Goal: Task Accomplishment & Management: Use online tool/utility

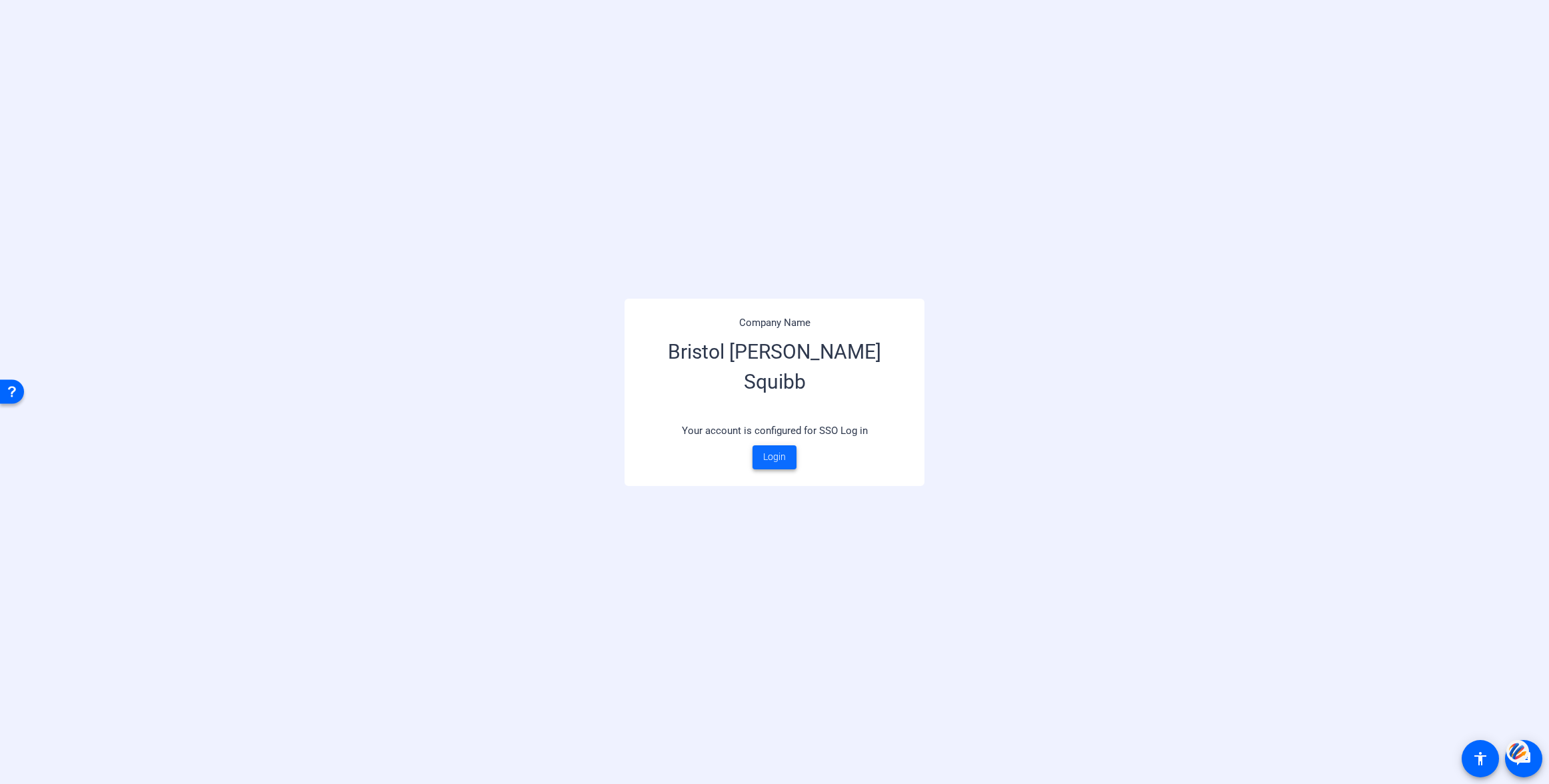
click at [774, 450] on span "Login" at bounding box center [774, 457] width 22 height 14
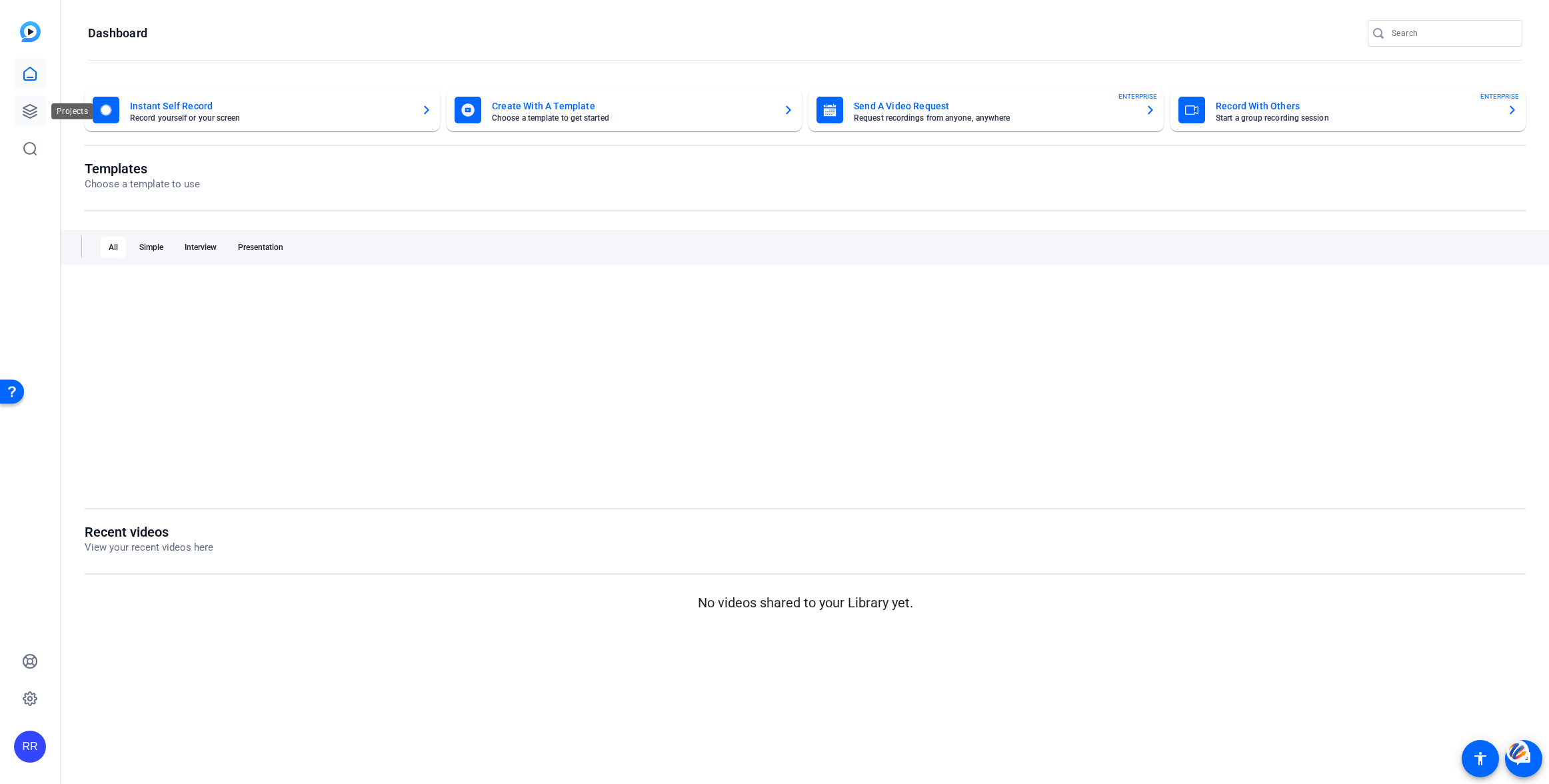
click at [25, 107] on icon at bounding box center [30, 112] width 13 height 13
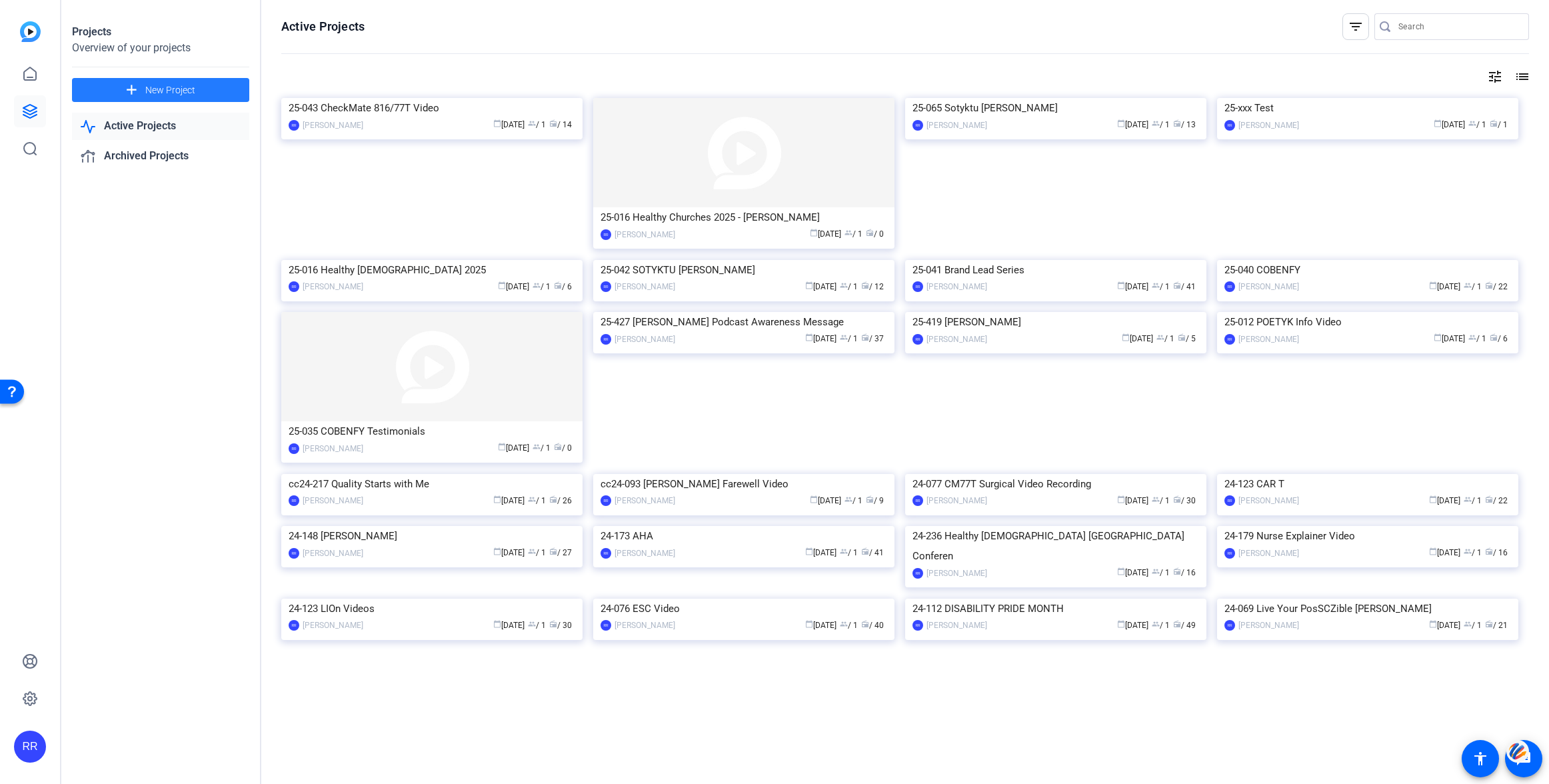
click at [170, 91] on span "New Project" at bounding box center [170, 90] width 50 height 14
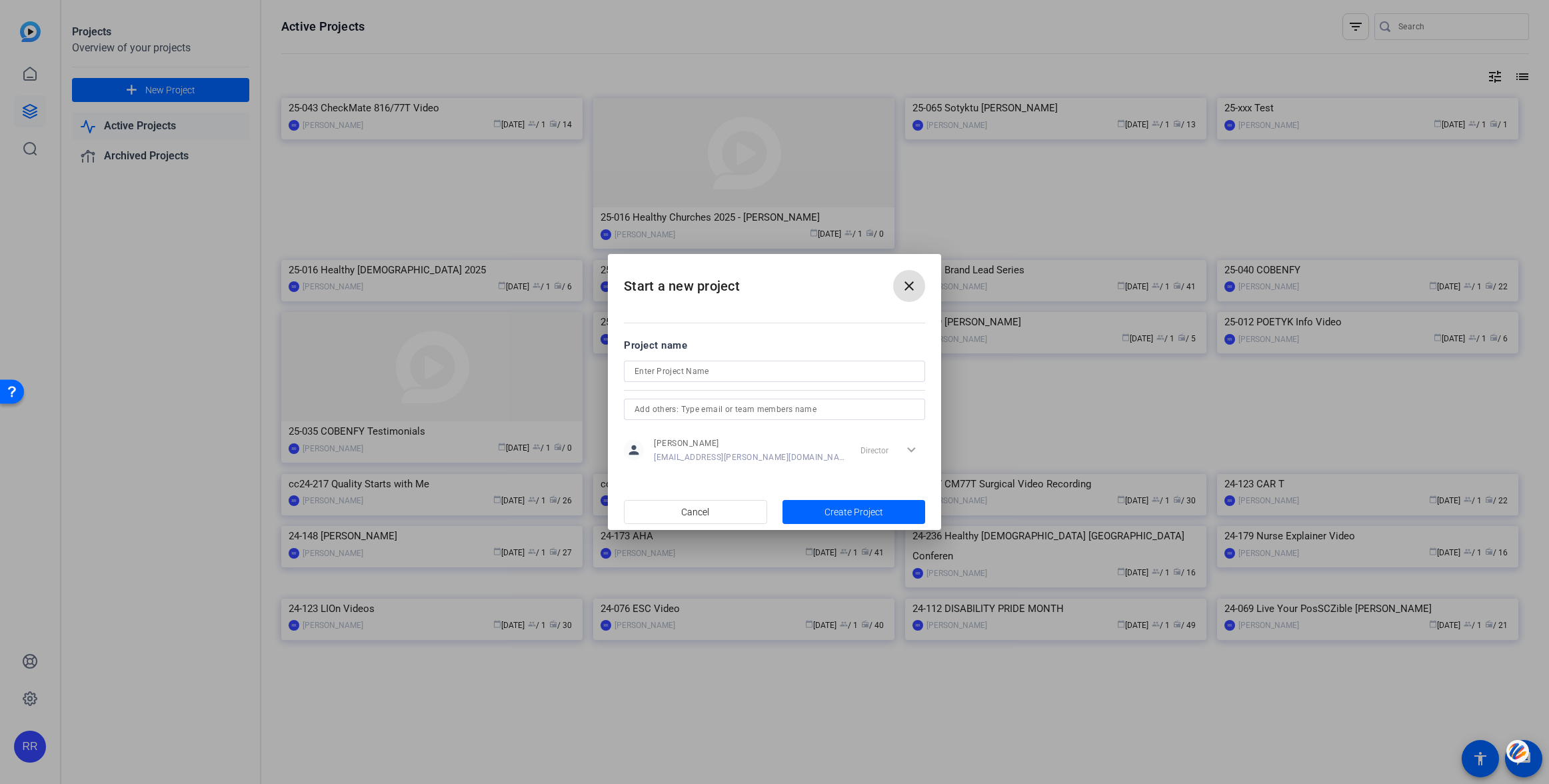
click at [667, 371] on input at bounding box center [774, 371] width 280 height 16
type input "CSN Storytelling"
click at [858, 509] on span "Create Project" at bounding box center [853, 512] width 58 height 14
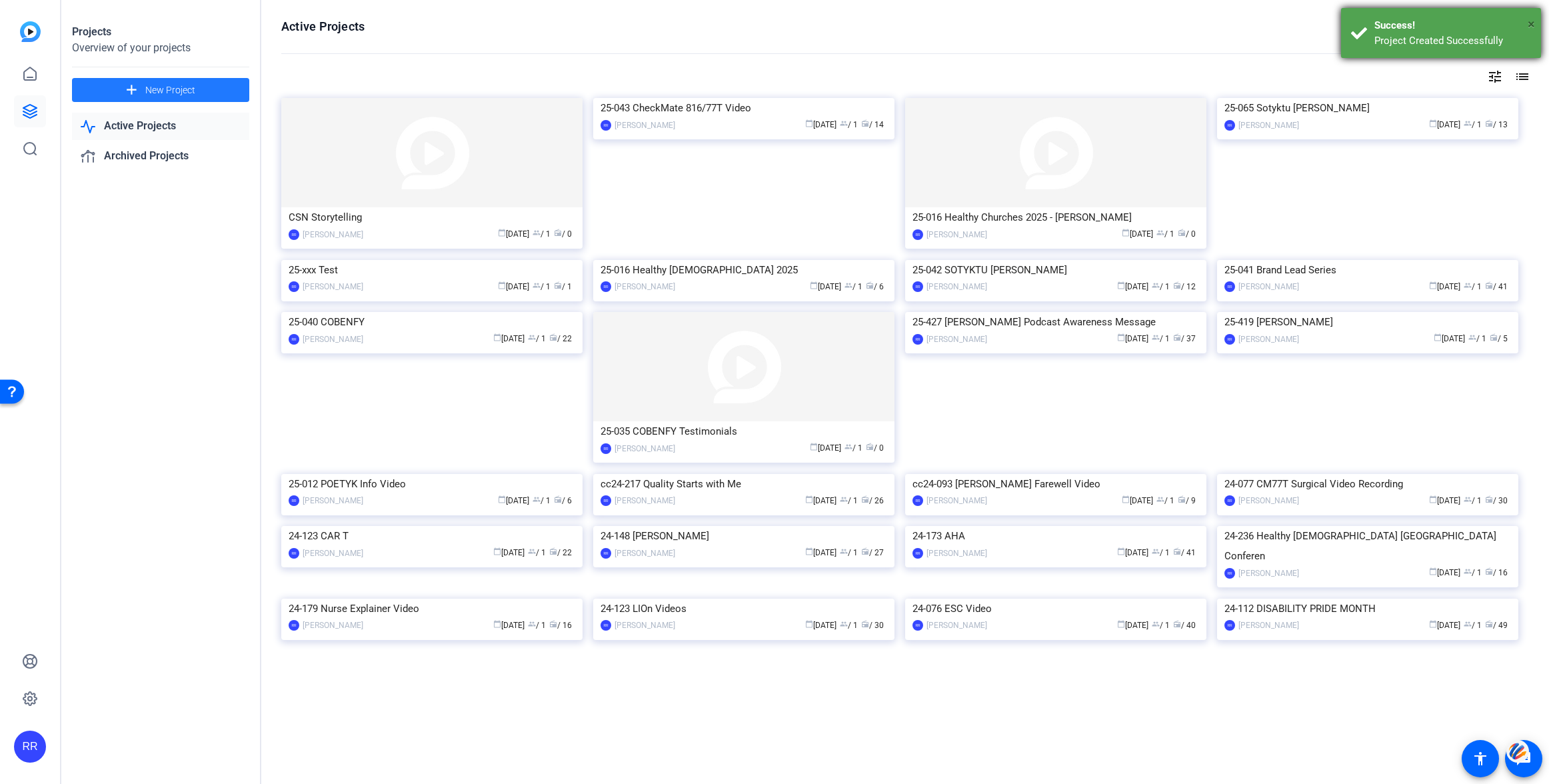
click at [1532, 23] on span "×" at bounding box center [1531, 23] width 7 height 16
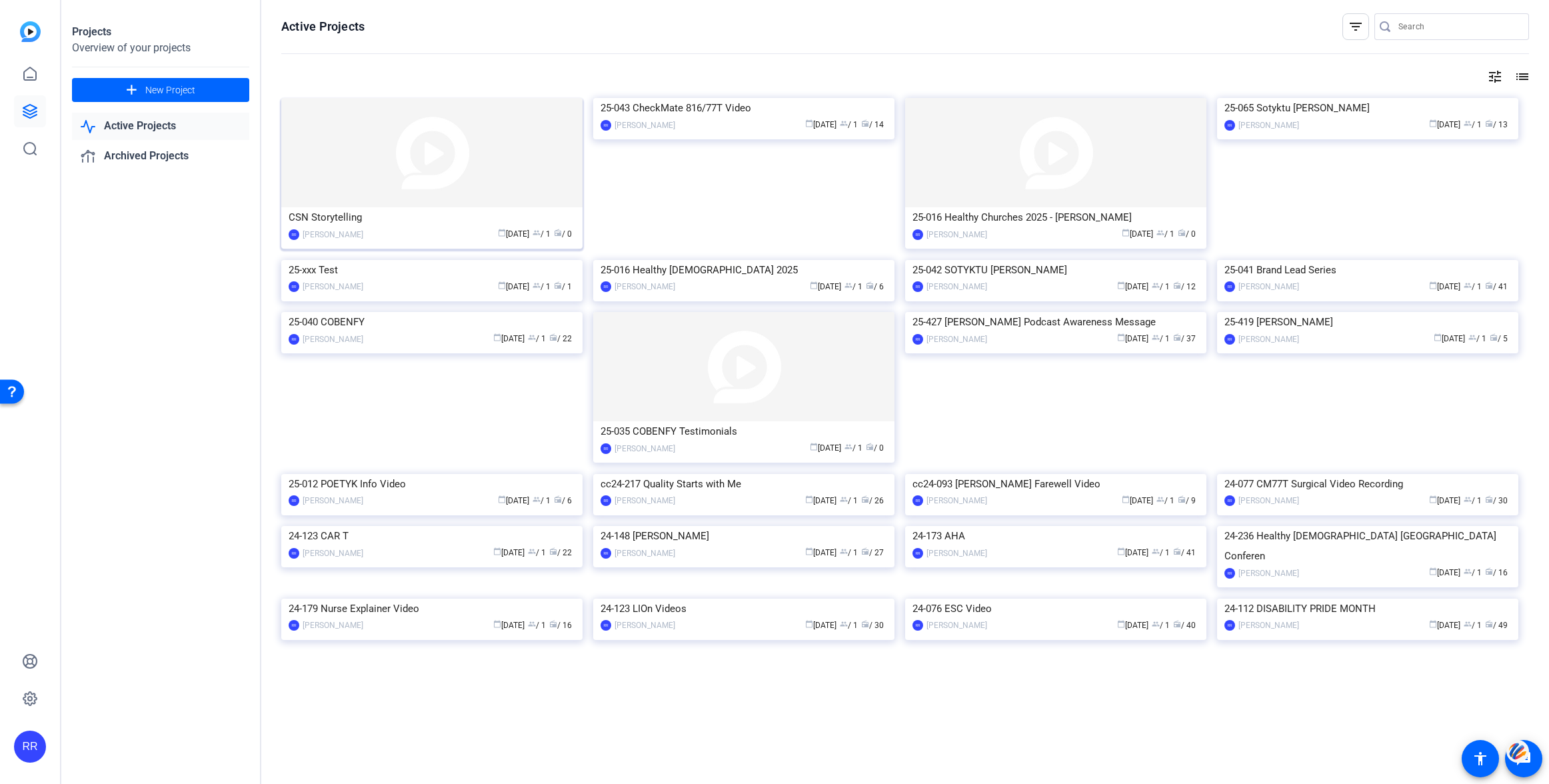
click at [475, 160] on img at bounding box center [432, 152] width 302 height 109
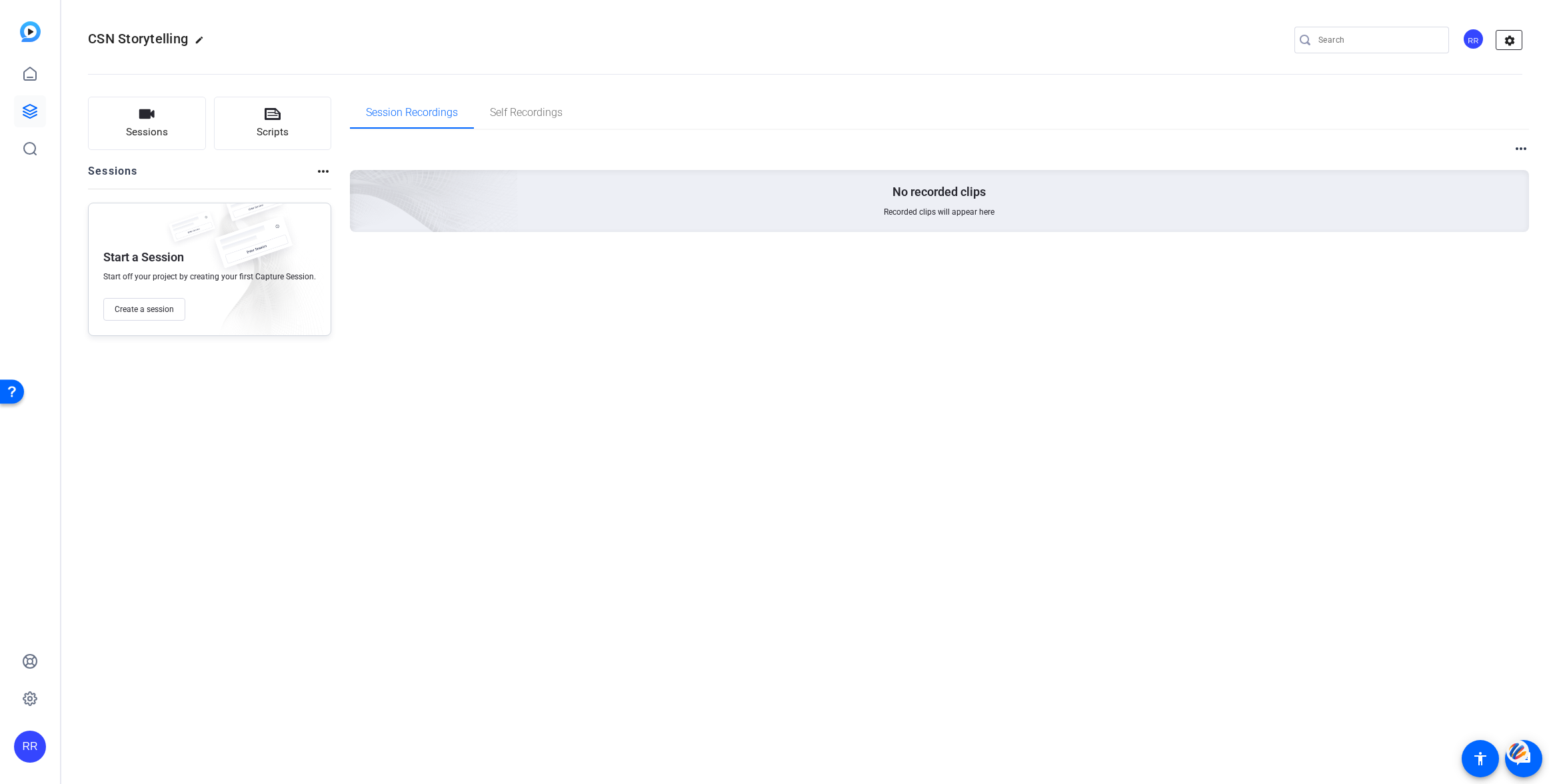
click at [1510, 40] on mat-icon "settings" at bounding box center [1510, 41] width 27 height 20
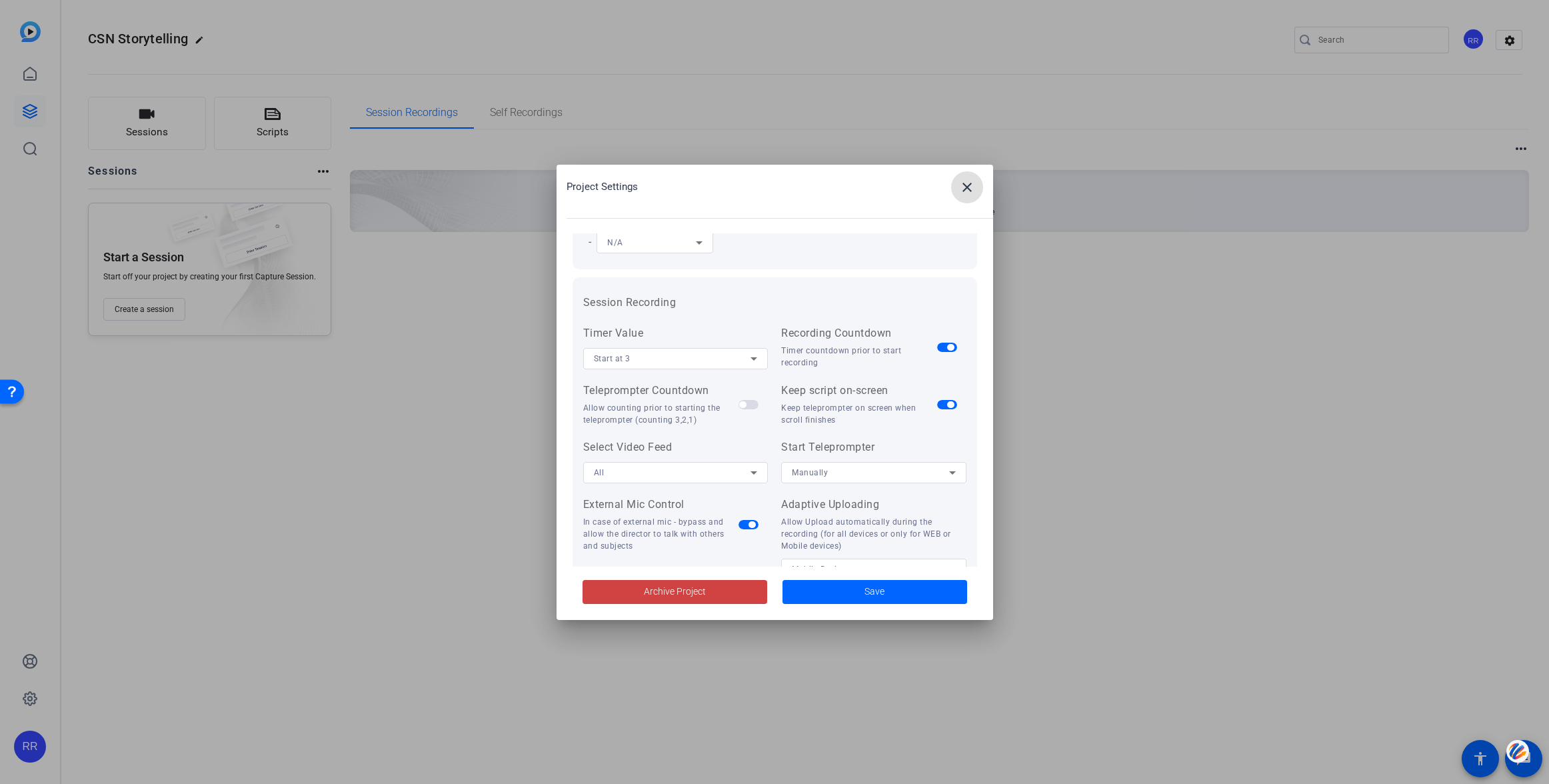
scroll to position [128, 0]
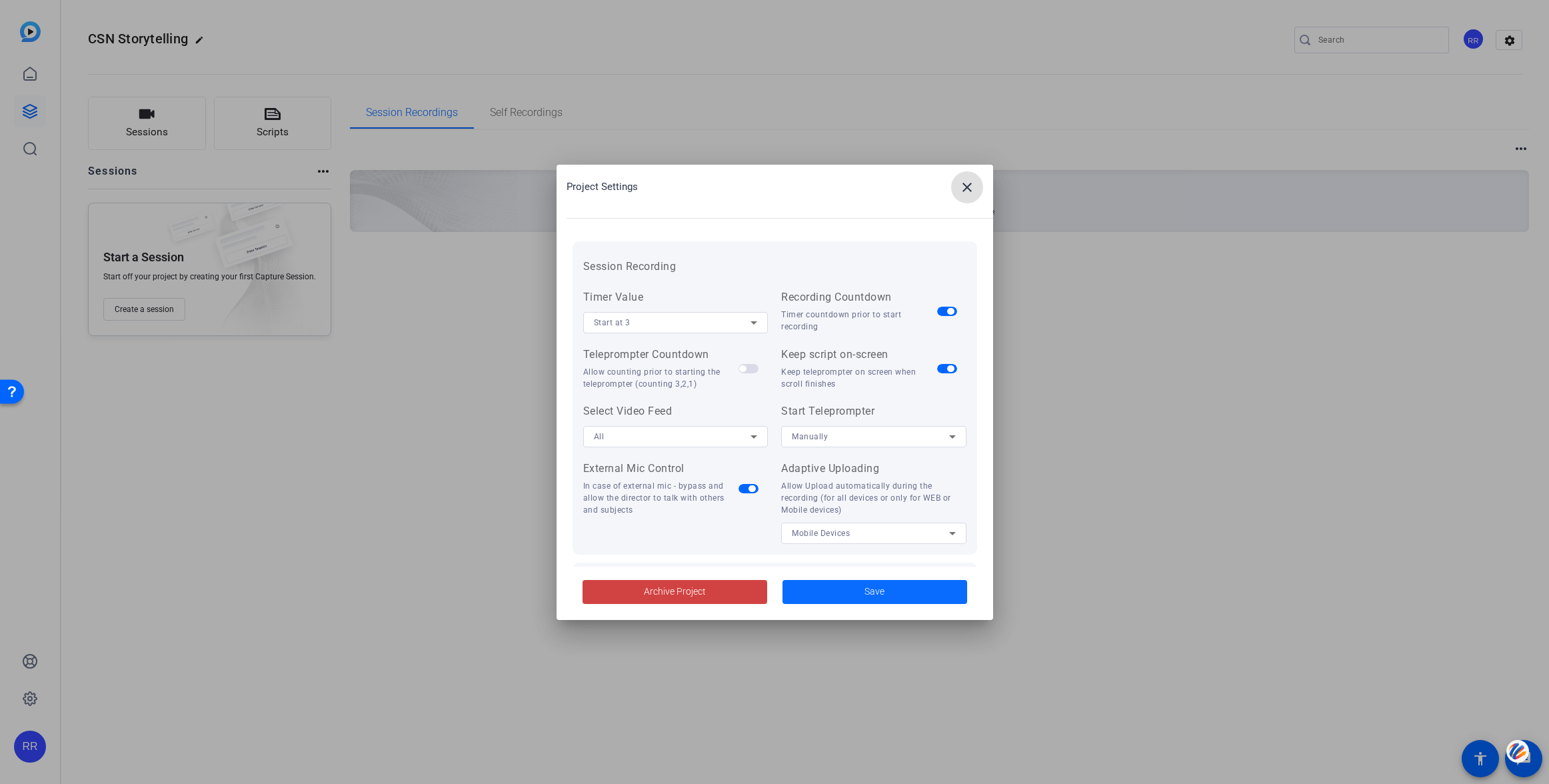
click at [867, 591] on span "Save" at bounding box center [874, 591] width 20 height 14
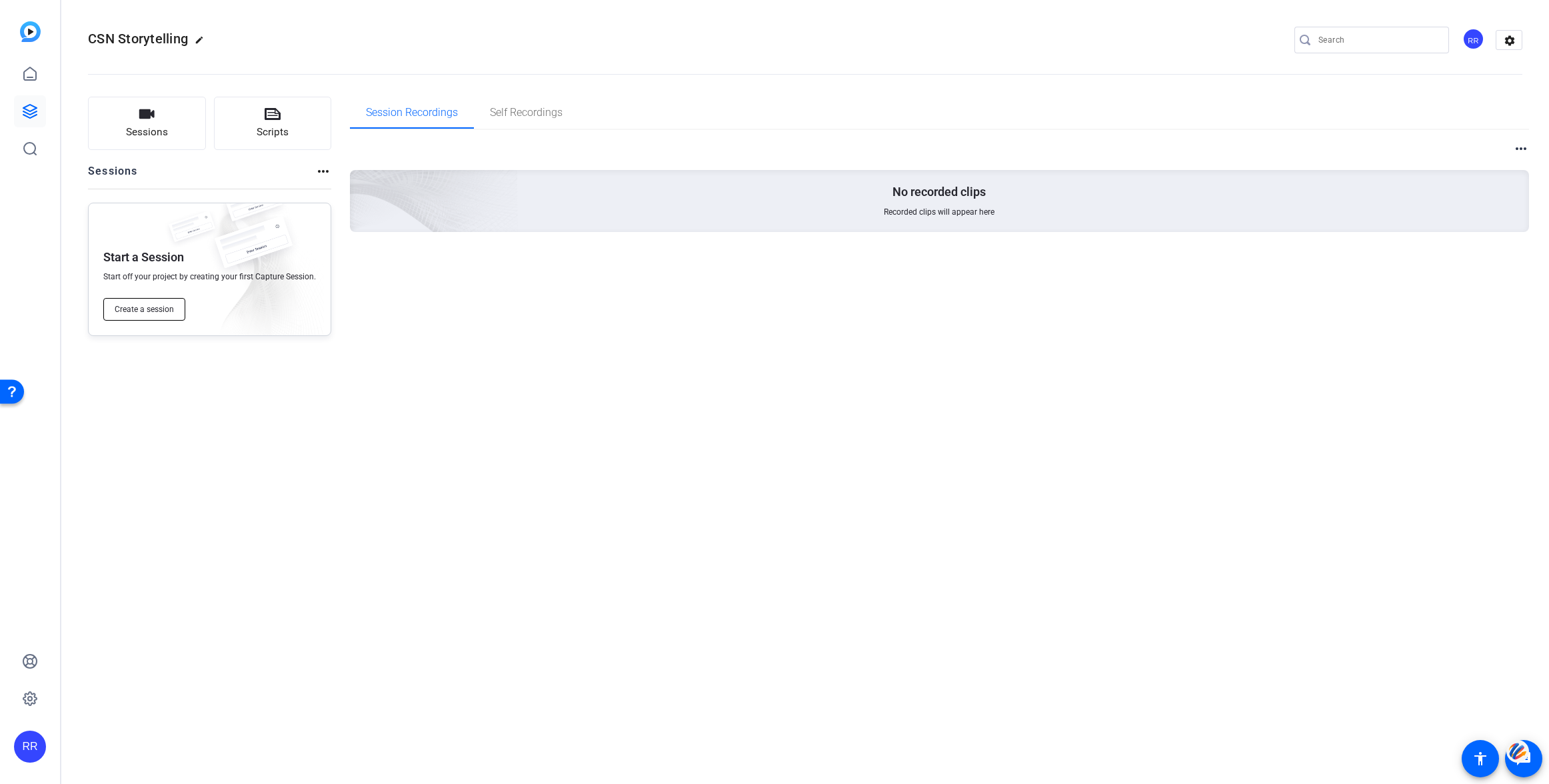
click at [143, 312] on span "Create a session" at bounding box center [144, 309] width 59 height 11
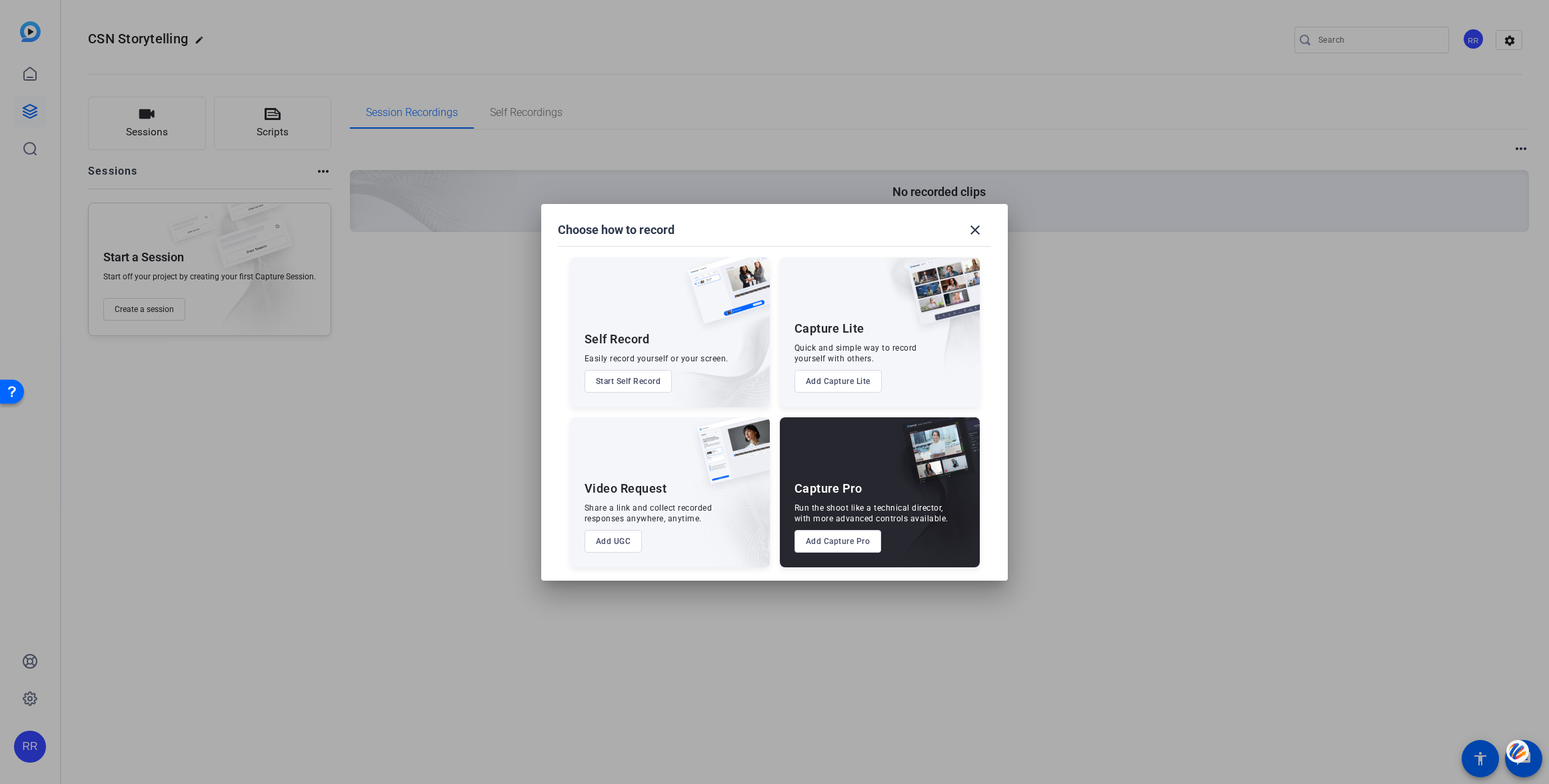
click at [842, 539] on button "Add Capture Pro" at bounding box center [837, 541] width 87 height 22
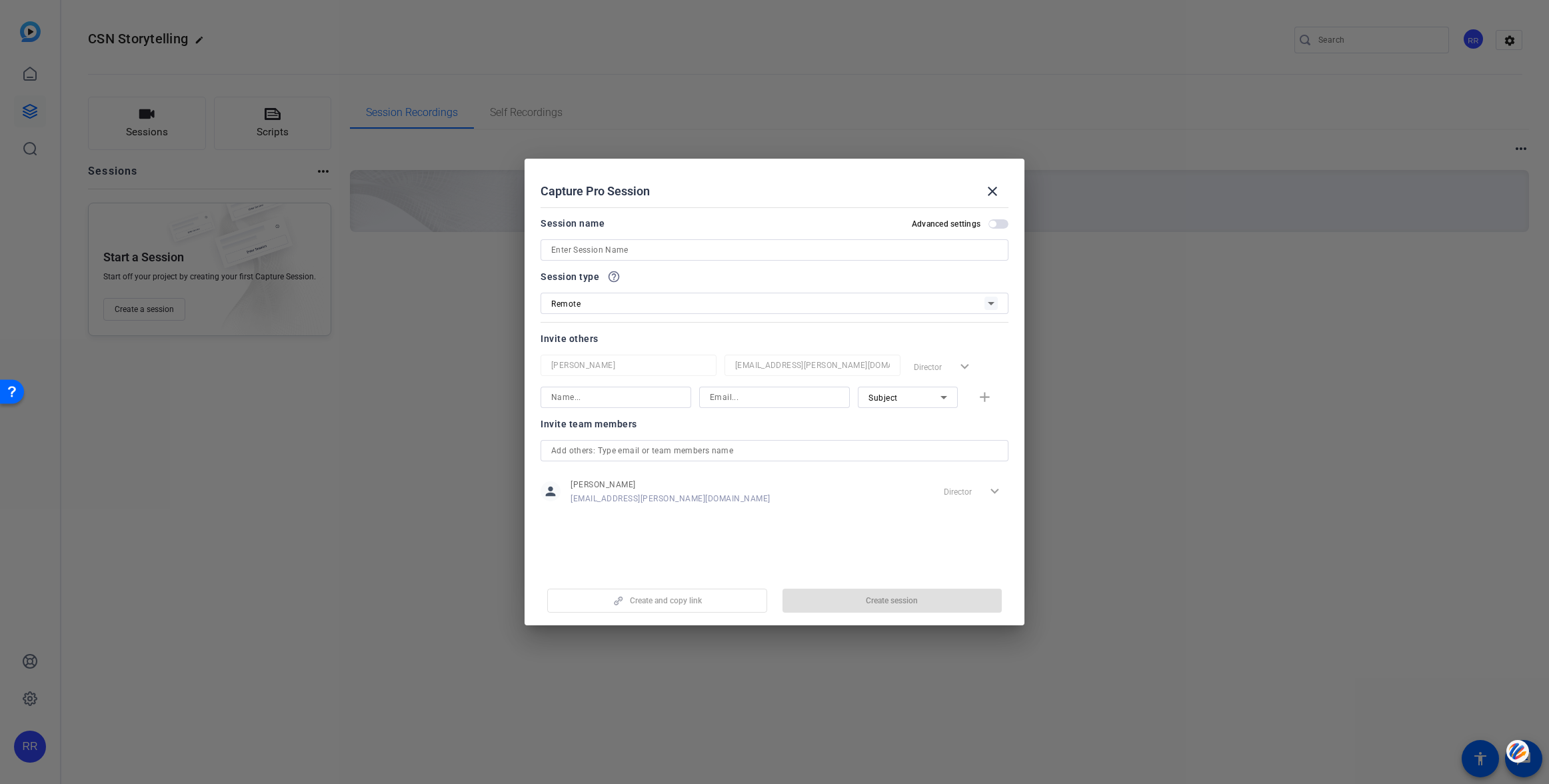
click at [637, 252] on input at bounding box center [775, 249] width 447 height 16
type input "CSN Storytelling"
click at [884, 602] on span "Create session" at bounding box center [892, 600] width 52 height 11
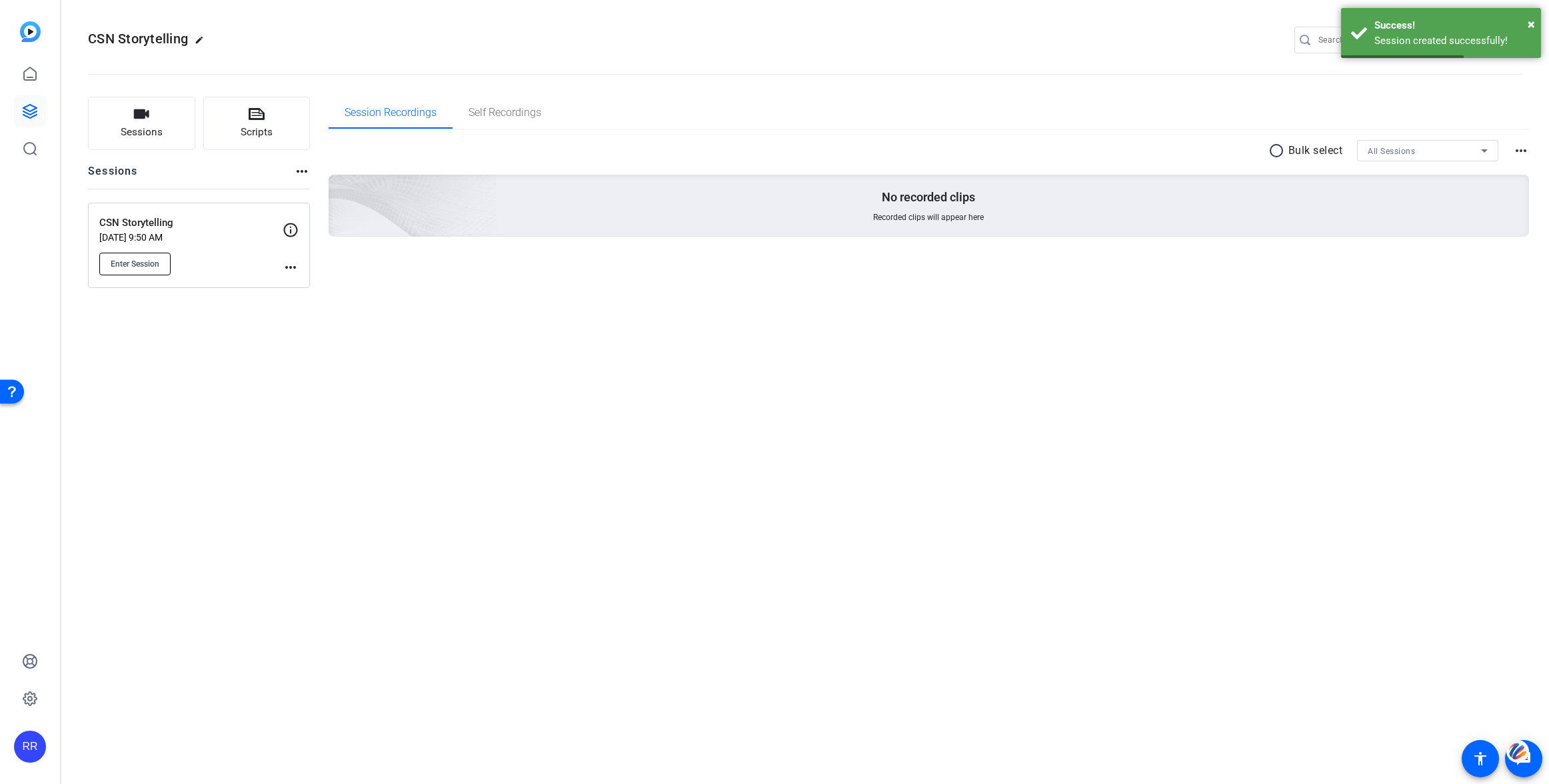
click at [145, 259] on span "Enter Session" at bounding box center [135, 263] width 48 height 11
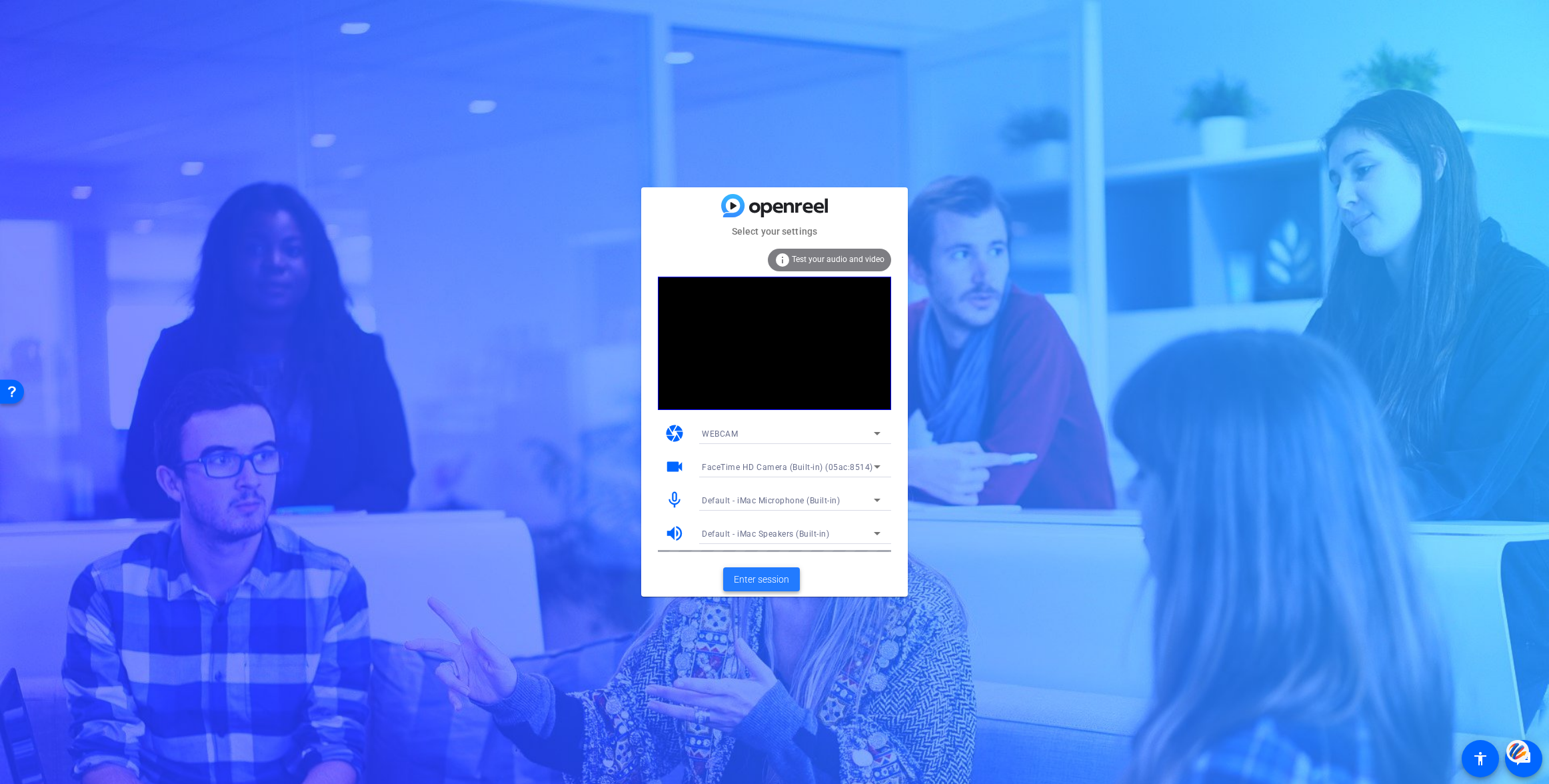
click at [764, 577] on span "Enter session" at bounding box center [762, 579] width 55 height 14
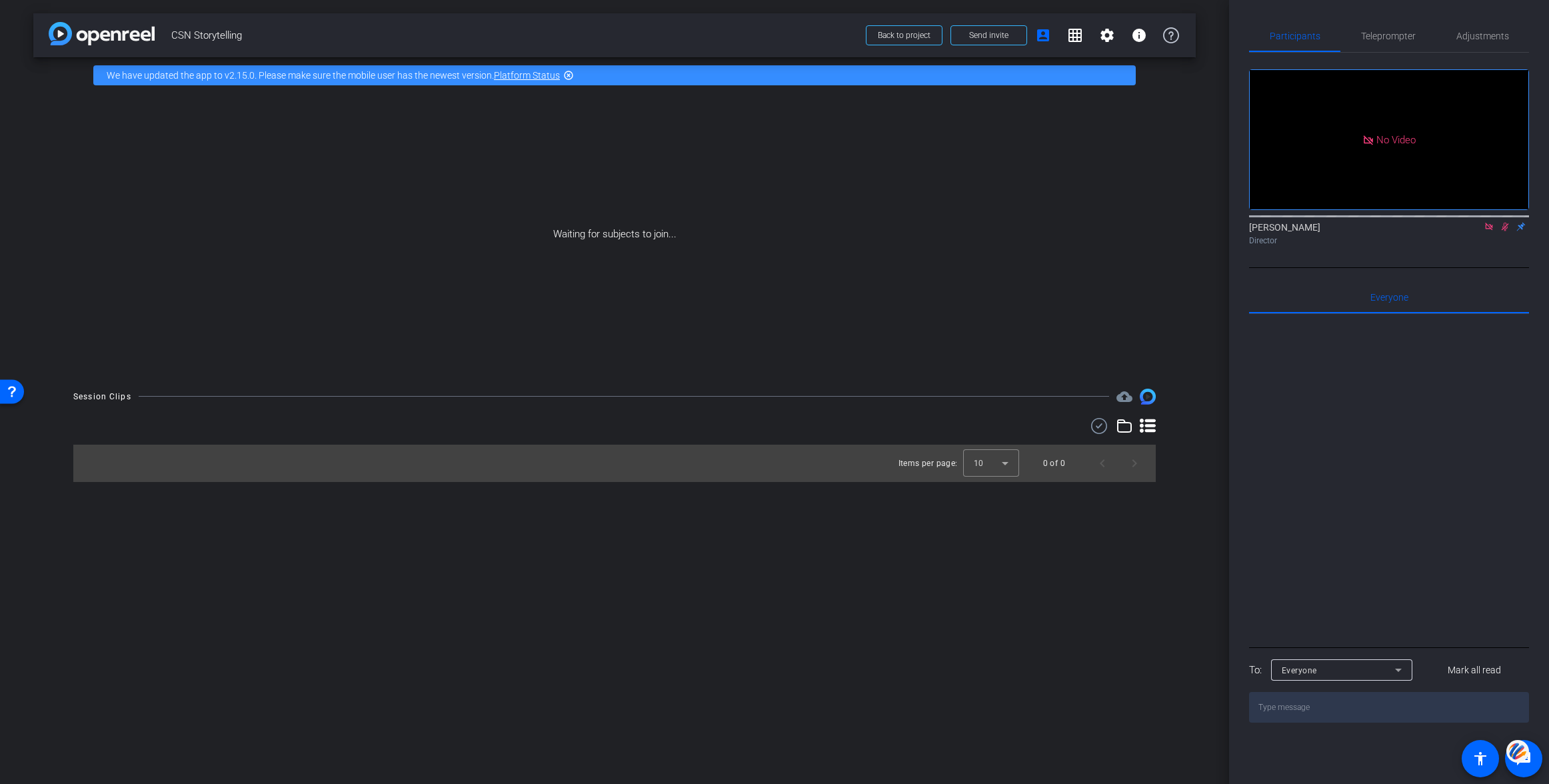
click at [1487, 232] on icon at bounding box center [1489, 226] width 11 height 9
click at [1475, 232] on icon at bounding box center [1472, 226] width 11 height 9
click at [1106, 42] on mat-icon "settings" at bounding box center [1107, 35] width 16 height 16
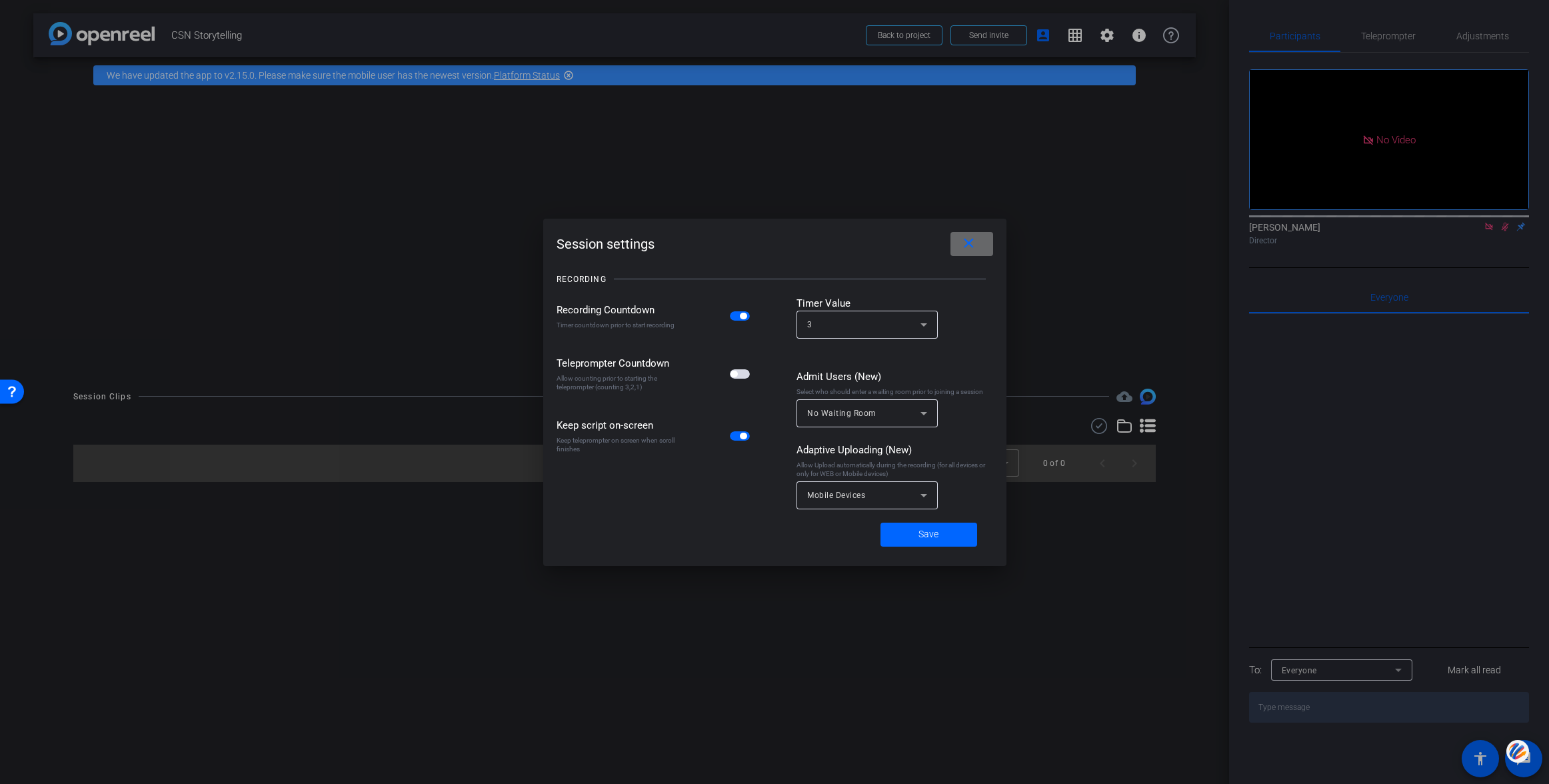
drag, startPoint x: 962, startPoint y: 240, endPoint x: 908, endPoint y: 45, distance: 202.3
click at [962, 240] on mat-icon "close" at bounding box center [969, 243] width 17 height 17
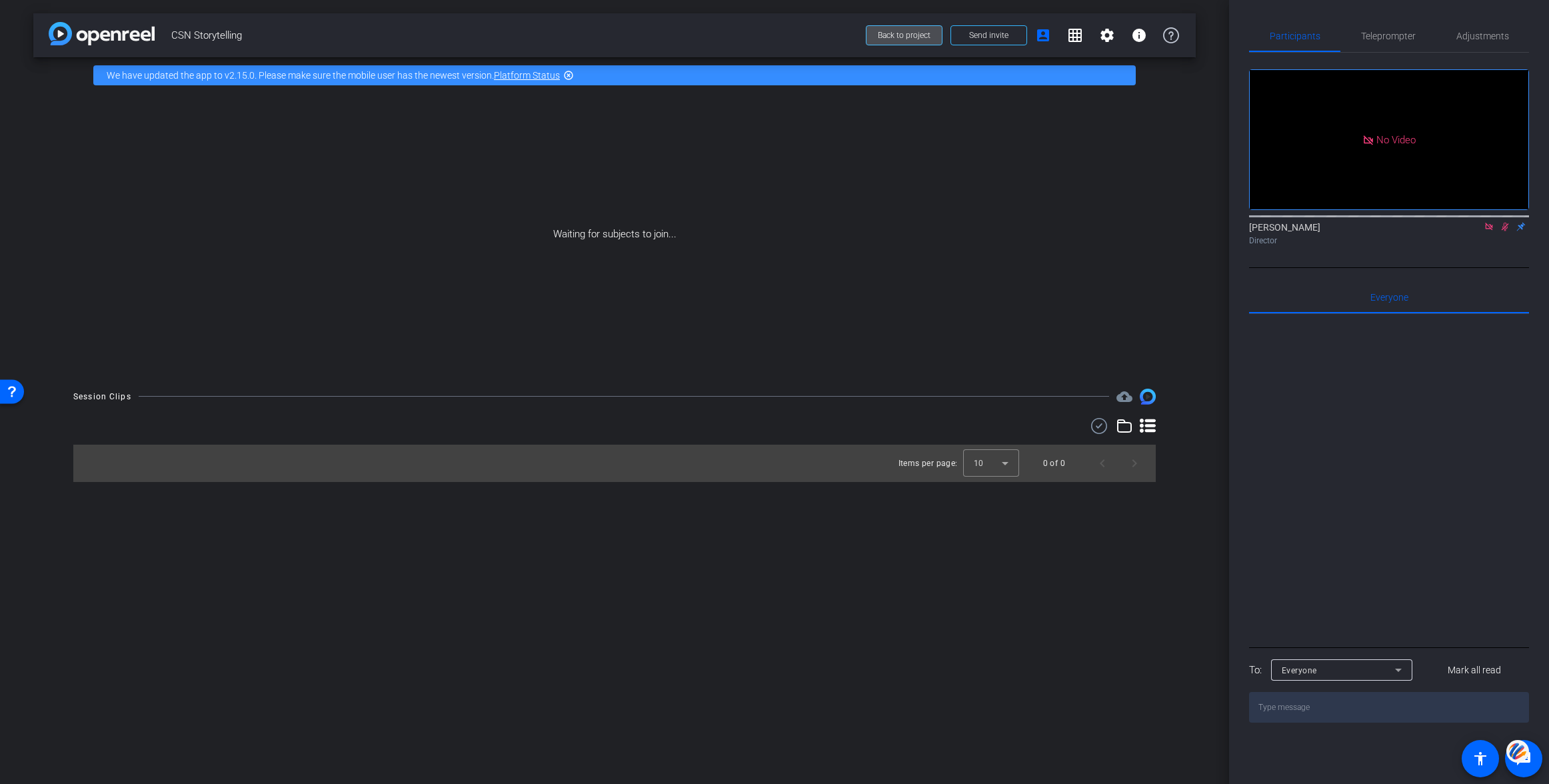
click at [904, 37] on span "Back to project" at bounding box center [903, 35] width 52 height 9
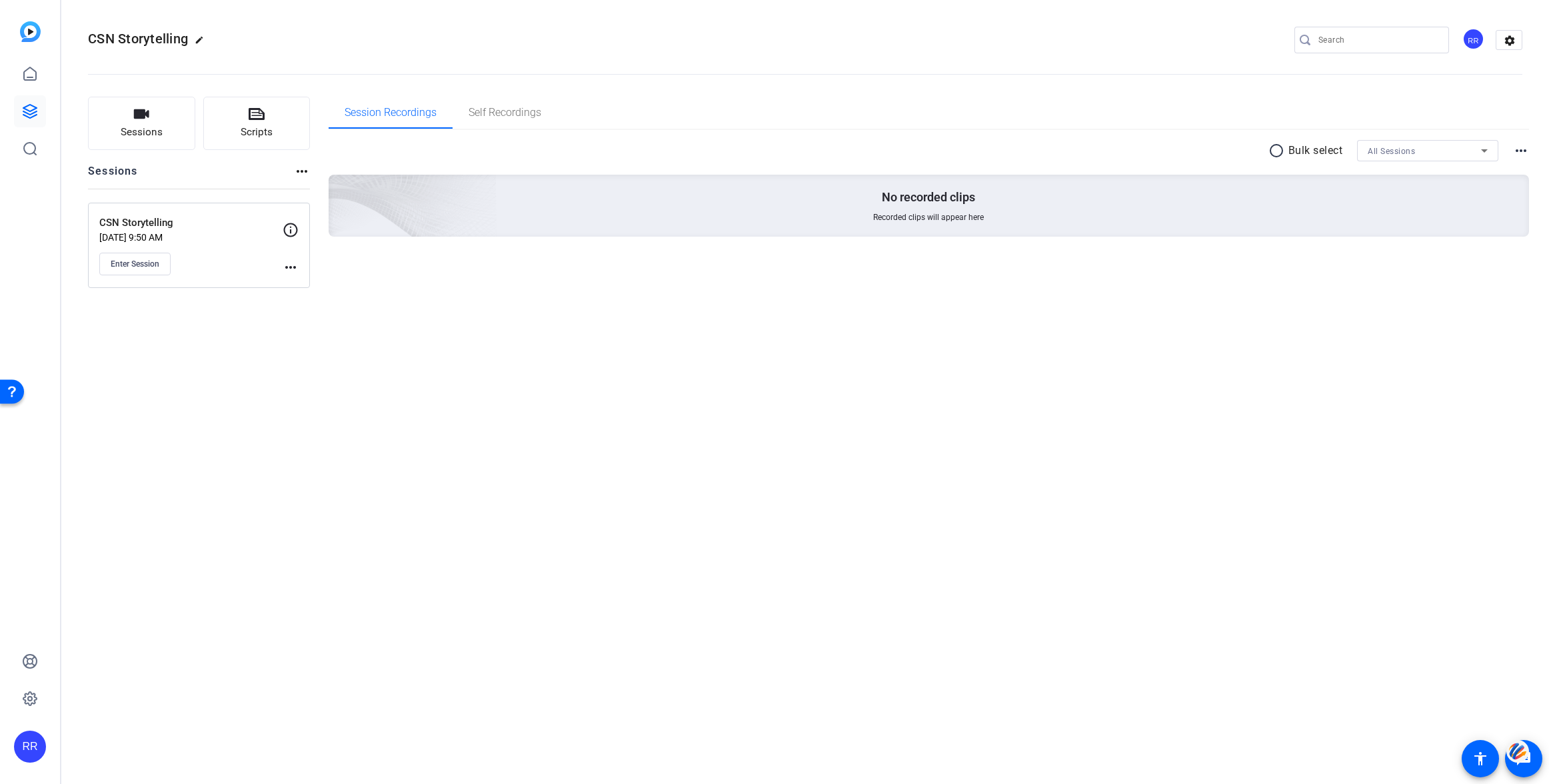
click at [292, 263] on mat-icon "more_horiz" at bounding box center [290, 267] width 16 height 16
click at [299, 282] on span "Edit Session" at bounding box center [323, 286] width 61 height 16
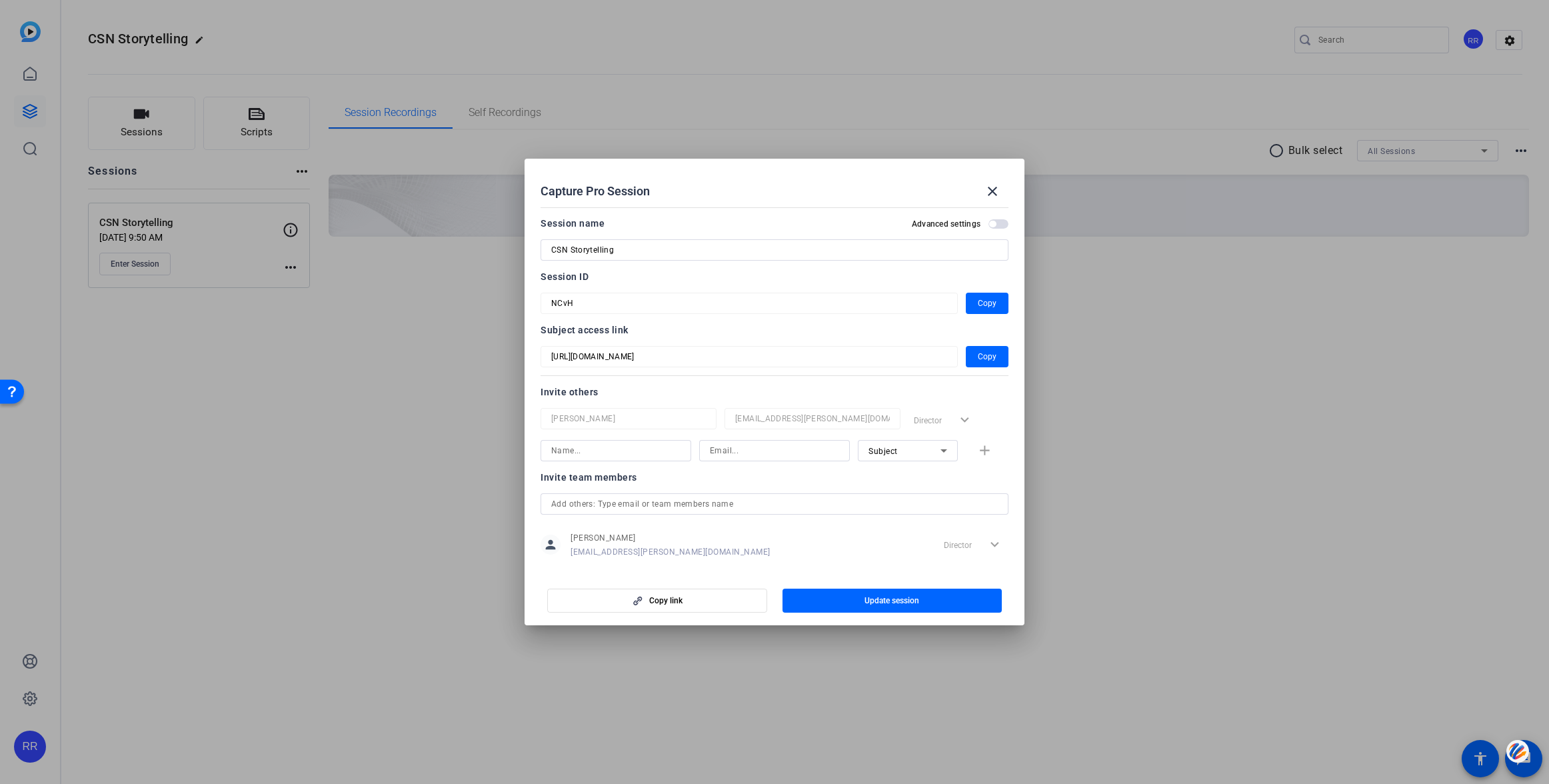
click at [632, 249] on input "CSN Storytelling" at bounding box center [775, 249] width 447 height 16
type input "CSN Storytelling Tech Check"
click at [884, 597] on span "Update session" at bounding box center [892, 600] width 55 height 11
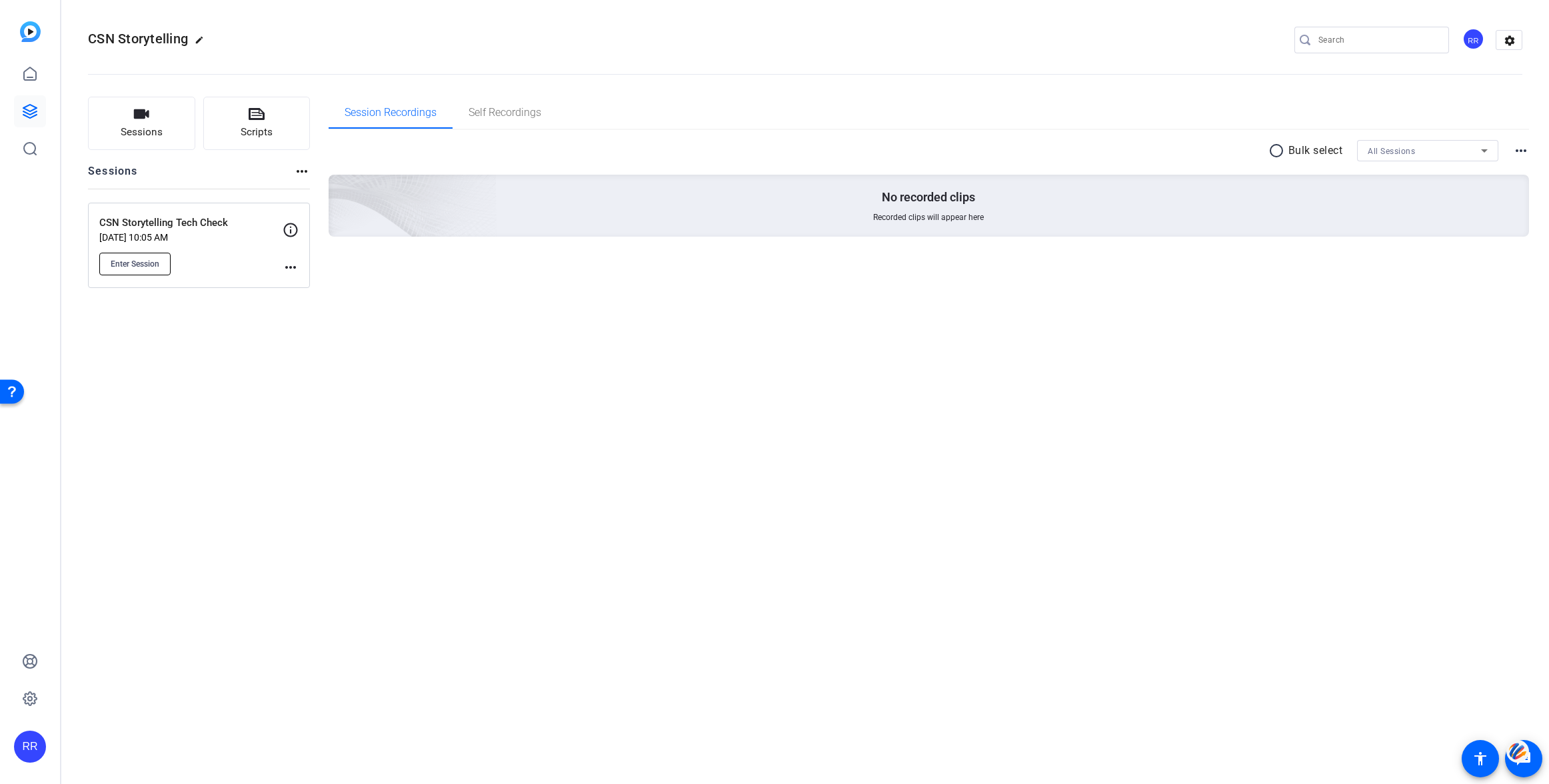
click at [145, 259] on span "Enter Session" at bounding box center [135, 263] width 48 height 11
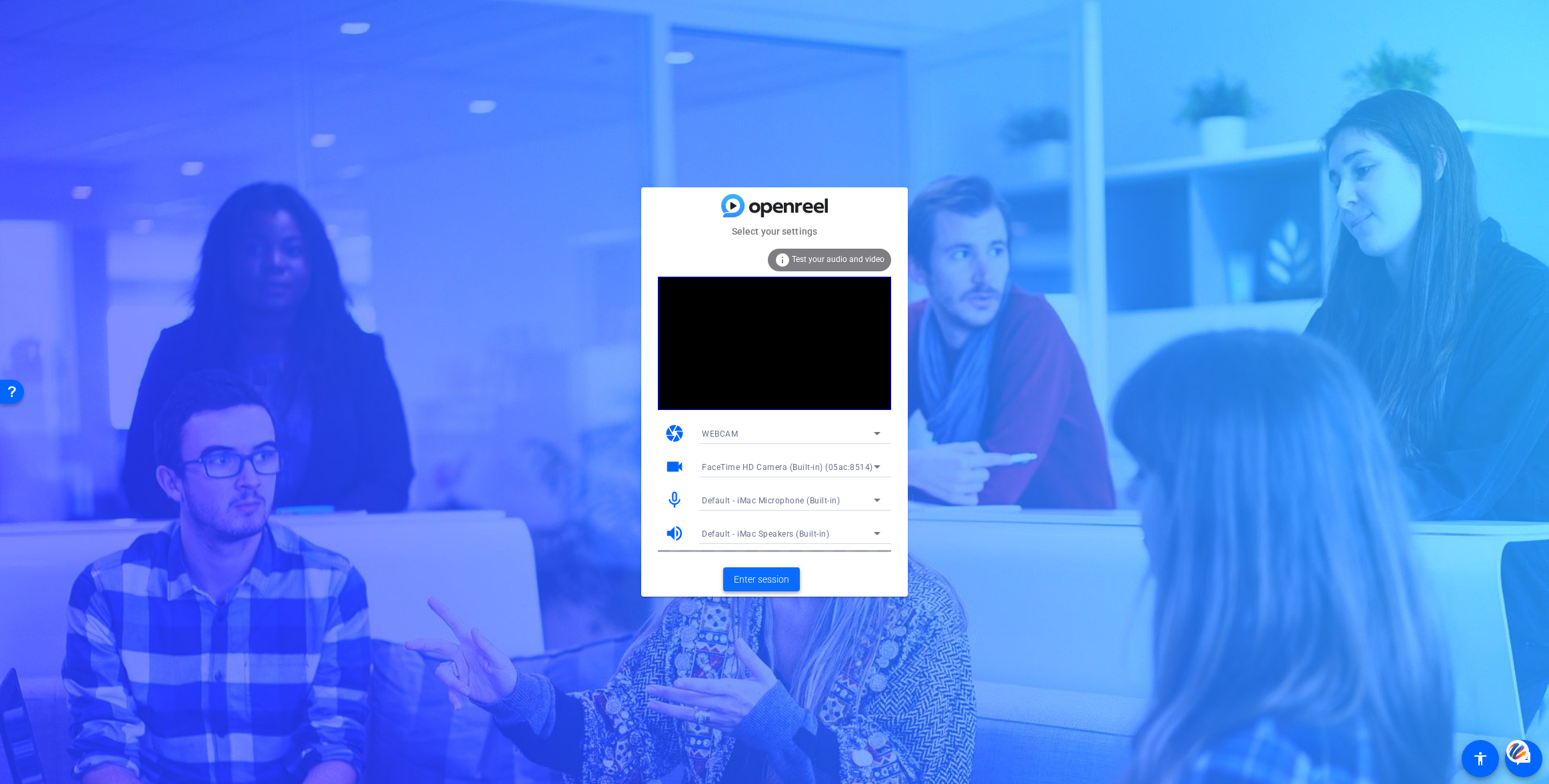
click at [770, 577] on span "Enter session" at bounding box center [762, 579] width 55 height 14
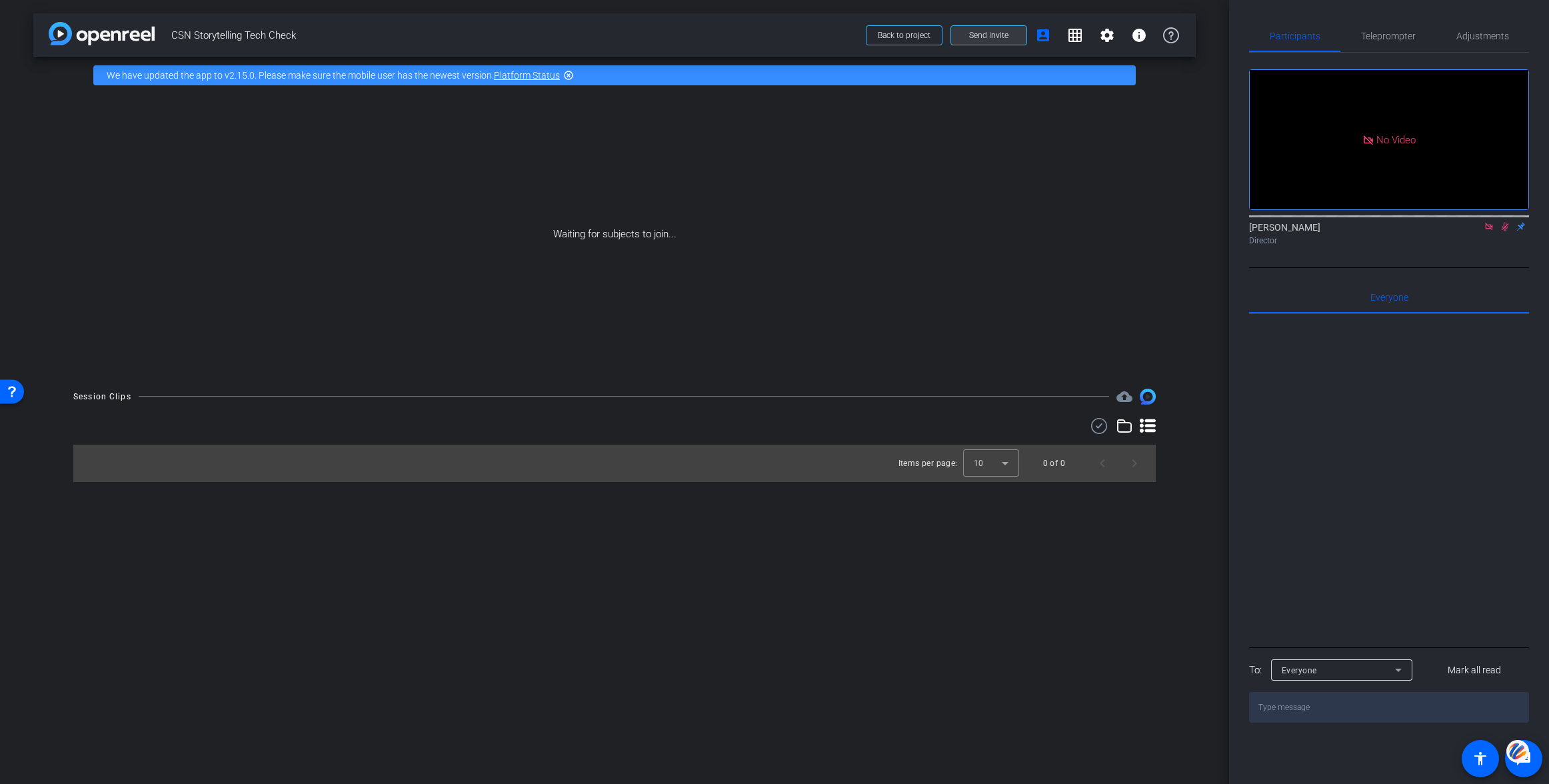
click at [990, 34] on span "Send invite" at bounding box center [988, 35] width 39 height 11
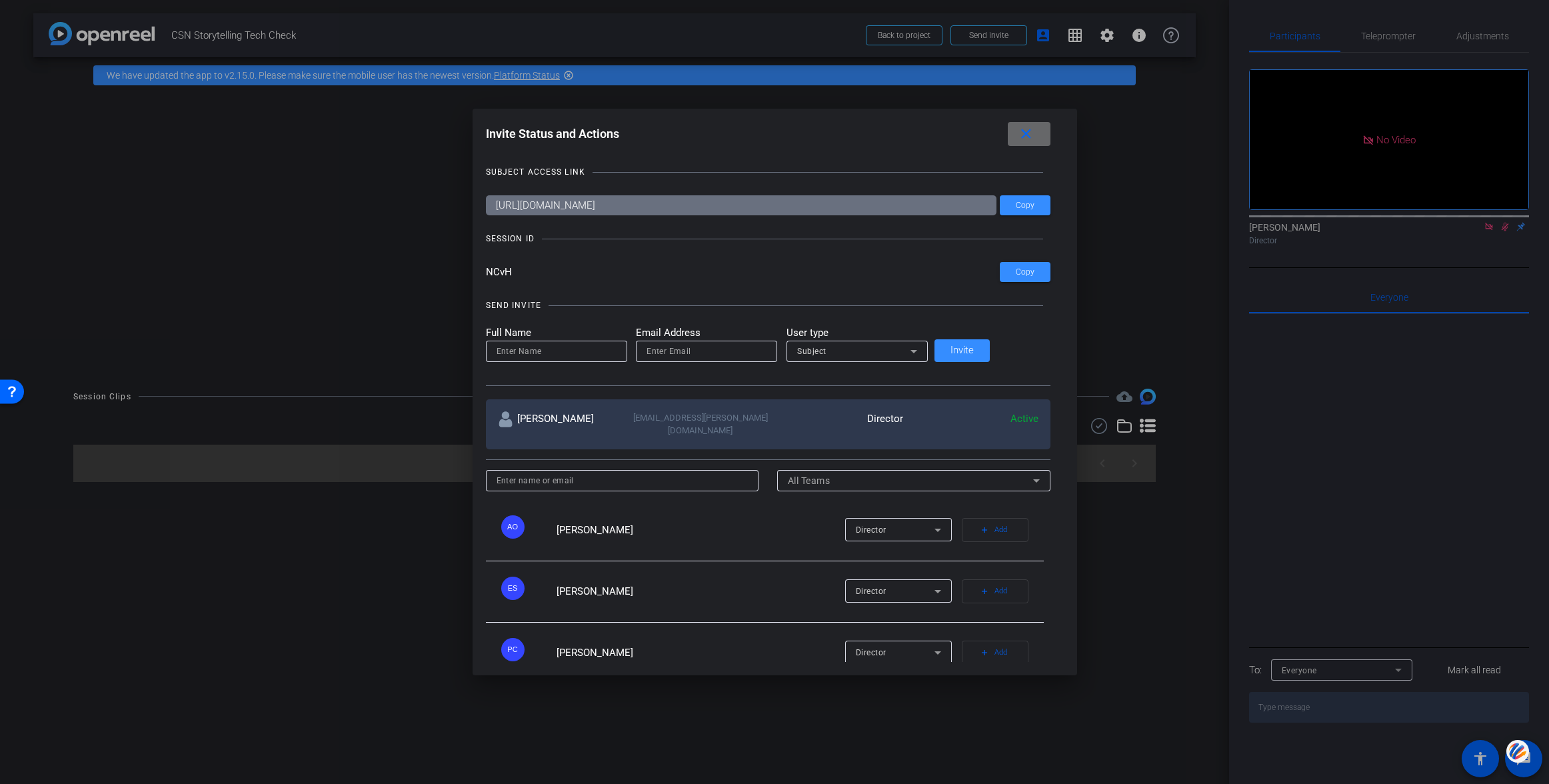
click at [1017, 132] on mat-icon "close" at bounding box center [1026, 134] width 17 height 17
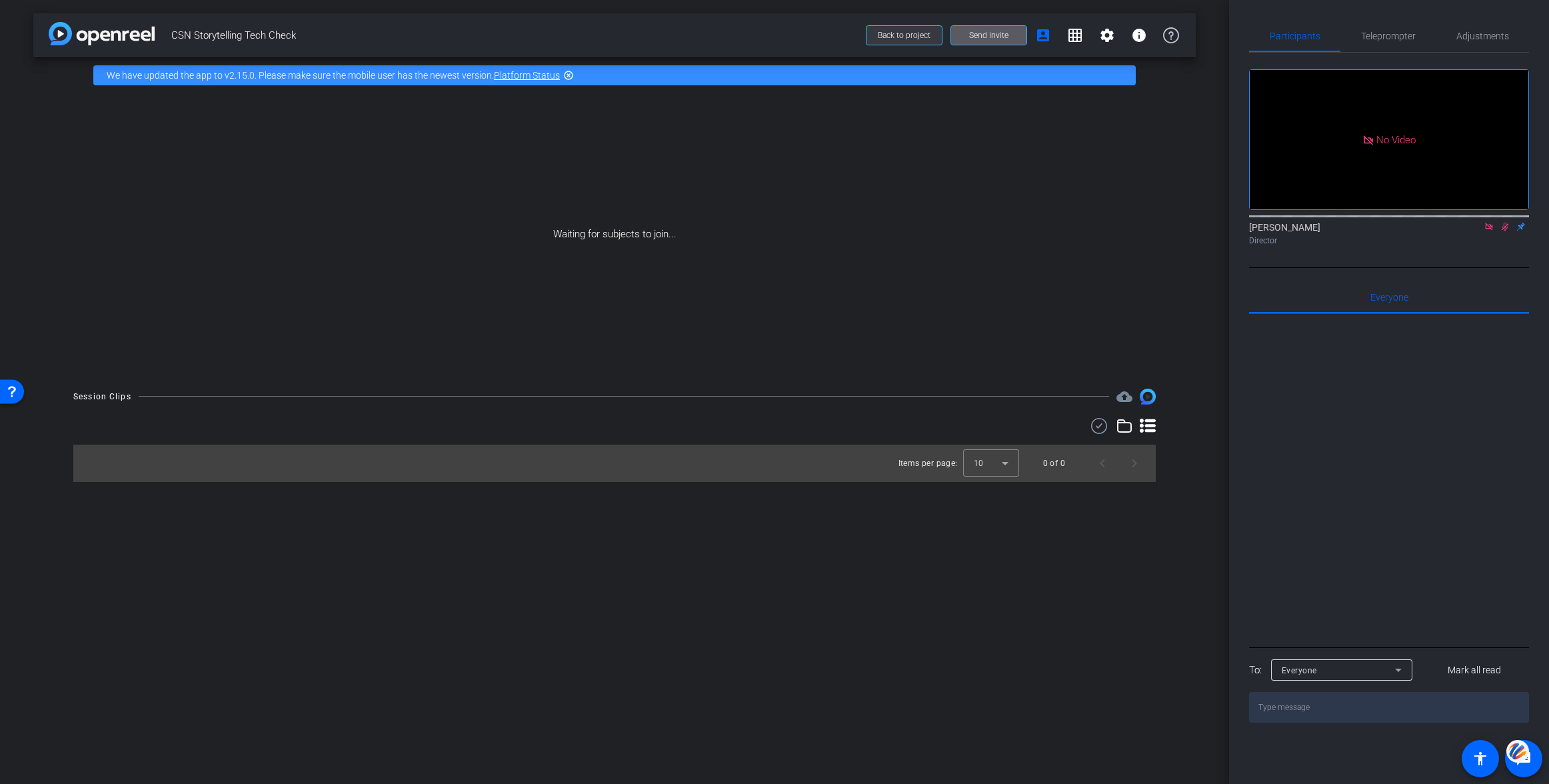
click at [909, 37] on span "Back to project" at bounding box center [903, 35] width 52 height 9
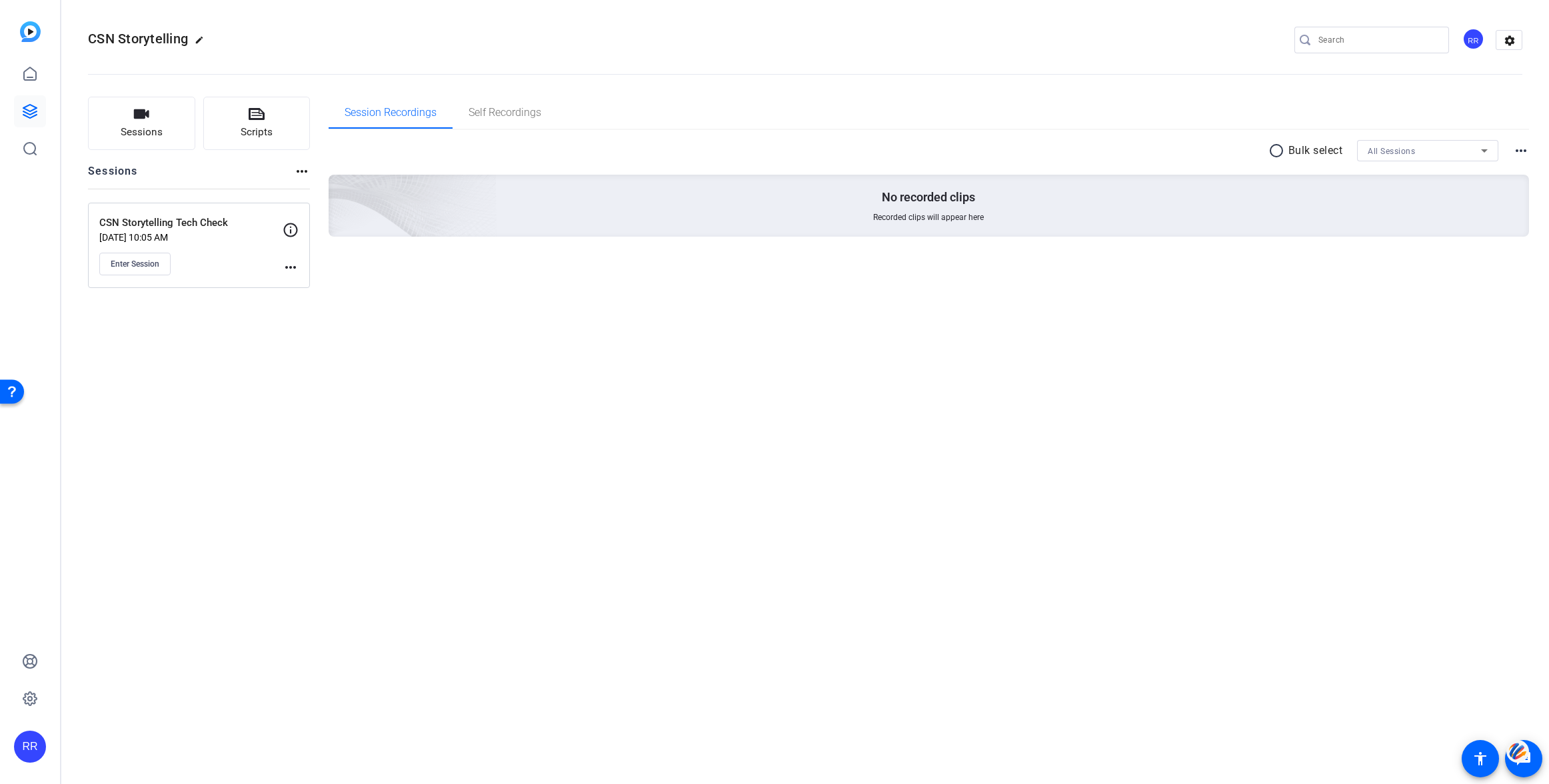
click at [288, 264] on mat-icon "more_horiz" at bounding box center [290, 267] width 16 height 16
click at [312, 286] on span "Edit Session" at bounding box center [323, 286] width 61 height 16
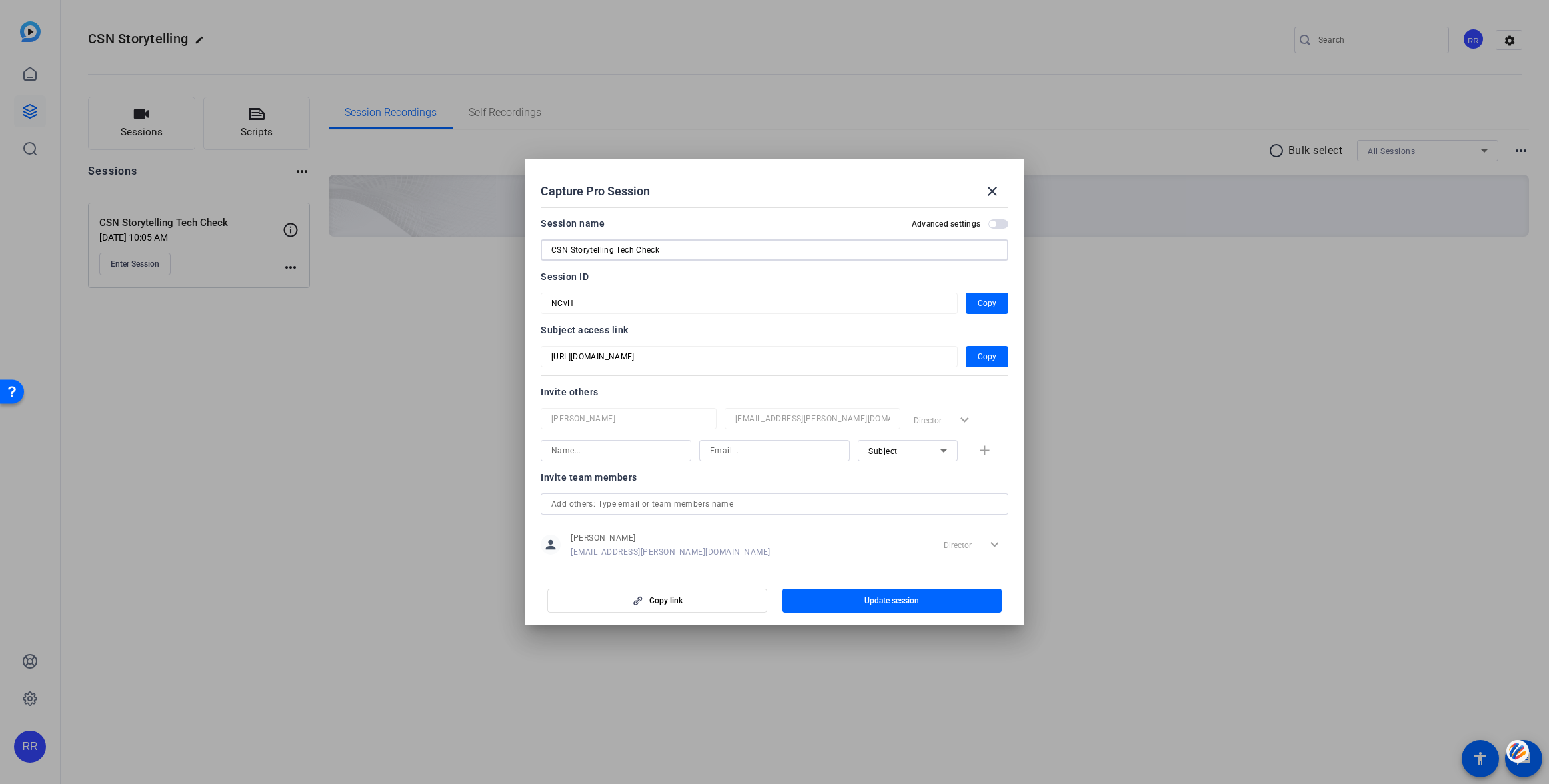
click at [617, 251] on input "CSN Storytelling Tech Check" at bounding box center [775, 249] width 447 height 16
drag, startPoint x: 614, startPoint y: 251, endPoint x: 717, endPoint y: 249, distance: 103.0
click at [717, 249] on input "CSN Storytelling Tech Check" at bounding box center [775, 249] width 447 height 16
type input "CSN Storytelling"
click at [885, 603] on span "Update session" at bounding box center [892, 600] width 55 height 11
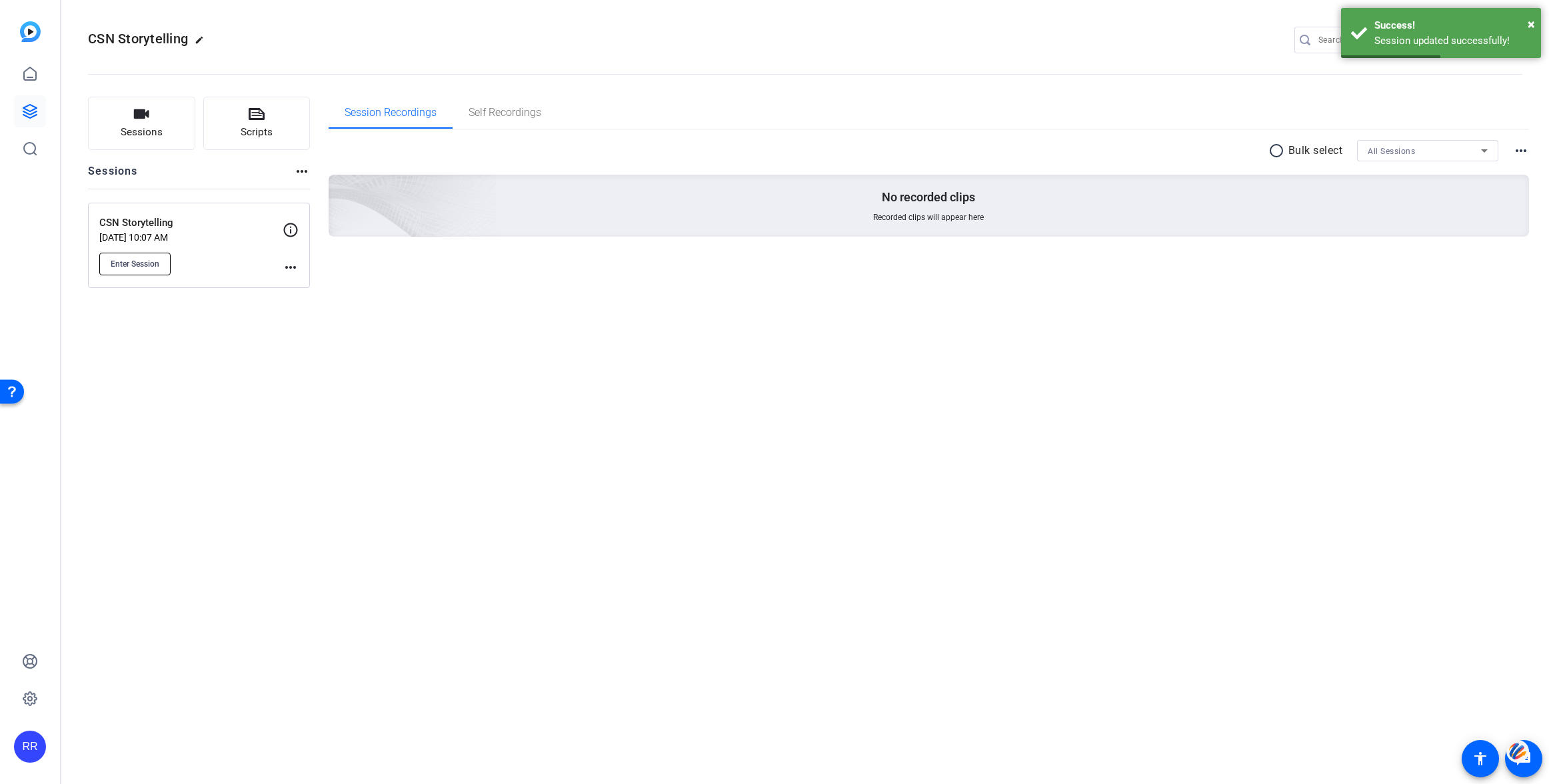
click at [145, 265] on span "Enter Session" at bounding box center [135, 263] width 48 height 11
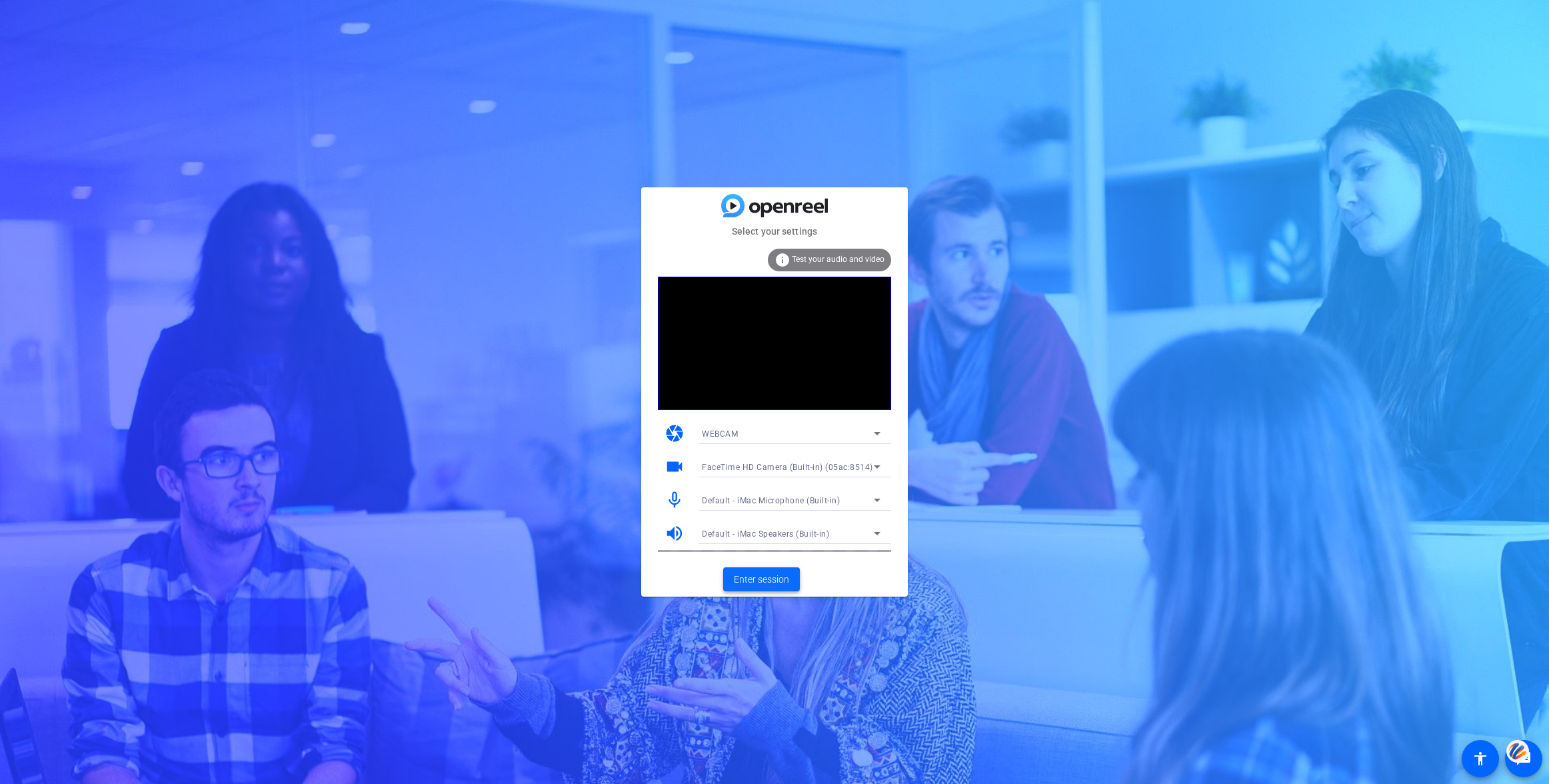
click at [763, 579] on span "Enter session" at bounding box center [762, 579] width 55 height 14
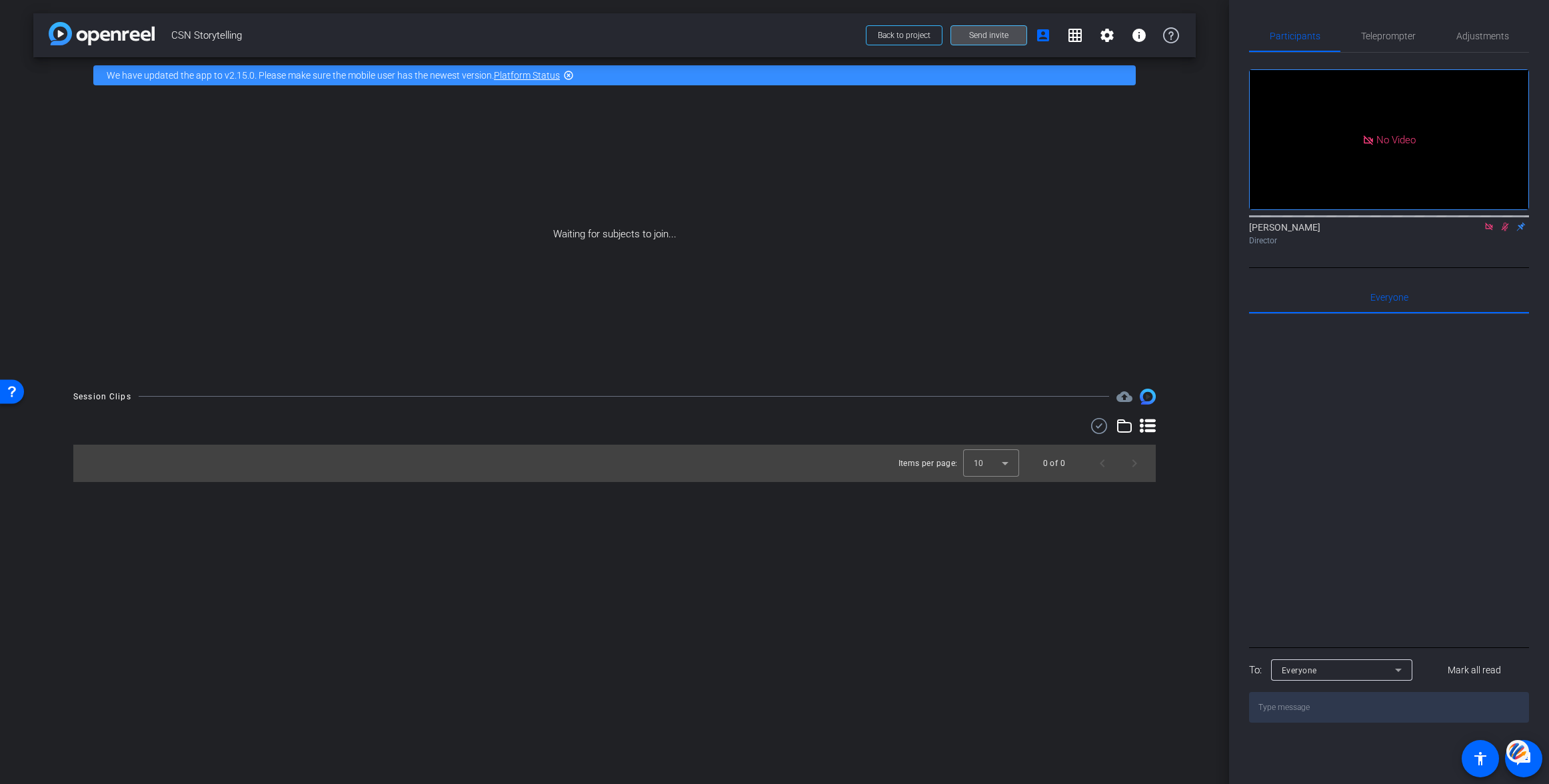
click at [984, 31] on span "Send invite" at bounding box center [988, 35] width 39 height 11
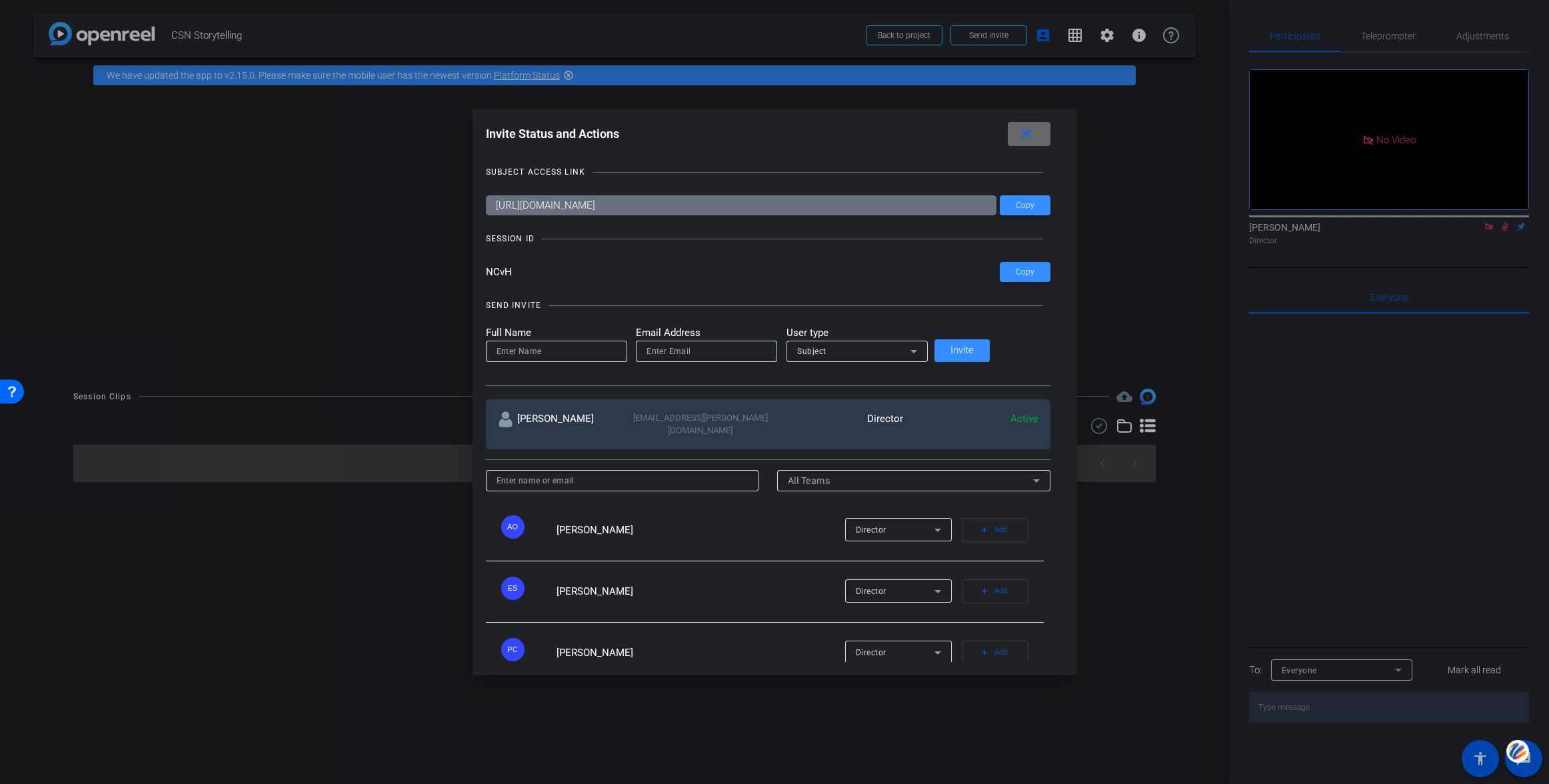
click at [1007, 134] on span at bounding box center [1028, 134] width 42 height 32
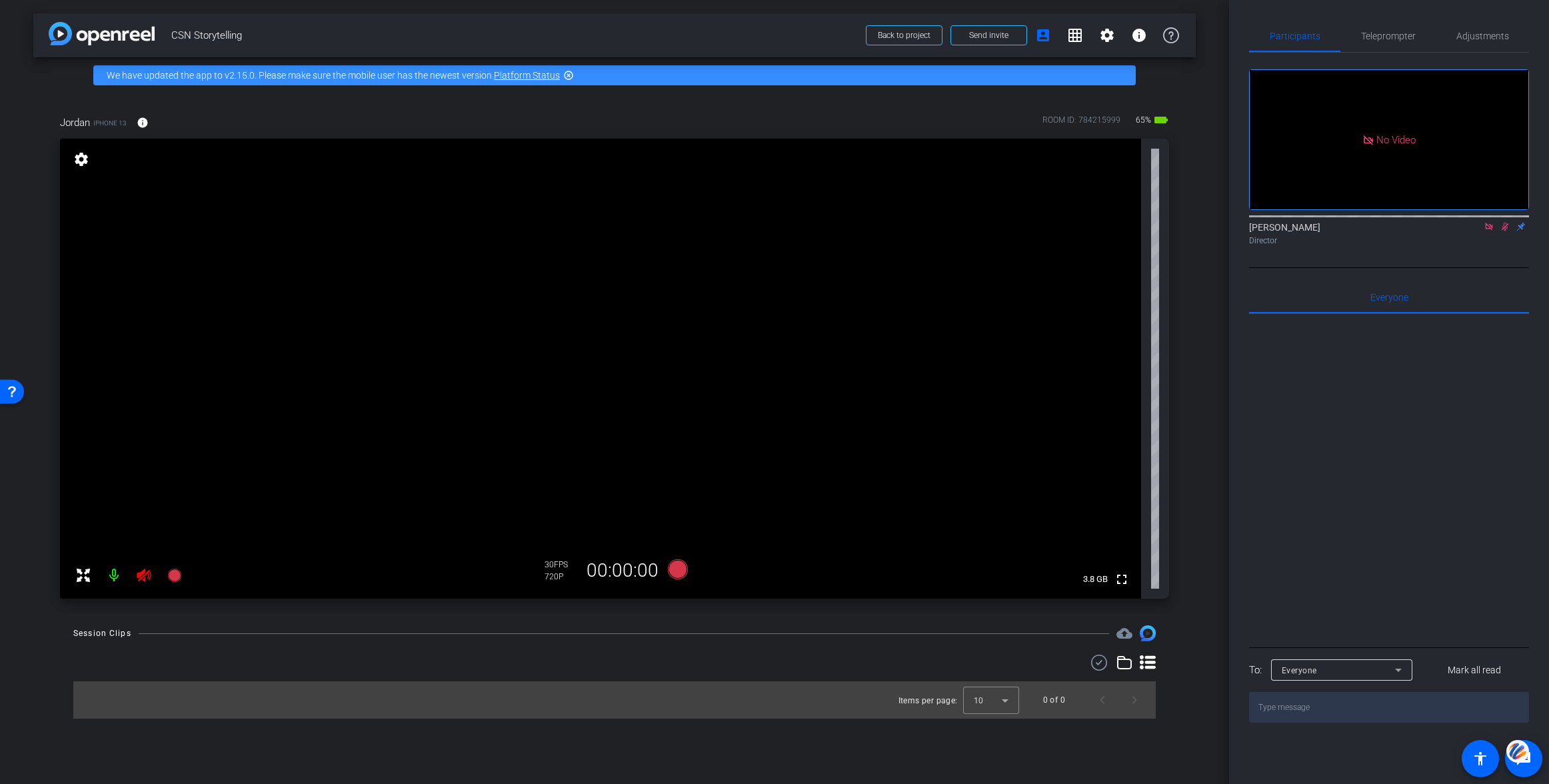
click at [114, 577] on mat-icon at bounding box center [114, 575] width 27 height 27
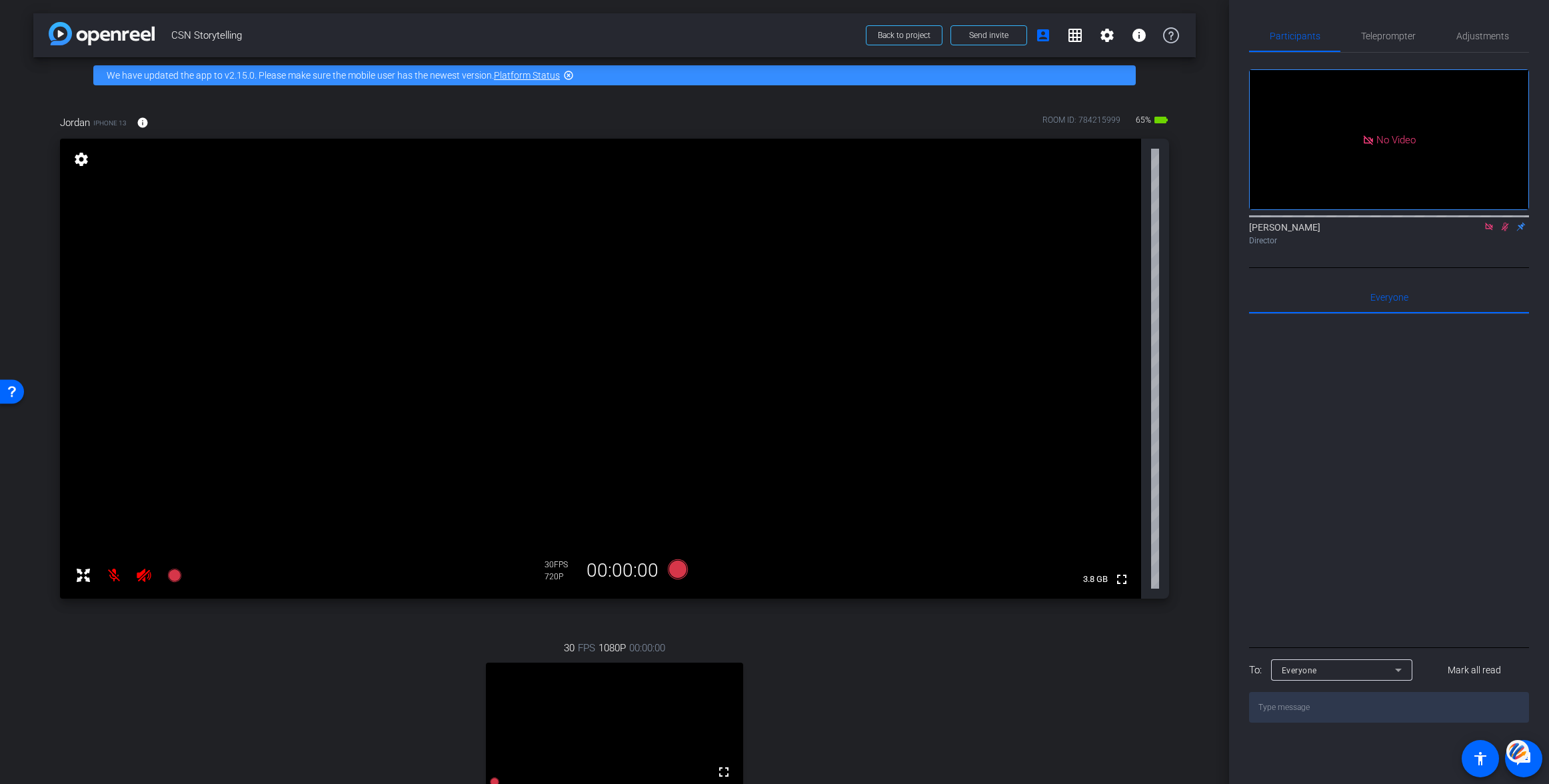
scroll to position [242, 0]
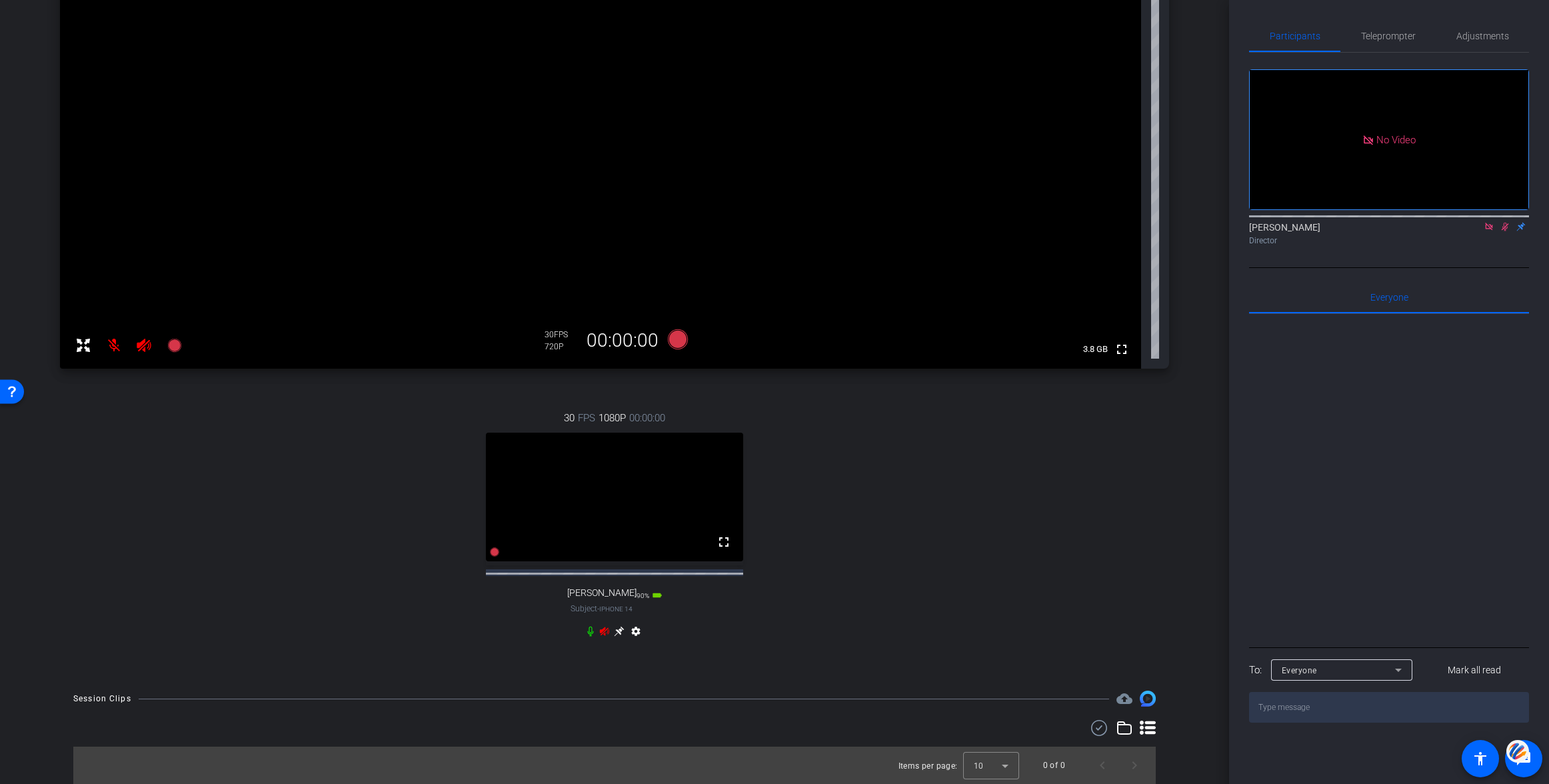
click at [591, 627] on icon at bounding box center [590, 631] width 11 height 11
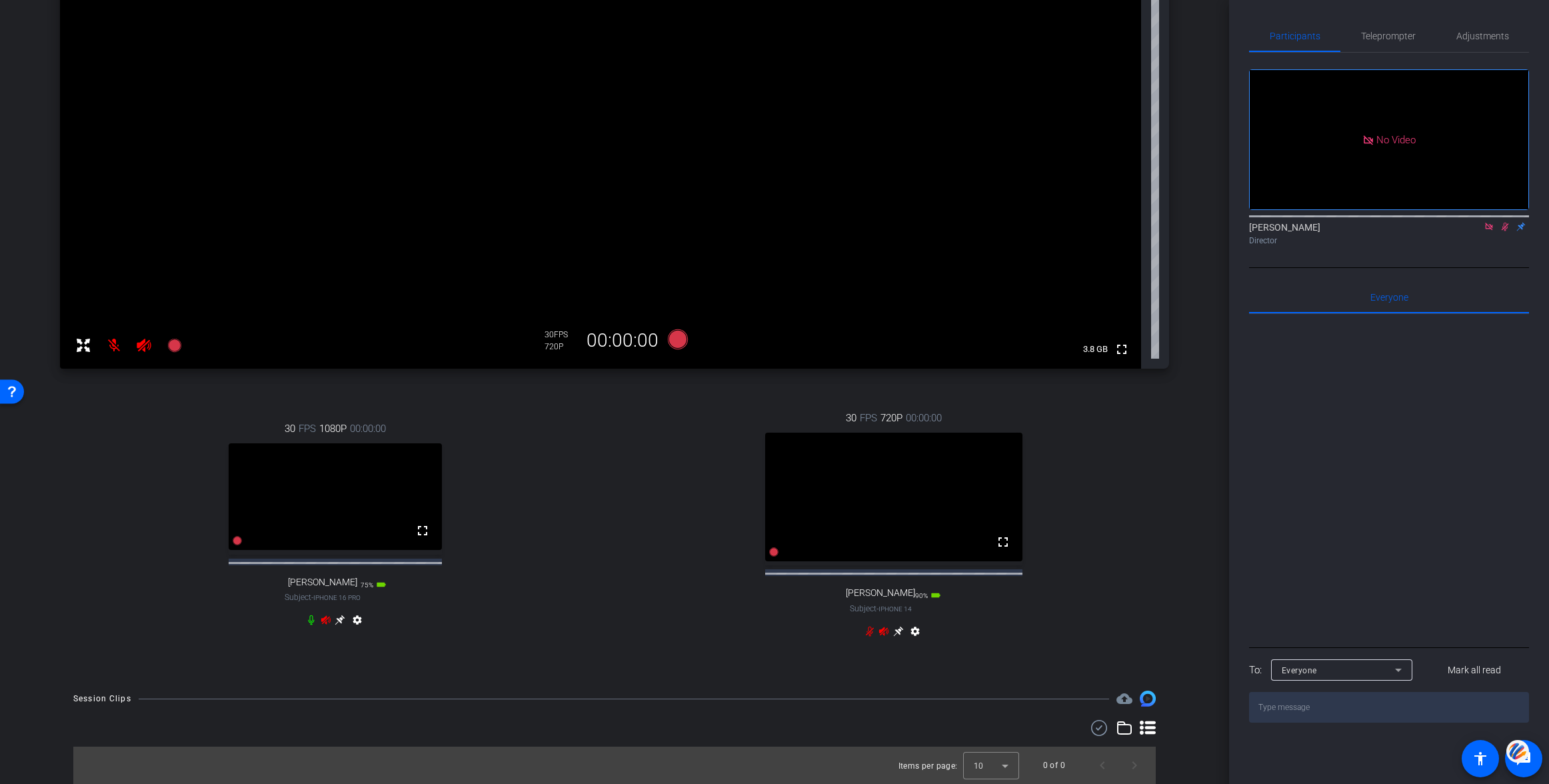
click at [315, 622] on icon at bounding box center [311, 619] width 11 height 11
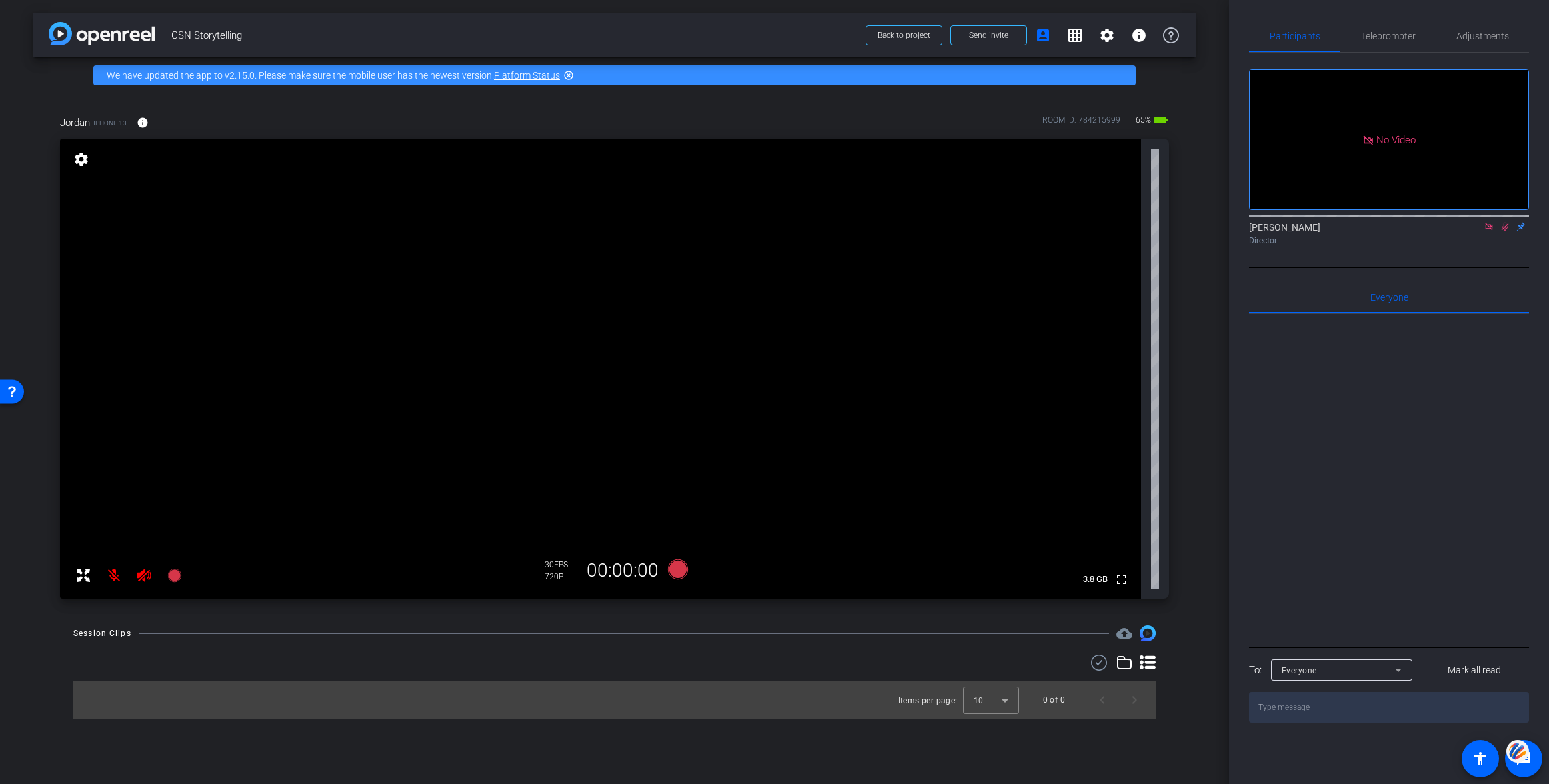
scroll to position [0, 0]
click at [1487, 230] on icon at bounding box center [1488, 226] width 7 height 7
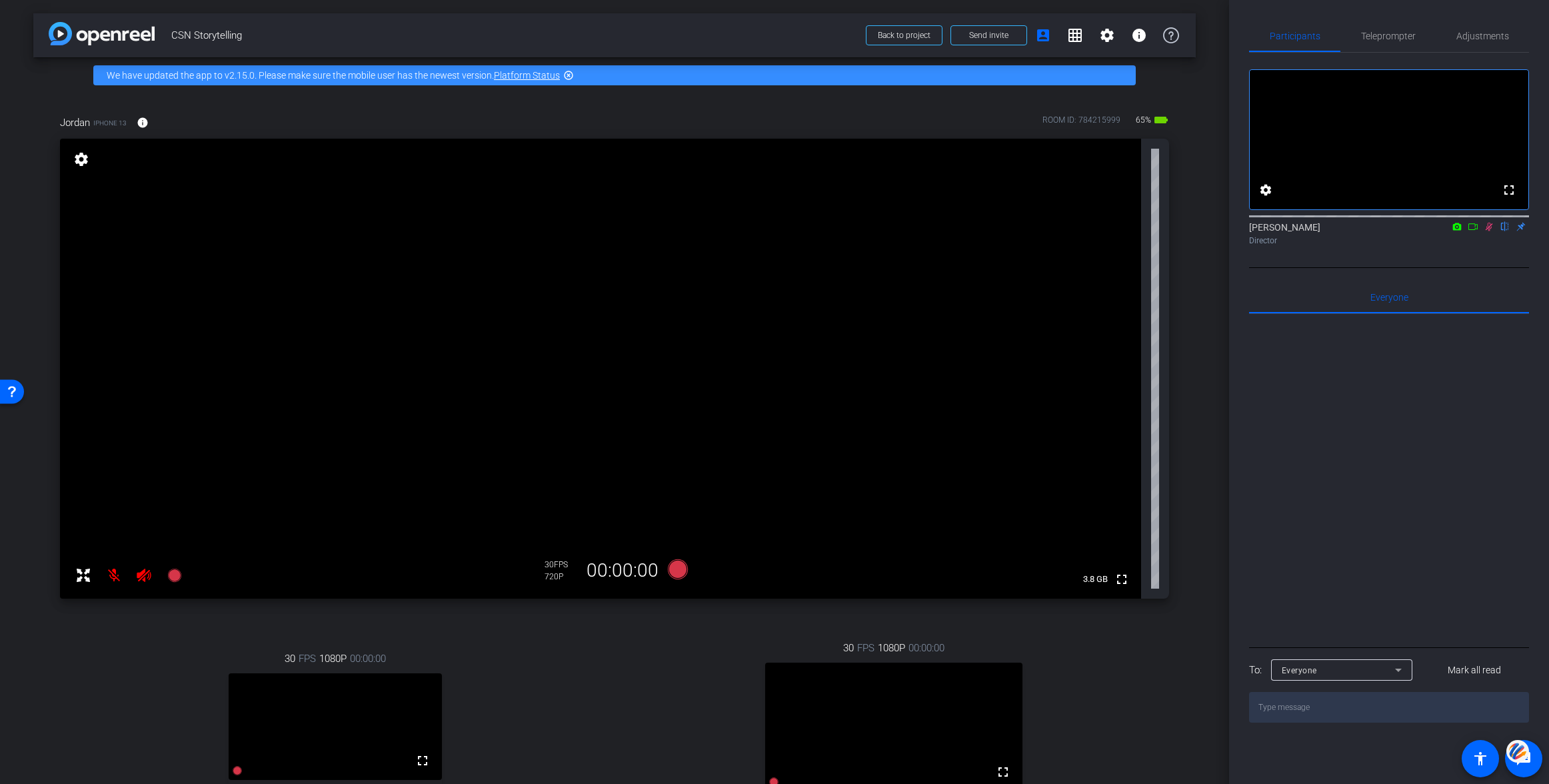
scroll to position [242, 0]
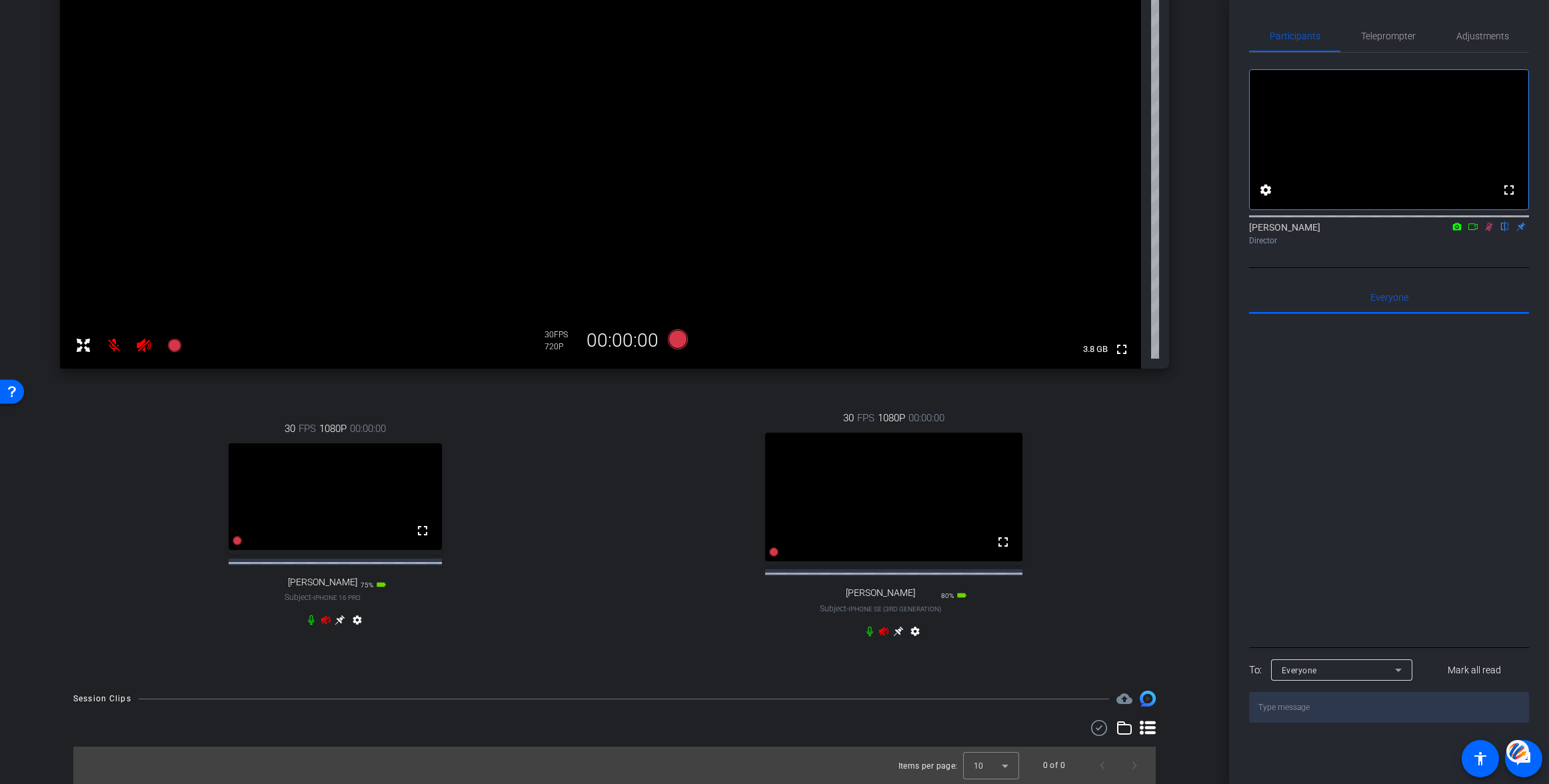
click at [312, 621] on icon at bounding box center [311, 620] width 6 height 10
drag, startPoint x: 870, startPoint y: 630, endPoint x: 901, endPoint y: 693, distance: 70.2
click at [870, 630] on icon at bounding box center [869, 631] width 11 height 11
click at [311, 623] on icon at bounding box center [311, 619] width 11 height 11
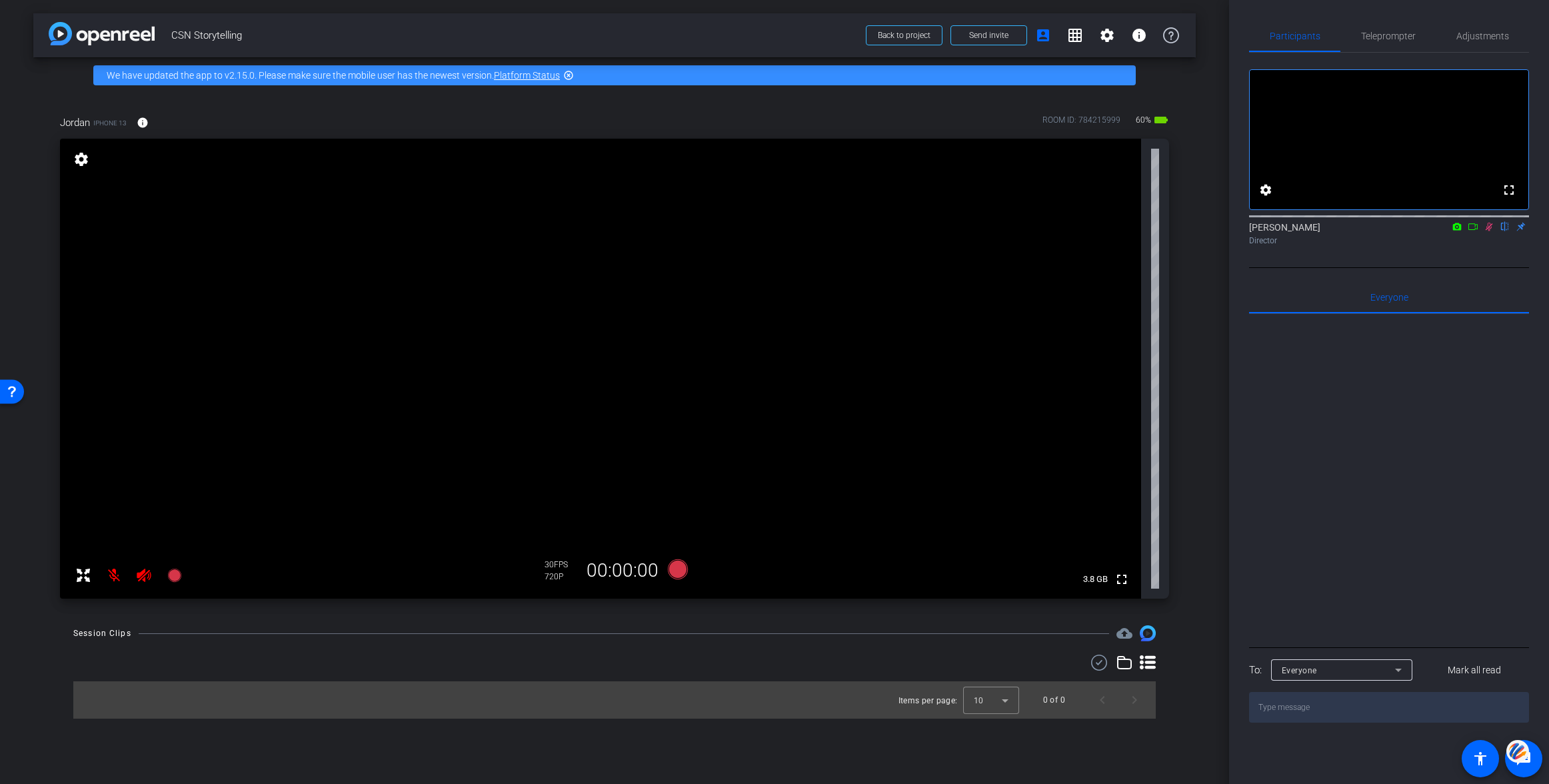
scroll to position [0, 0]
click at [117, 574] on mat-icon at bounding box center [114, 575] width 27 height 27
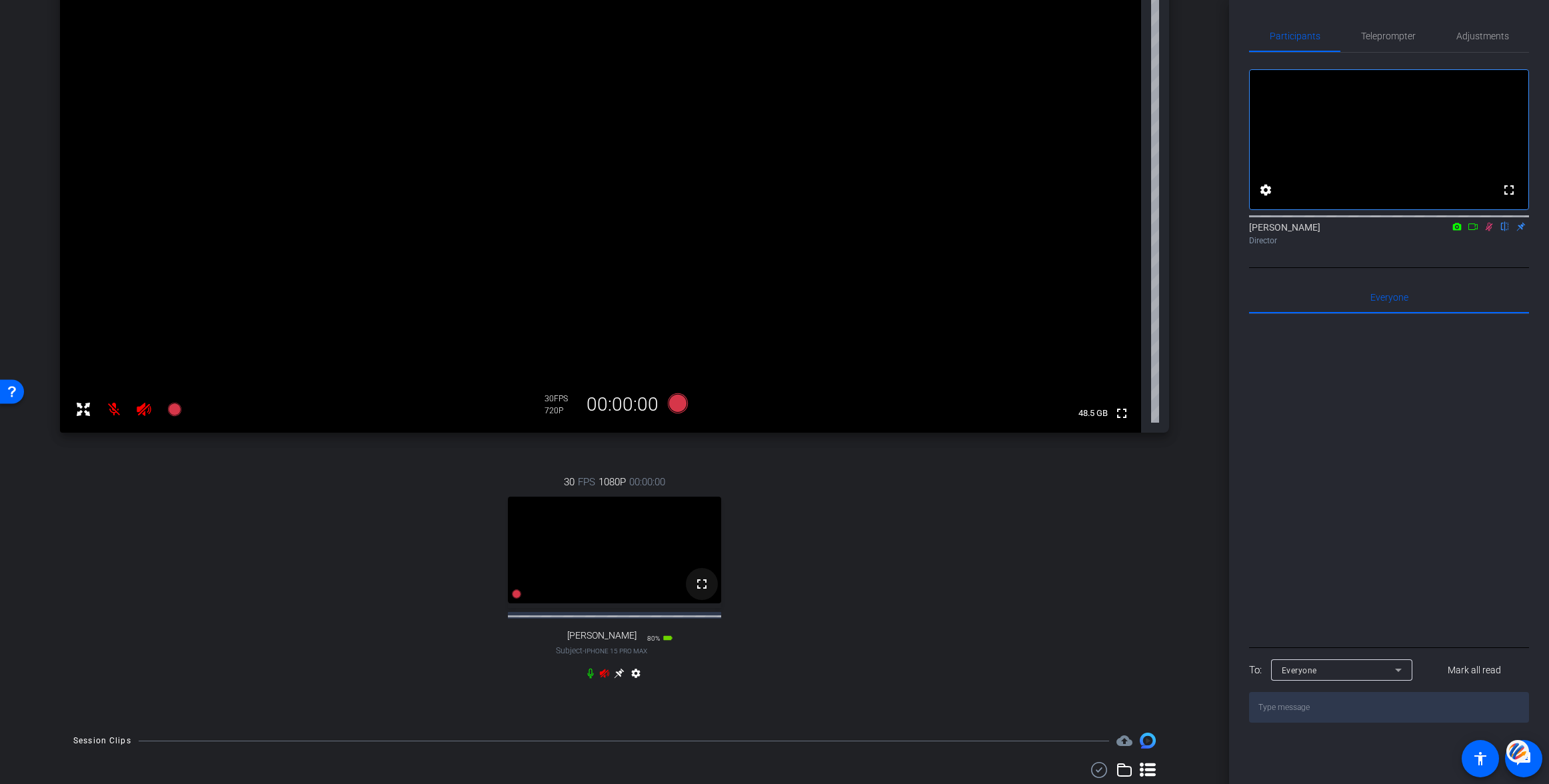
scroll to position [222, 0]
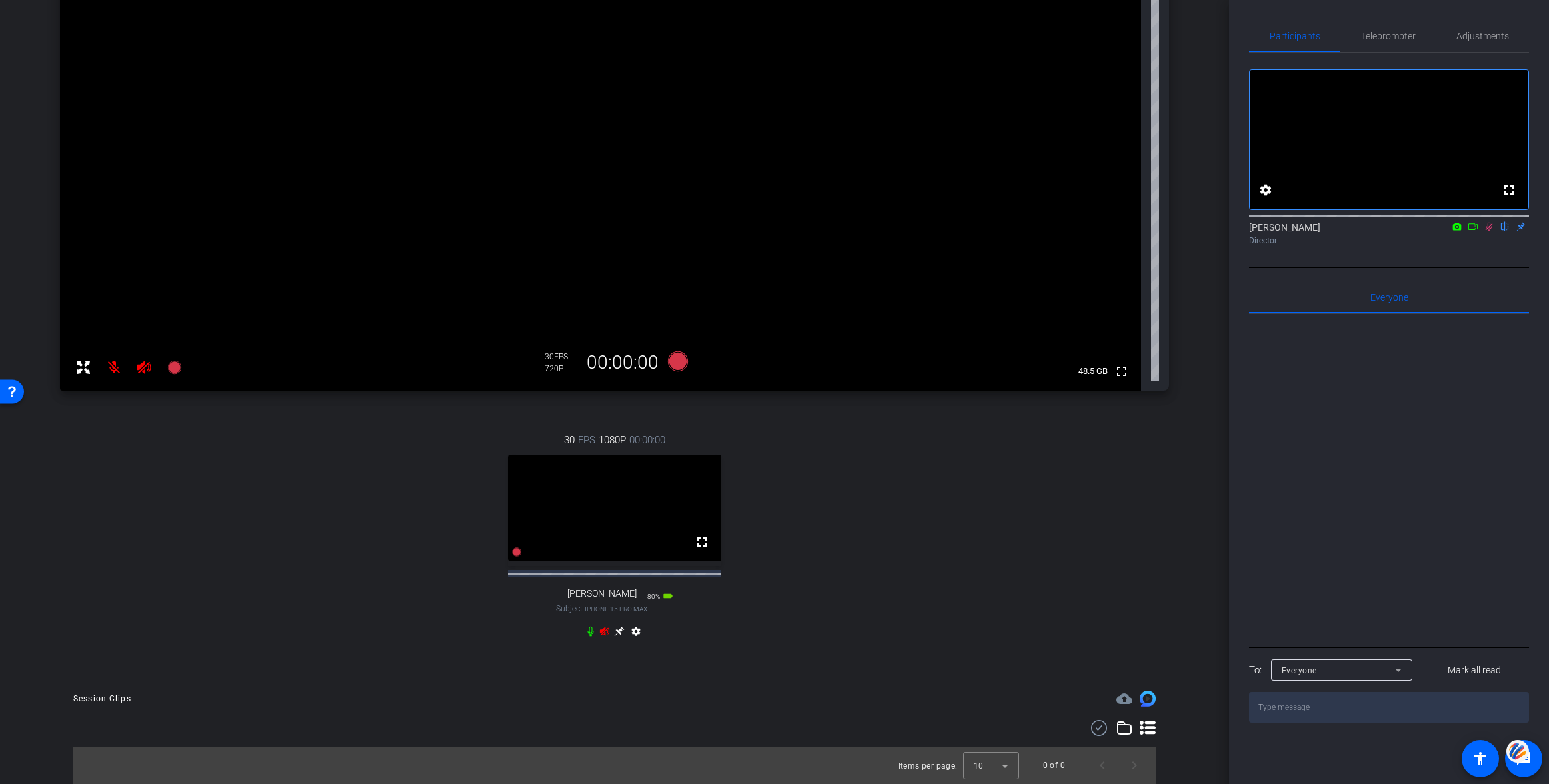
click at [587, 626] on icon at bounding box center [590, 631] width 11 height 11
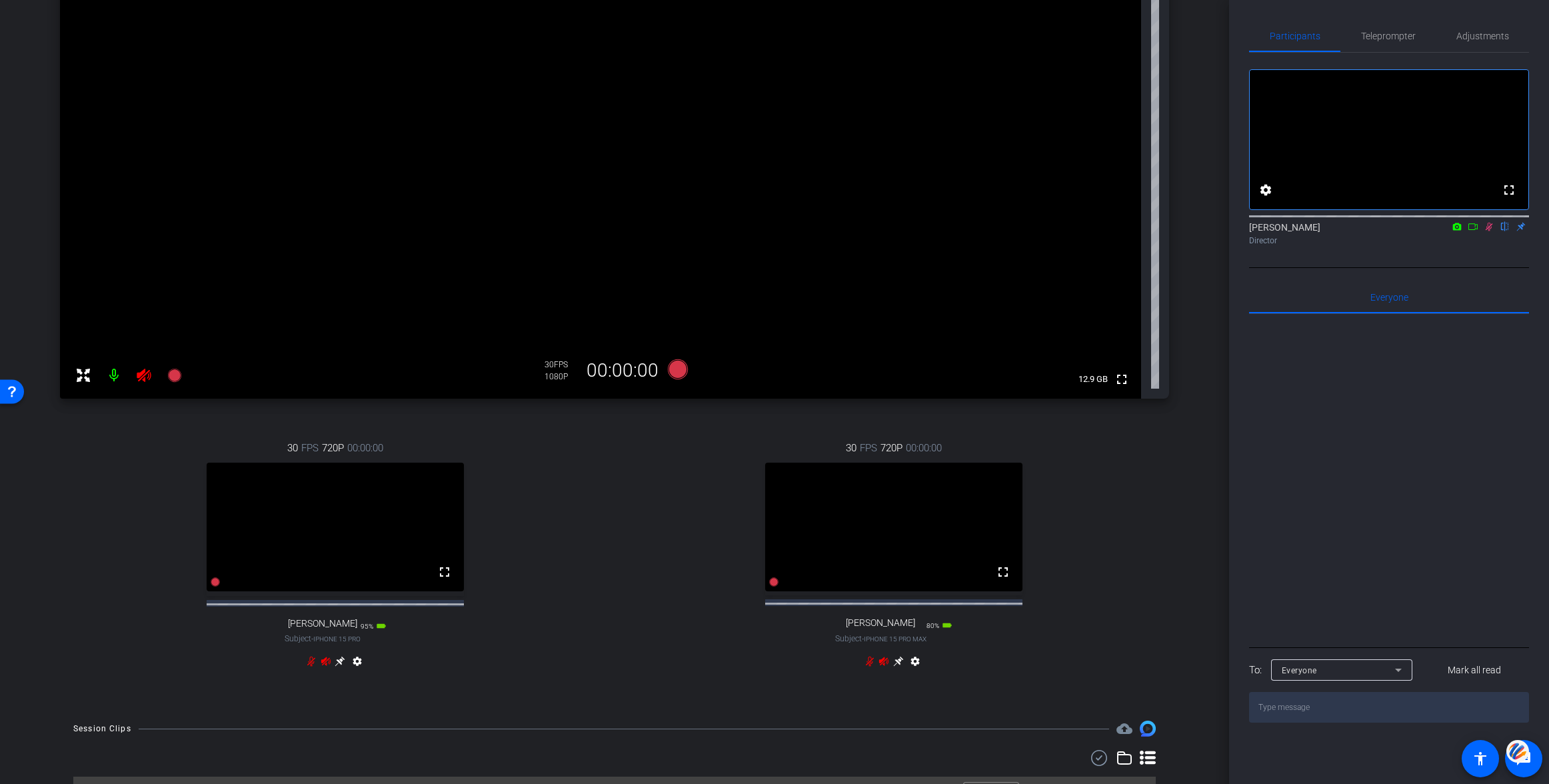
scroll to position [201, 0]
drag, startPoint x: 112, startPoint y: 372, endPoint x: 132, endPoint y: 397, distance: 32.0
click at [112, 372] on mat-icon at bounding box center [114, 375] width 27 height 27
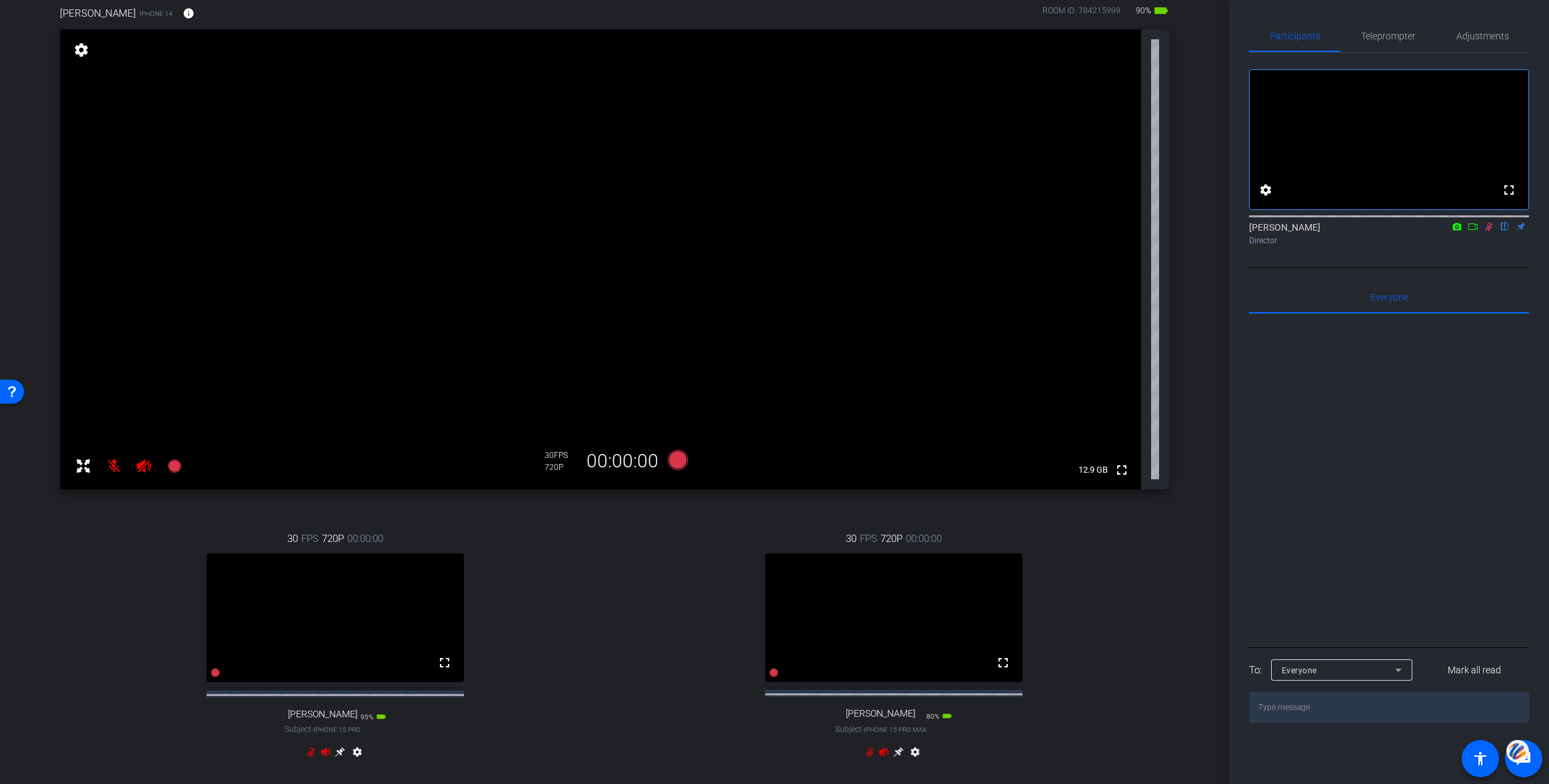
scroll to position [114, 0]
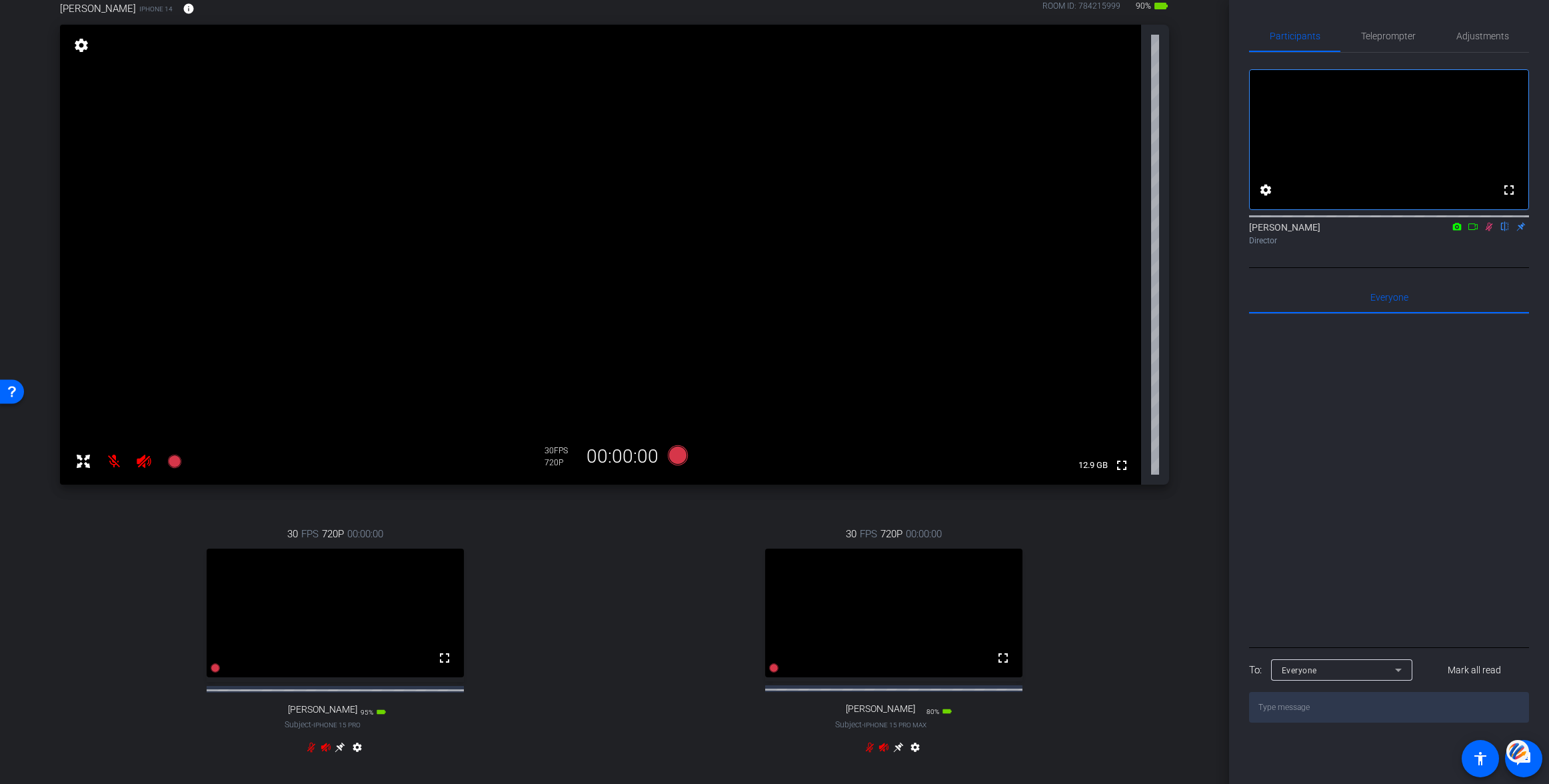
click at [1472, 232] on icon at bounding box center [1472, 226] width 11 height 9
click at [314, 752] on icon at bounding box center [311, 747] width 11 height 11
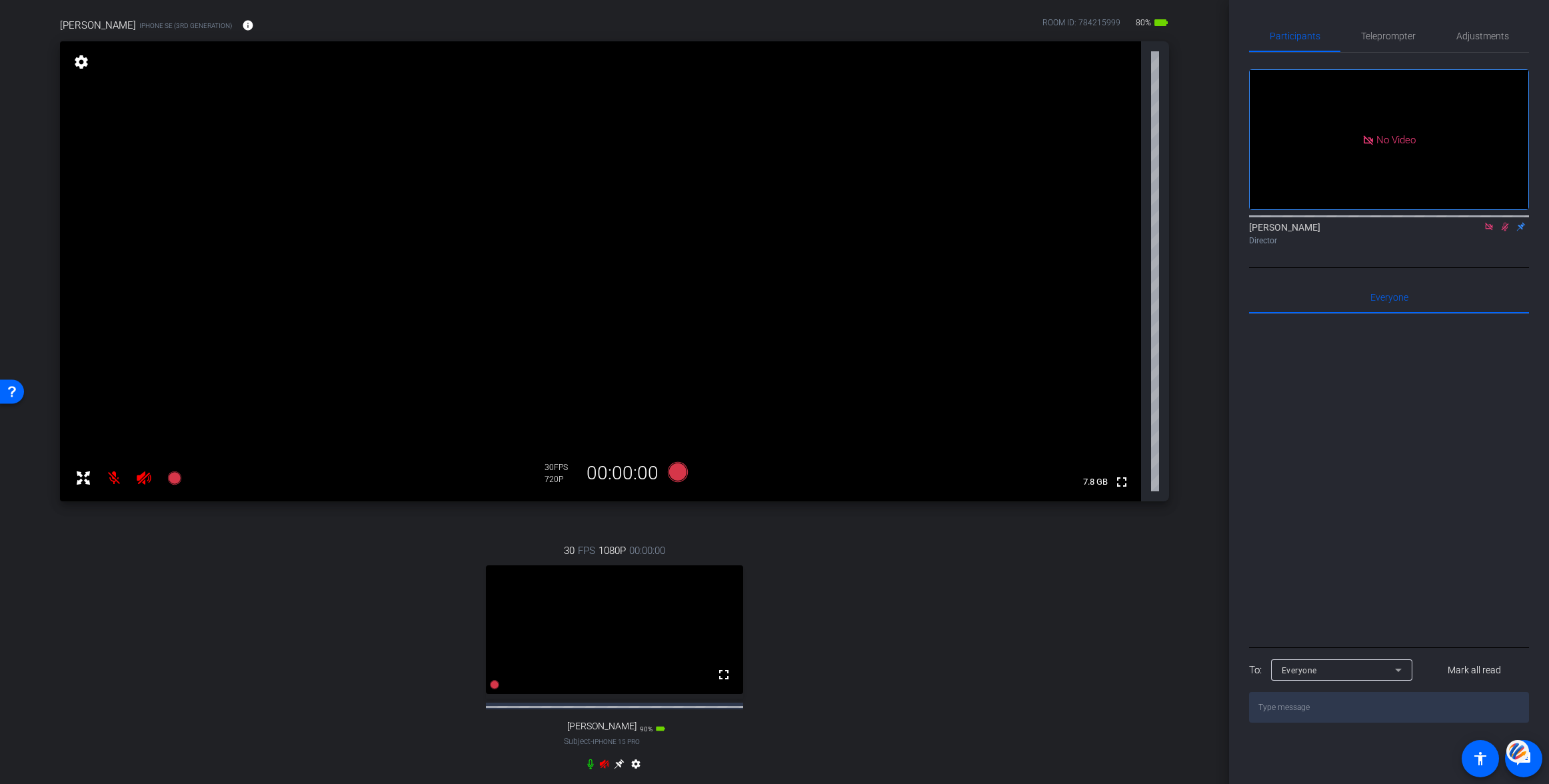
scroll to position [242, 0]
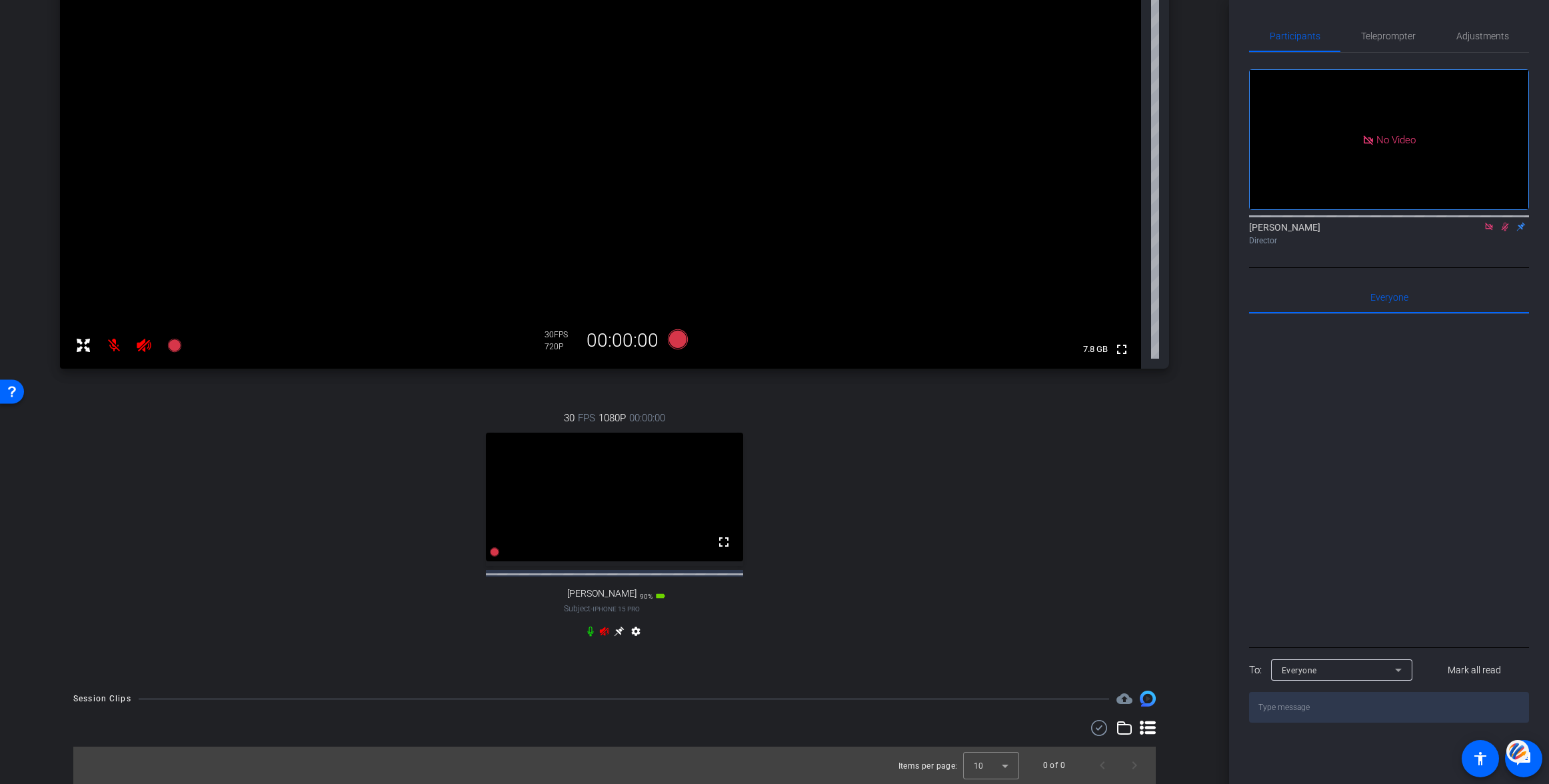
click at [593, 632] on icon at bounding box center [590, 631] width 11 height 11
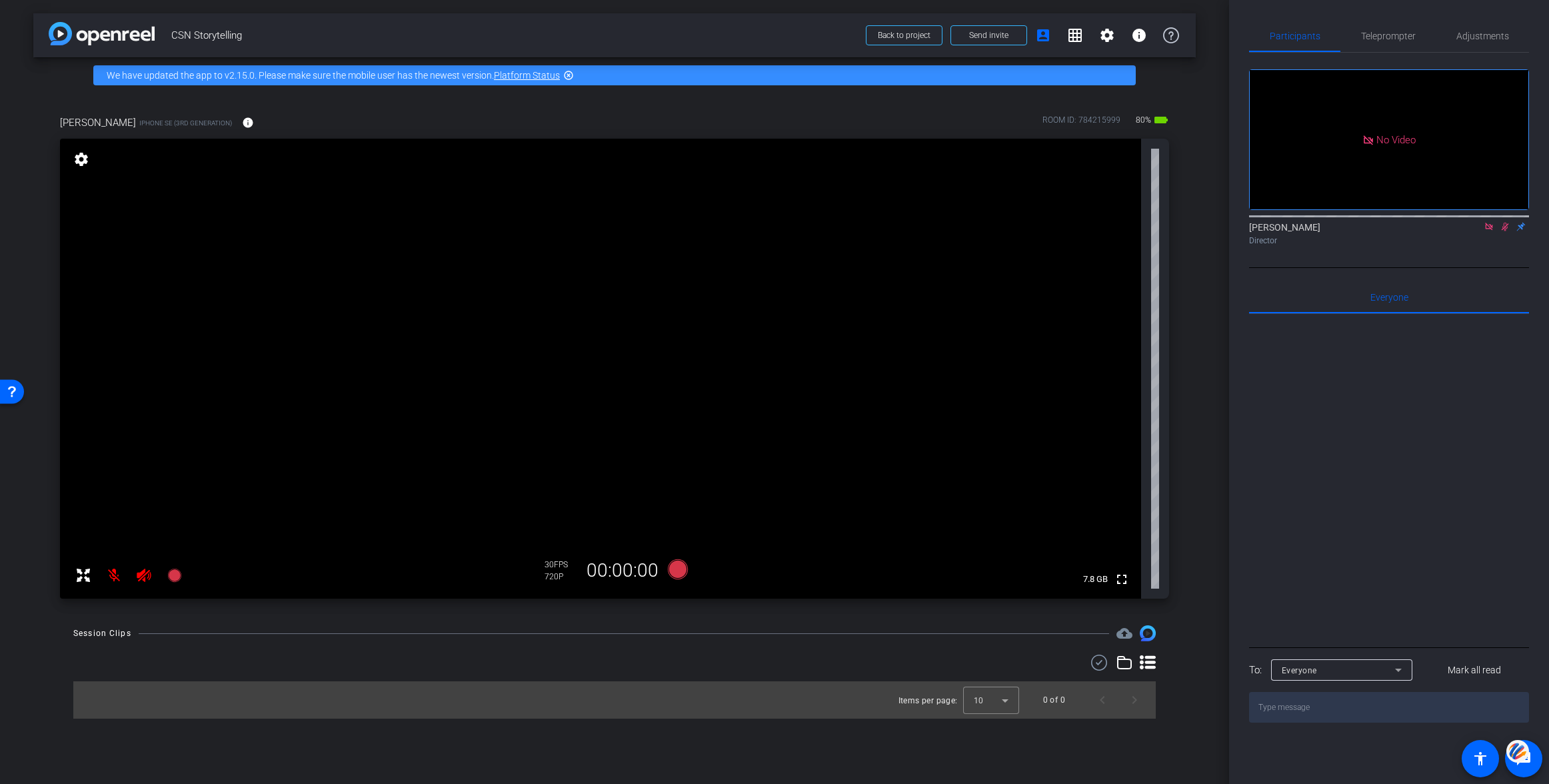
scroll to position [0, 0]
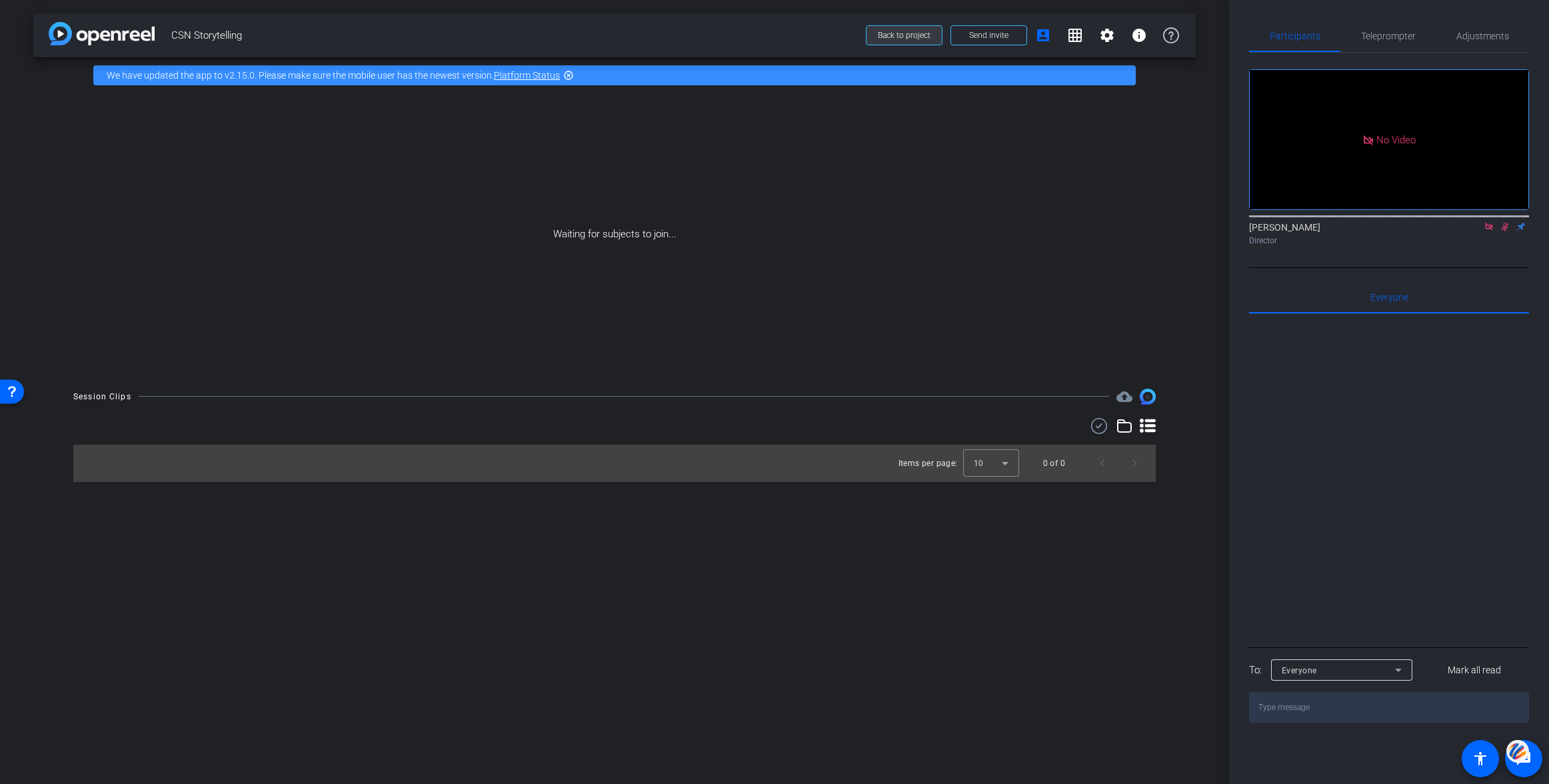
click at [907, 35] on span "Back to project" at bounding box center [903, 35] width 52 height 9
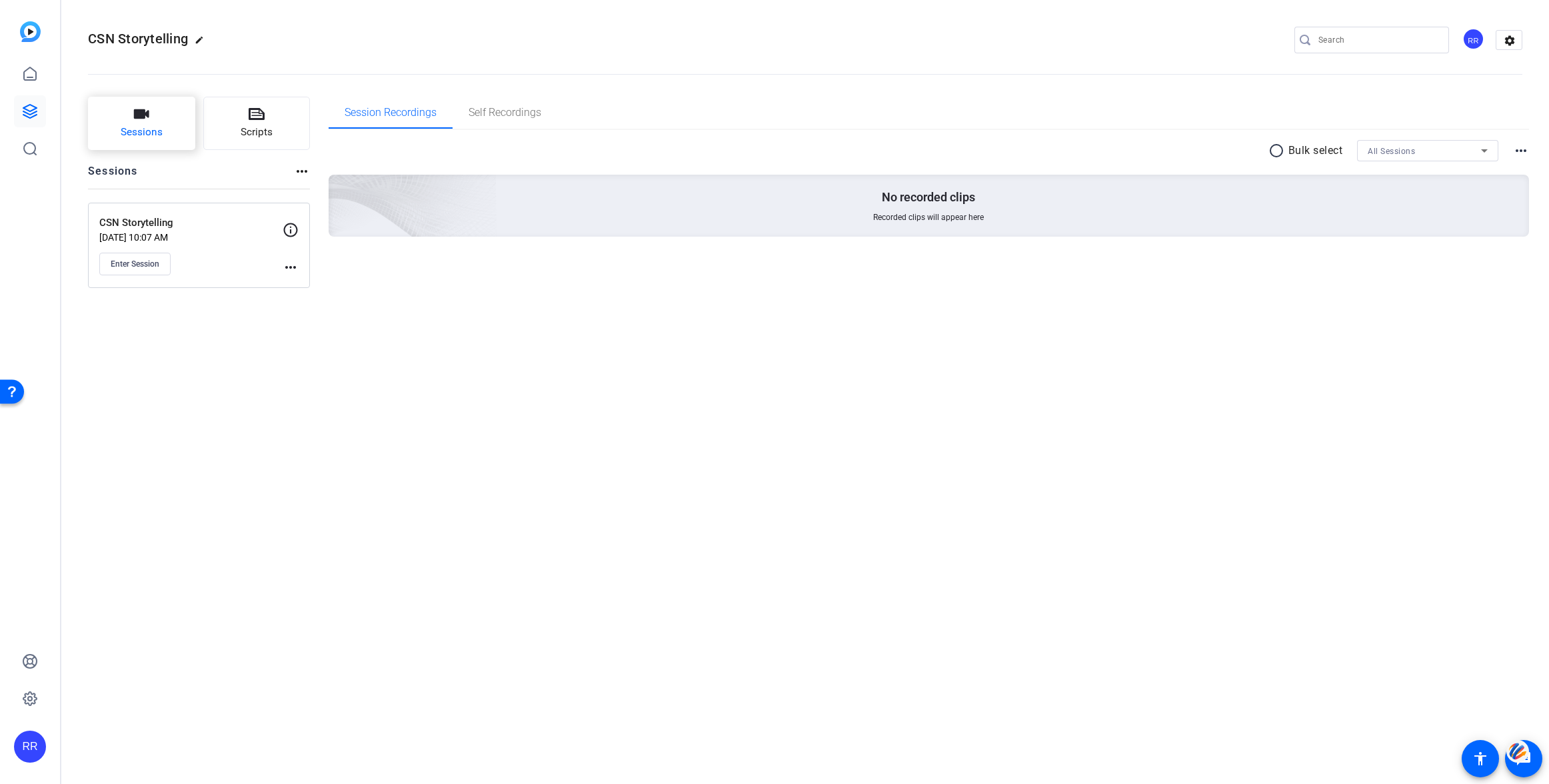
click at [144, 120] on icon "button" at bounding box center [141, 113] width 16 height 16
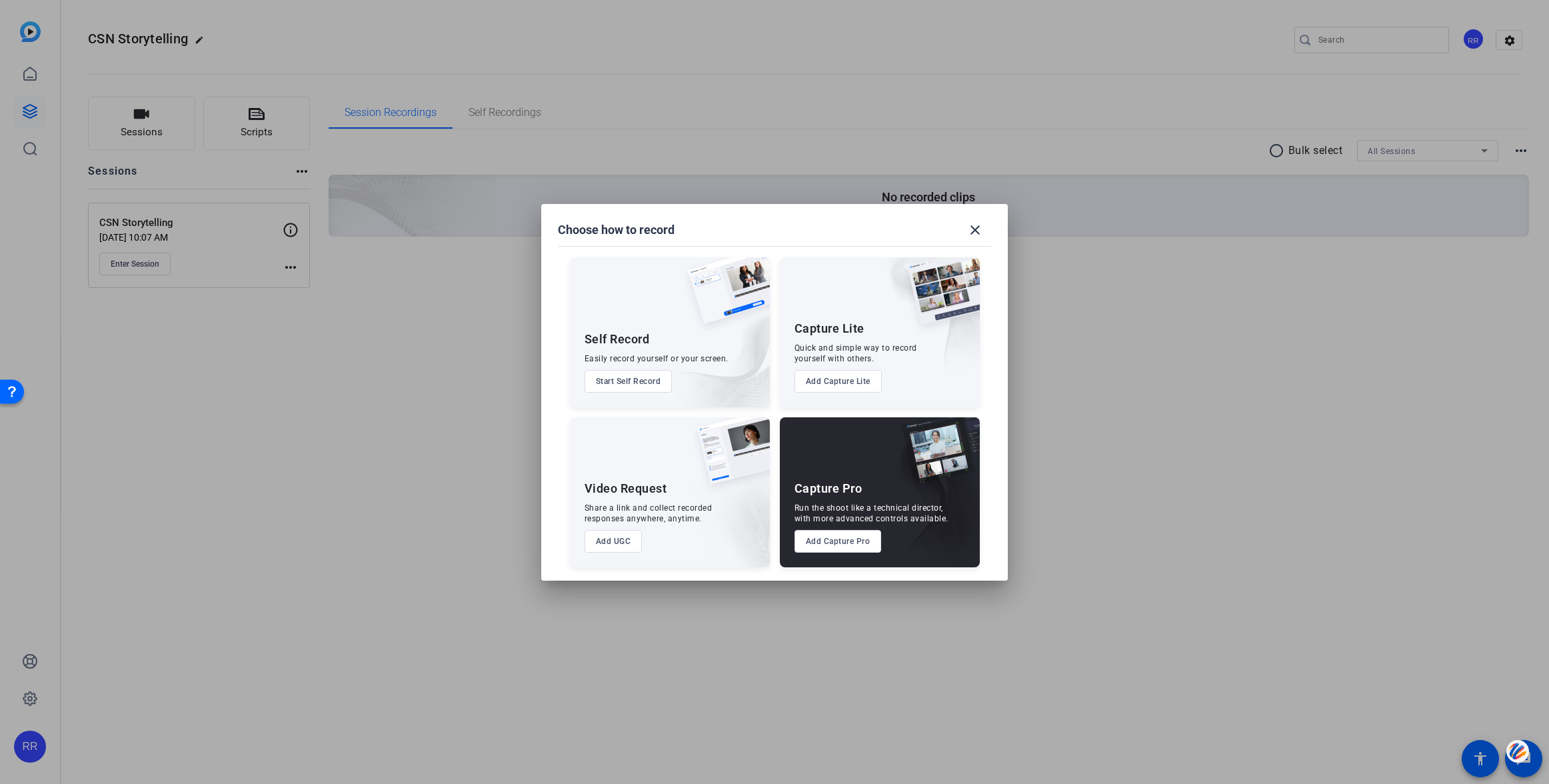
click at [836, 542] on button "Add Capture Pro" at bounding box center [837, 541] width 87 height 22
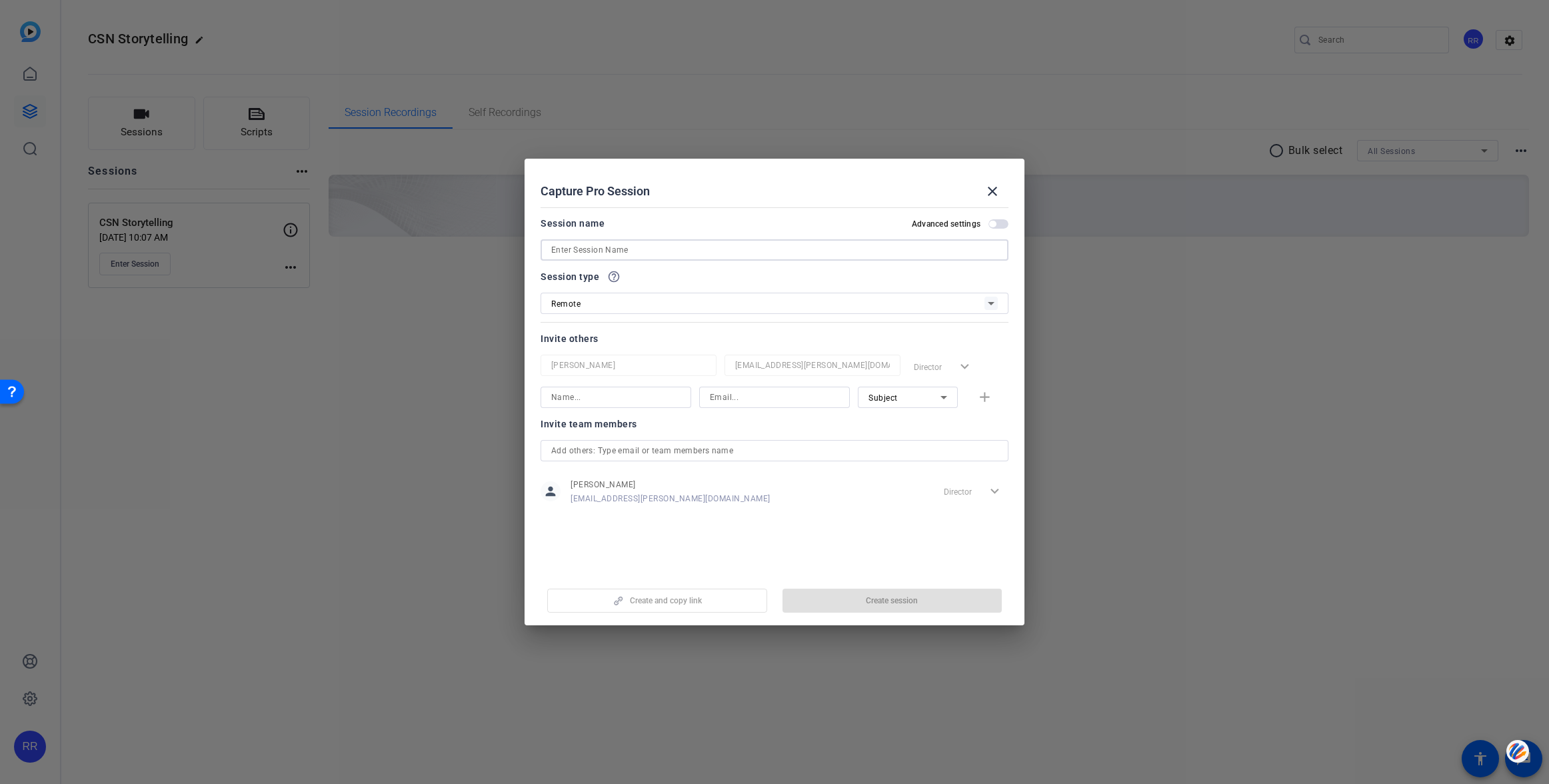
click at [584, 251] on input at bounding box center [775, 249] width 447 height 16
type input "[PERSON_NAME] and [PERSON_NAME]"
click at [901, 594] on span "button" at bounding box center [892, 600] width 220 height 32
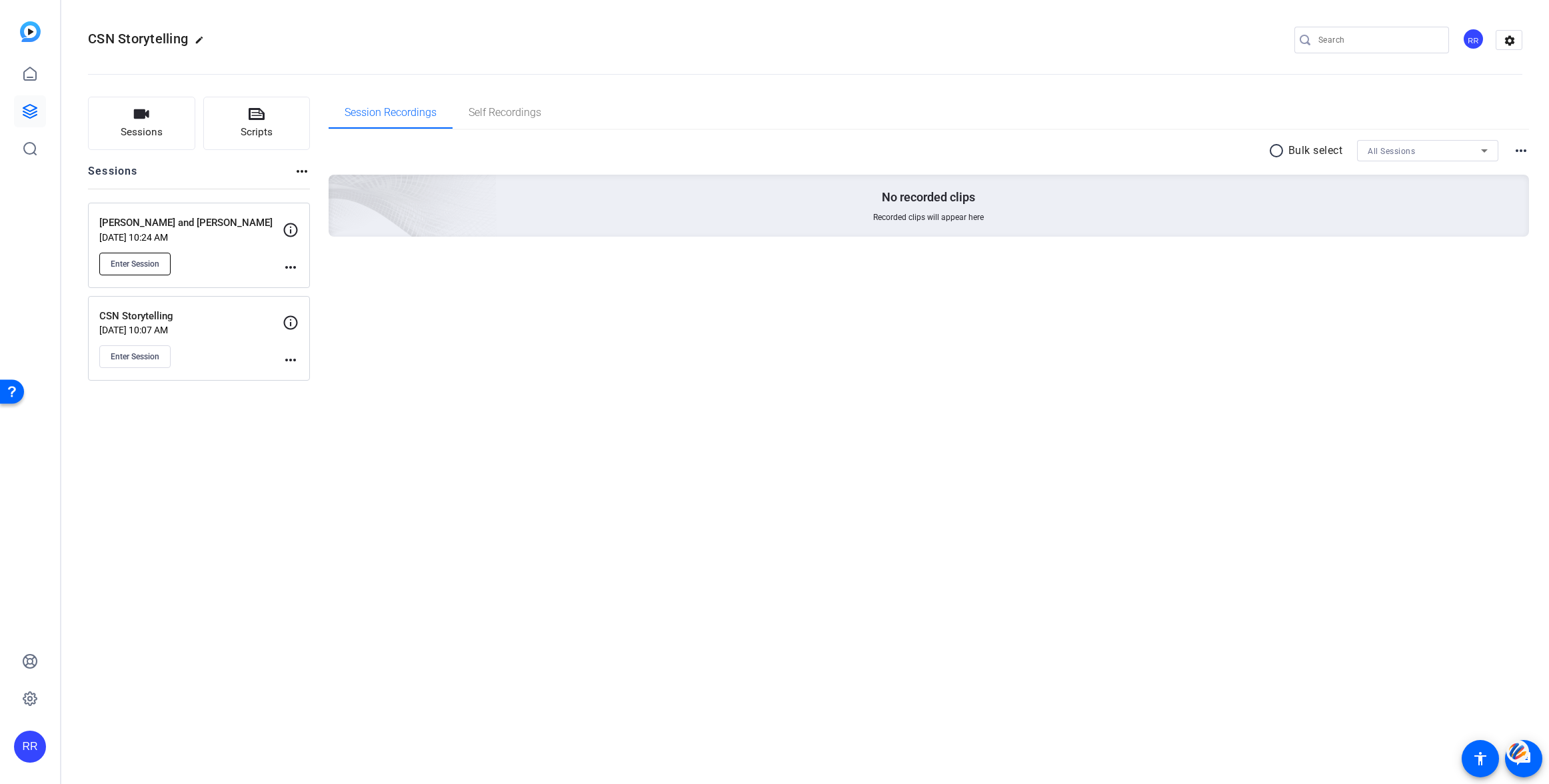
click at [137, 260] on span "Enter Session" at bounding box center [135, 263] width 48 height 11
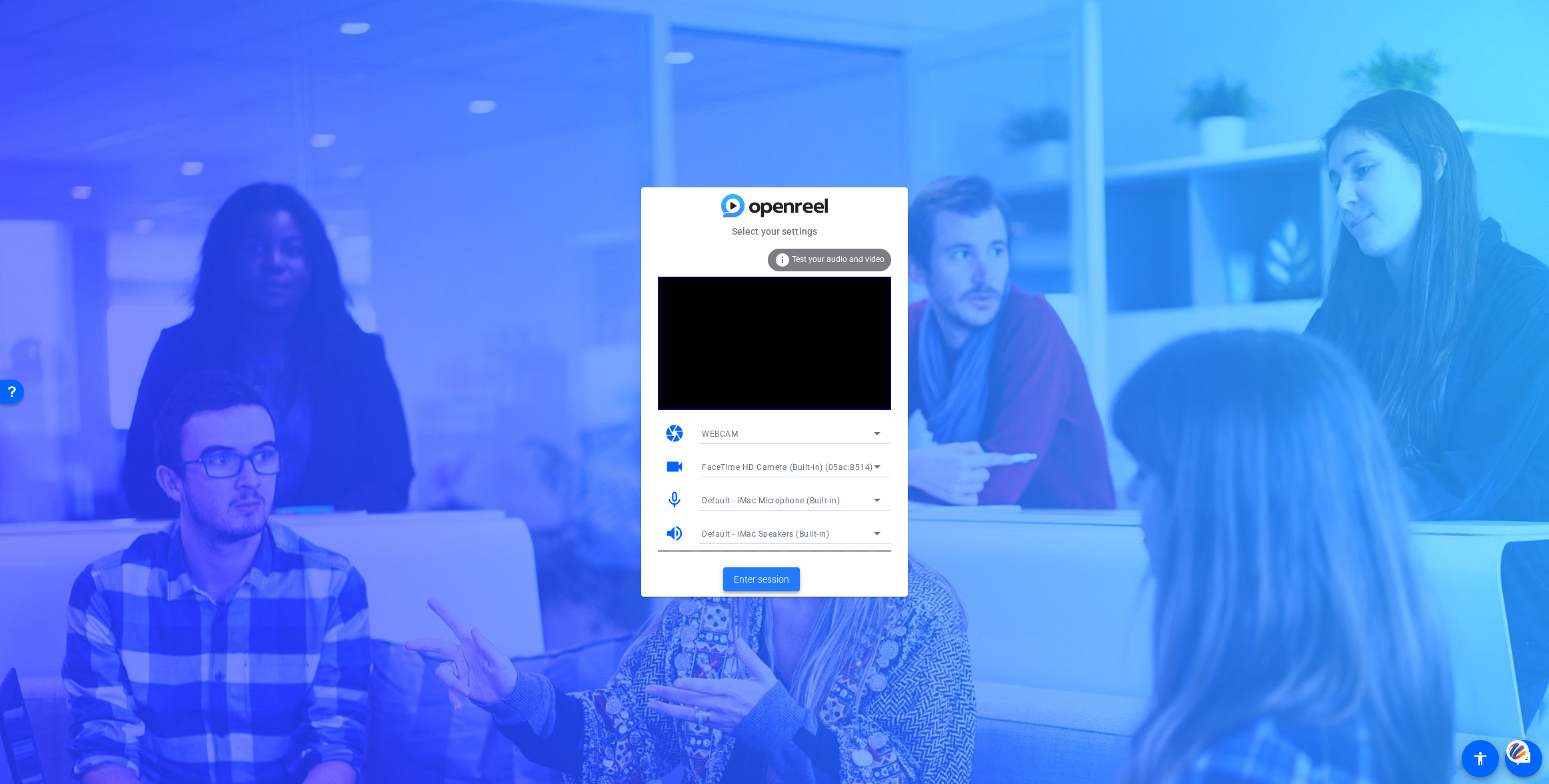
click at [763, 576] on span "Enter session" at bounding box center [762, 579] width 55 height 14
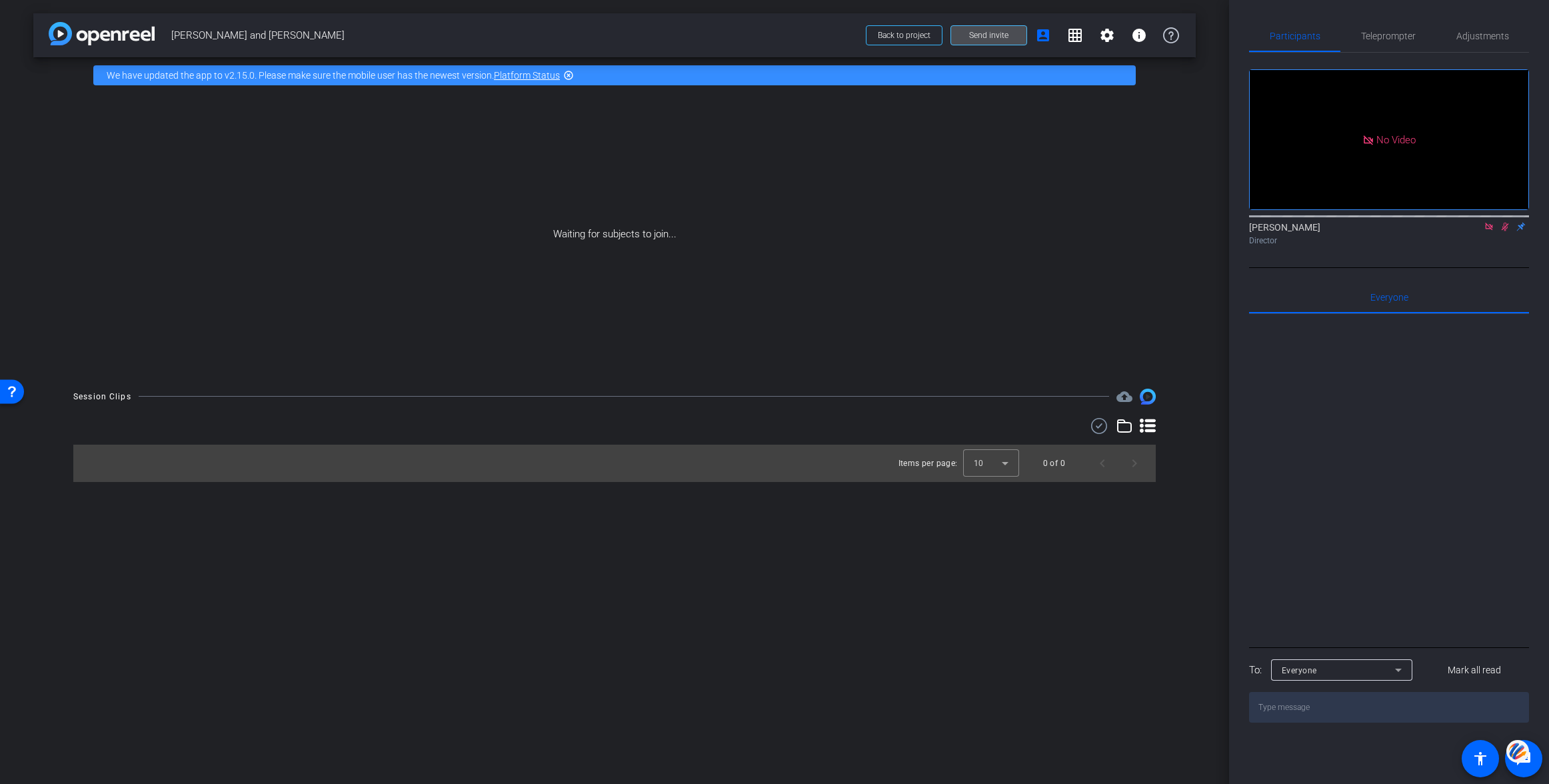
click at [983, 35] on span "Send invite" at bounding box center [988, 35] width 39 height 11
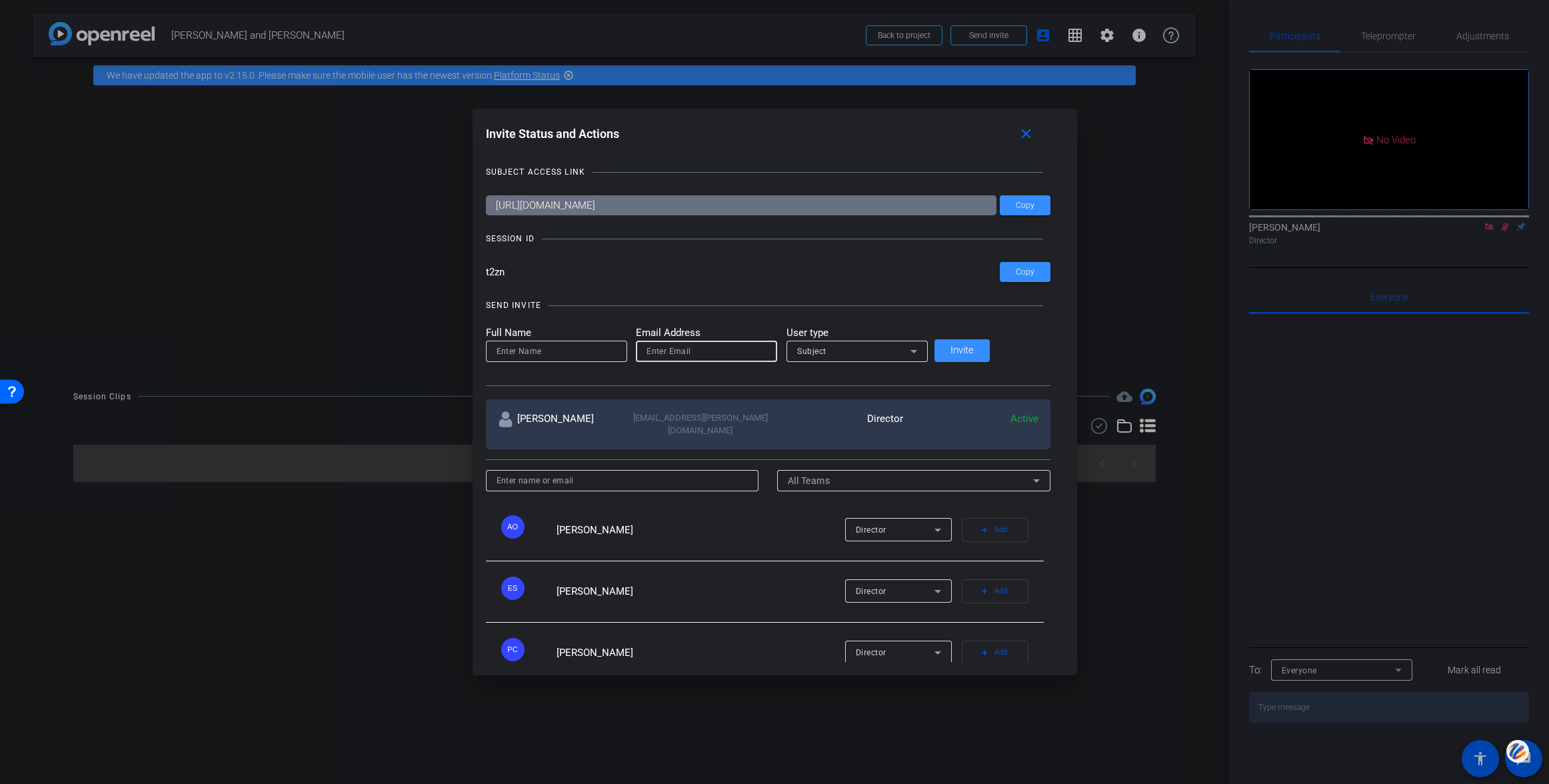
click at [694, 356] on input "email" at bounding box center [707, 351] width 120 height 16
paste input "[PERSON_NAME][EMAIL_ADDRESS][PERSON_NAME][DOMAIN_NAME]"
type input "[PERSON_NAME][EMAIL_ADDRESS][PERSON_NAME][DOMAIN_NAME]"
click at [570, 348] on input at bounding box center [557, 351] width 120 height 16
type input "[PERSON_NAME]"
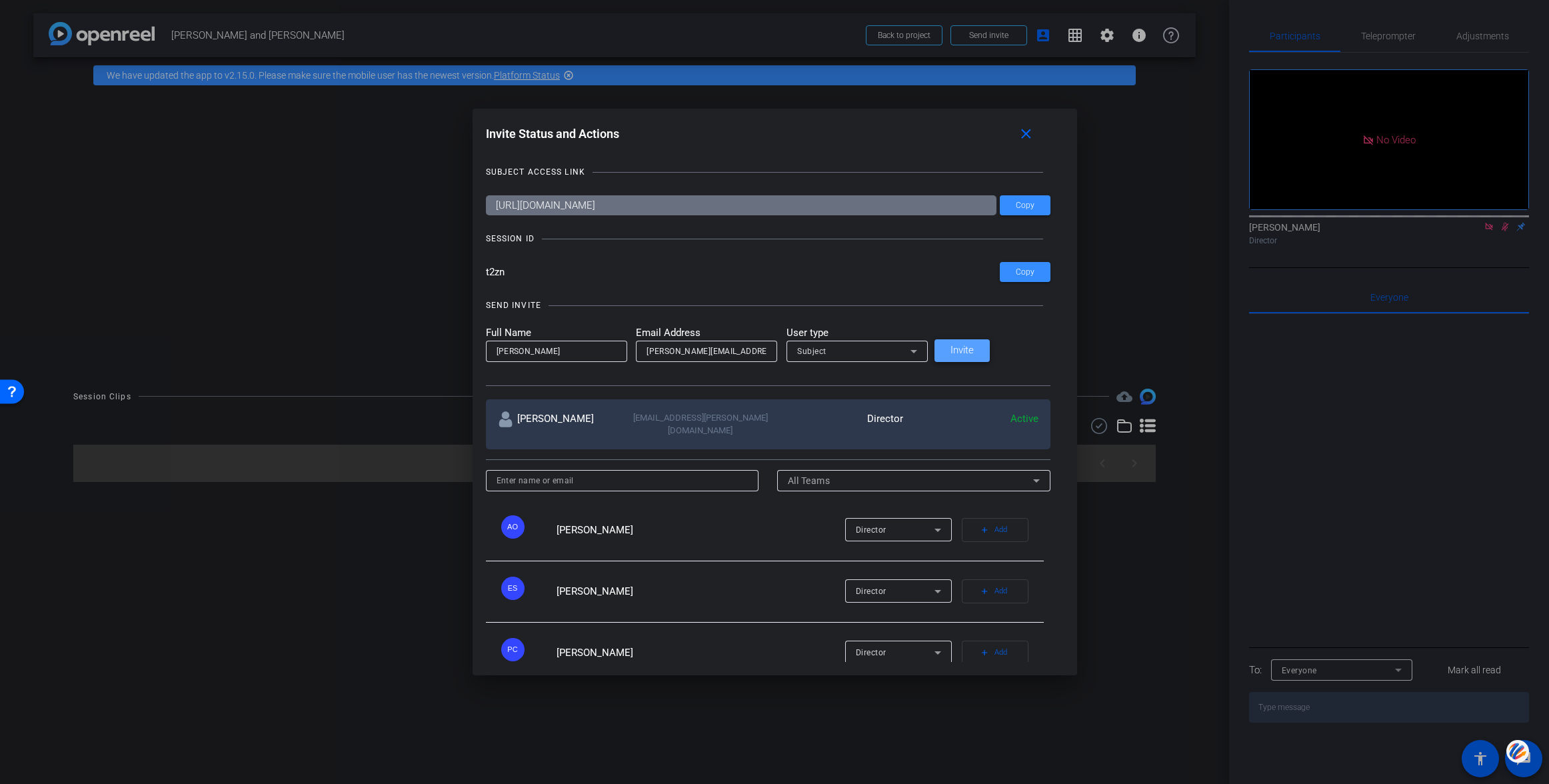
click at [974, 348] on span "Invite" at bounding box center [962, 350] width 23 height 10
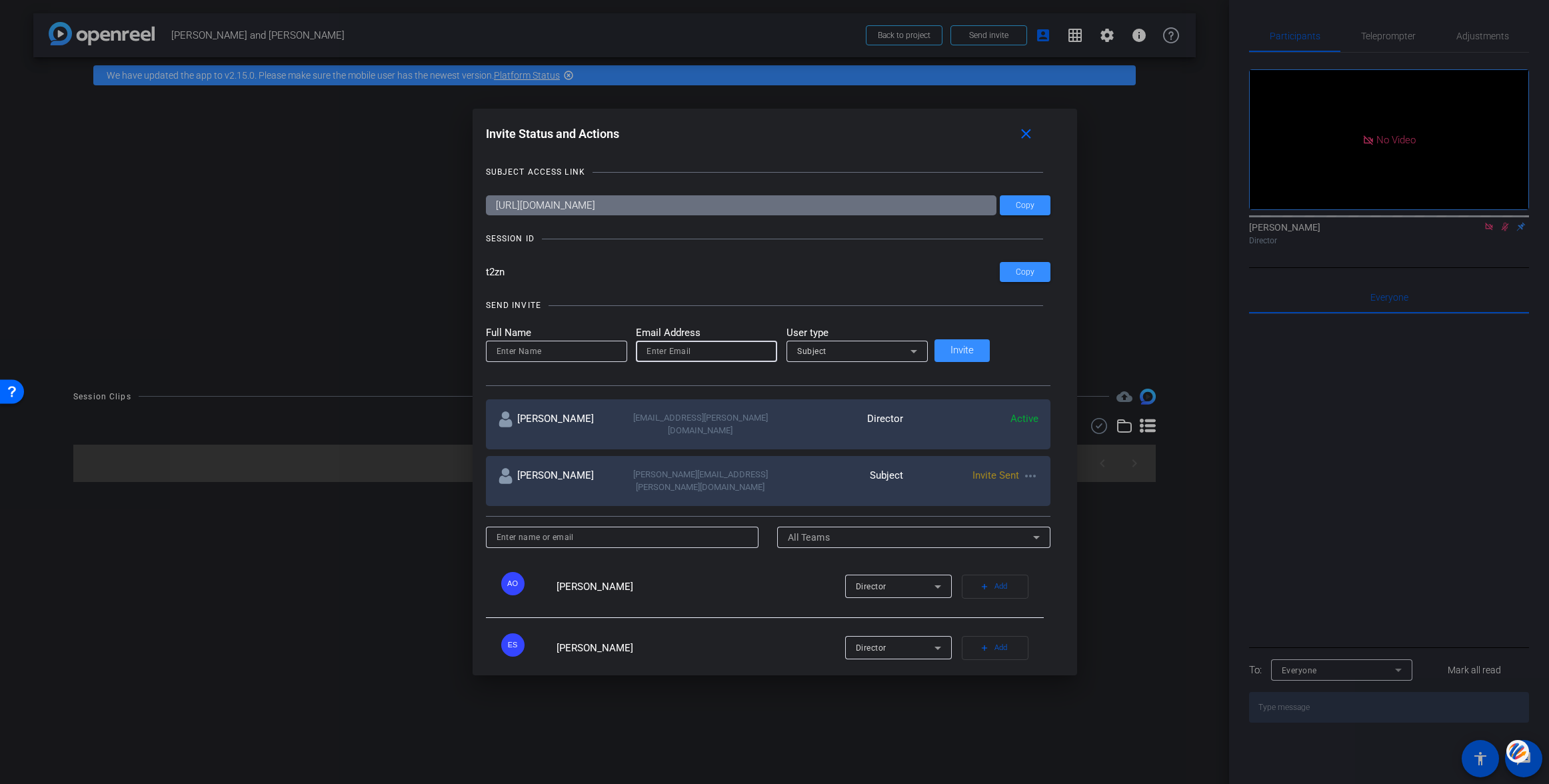
click at [695, 352] on input "email" at bounding box center [707, 351] width 120 height 16
paste input "[EMAIL_ADDRESS][DOMAIN_NAME]"
type input "[EMAIL_ADDRESS][DOMAIN_NAME]"
click at [567, 352] on input at bounding box center [557, 351] width 120 height 16
type input "[PERSON_NAME]"
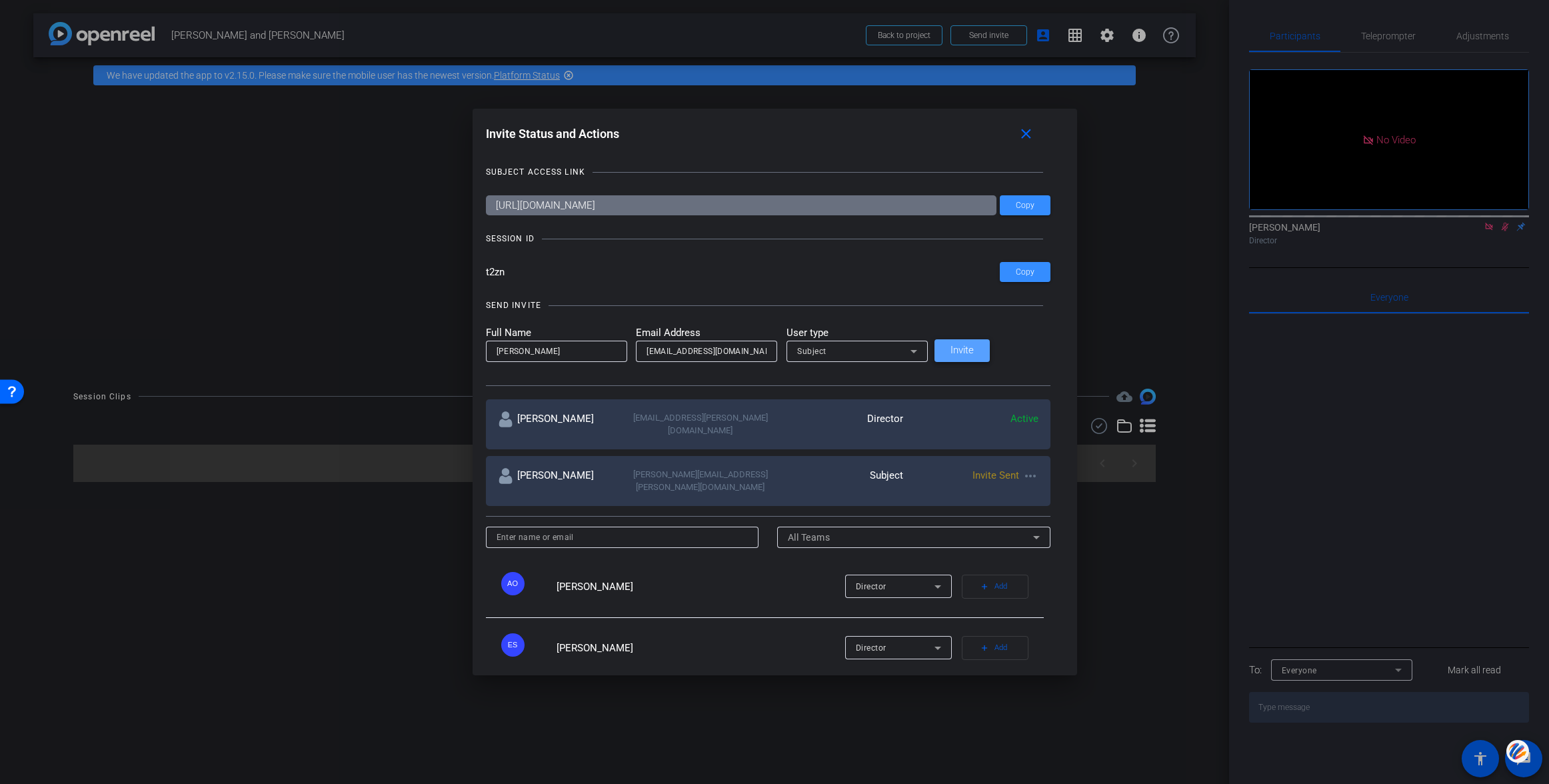
click at [974, 346] on span "Invite" at bounding box center [962, 350] width 23 height 10
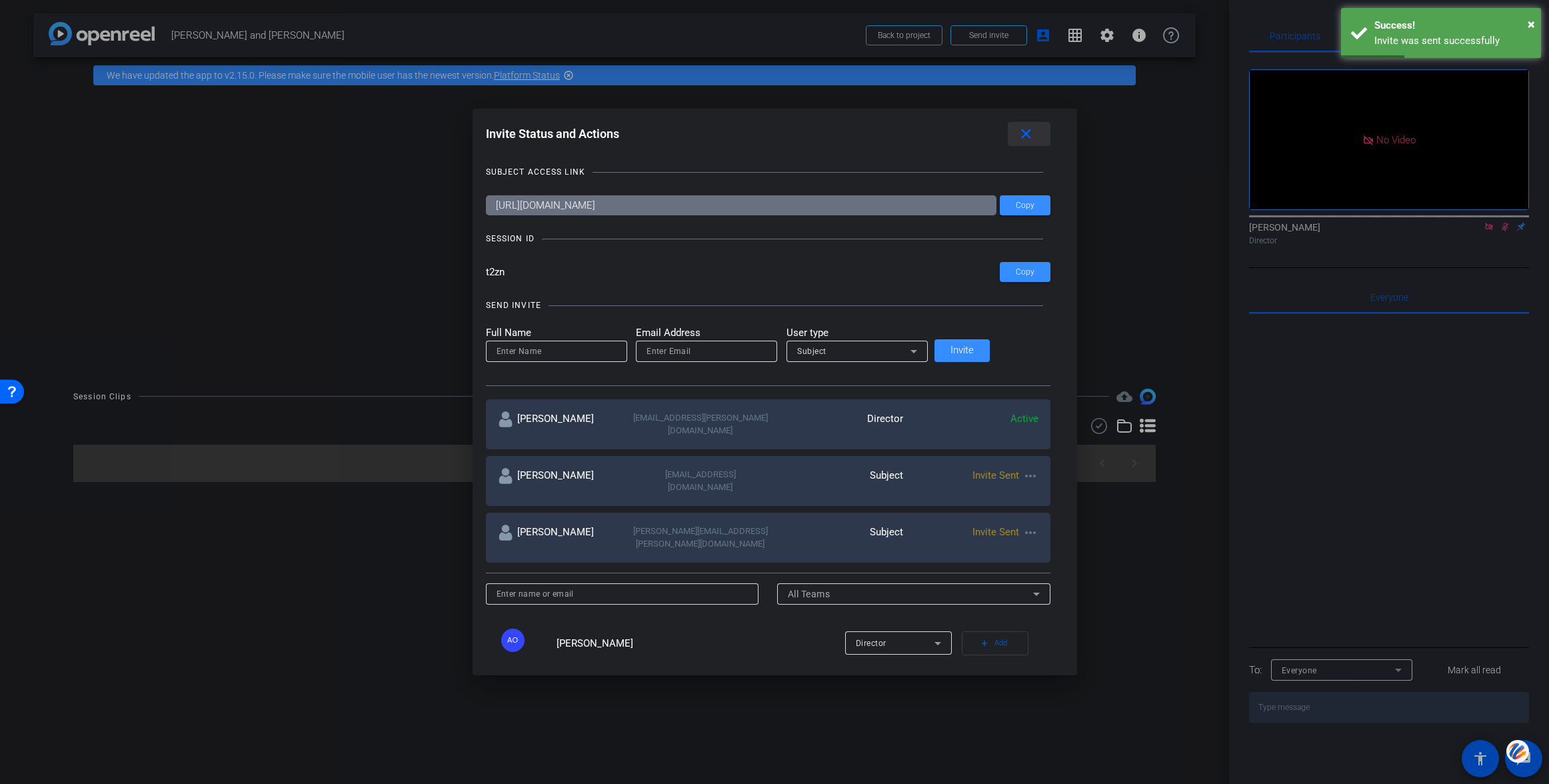
click at [1017, 129] on mat-icon "close" at bounding box center [1026, 134] width 17 height 17
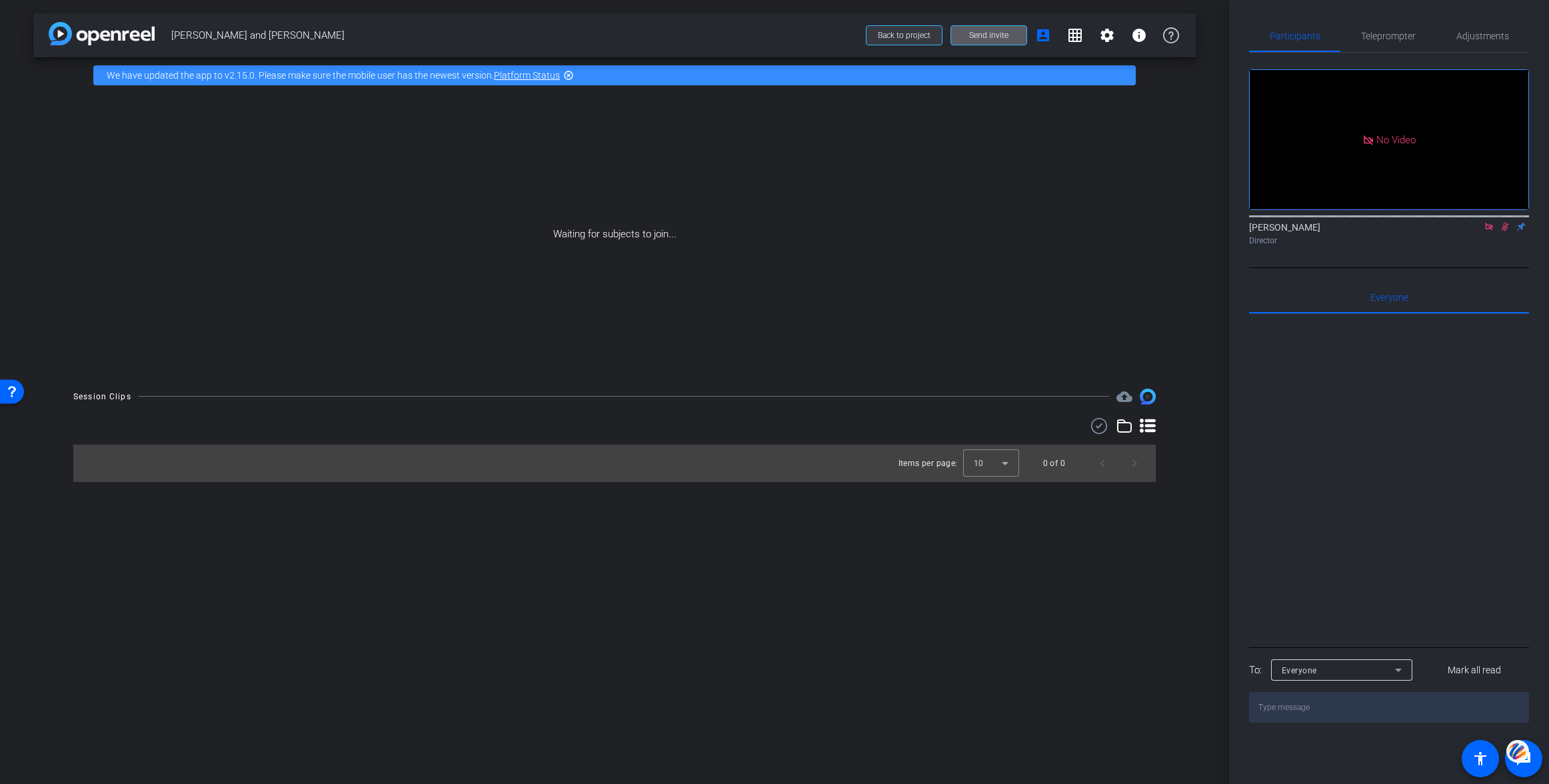
click at [898, 36] on span "Back to project" at bounding box center [903, 35] width 52 height 9
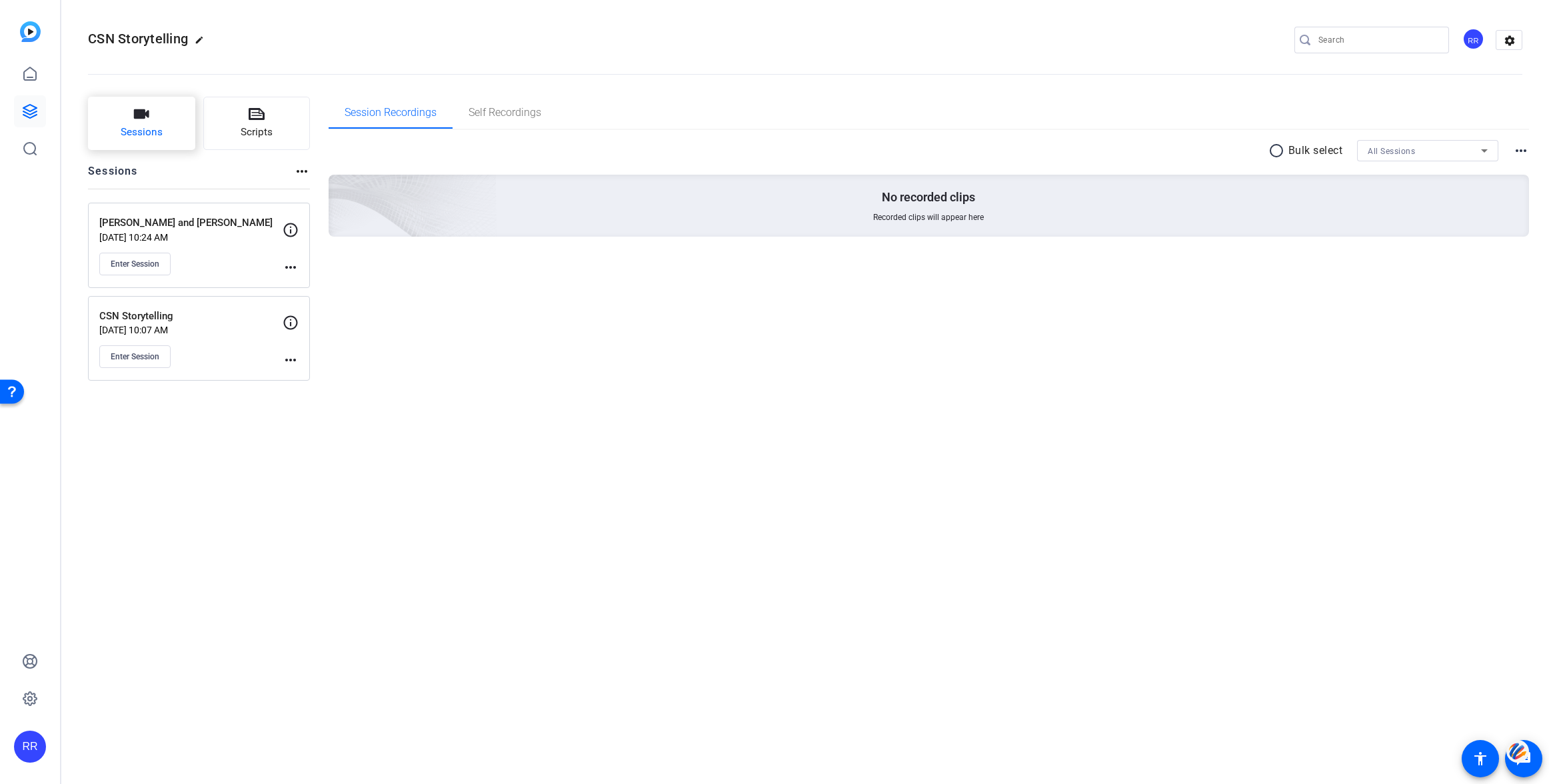
click at [145, 118] on icon "button" at bounding box center [142, 113] width 15 height 9
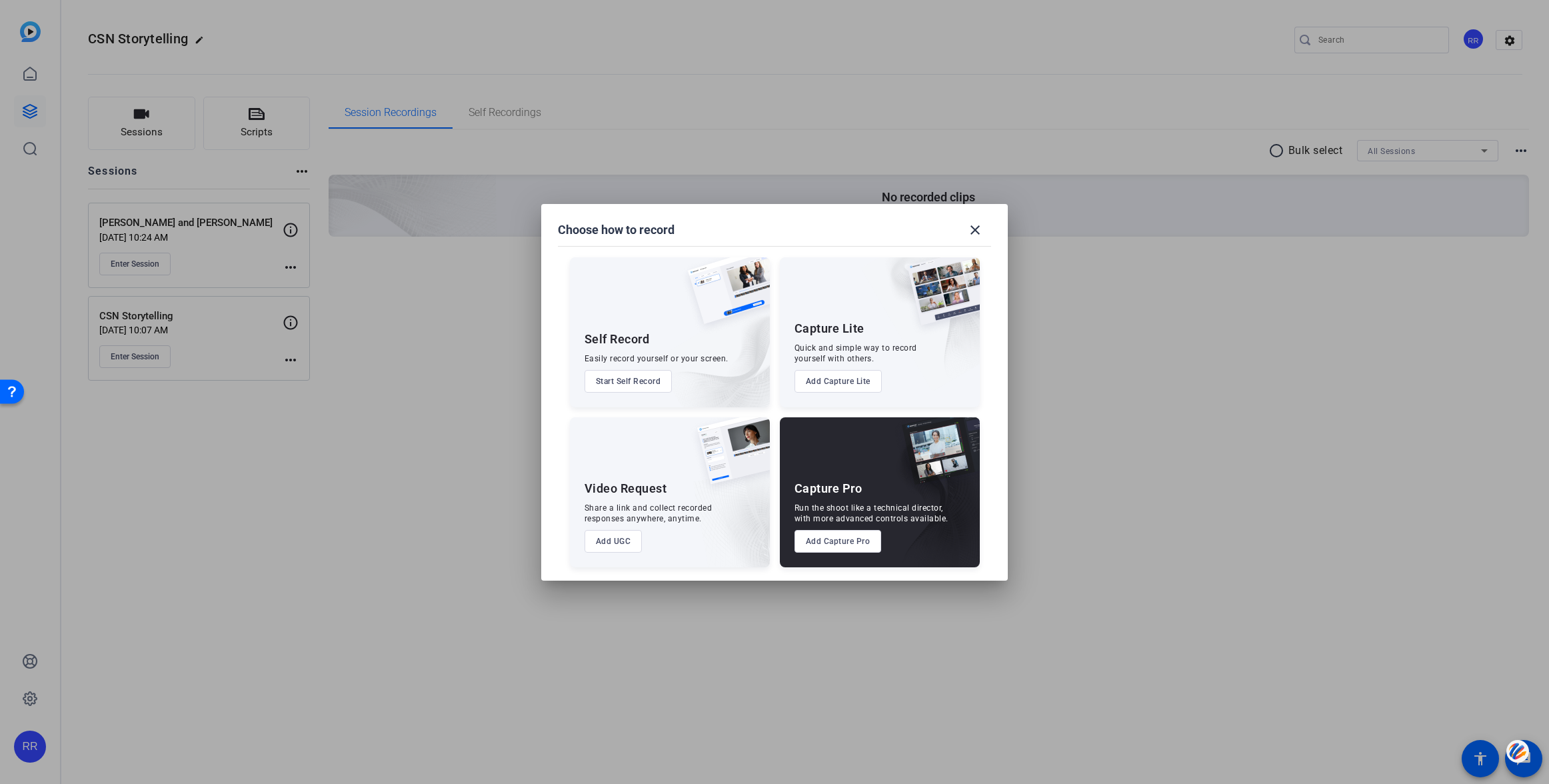
click at [843, 538] on button "Add Capture Pro" at bounding box center [837, 541] width 87 height 22
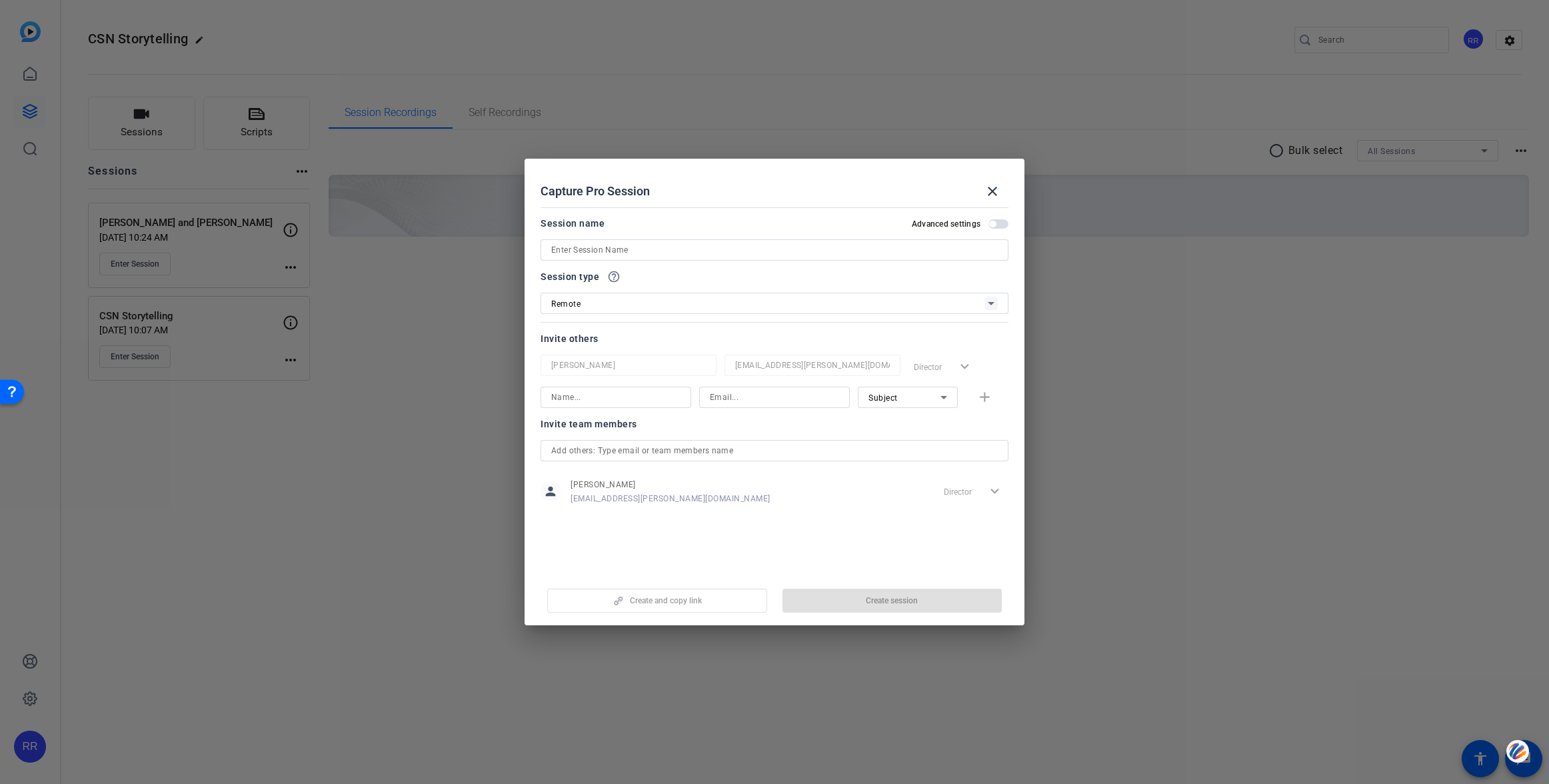
click at [604, 248] on input at bounding box center [775, 249] width 447 height 16
type input "[PERSON_NAME] and [PERSON_NAME]"
click at [891, 600] on span "Create session" at bounding box center [892, 600] width 52 height 11
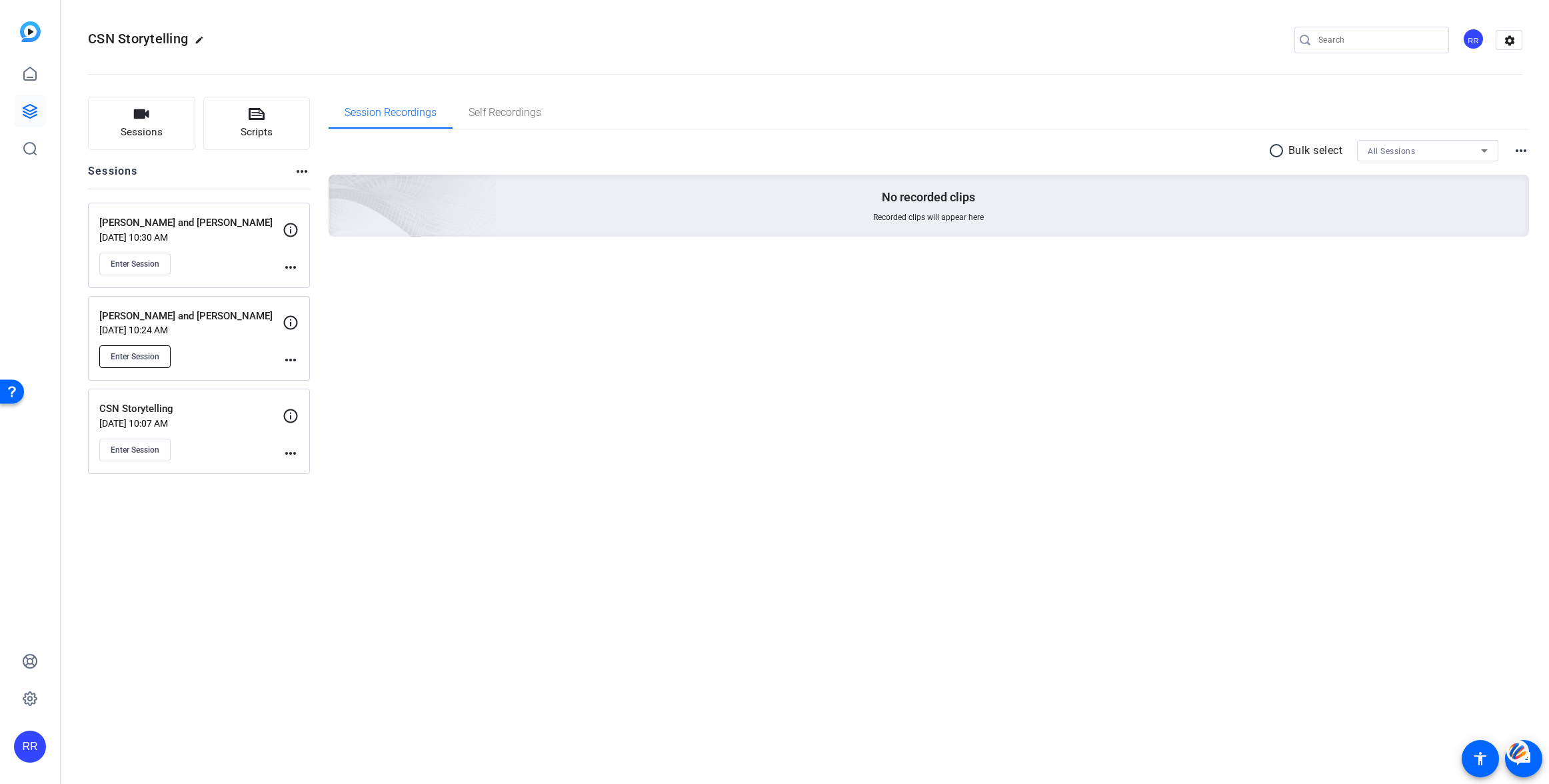
click at [138, 352] on span "Enter Session" at bounding box center [135, 357] width 48 height 11
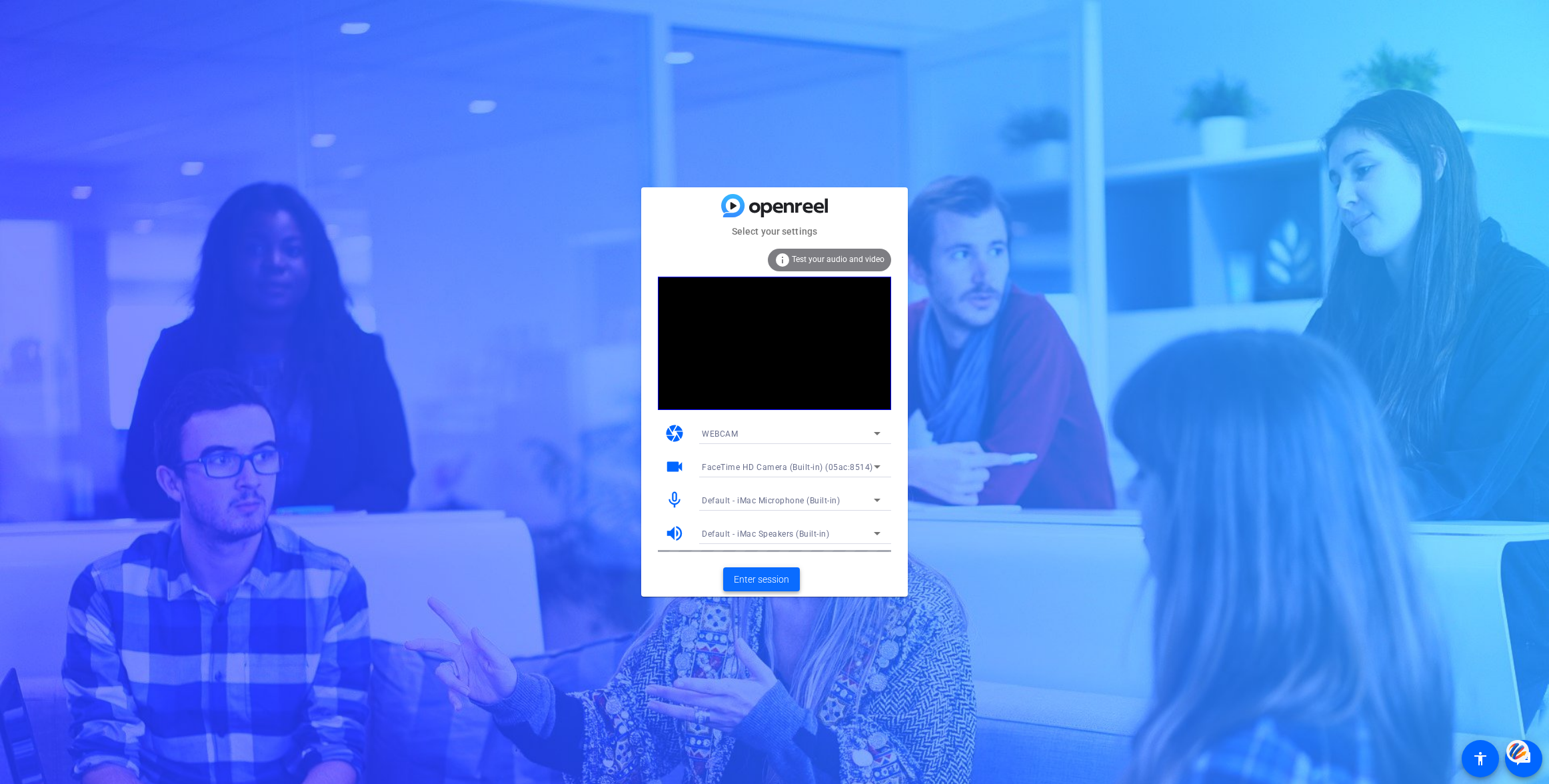
click at [767, 577] on span "Enter session" at bounding box center [762, 579] width 55 height 14
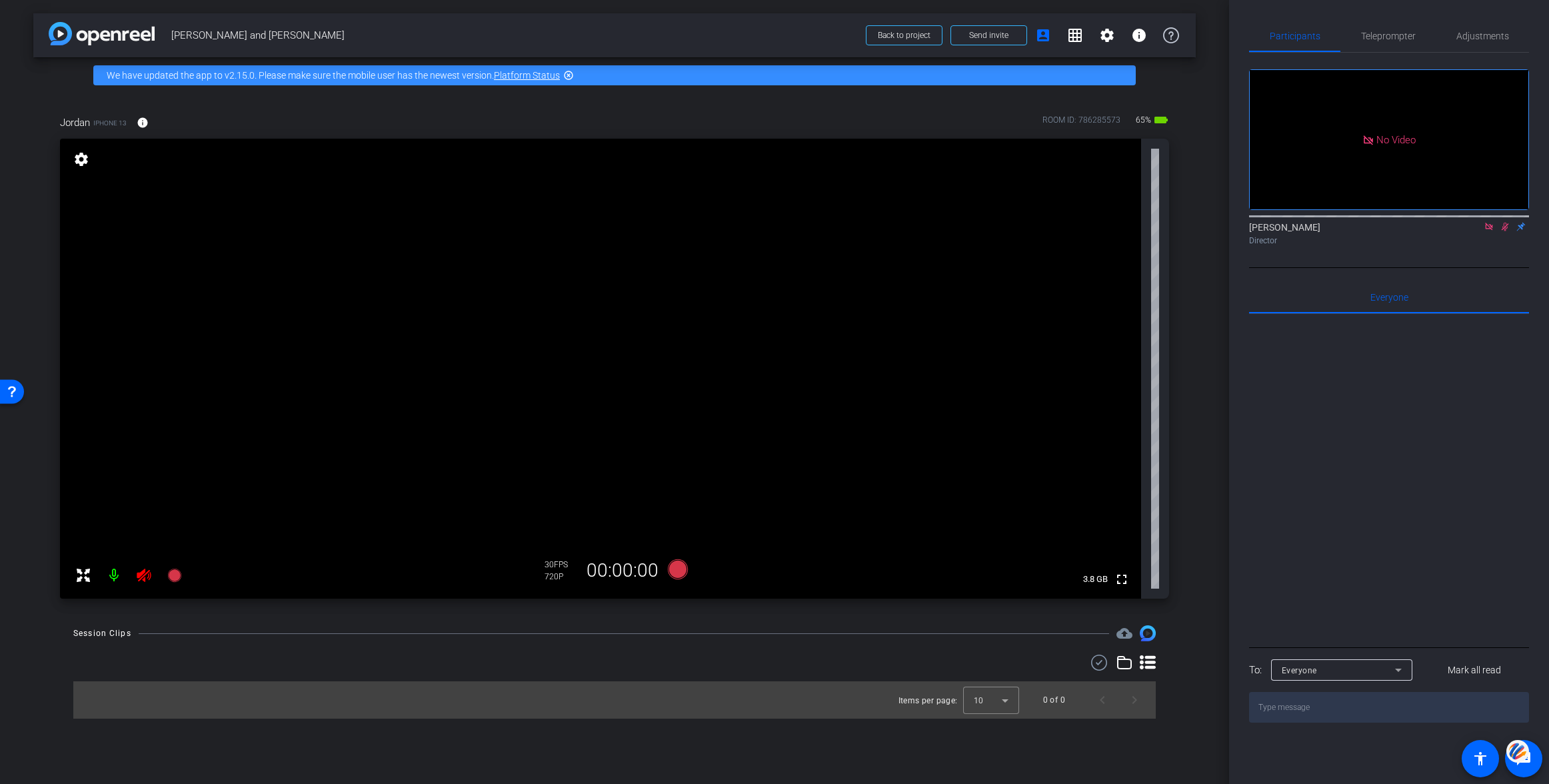
click at [1487, 232] on icon at bounding box center [1489, 226] width 11 height 9
click at [1490, 232] on icon at bounding box center [1489, 226] width 11 height 9
click at [147, 575] on icon at bounding box center [143, 575] width 16 height 16
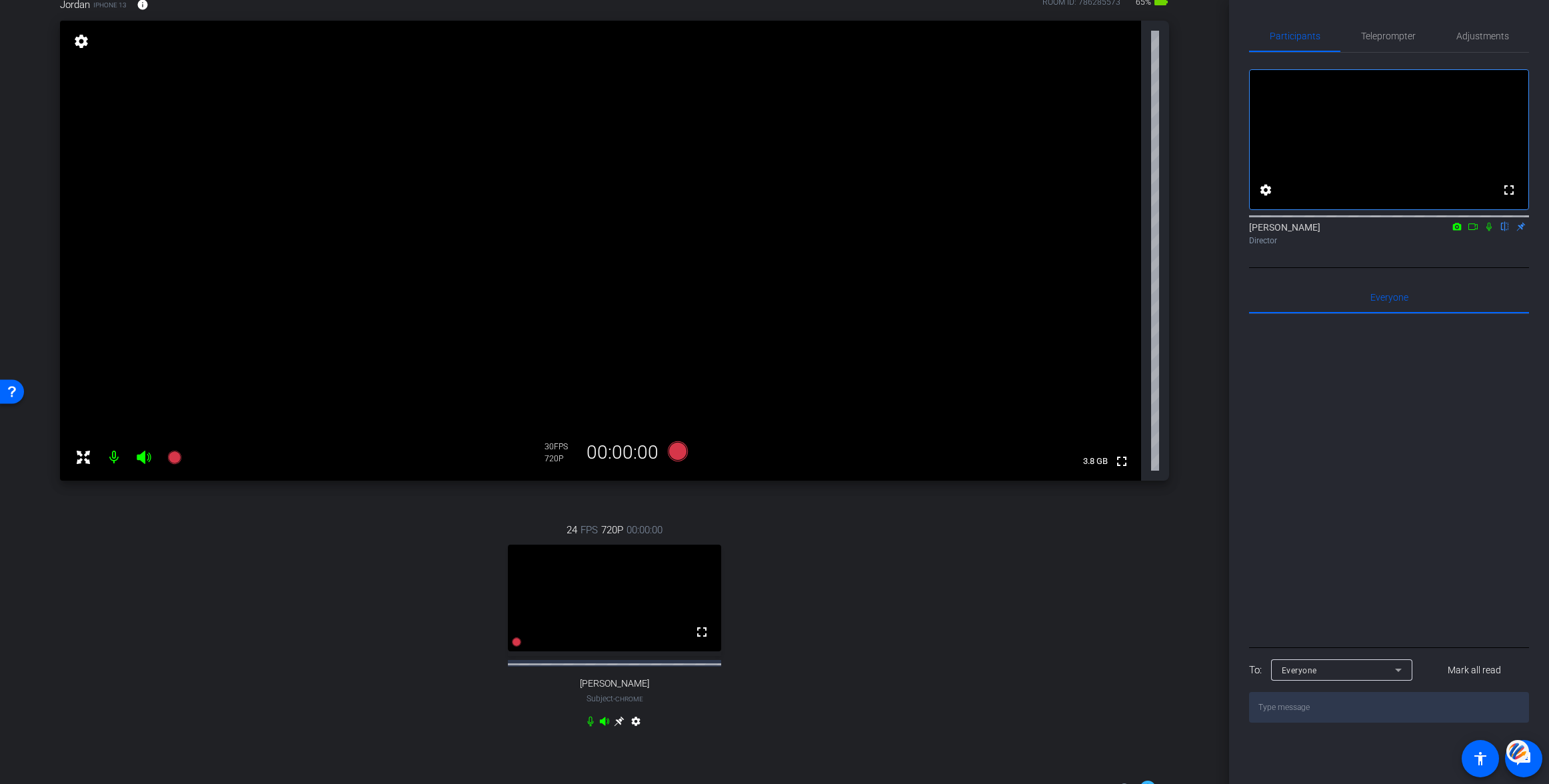
scroll to position [132, 0]
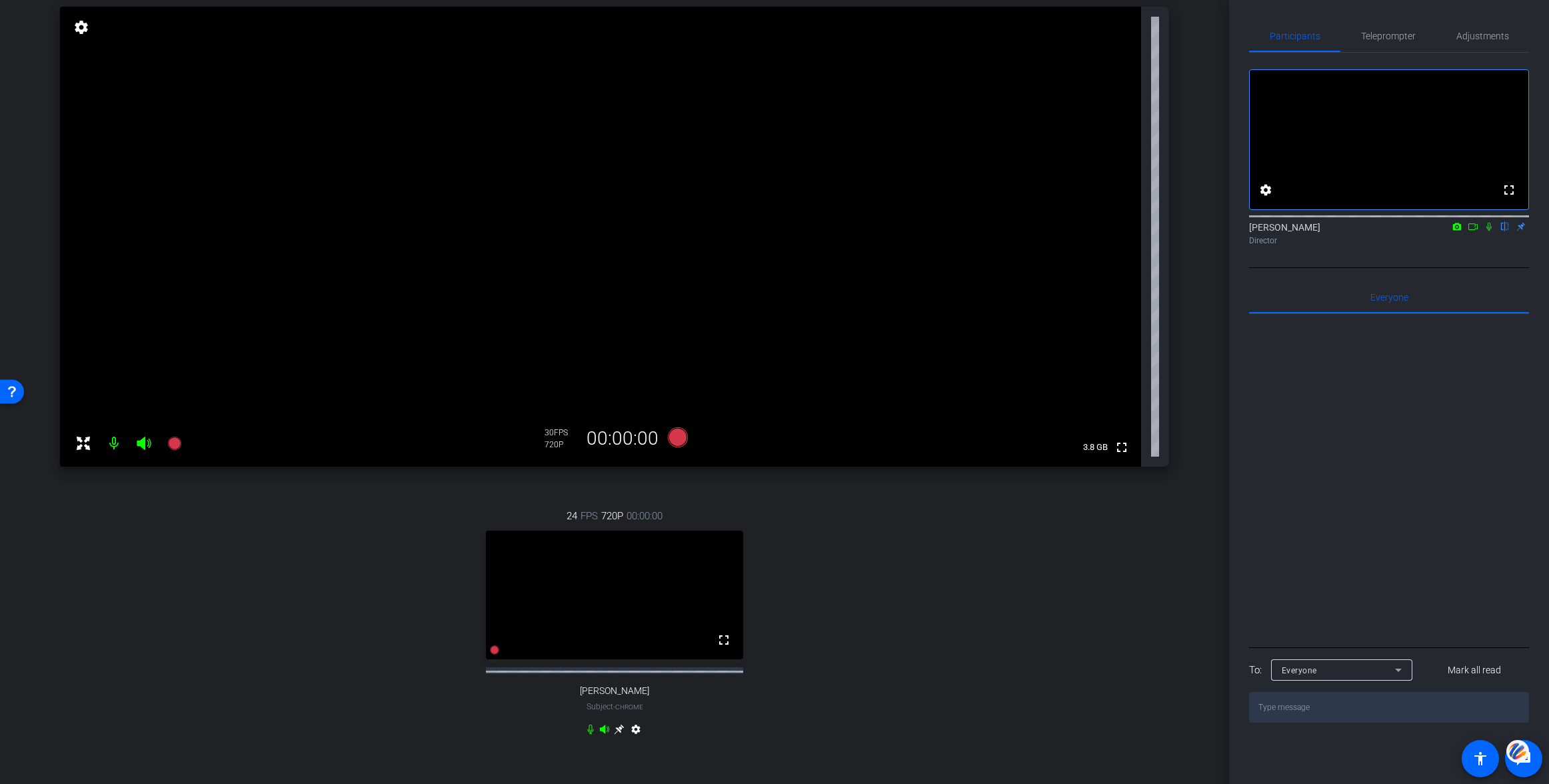
click at [1471, 232] on icon at bounding box center [1472, 226] width 11 height 9
click at [1502, 232] on icon at bounding box center [1505, 226] width 11 height 9
drag, startPoint x: 1502, startPoint y: 245, endPoint x: 1501, endPoint y: 253, distance: 8.1
click at [1502, 232] on icon at bounding box center [1505, 226] width 11 height 9
click at [1487, 230] on icon at bounding box center [1488, 226] width 7 height 7
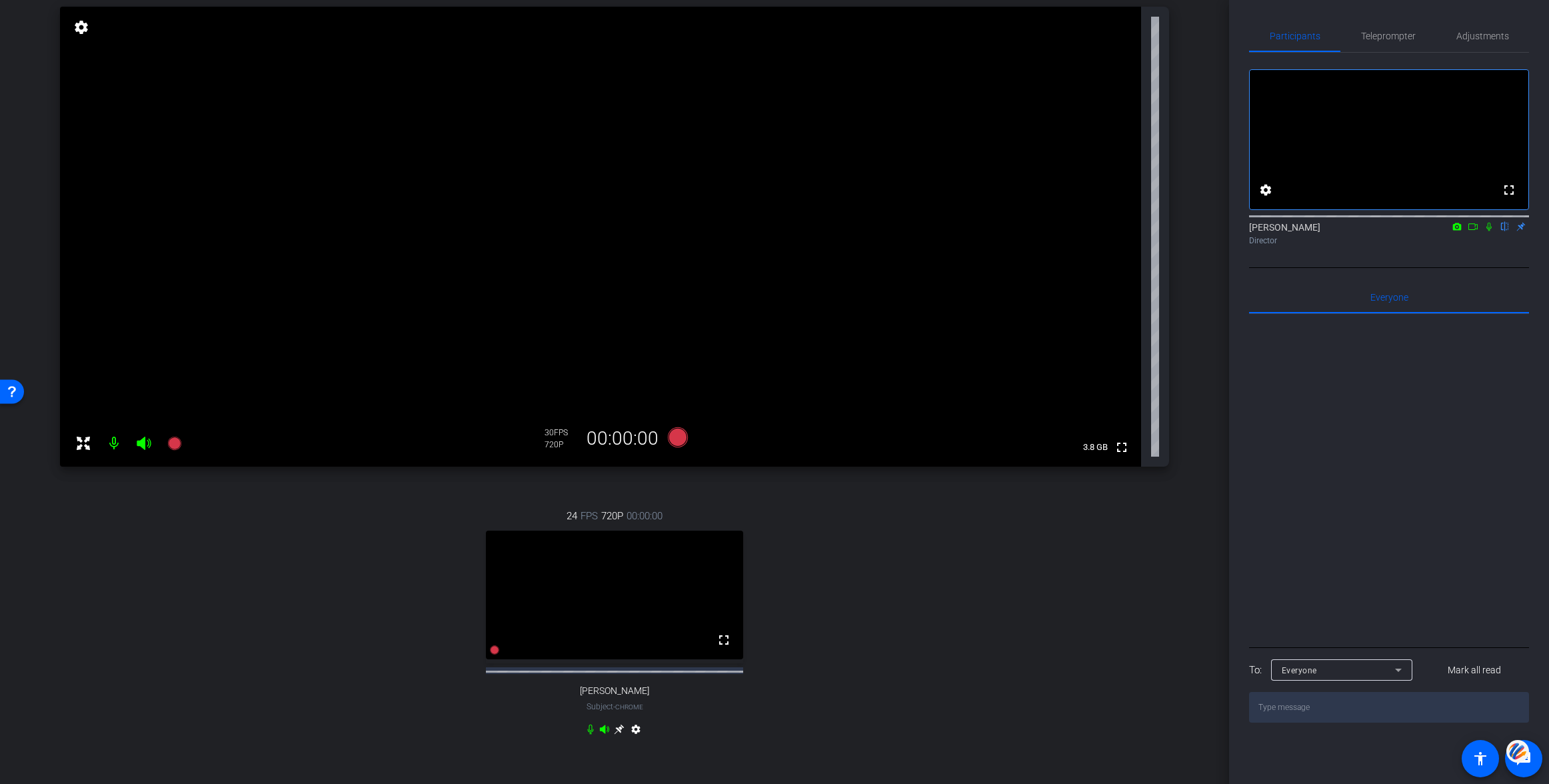
click at [1474, 232] on icon at bounding box center [1472, 226] width 11 height 9
click at [1503, 232] on icon at bounding box center [1505, 227] width 5 height 8
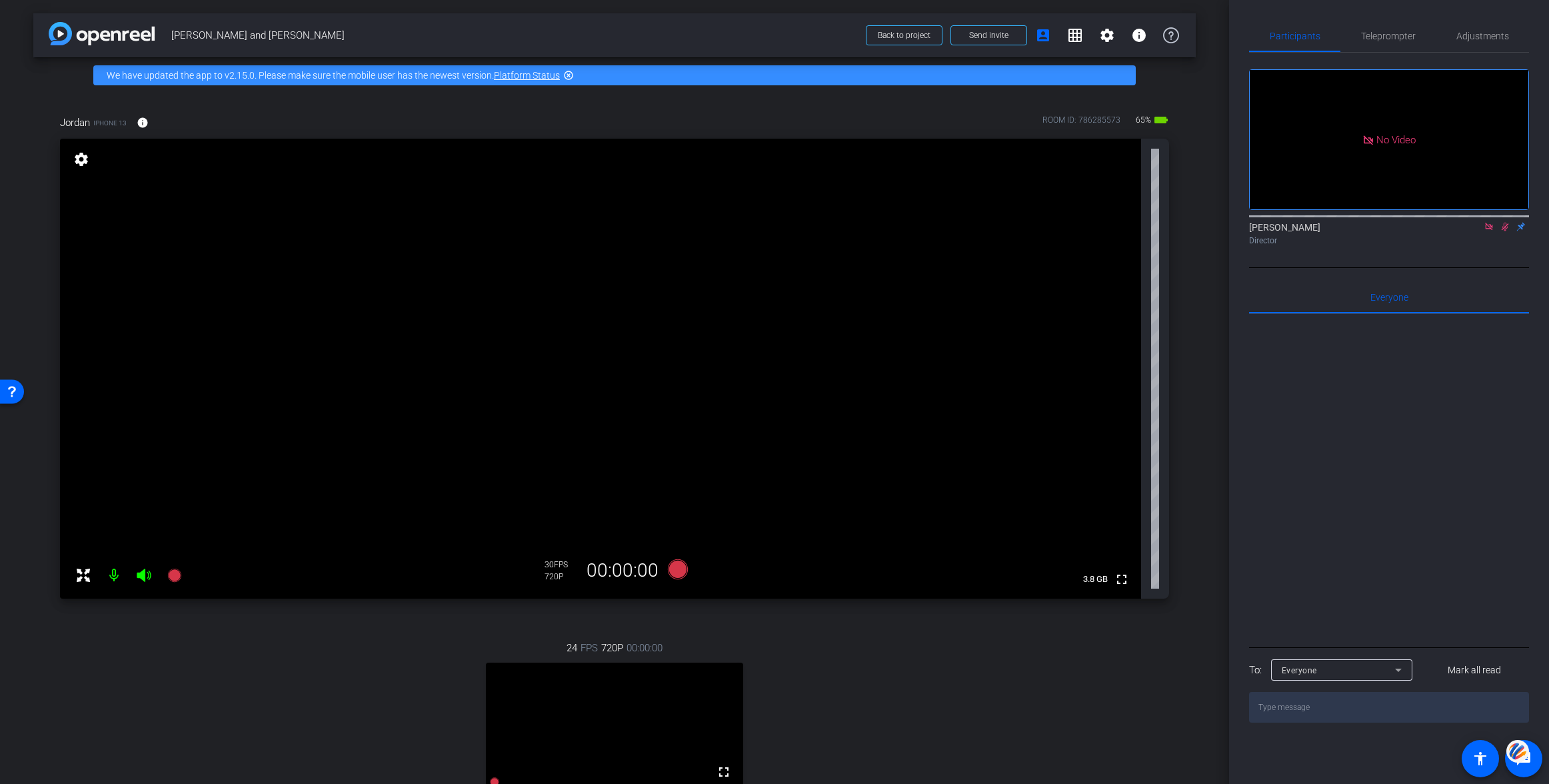
click at [81, 159] on mat-icon "settings" at bounding box center [81, 159] width 18 height 16
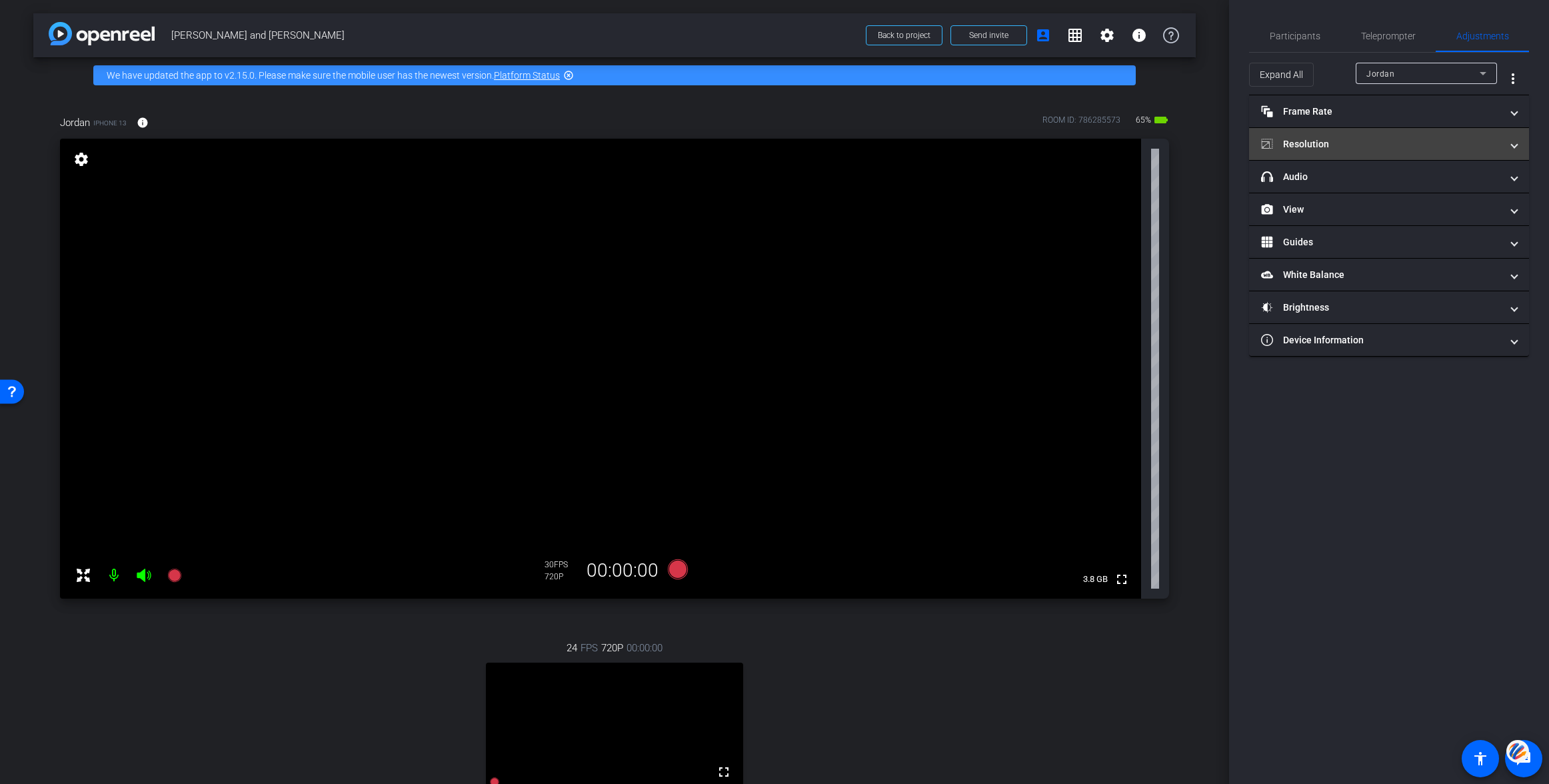
click at [1304, 141] on mat-panel-title "Resolution" at bounding box center [1381, 144] width 240 height 14
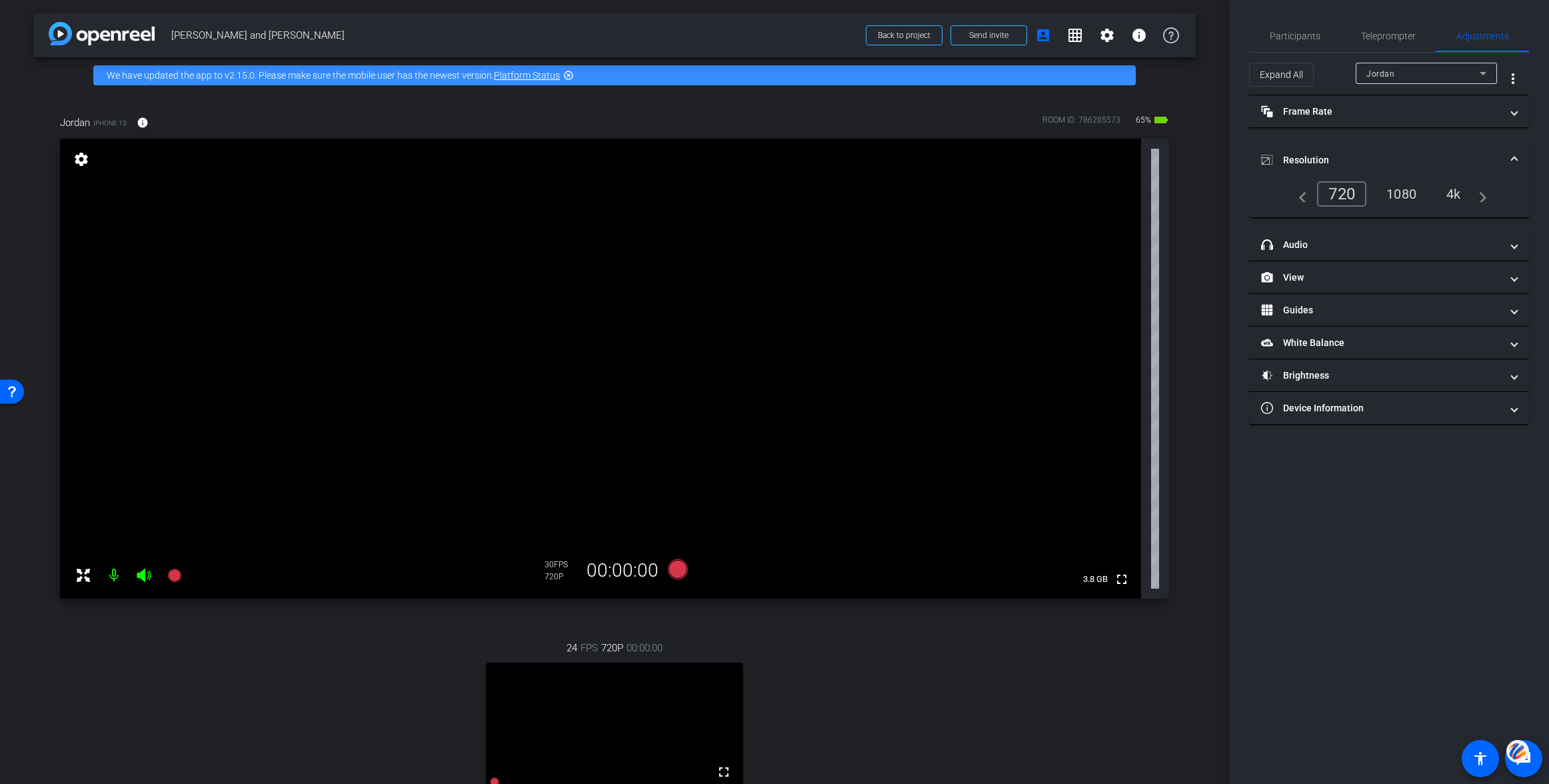
click at [1414, 197] on div "1080" at bounding box center [1402, 193] width 50 height 22
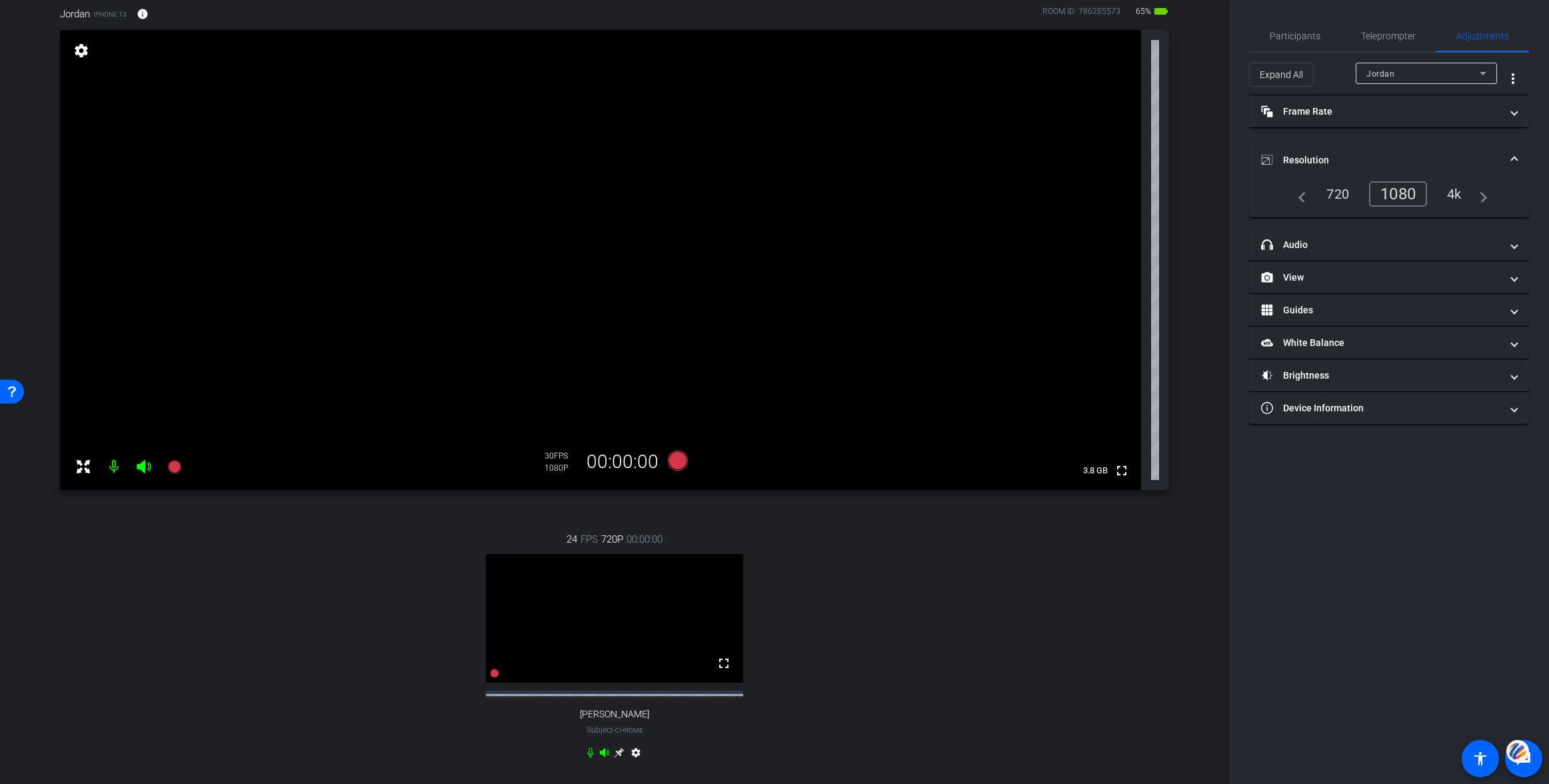
scroll to position [139, 0]
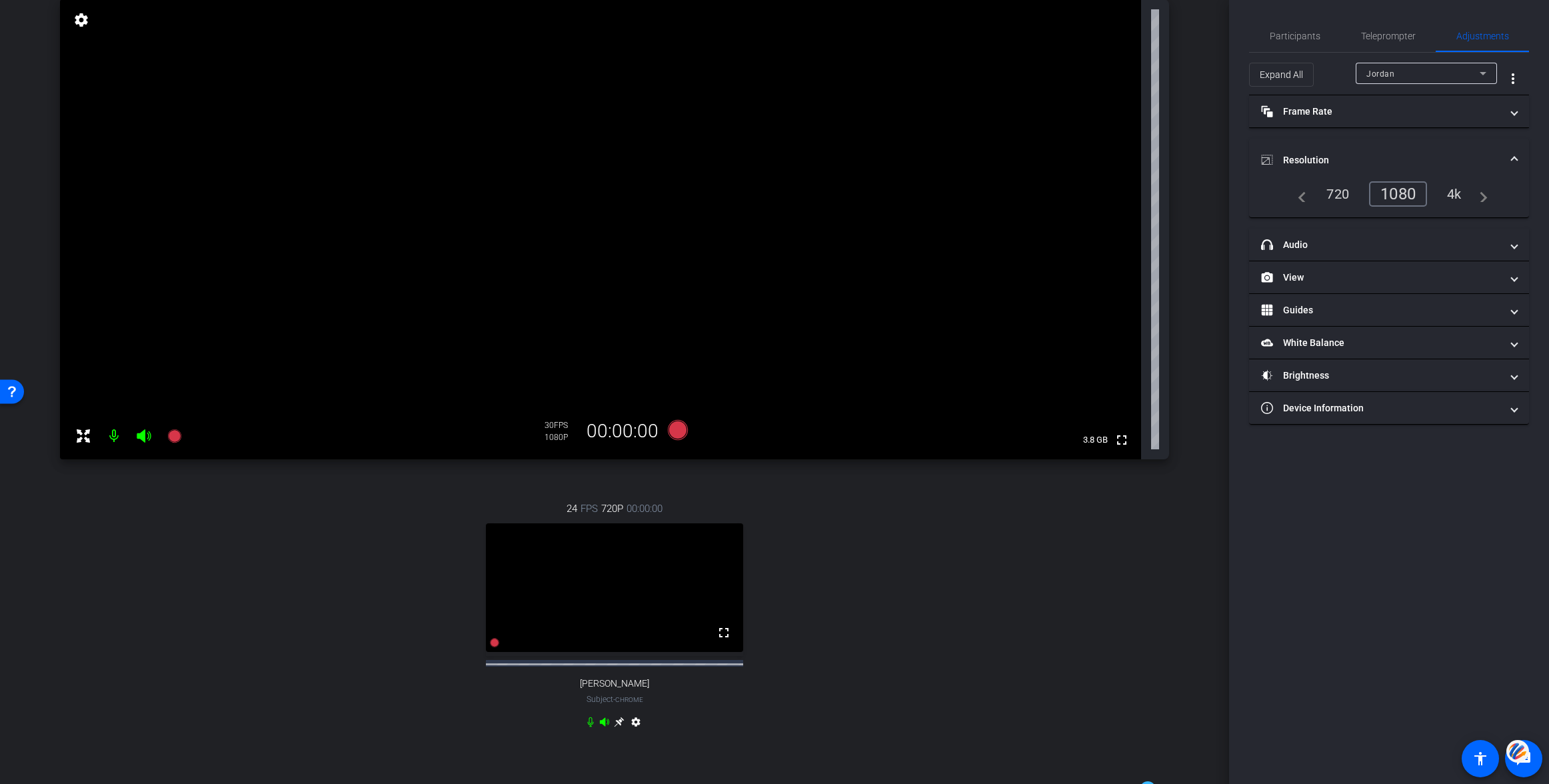
click at [617, 727] on icon at bounding box center [619, 722] width 10 height 10
click at [82, 20] on mat-icon "settings" at bounding box center [81, 19] width 18 height 16
click at [1407, 192] on div "1080" at bounding box center [1401, 193] width 50 height 22
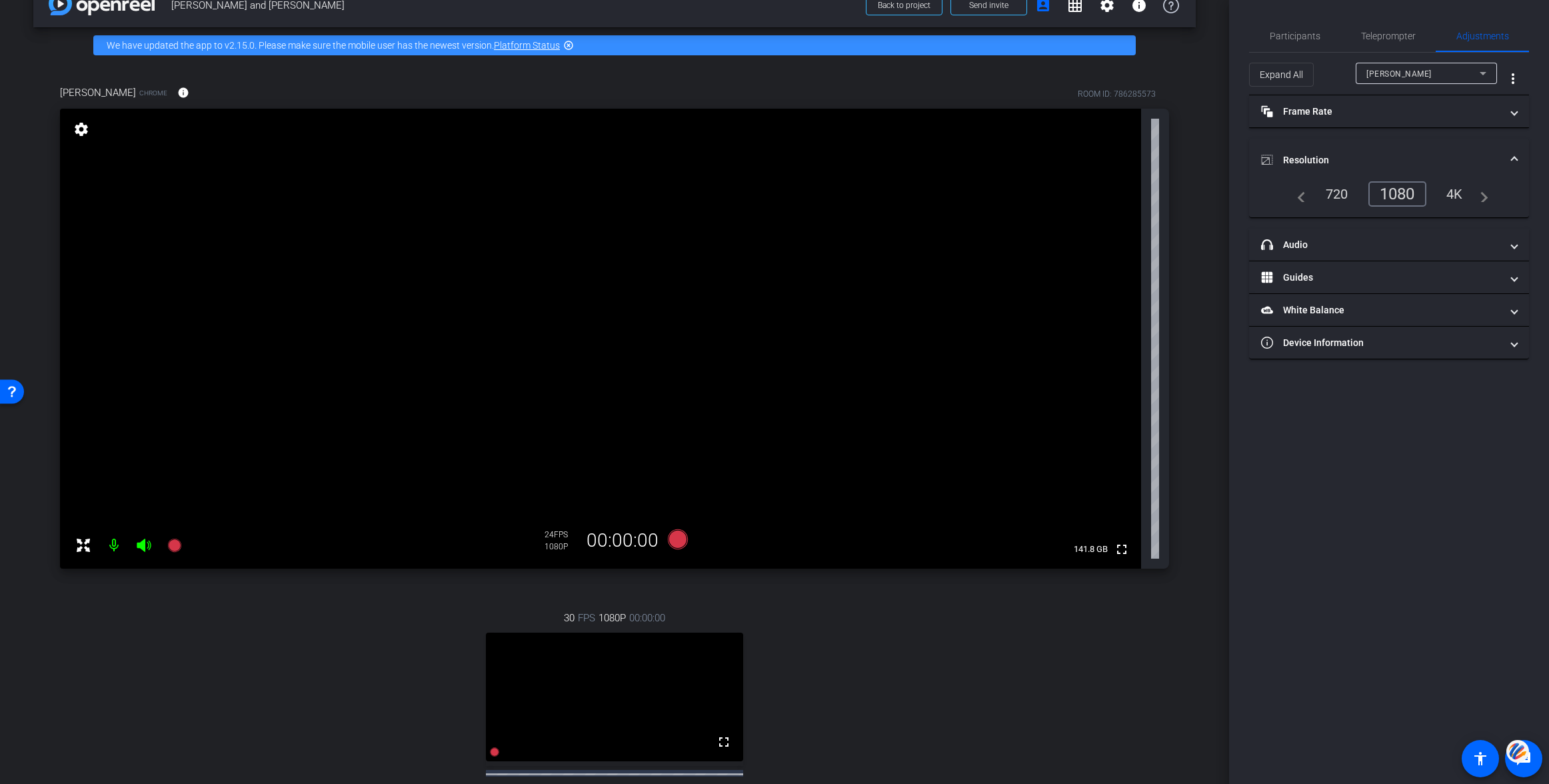
scroll to position [0, 0]
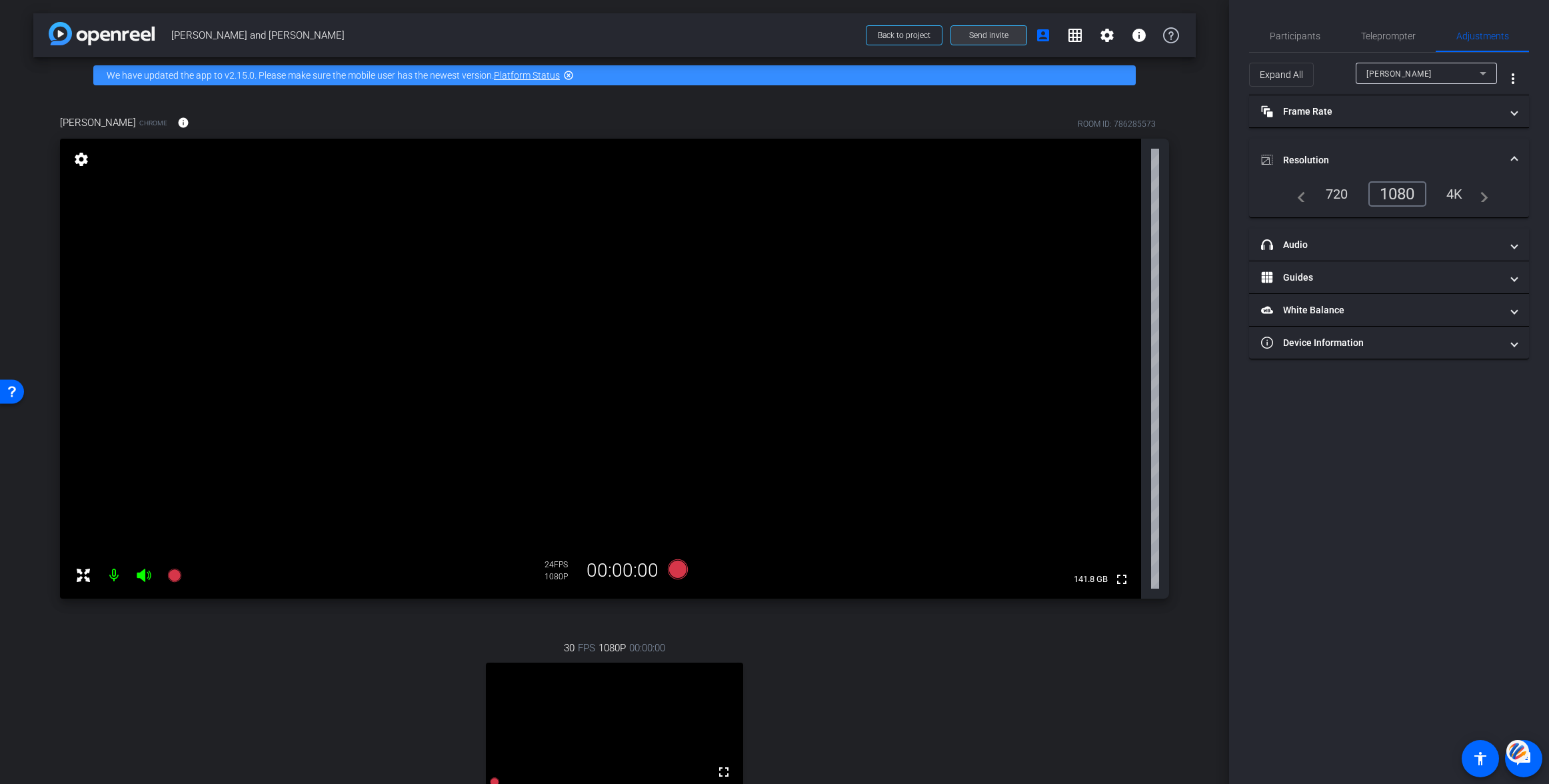
click at [988, 37] on span "Send invite" at bounding box center [988, 35] width 39 height 11
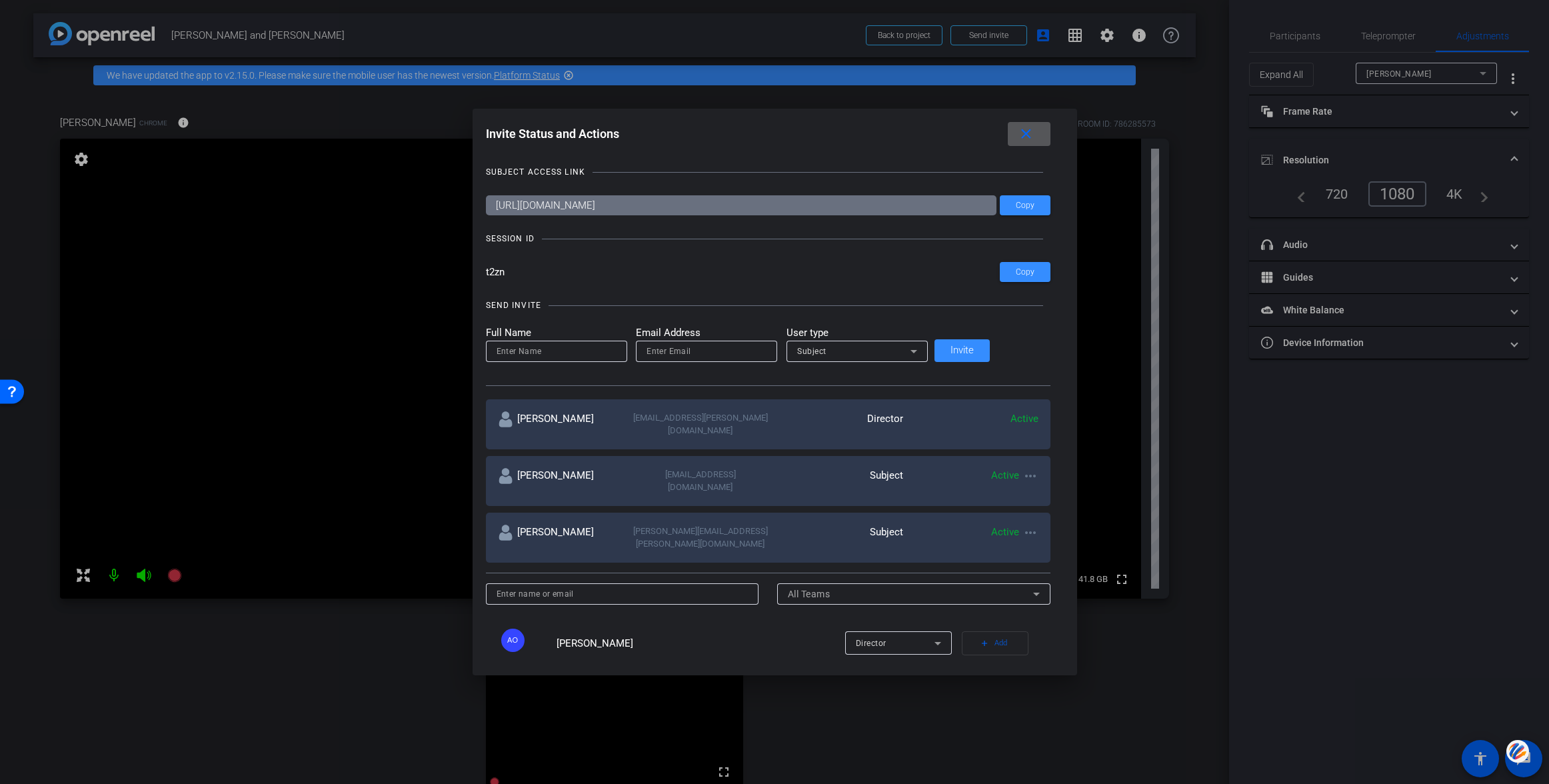
click at [731, 347] on input "email" at bounding box center [707, 351] width 120 height 16
paste input "julie.stevens1@bms.com"
type input "julie.stevens1@bms.com"
click at [567, 352] on input at bounding box center [557, 351] width 120 height 16
type input "Julie Stevens"
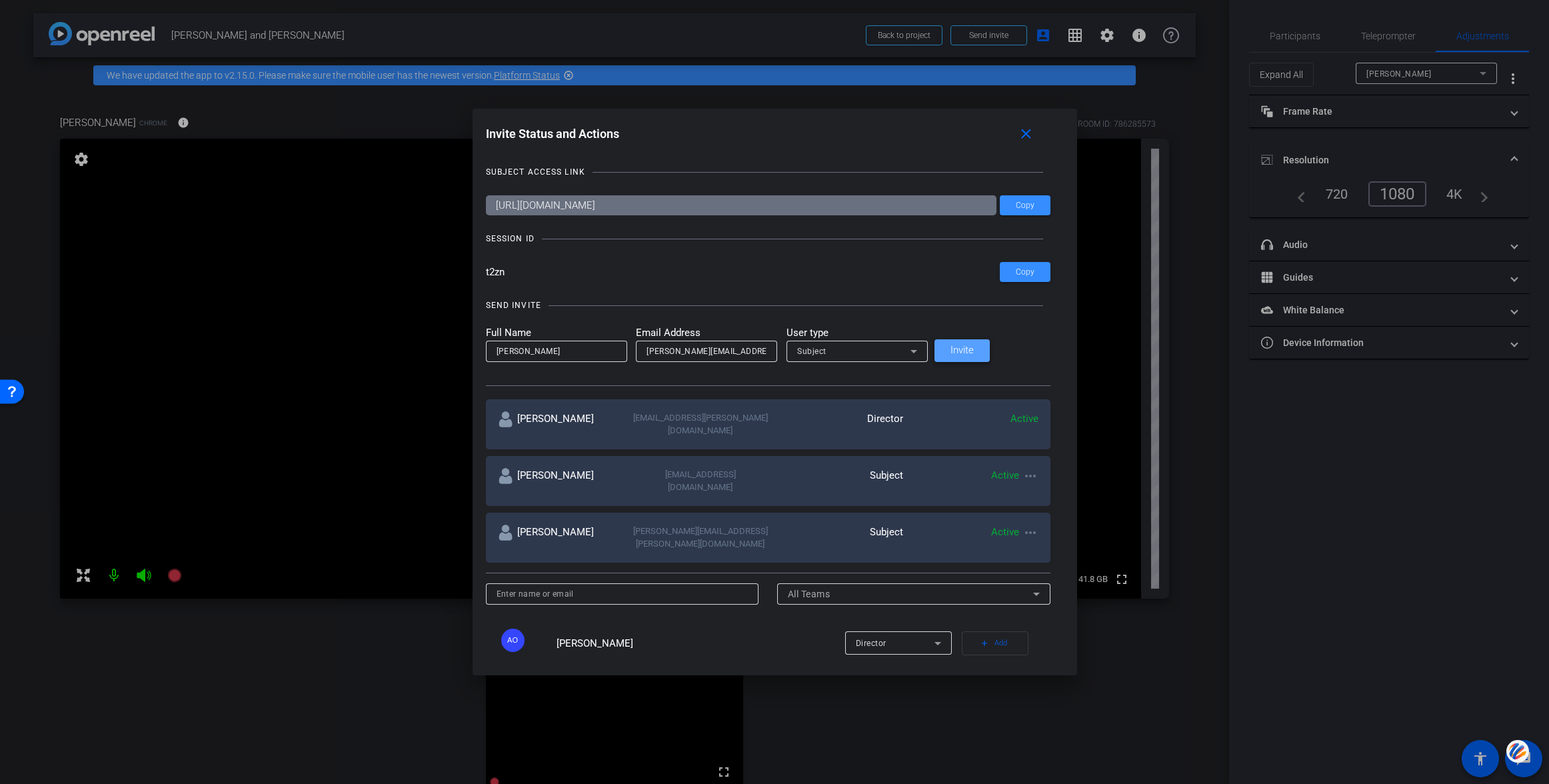
click at [974, 348] on span "Invite" at bounding box center [962, 350] width 23 height 10
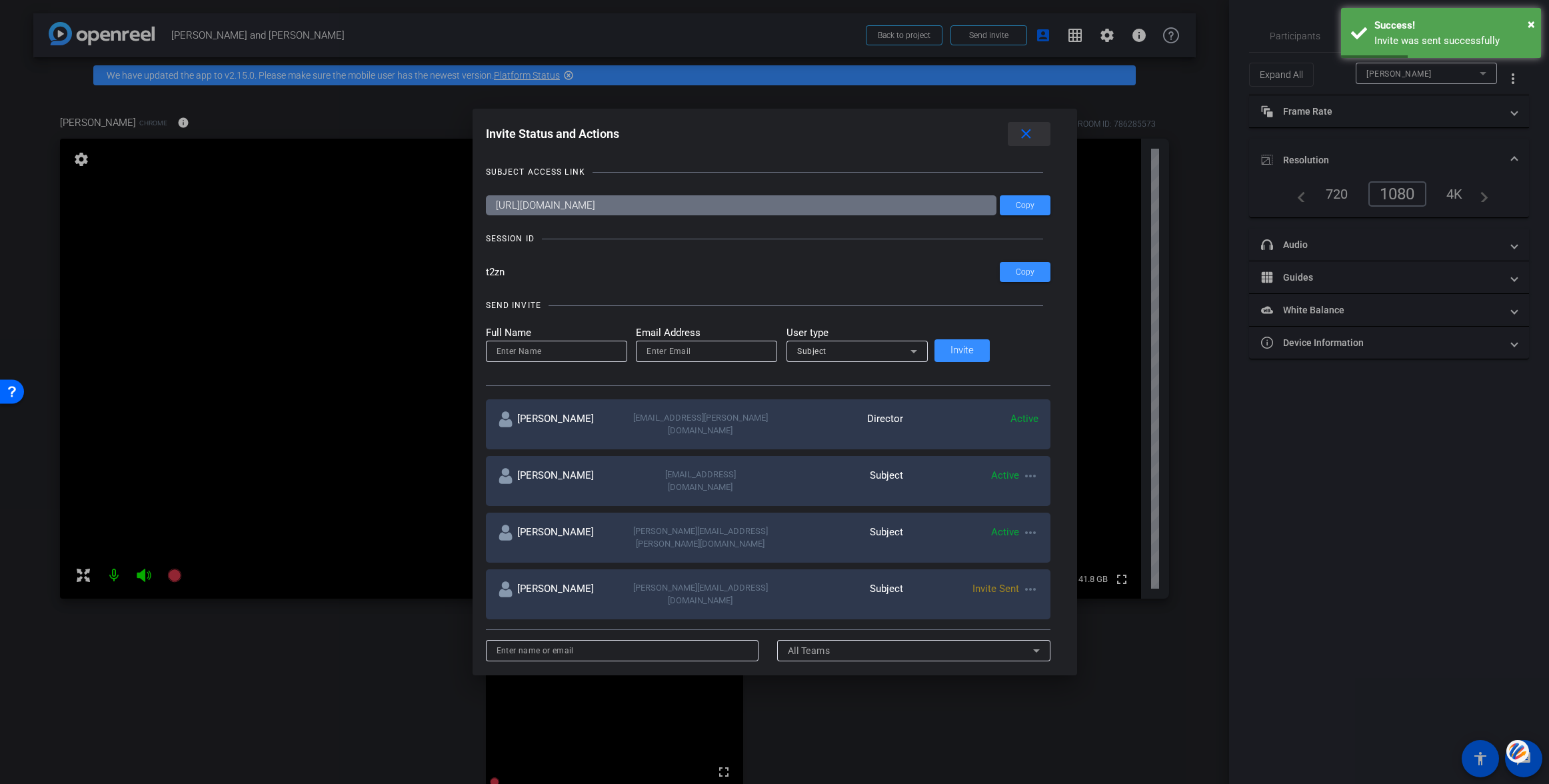
click at [1017, 132] on mat-icon "close" at bounding box center [1026, 134] width 17 height 17
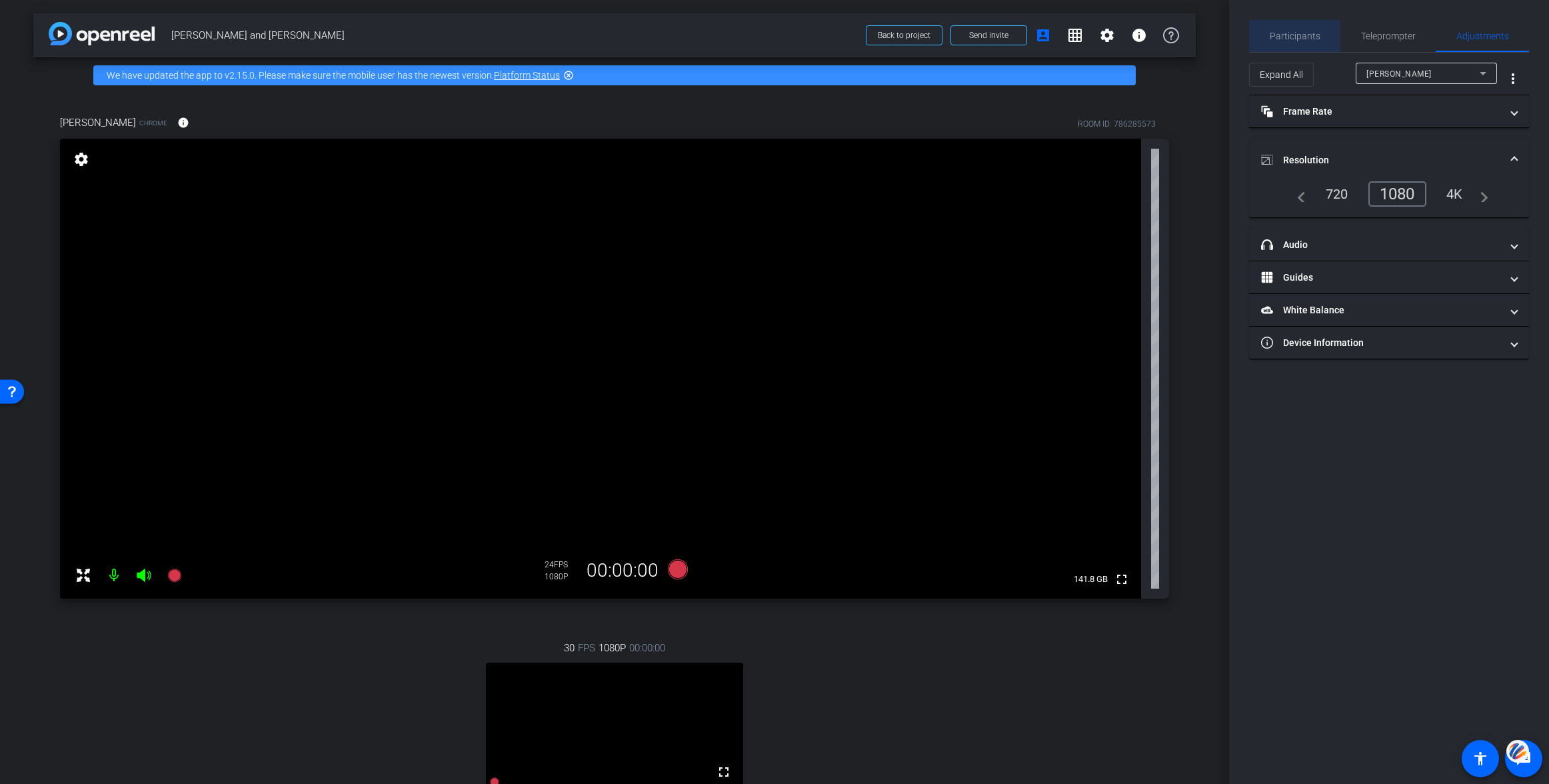
click at [1306, 35] on span "Participants" at bounding box center [1295, 36] width 51 height 9
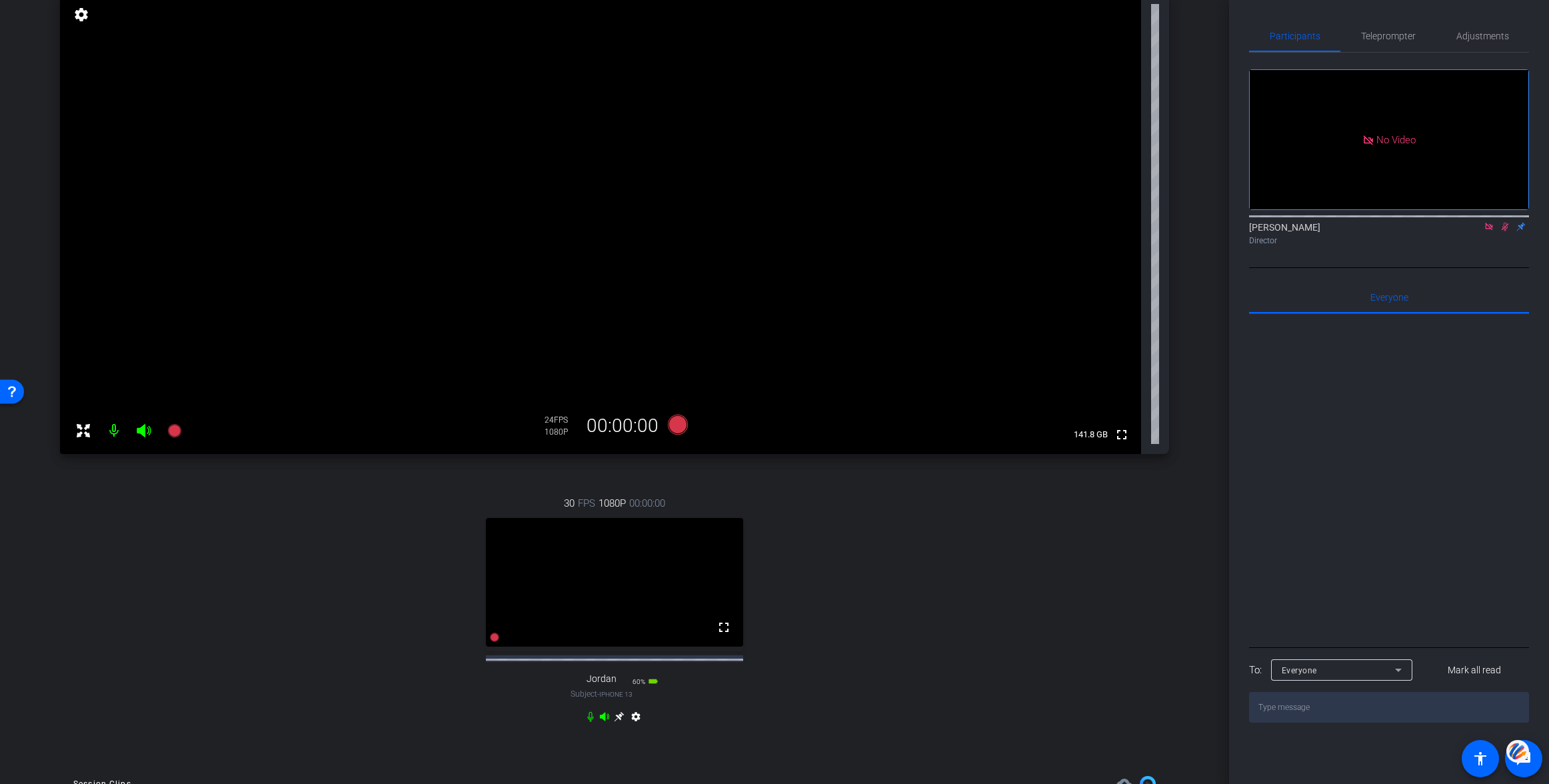
scroll to position [151, 0]
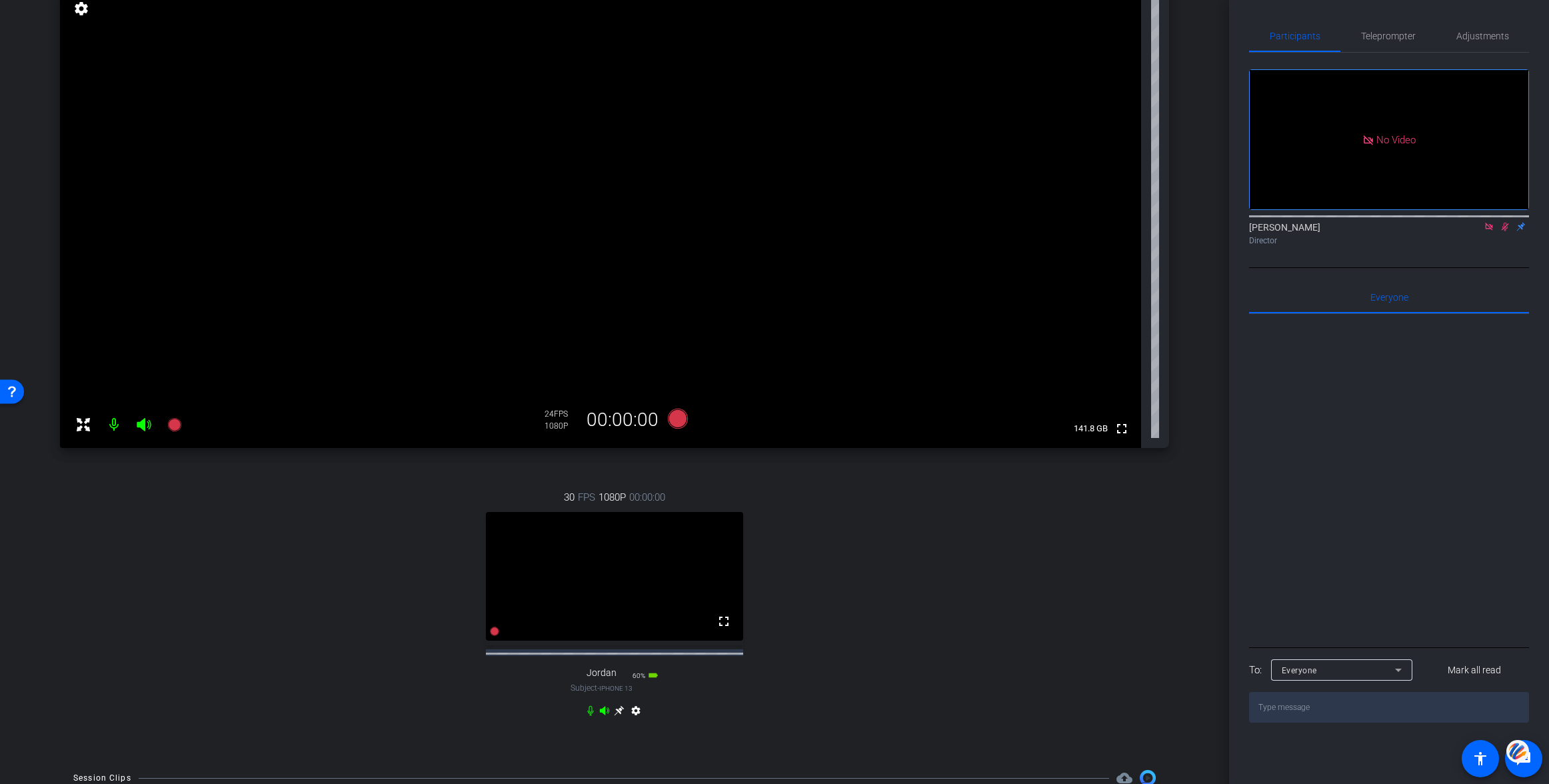
click at [618, 716] on icon at bounding box center [619, 710] width 11 height 11
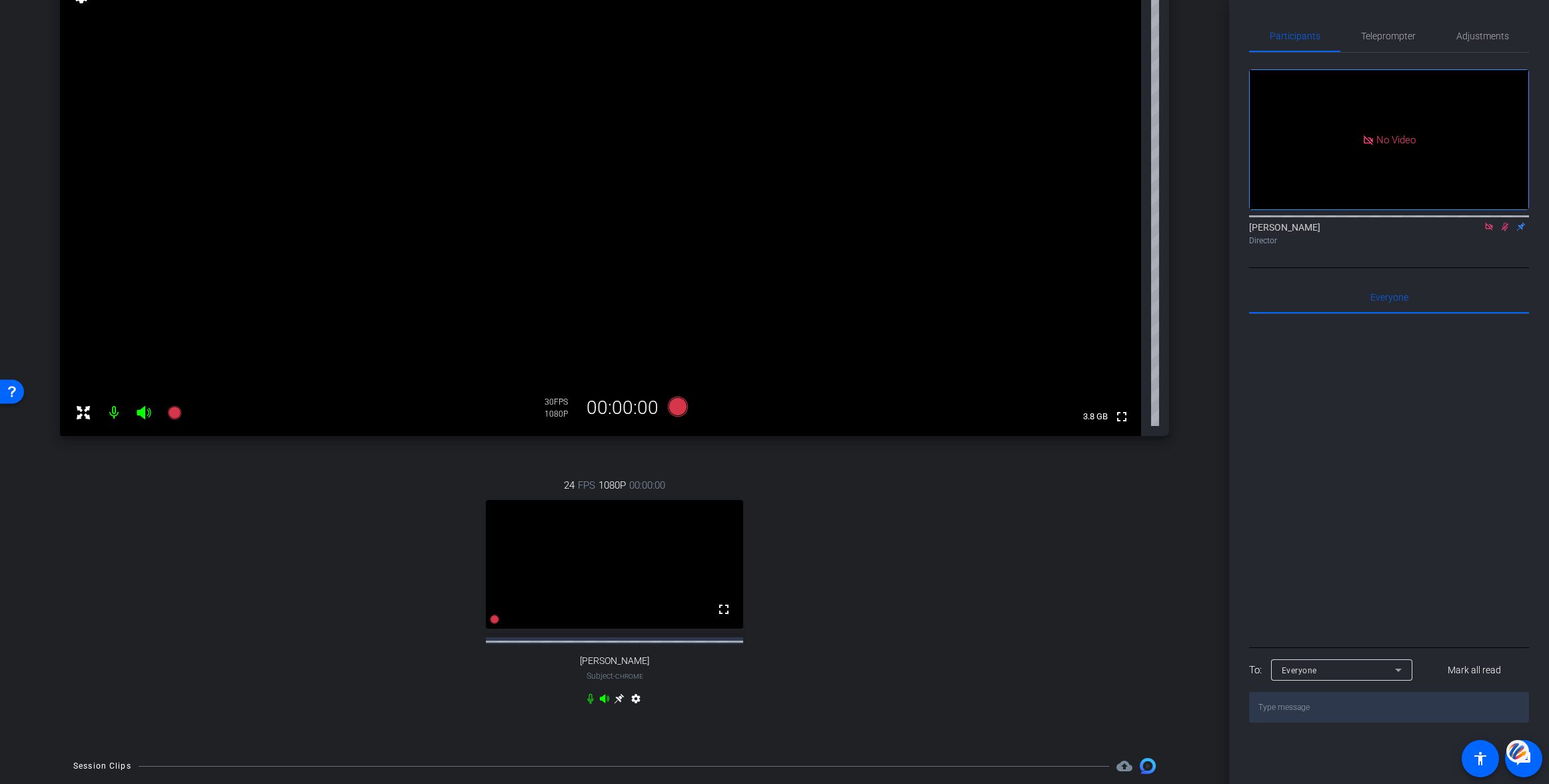
scroll to position [172, 0]
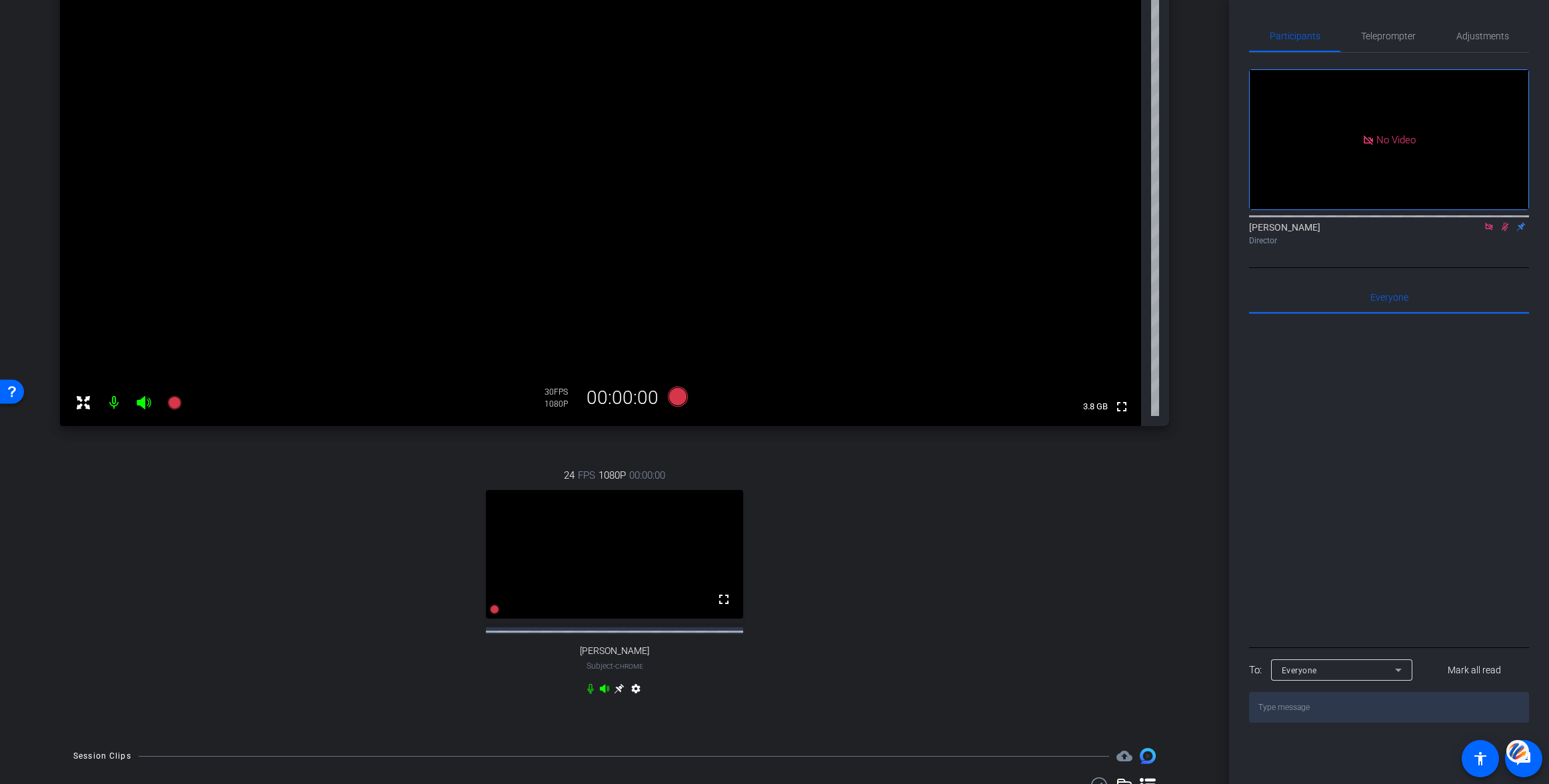
click at [591, 694] on icon at bounding box center [590, 688] width 11 height 11
click at [618, 694] on icon at bounding box center [619, 689] width 10 height 10
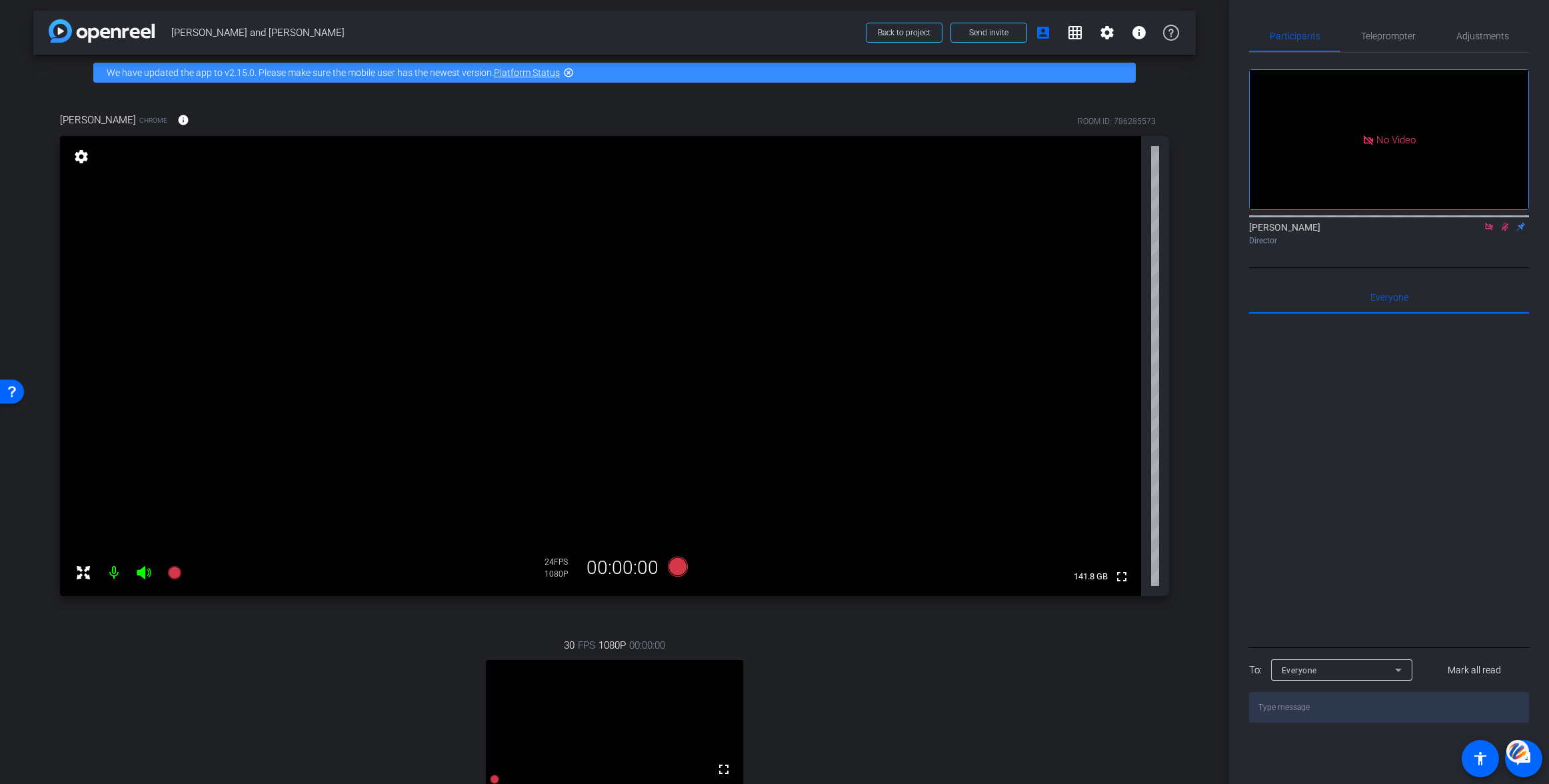
scroll to position [0, 0]
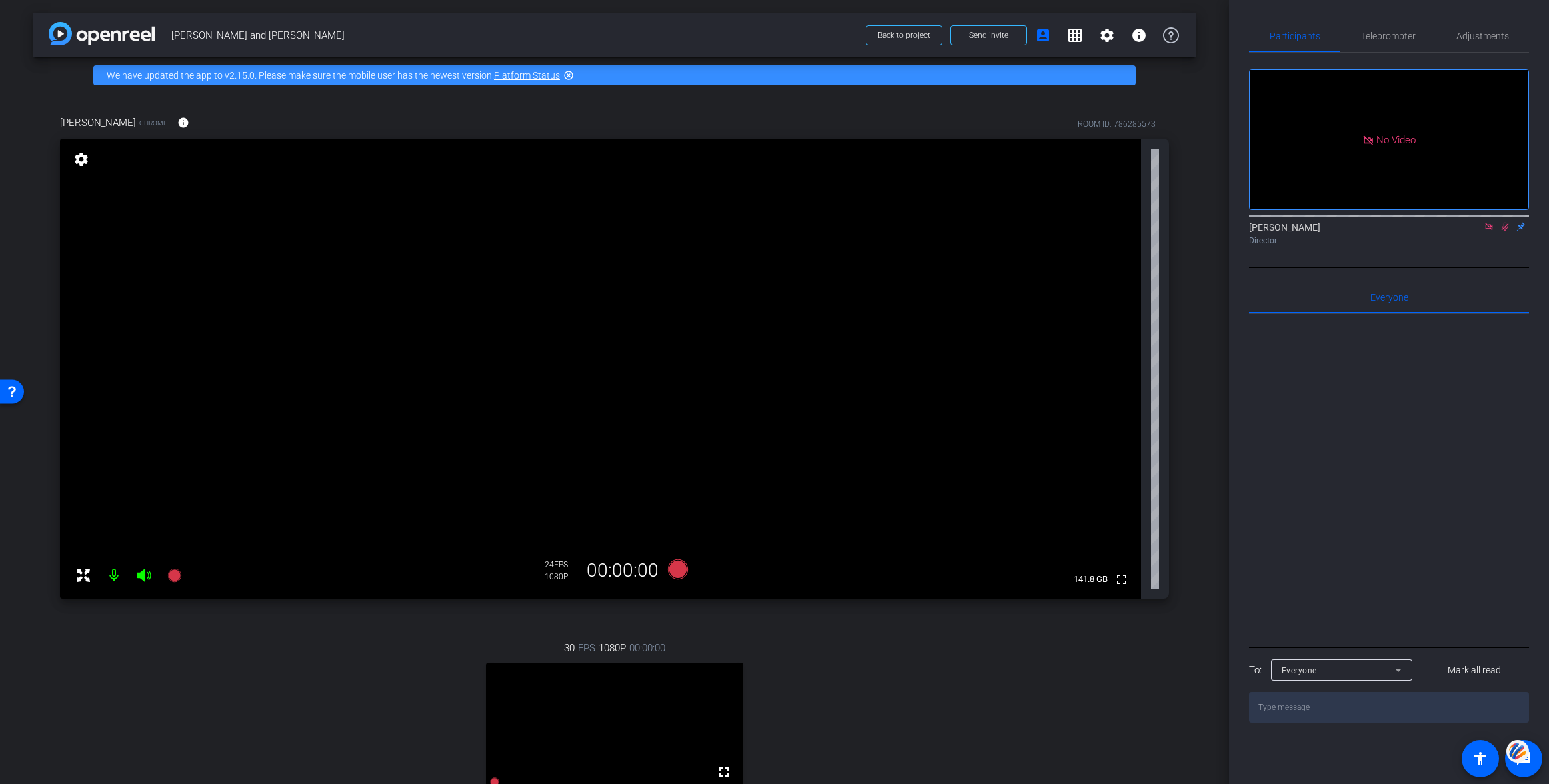
click at [79, 162] on mat-icon "settings" at bounding box center [81, 159] width 18 height 16
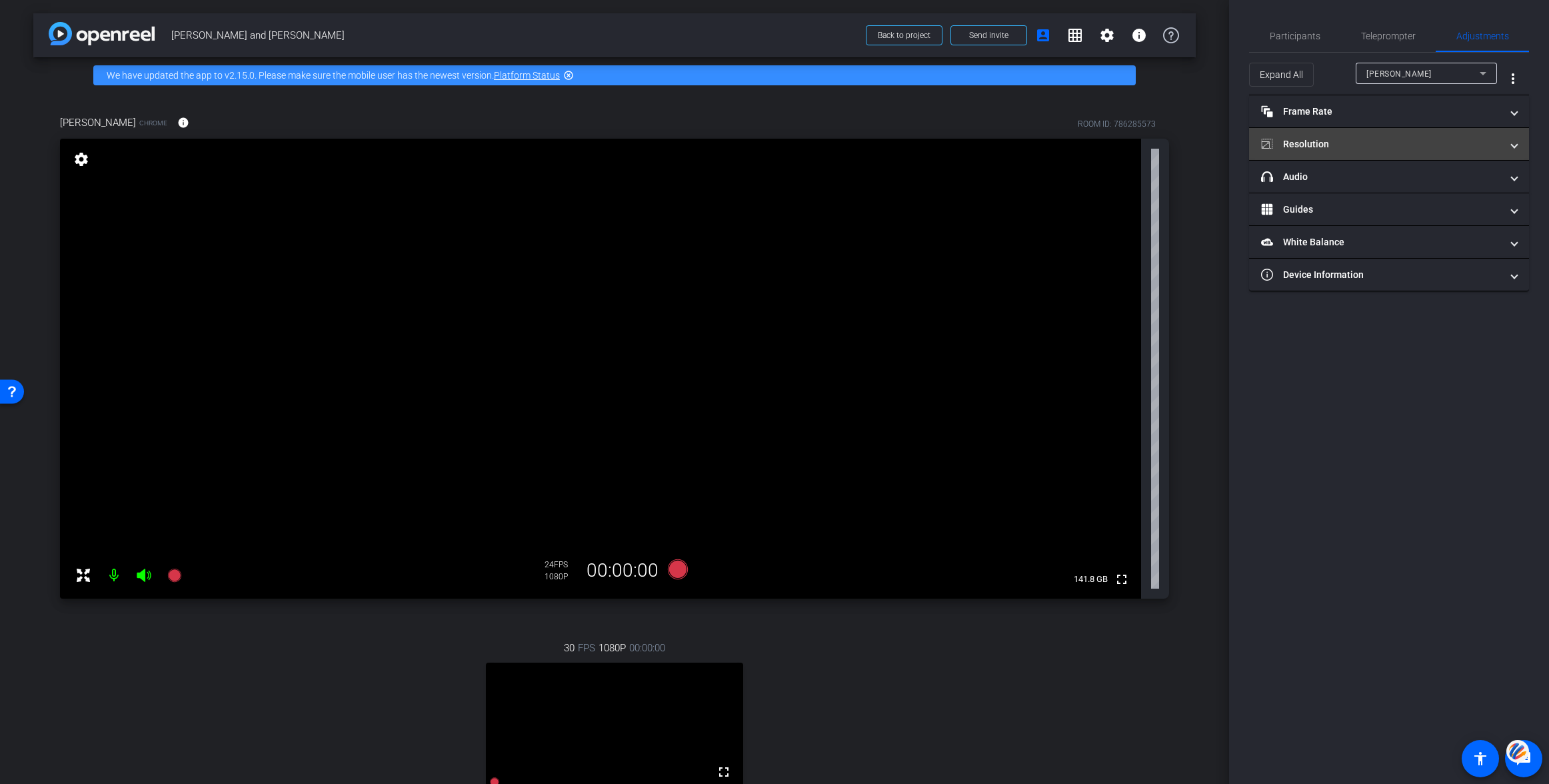
click at [1291, 141] on mat-panel-title "Resolution" at bounding box center [1381, 144] width 240 height 14
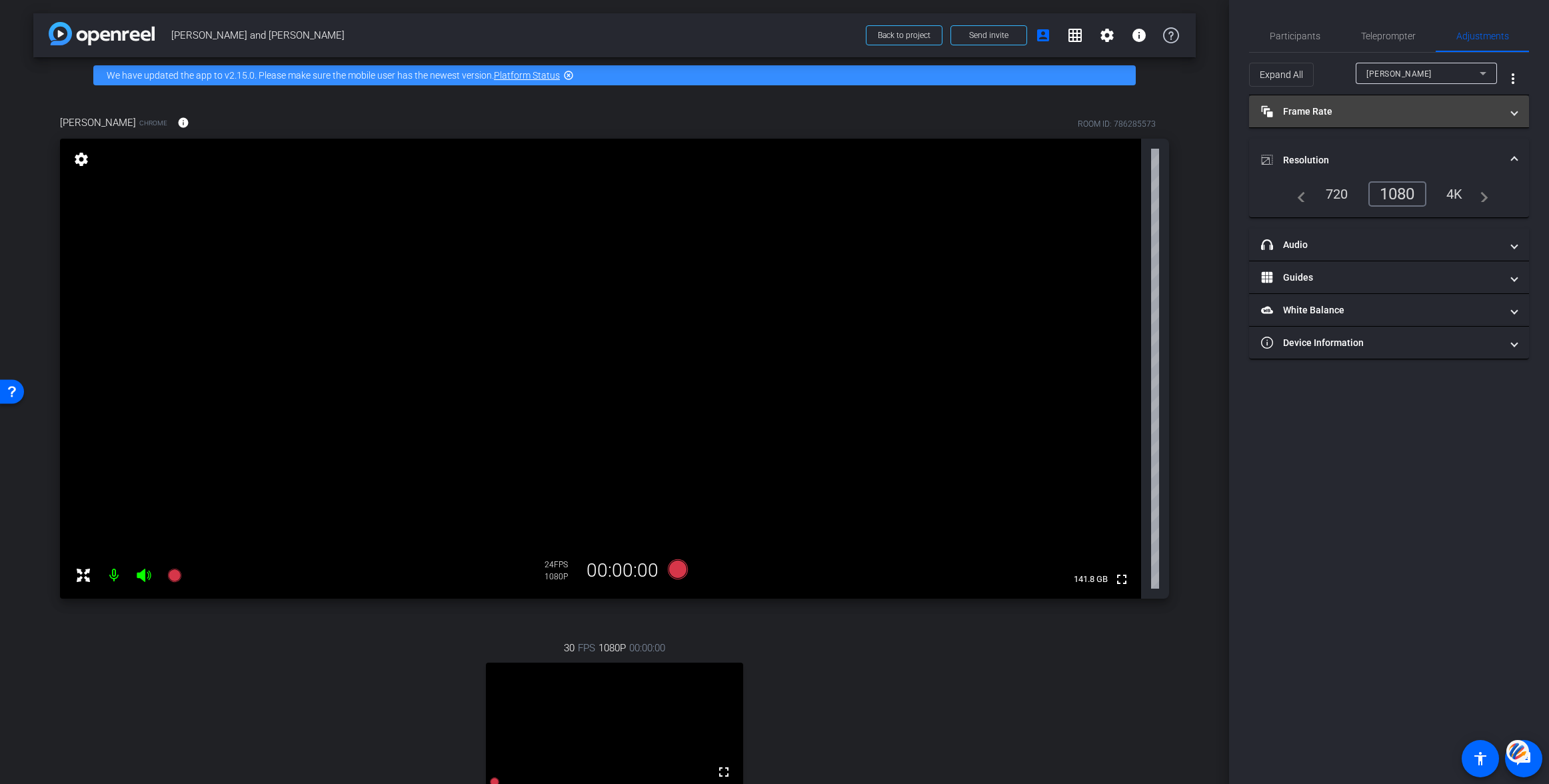
click at [1325, 114] on mat-panel-title "Frame Rate Frame Rate" at bounding box center [1381, 112] width 240 height 14
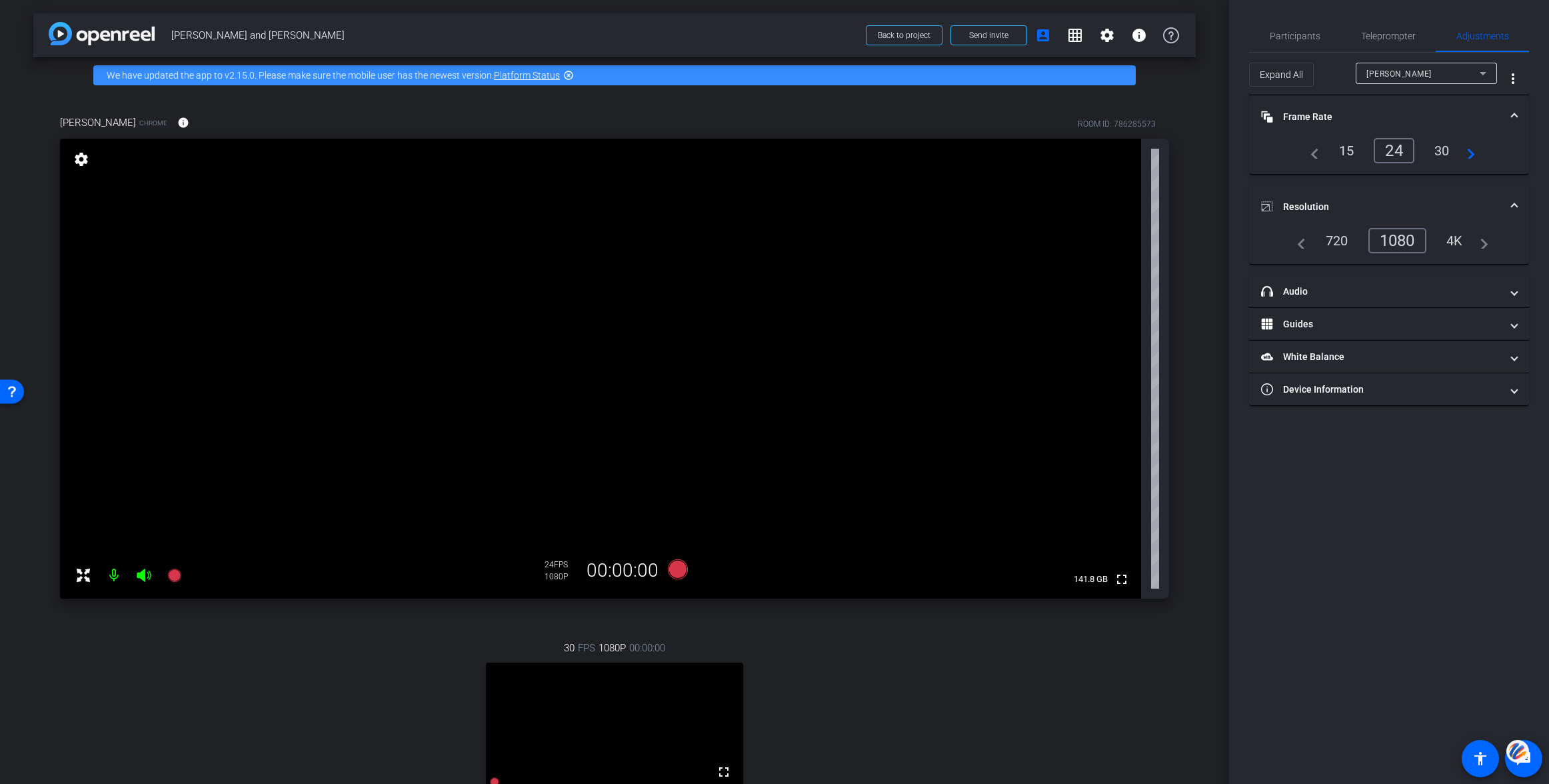
click at [1440, 153] on div "30" at bounding box center [1442, 150] width 35 height 22
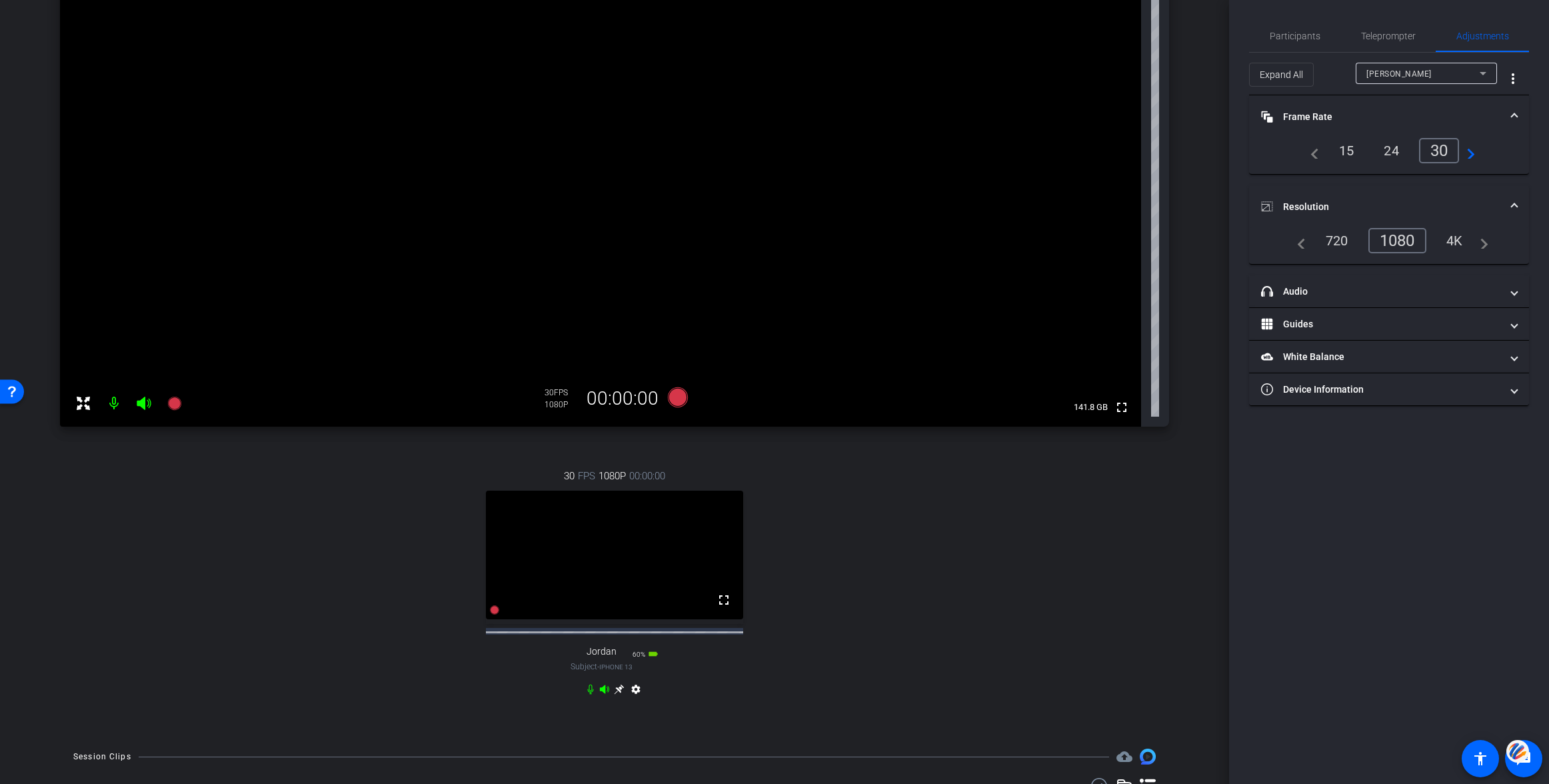
scroll to position [174, 0]
click at [620, 692] on icon at bounding box center [619, 687] width 10 height 10
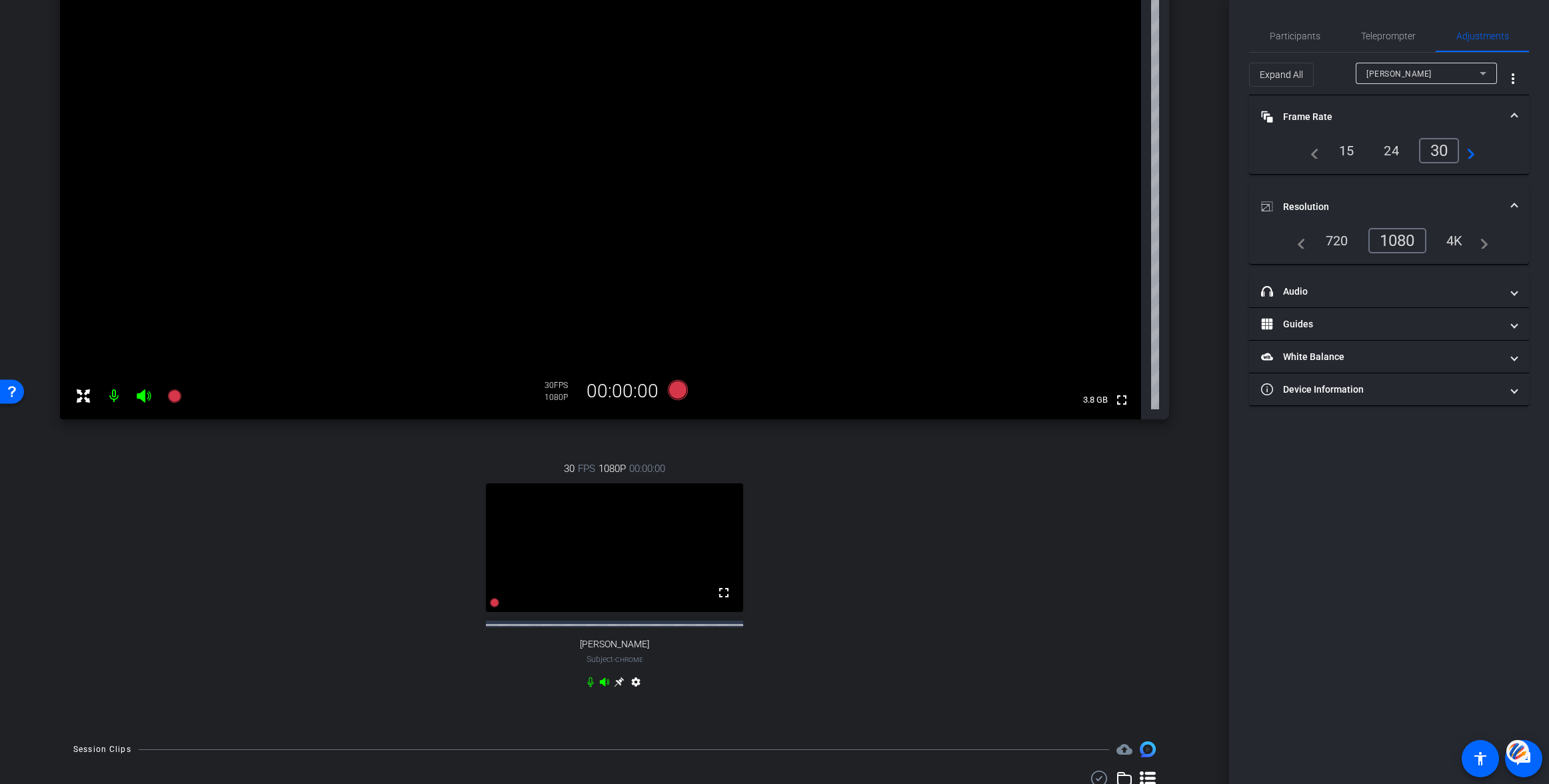
scroll to position [0, 0]
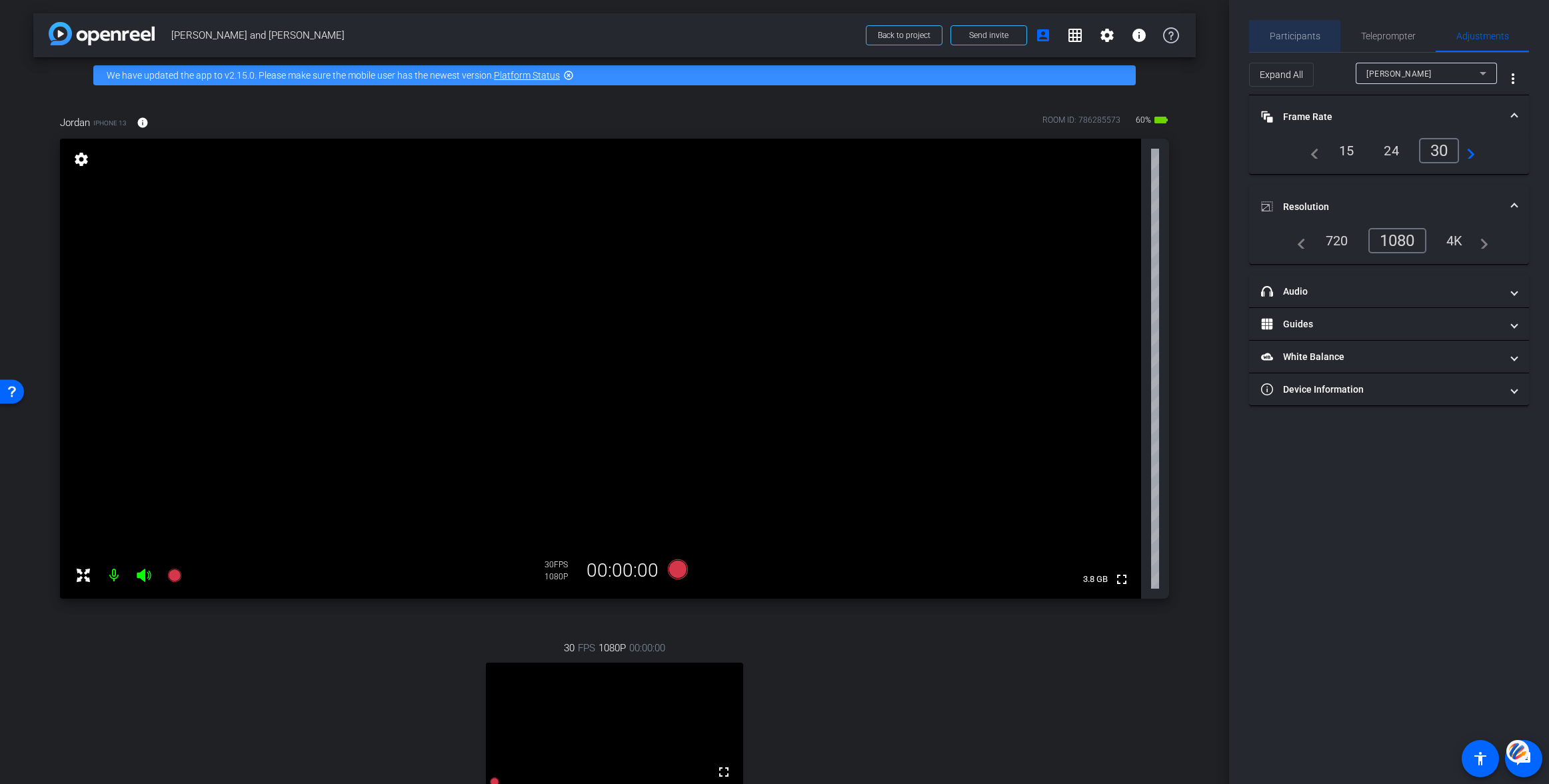
click at [1291, 37] on span "Participants" at bounding box center [1295, 36] width 51 height 9
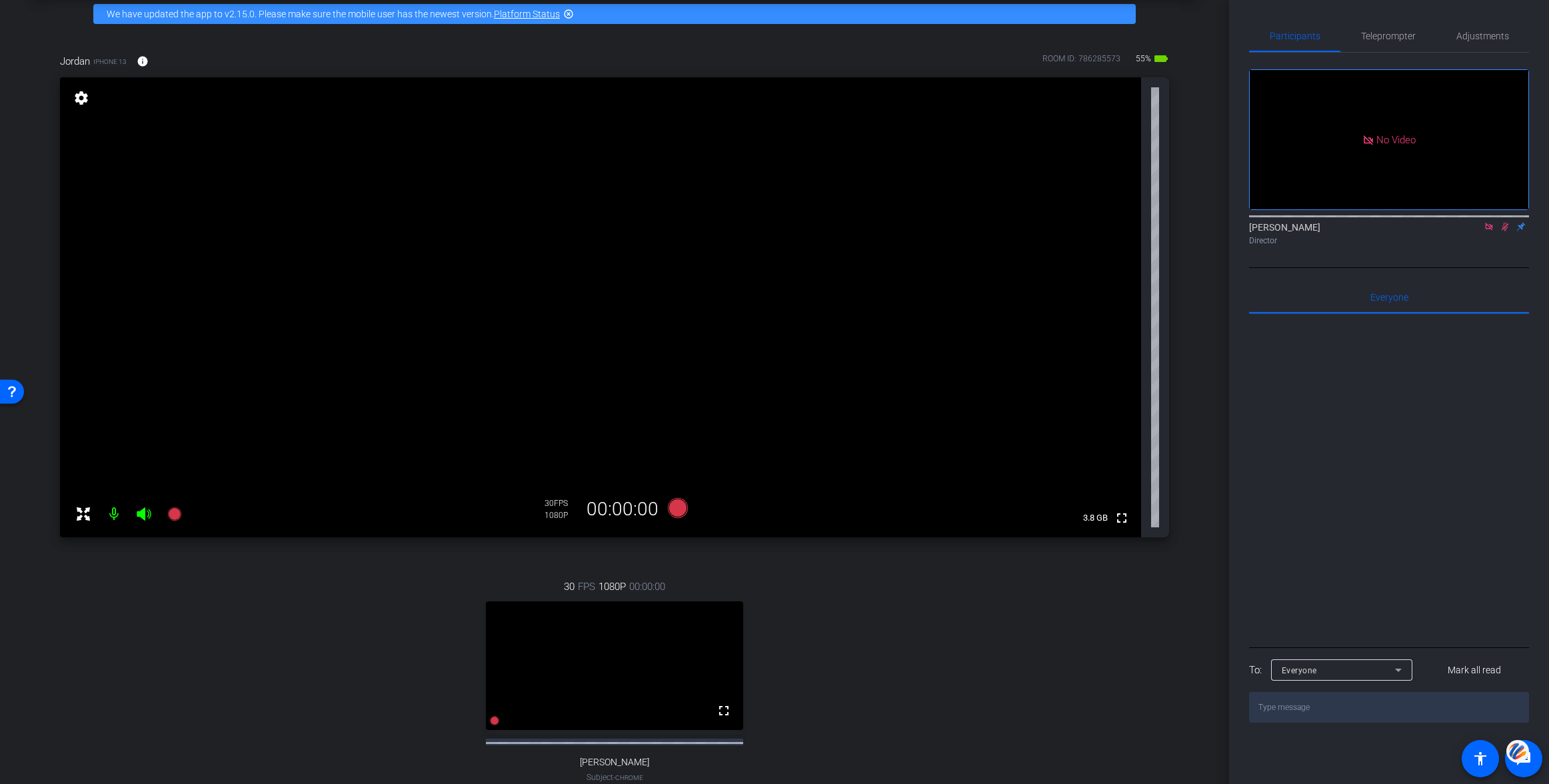
scroll to position [62, 0]
drag, startPoint x: 1477, startPoint y: 370, endPoint x: 1492, endPoint y: 312, distance: 59.9
click at [1477, 368] on div at bounding box center [1389, 479] width 280 height 330
click at [1504, 231] on icon at bounding box center [1505, 226] width 11 height 9
click at [1489, 230] on icon at bounding box center [1489, 226] width 11 height 9
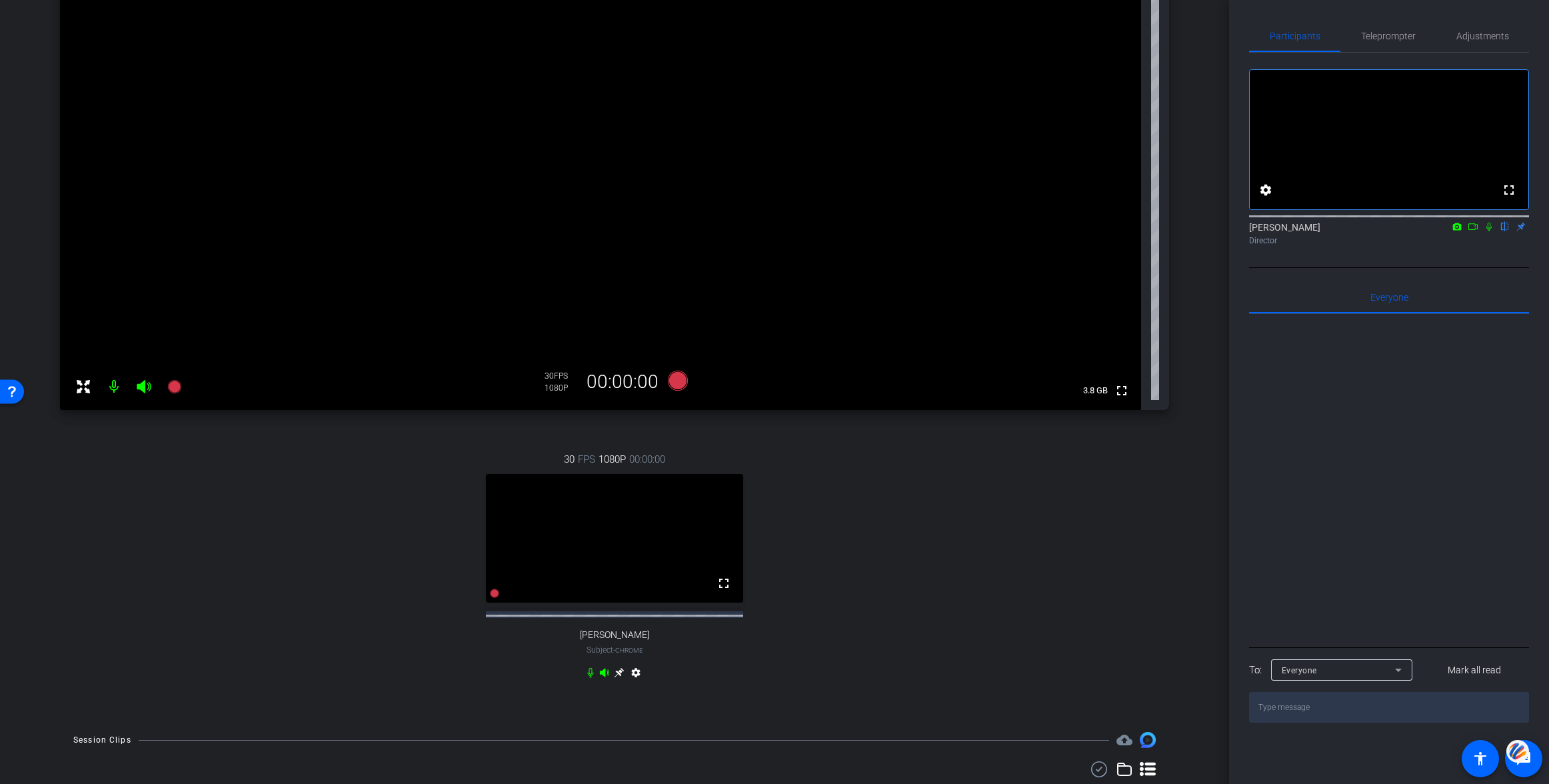
scroll to position [188, 0]
click at [620, 678] on icon at bounding box center [619, 673] width 10 height 10
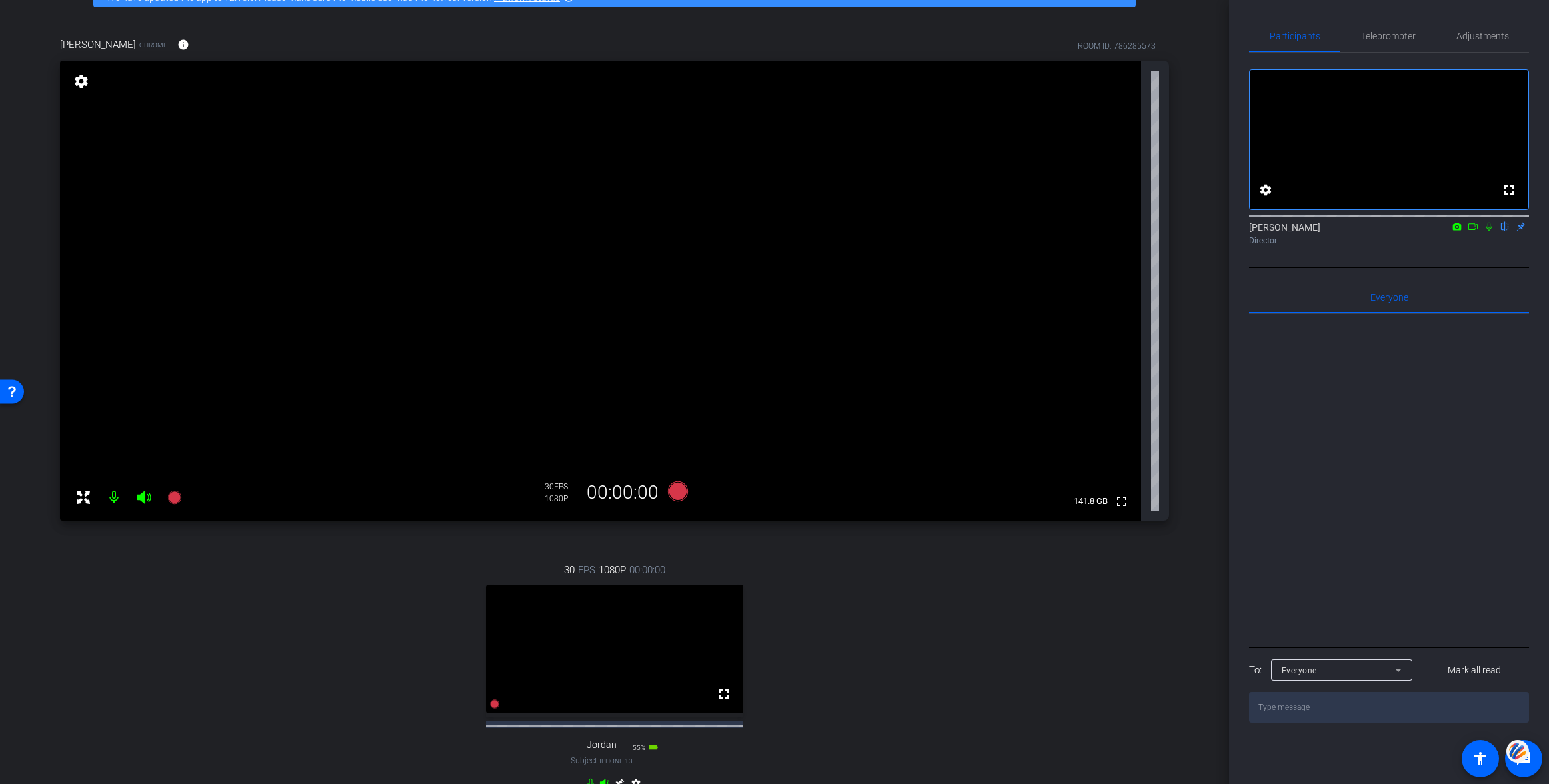
scroll to position [0, 0]
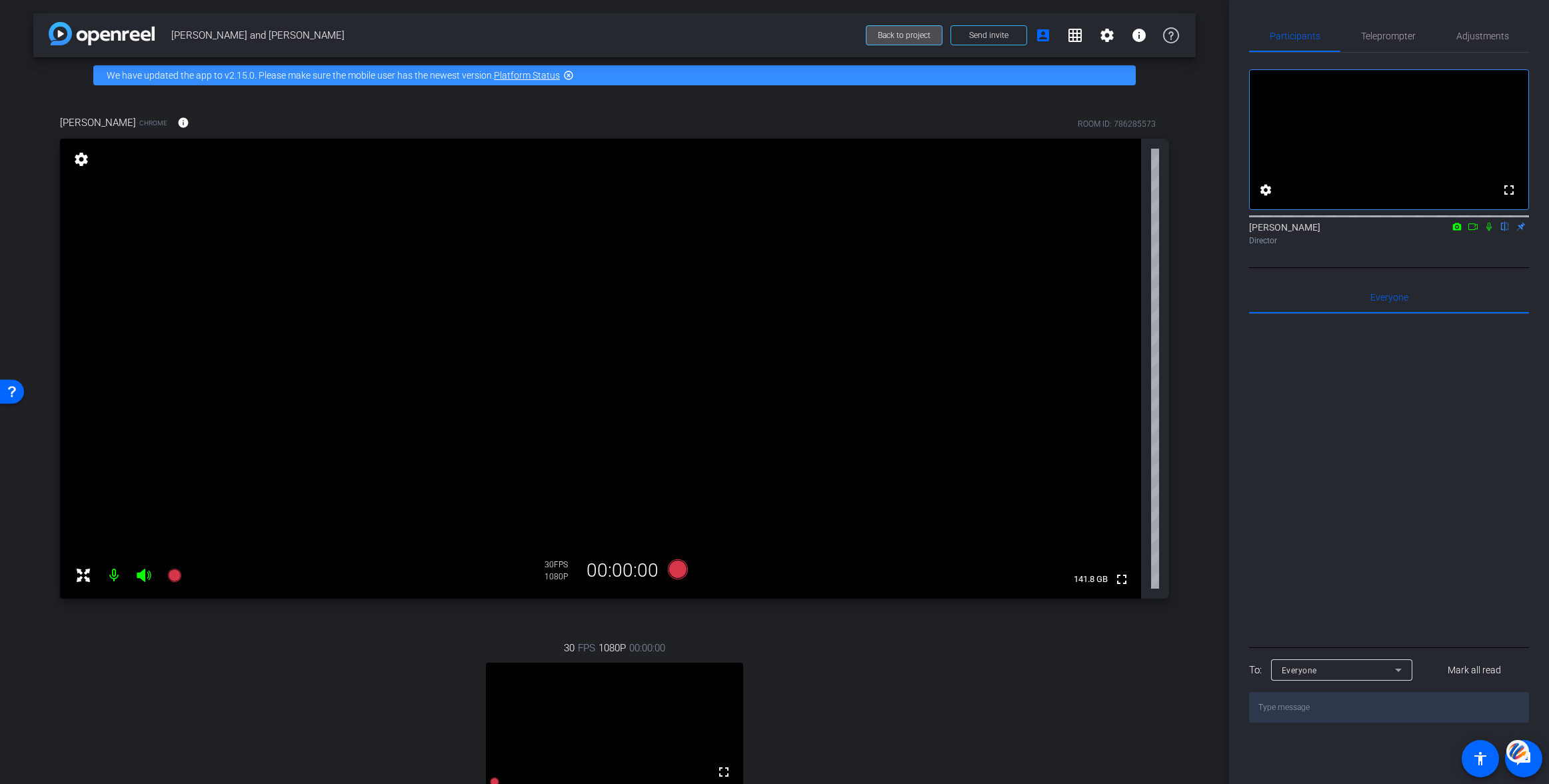
click at [920, 34] on span "Back to project" at bounding box center [903, 35] width 52 height 9
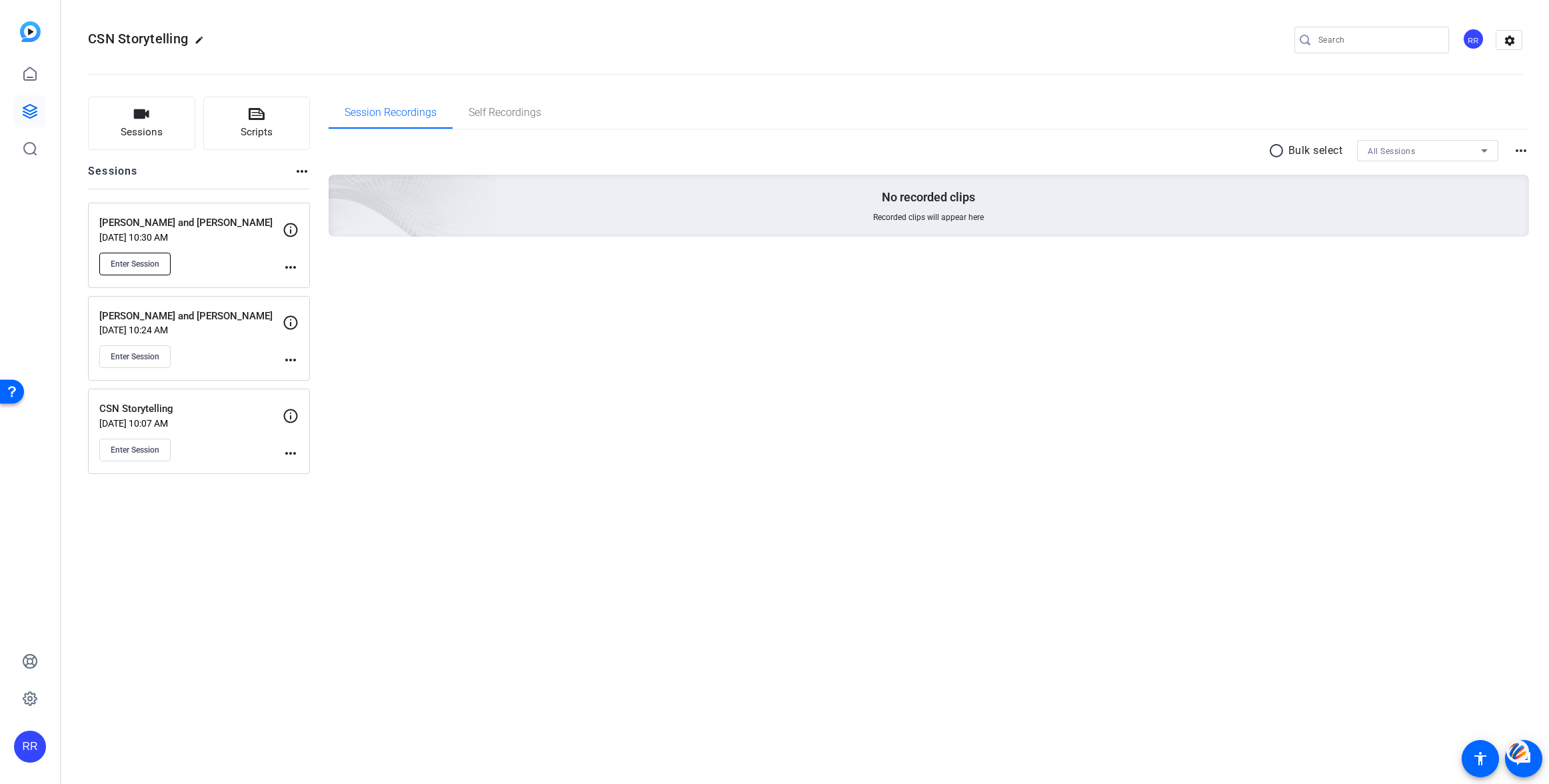
click at [139, 261] on span "Enter Session" at bounding box center [135, 263] width 48 height 11
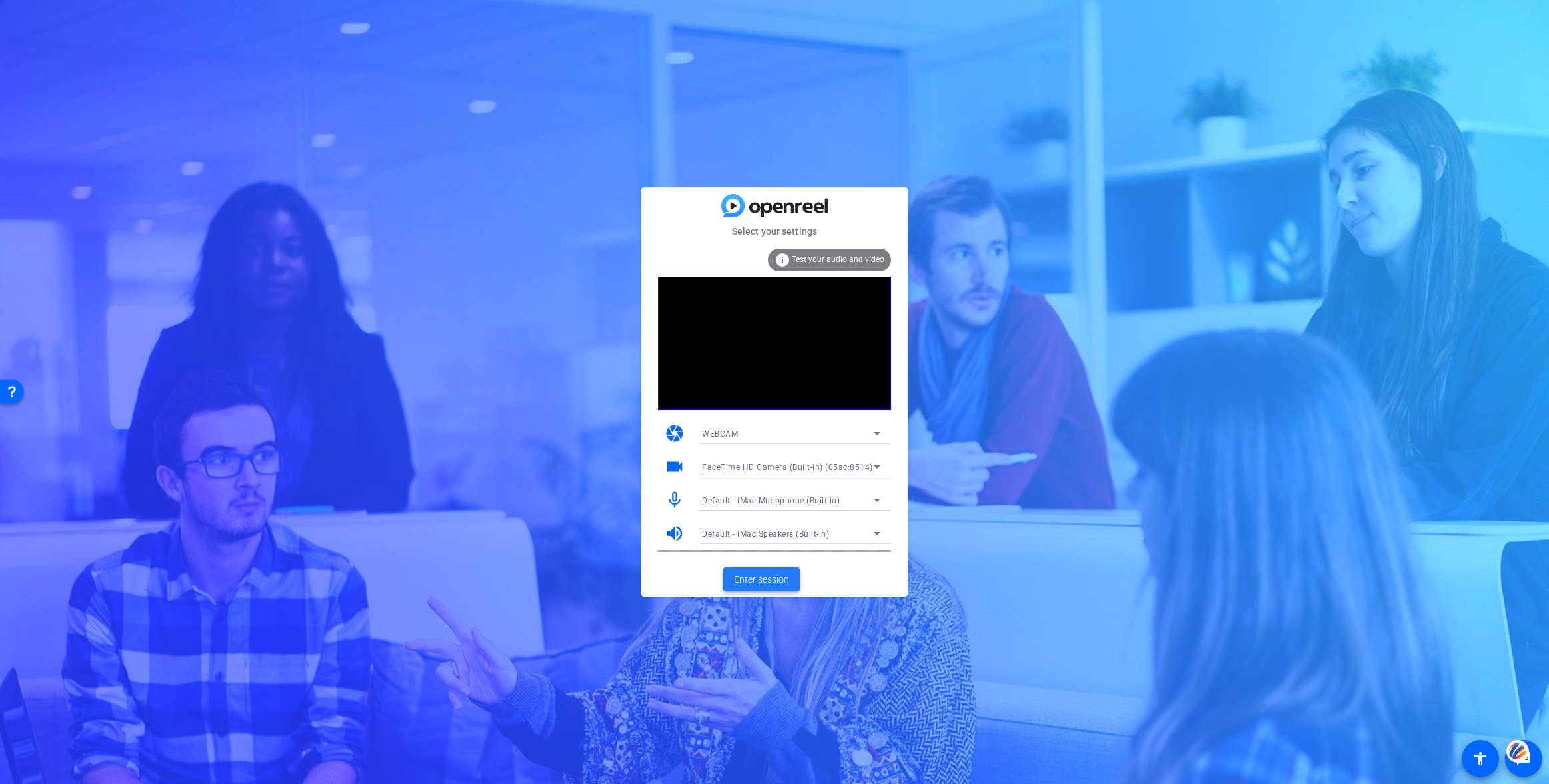
click at [762, 577] on span "Enter session" at bounding box center [762, 579] width 55 height 14
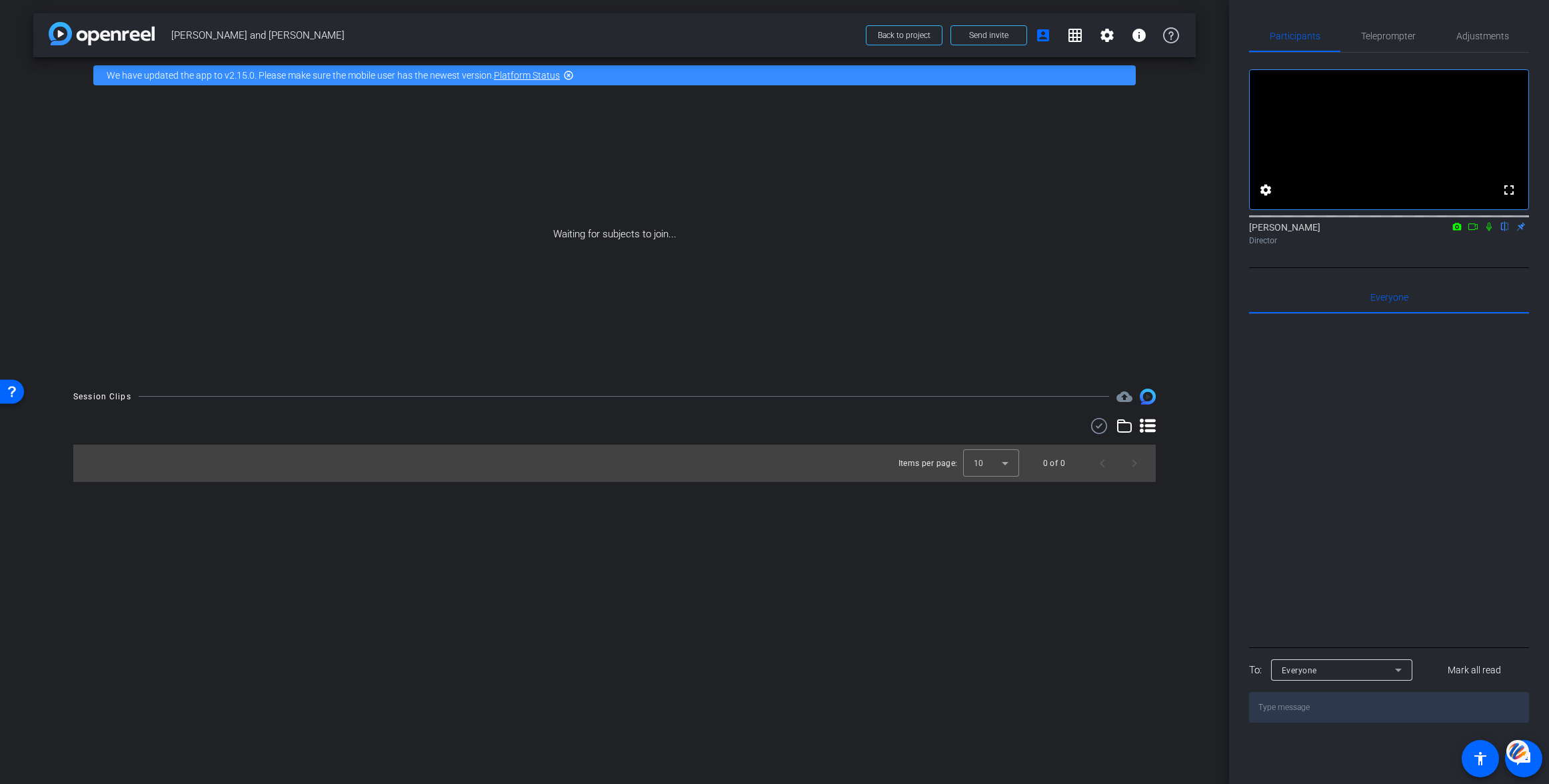
click at [1474, 232] on icon at bounding box center [1472, 226] width 11 height 9
click at [987, 30] on span "Send invite" at bounding box center [988, 35] width 39 height 11
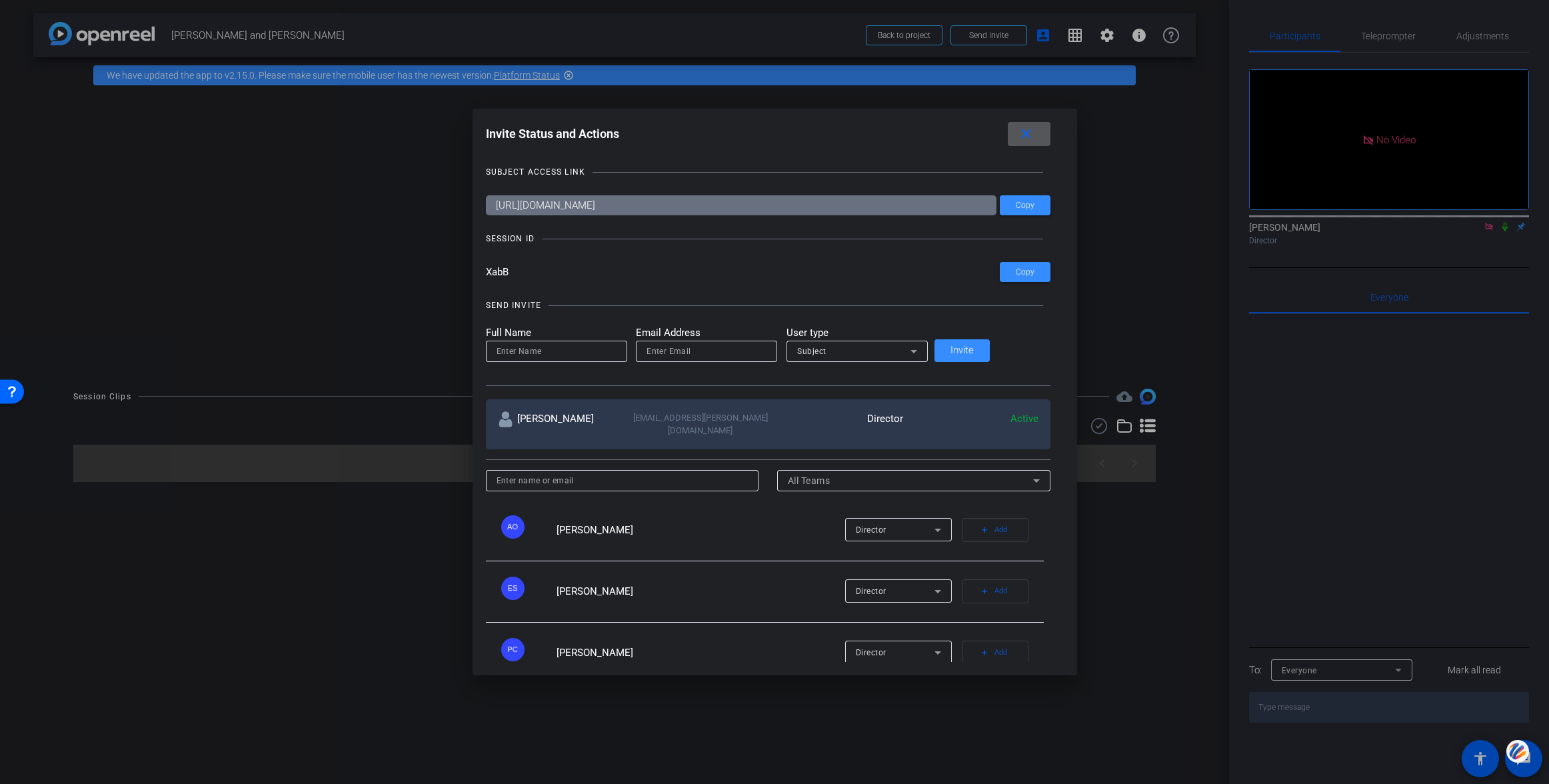
click at [1503, 244] on div at bounding box center [774, 392] width 1549 height 784
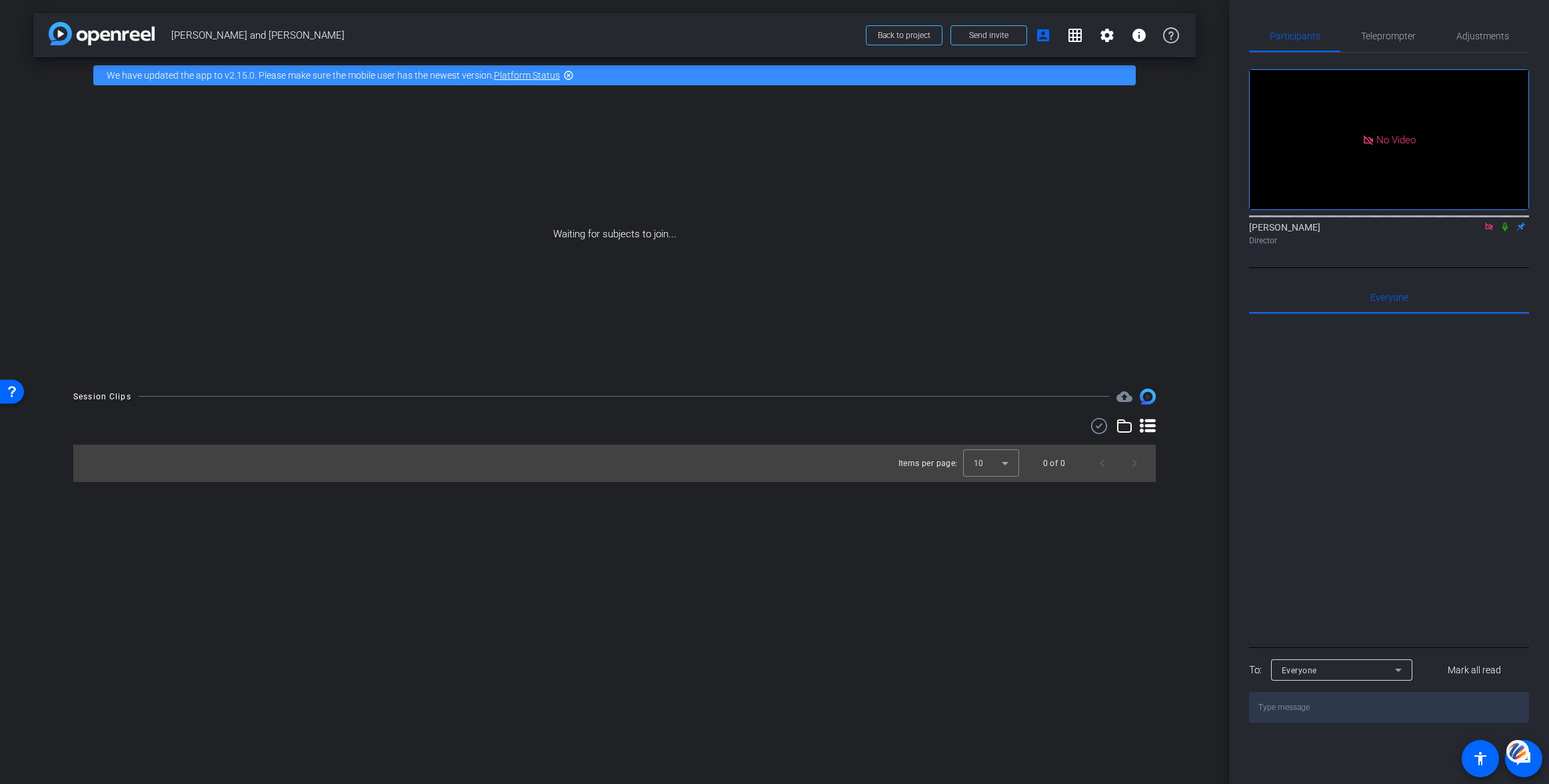
click at [1503, 232] on icon at bounding box center [1505, 227] width 5 height 8
click at [981, 37] on span "Send invite" at bounding box center [988, 35] width 39 height 11
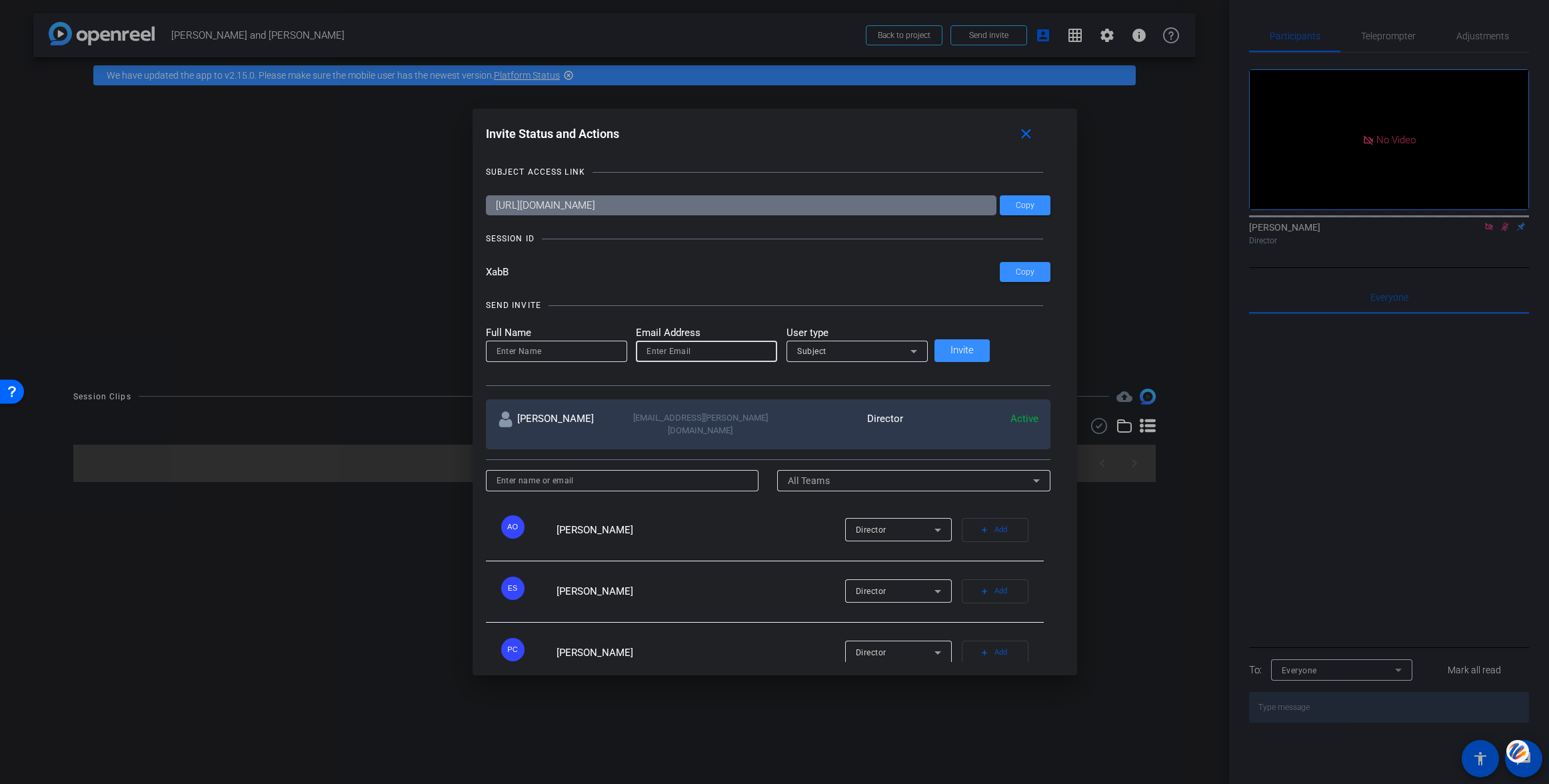
click at [726, 355] on input "email" at bounding box center [707, 351] width 120 height 16
paste input "[PERSON_NAME][EMAIL_ADDRESS][DOMAIN_NAME]"
type input "[PERSON_NAME][EMAIL_ADDRESS][DOMAIN_NAME]"
click at [594, 351] on input at bounding box center [557, 351] width 120 height 16
type input "[PERSON_NAME]"
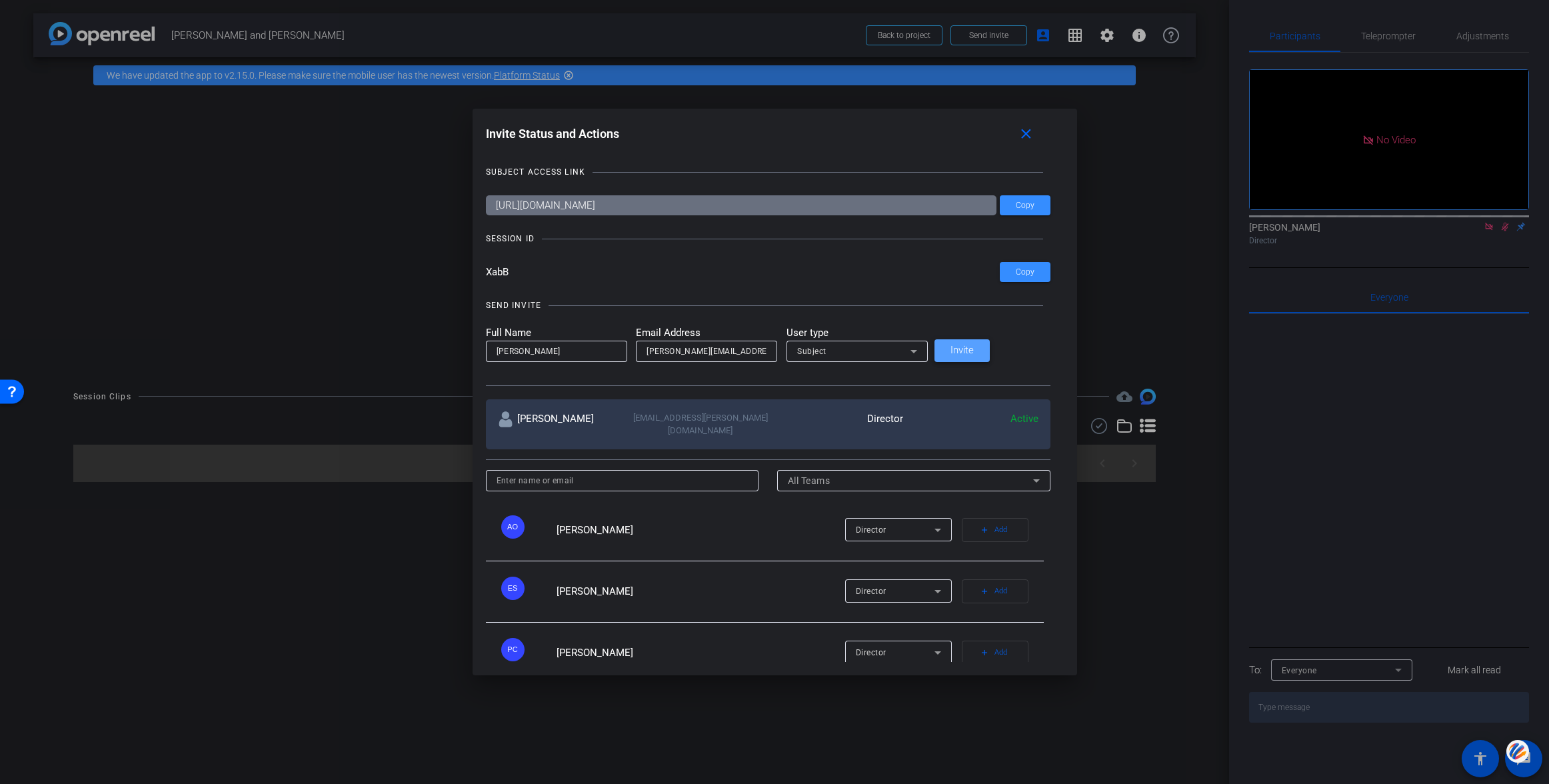
click at [974, 346] on span "Invite" at bounding box center [962, 350] width 23 height 10
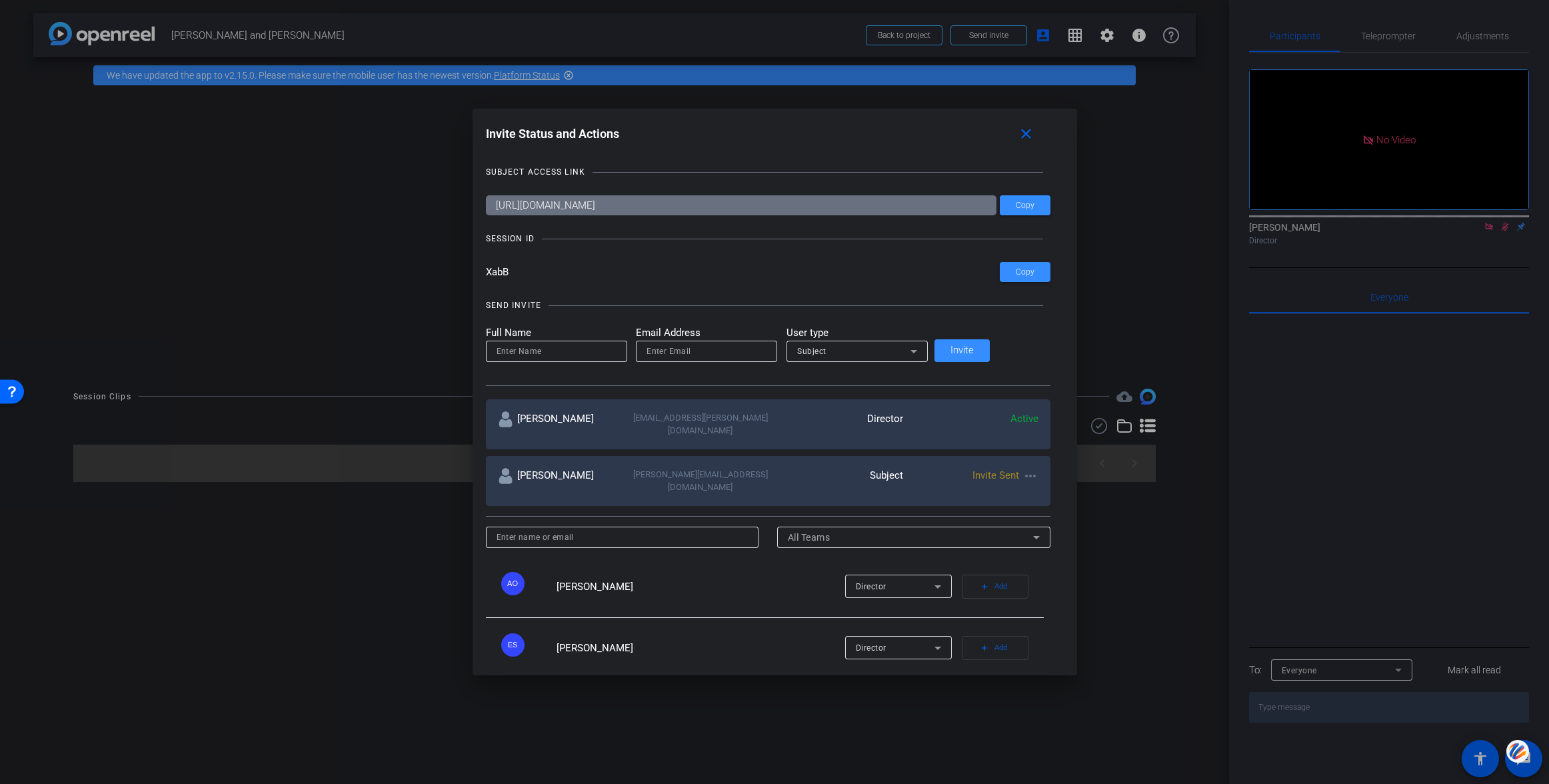
click at [712, 352] on input "email" at bounding box center [707, 351] width 120 height 16
paste input "[PERSON_NAME][EMAIL_ADDRESS][PERSON_NAME][DOMAIN_NAME]"
type input "[PERSON_NAME][EMAIL_ADDRESS][PERSON_NAME][DOMAIN_NAME]"
click at [617, 350] on input at bounding box center [557, 351] width 120 height 16
type input "F"
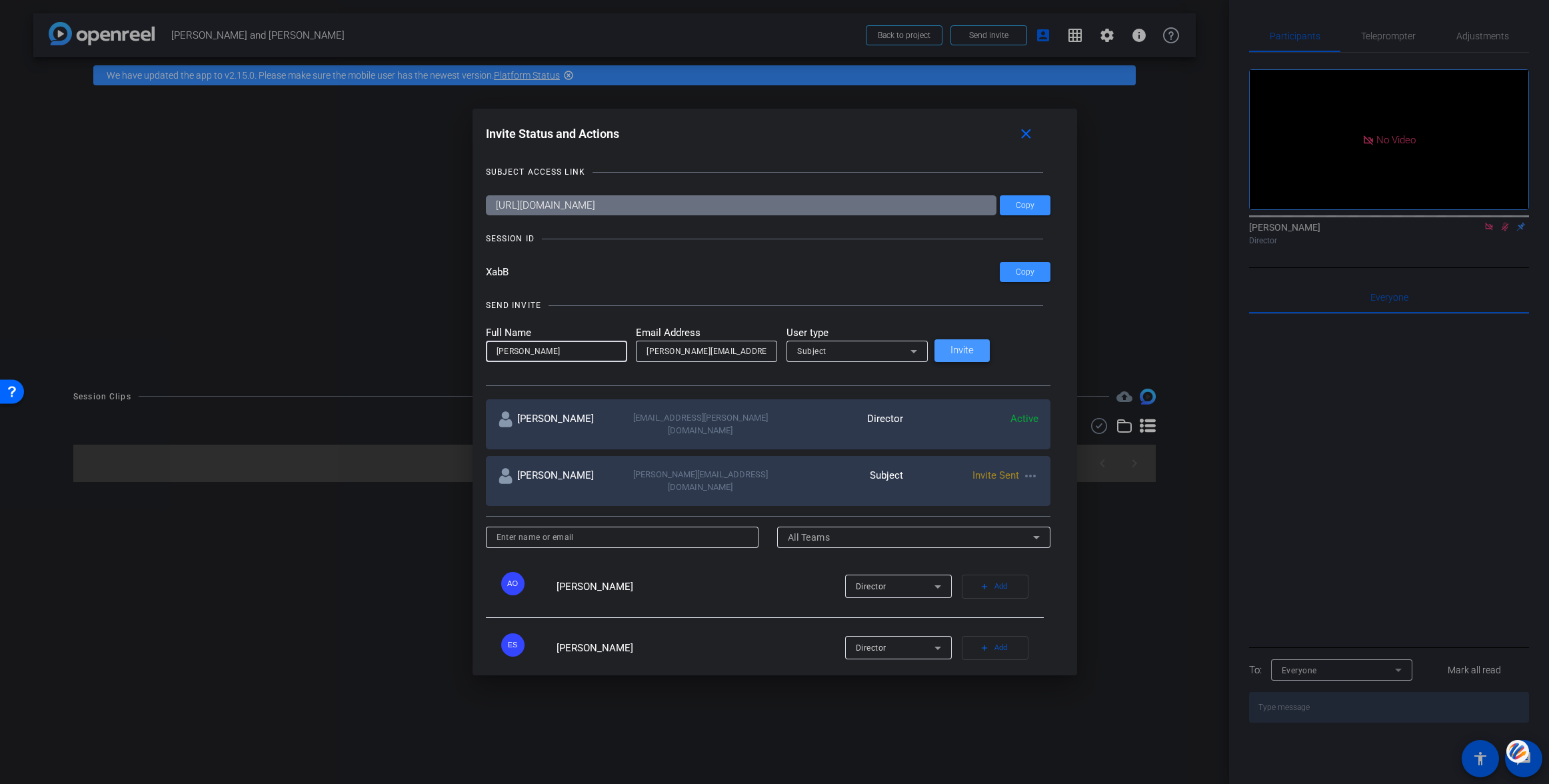
type input "[PERSON_NAME]"
click at [974, 350] on span "Invite" at bounding box center [962, 350] width 23 height 10
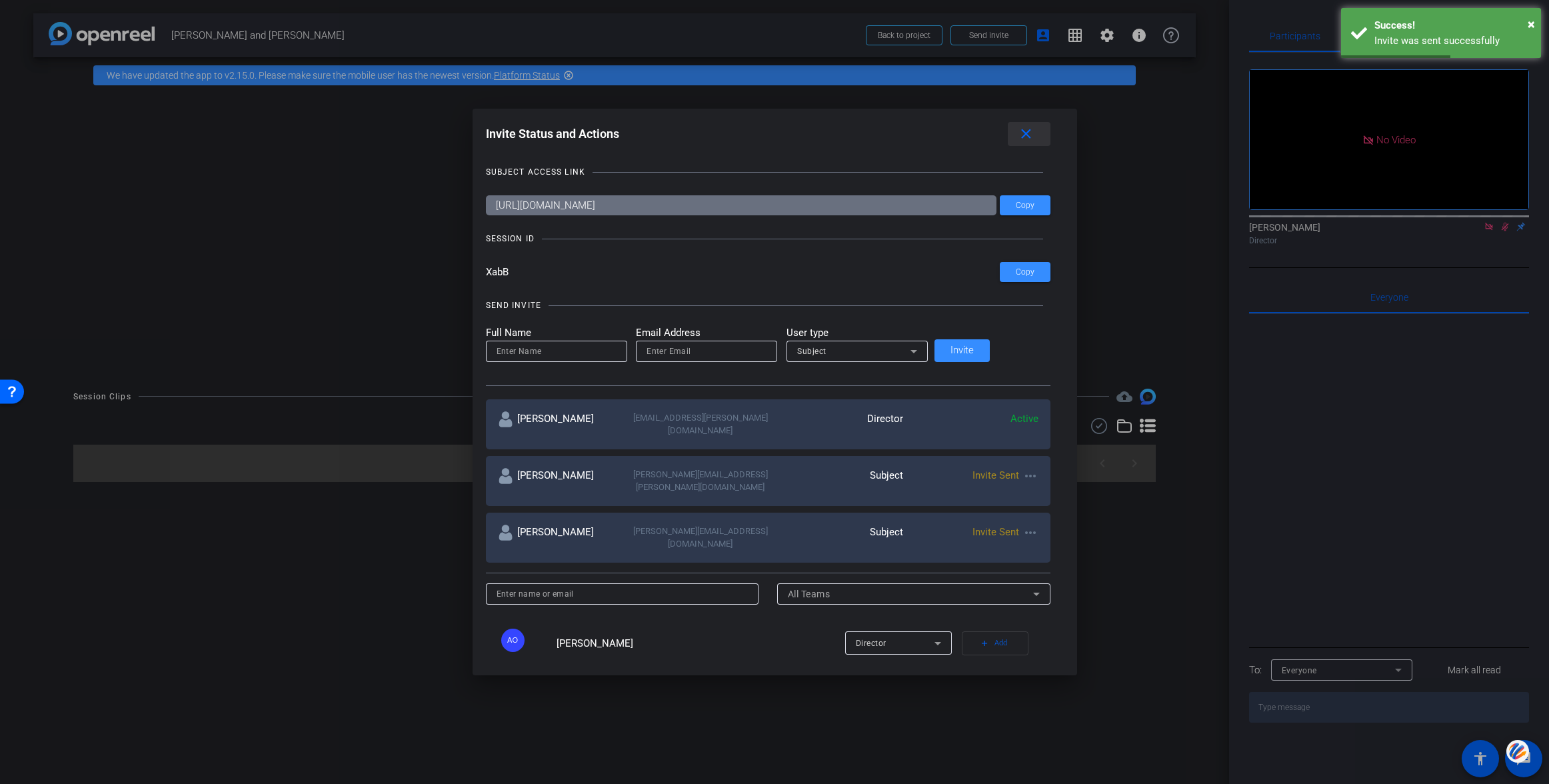
click at [1017, 133] on mat-icon "close" at bounding box center [1026, 134] width 17 height 17
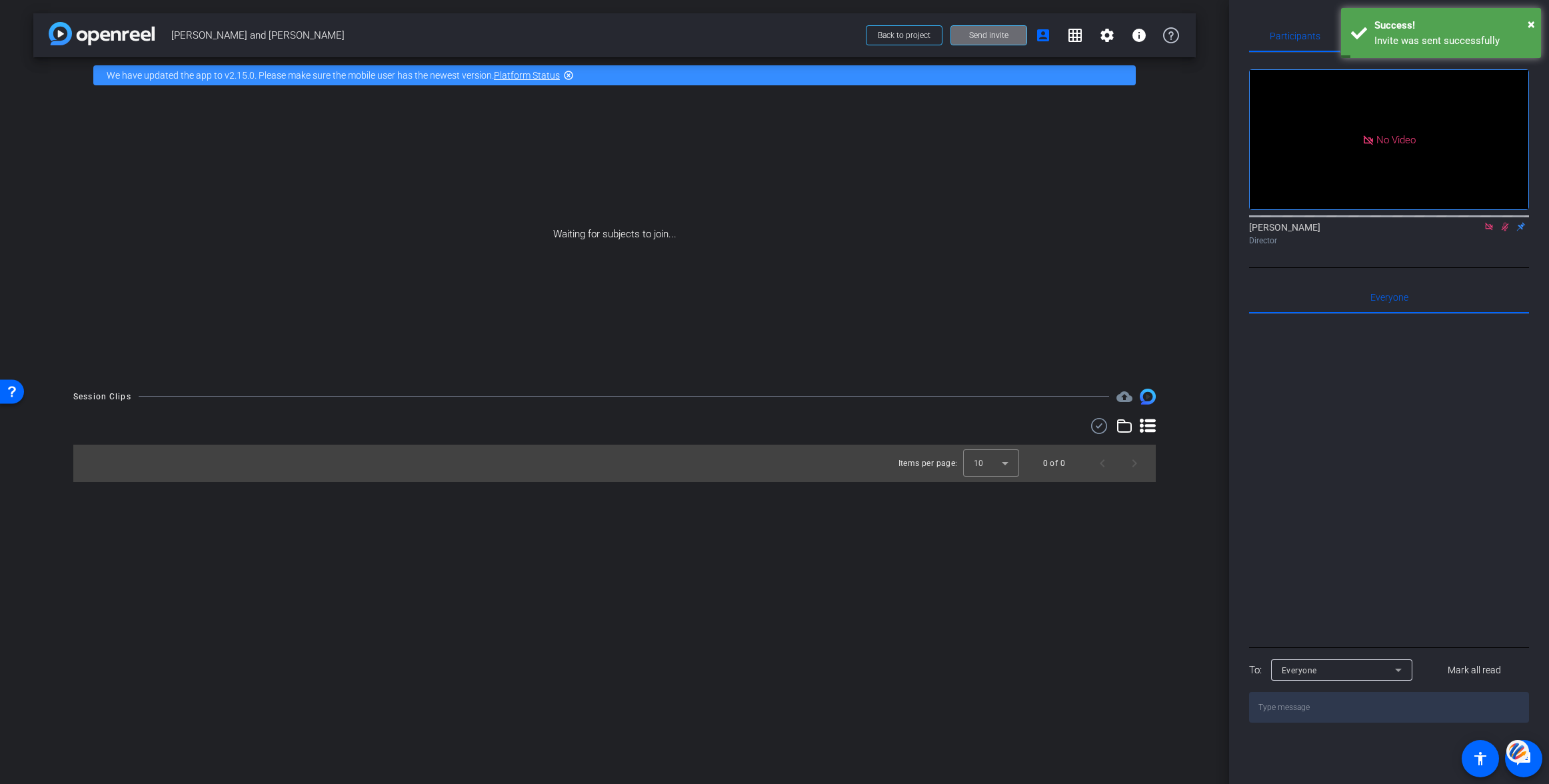
click at [982, 33] on span "Send invite" at bounding box center [988, 35] width 39 height 11
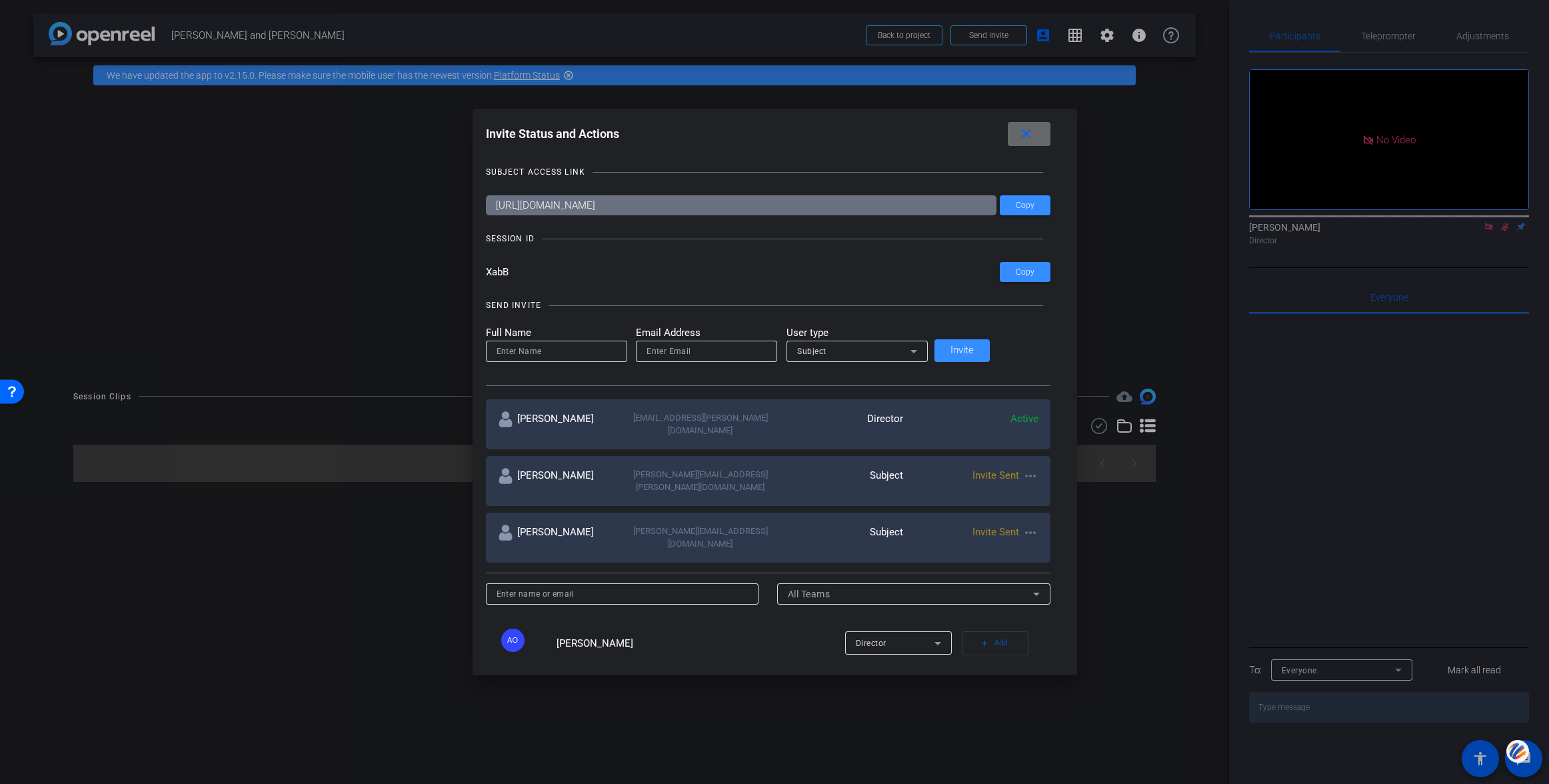
click at [1017, 129] on mat-icon "close" at bounding box center [1026, 134] width 17 height 17
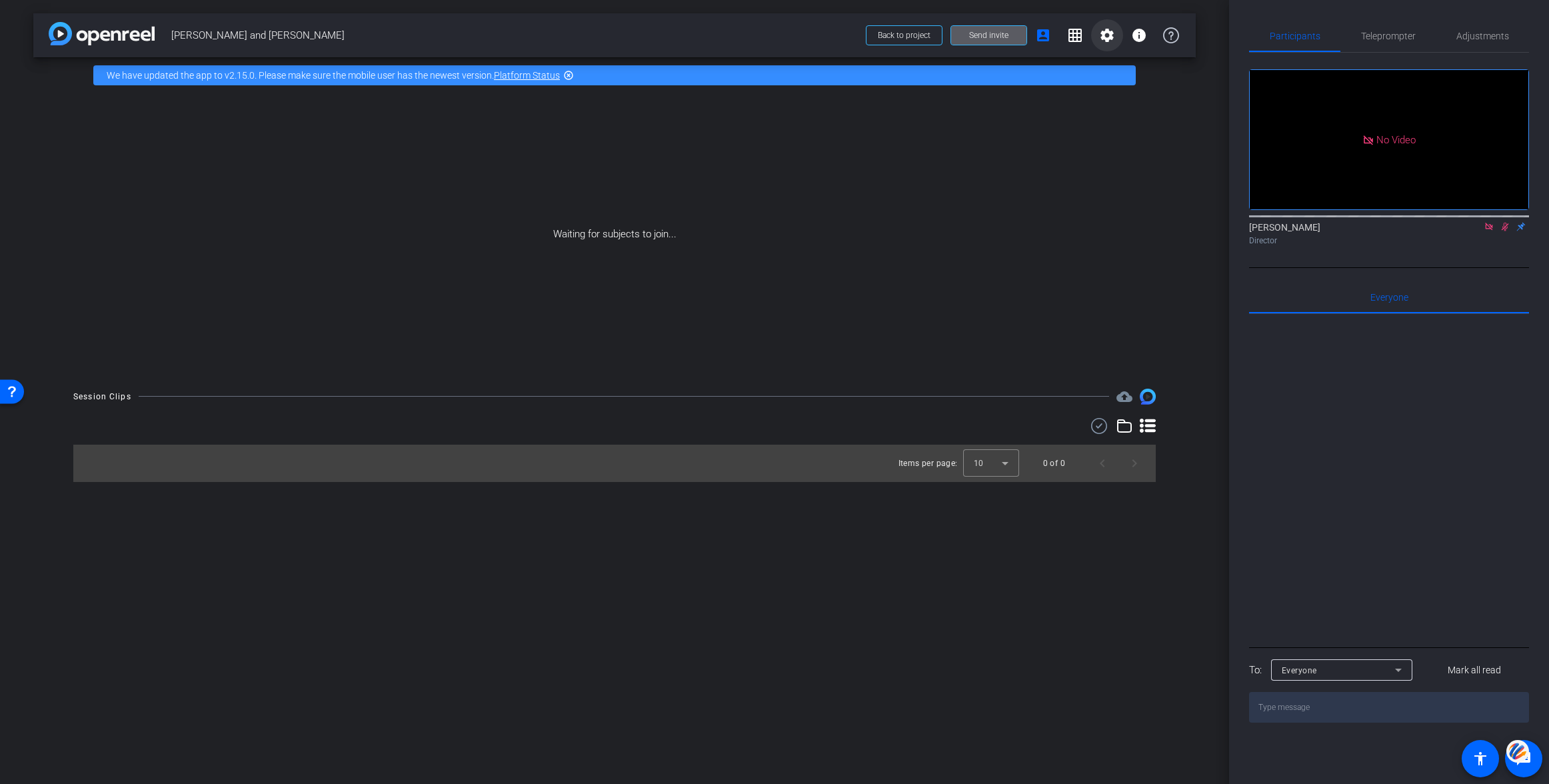
click at [1108, 34] on mat-icon "settings" at bounding box center [1107, 35] width 16 height 16
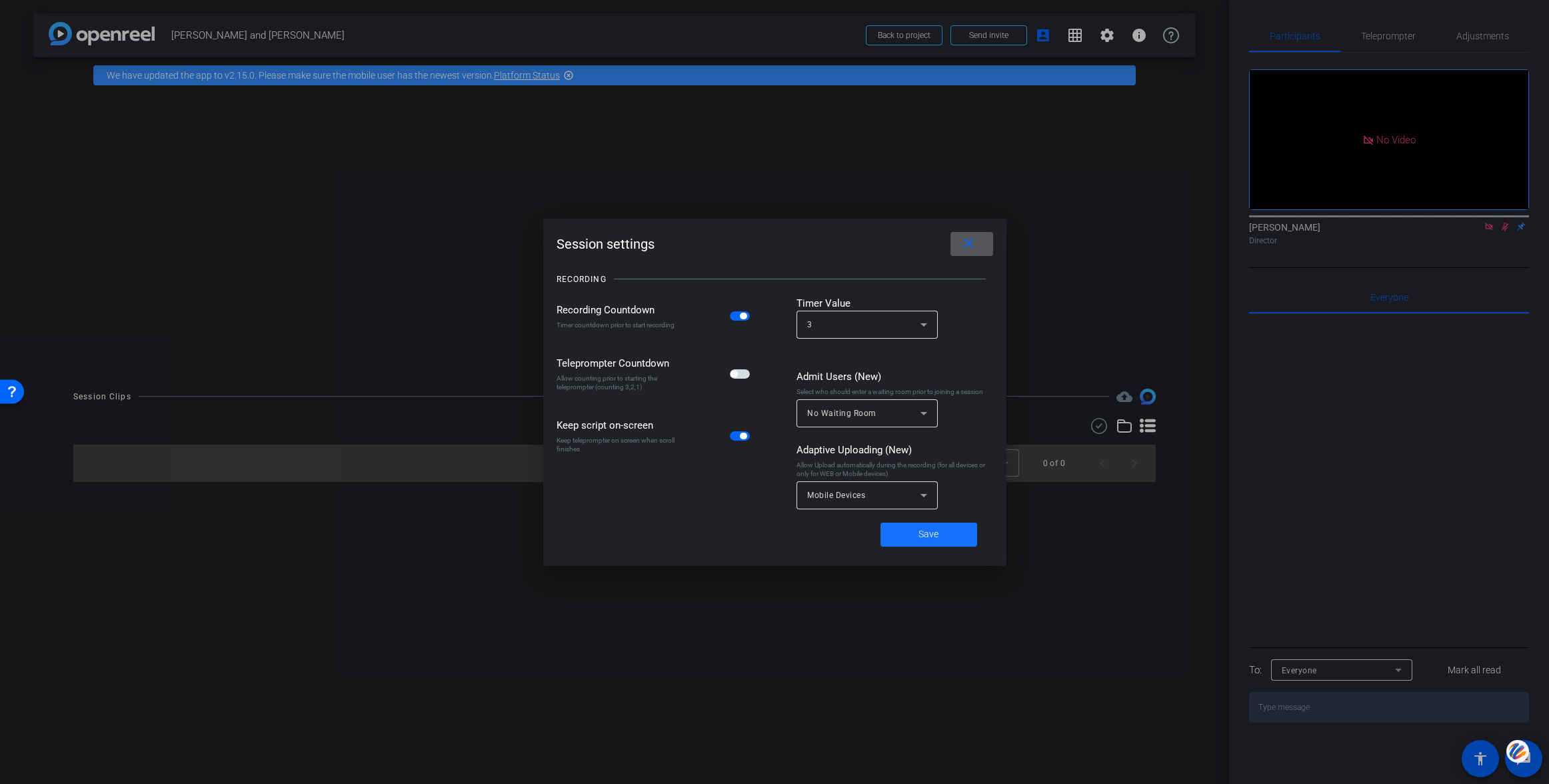
click at [930, 532] on span "Save" at bounding box center [928, 534] width 20 height 14
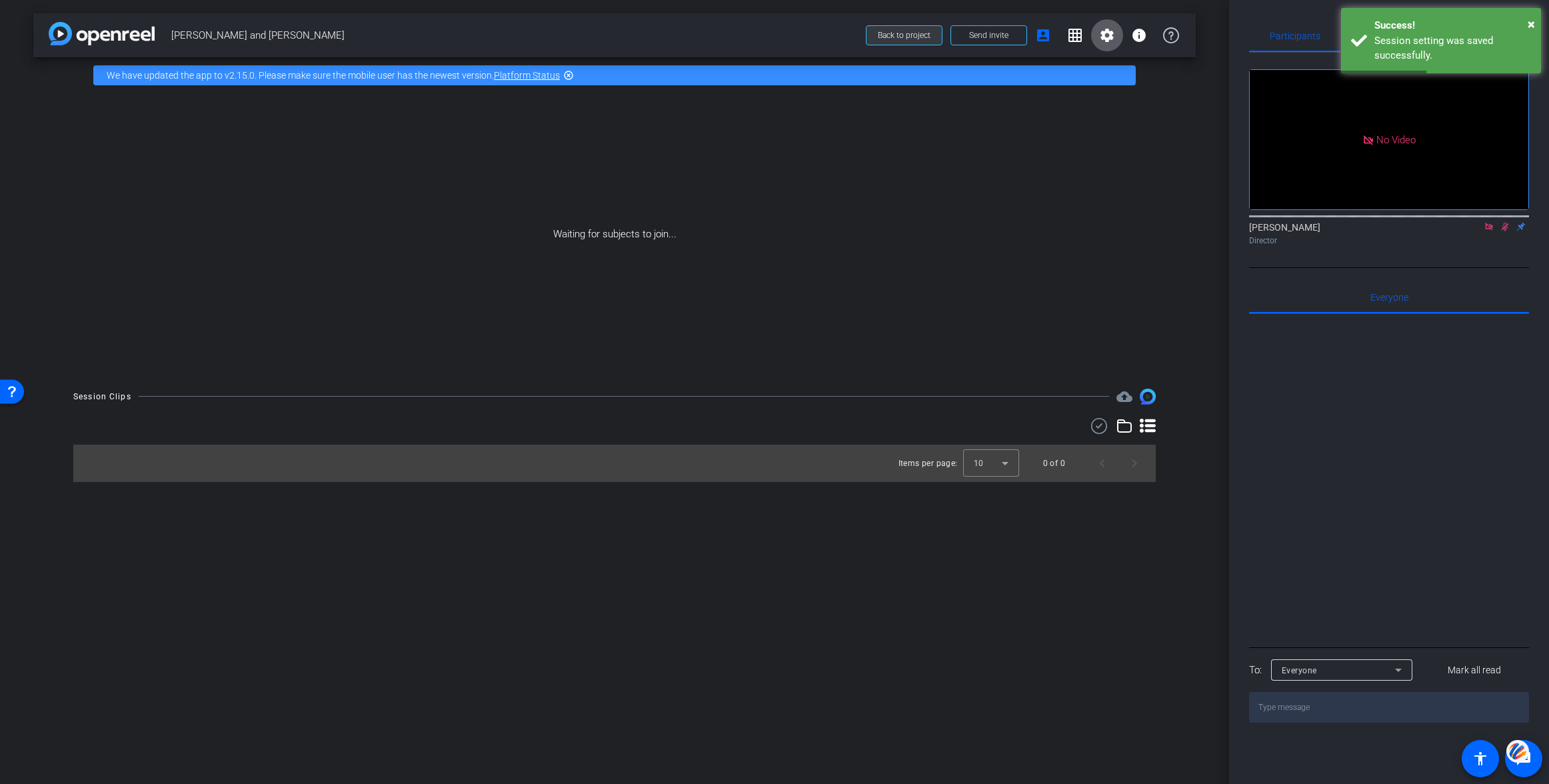
click at [912, 33] on span "Back to project" at bounding box center [903, 35] width 52 height 9
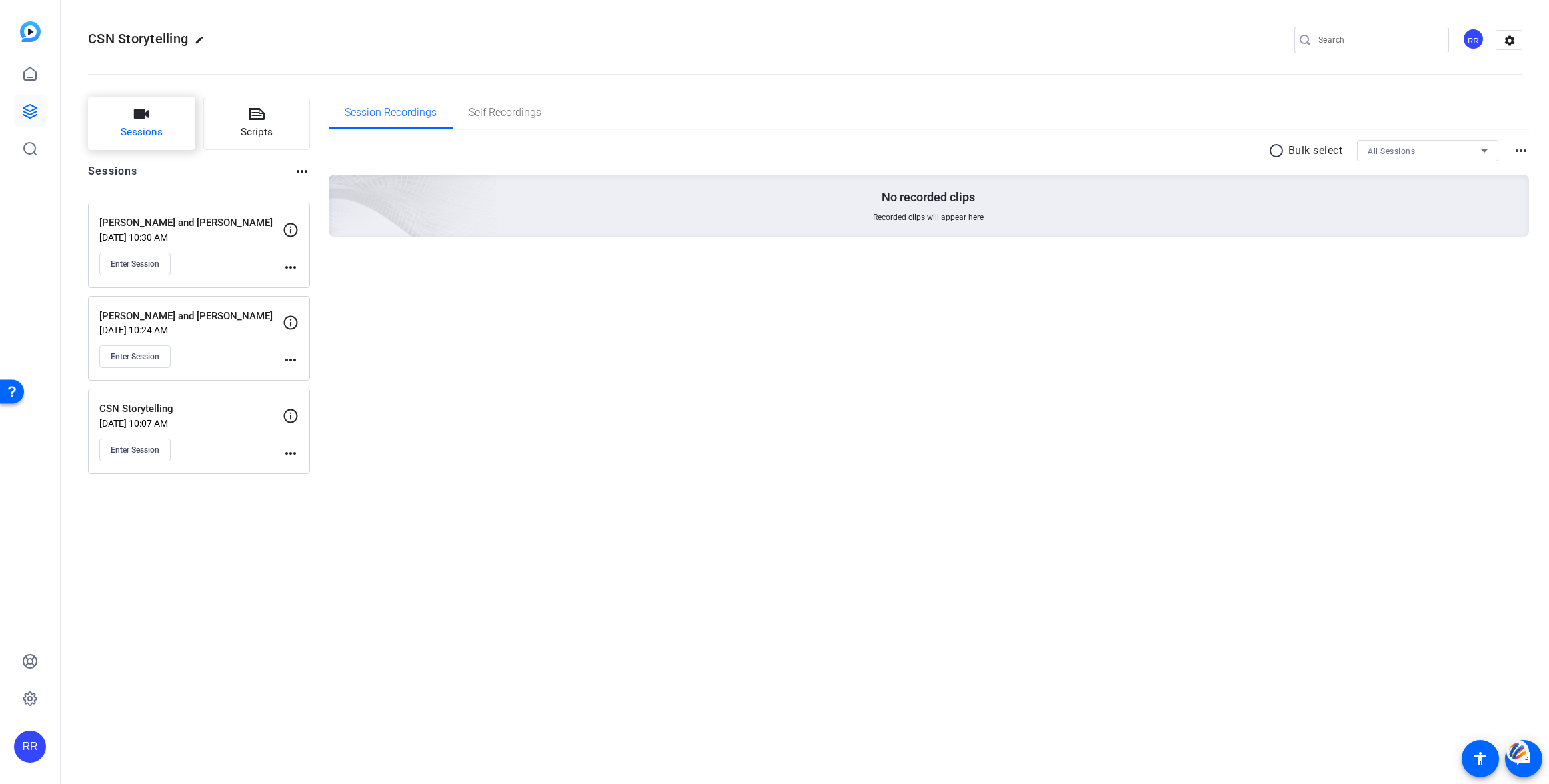
click at [142, 116] on icon "button" at bounding box center [142, 113] width 15 height 9
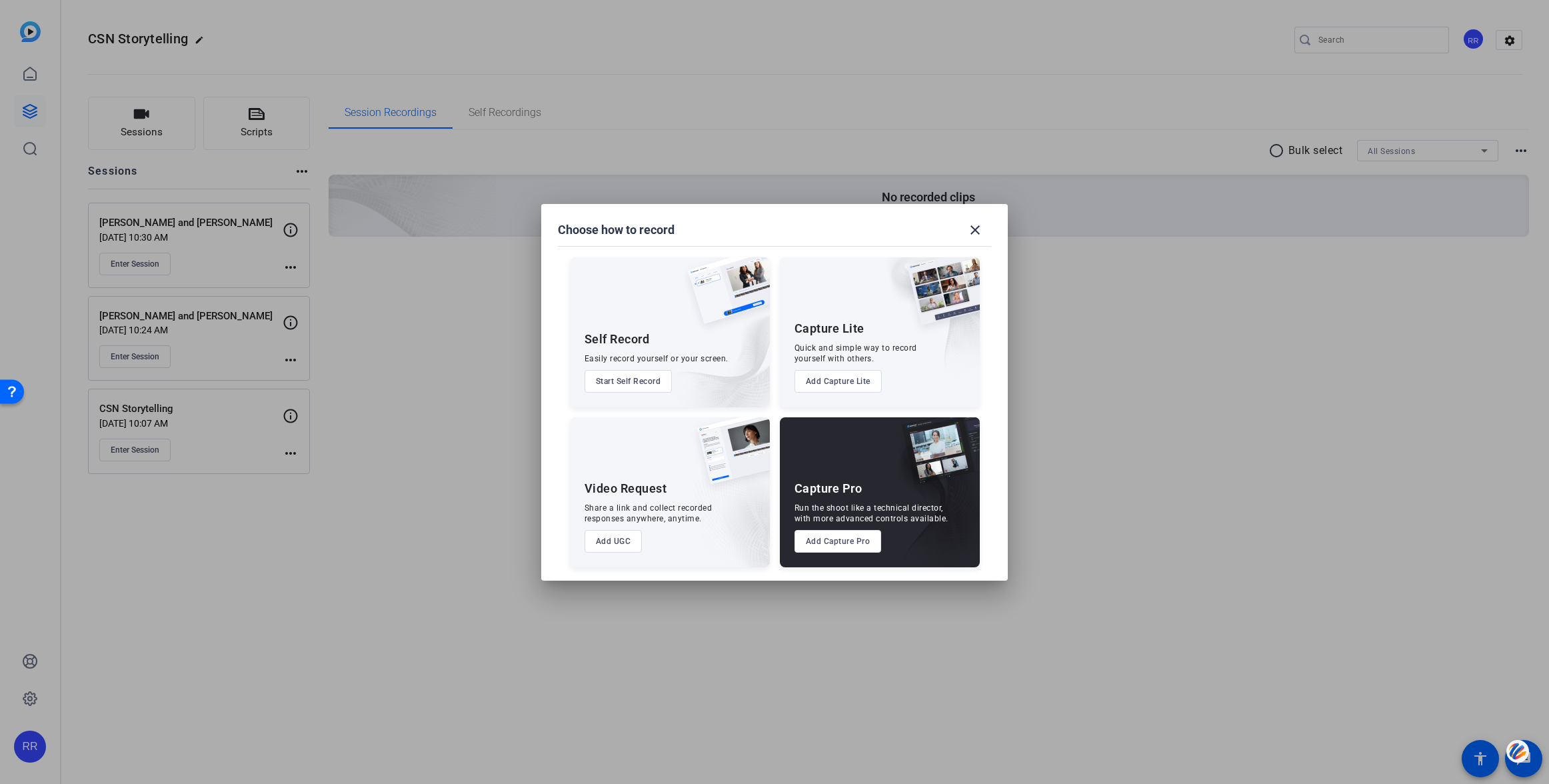
click at [850, 536] on button "Add Capture Pro" at bounding box center [837, 541] width 87 height 22
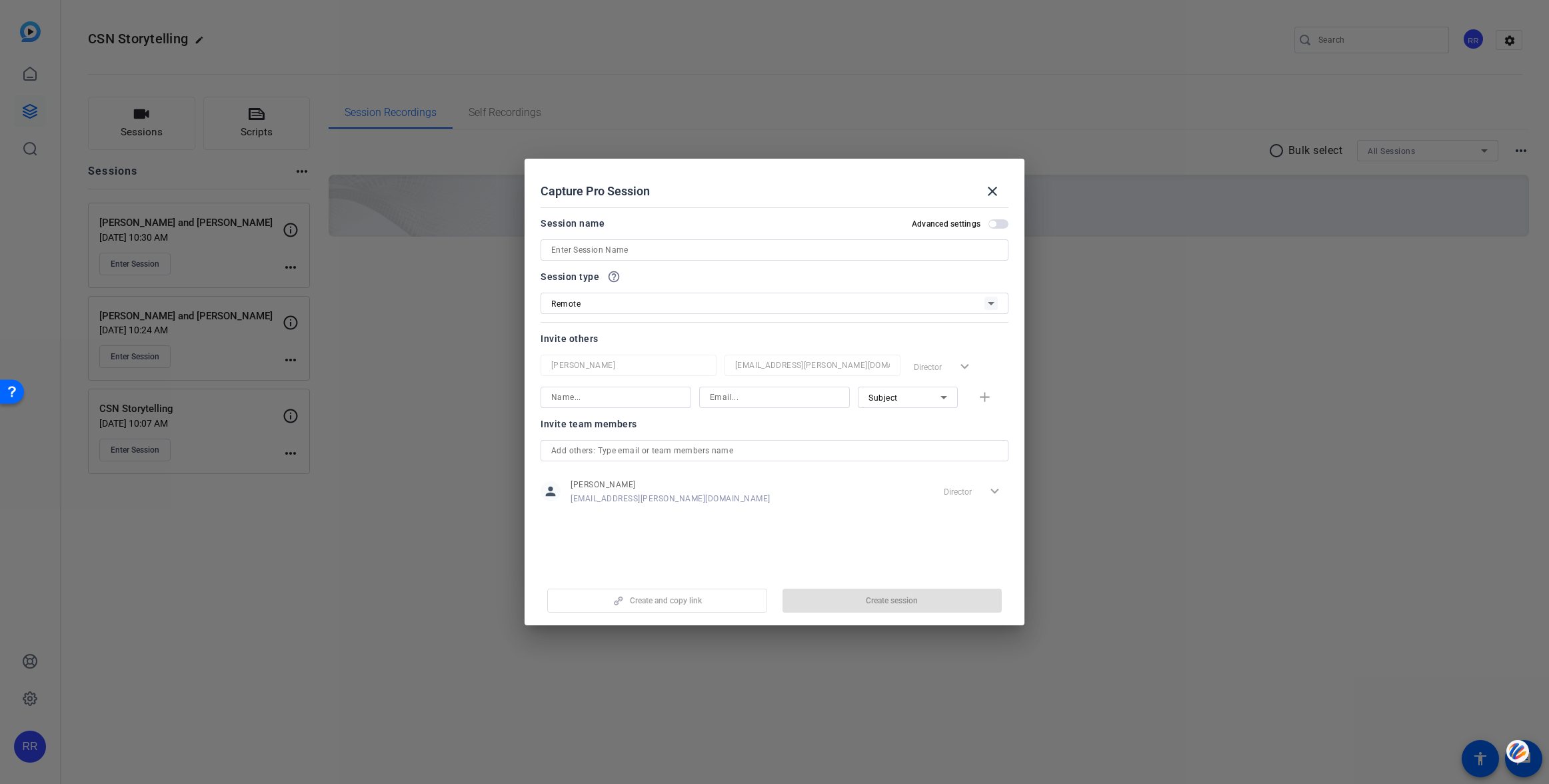
click at [607, 252] on input at bounding box center [775, 249] width 447 height 16
type input "[PERSON_NAME] and [PERSON_NAME]"
click at [900, 597] on span "Create session" at bounding box center [892, 600] width 52 height 11
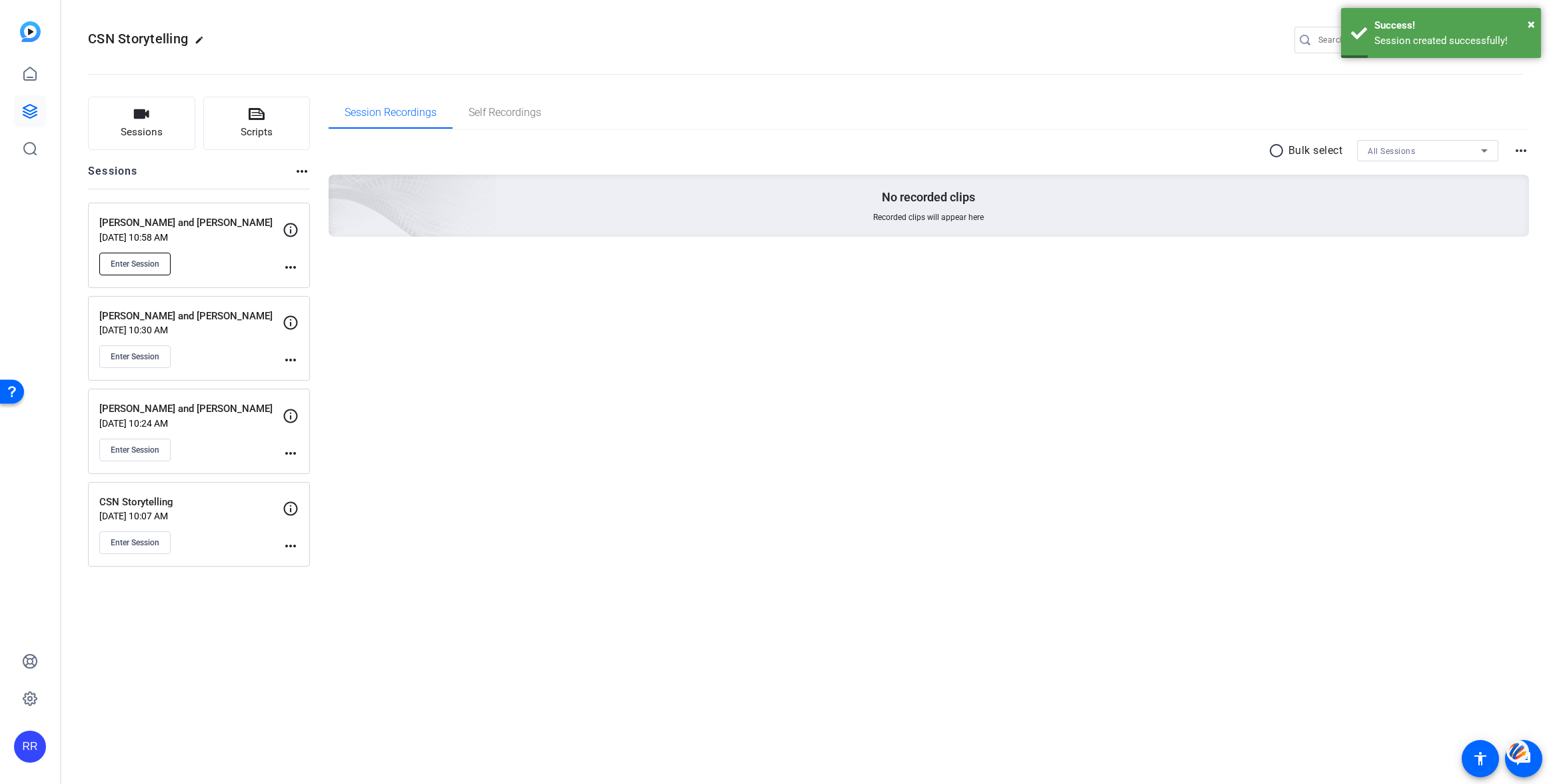
click at [149, 264] on span "Enter Session" at bounding box center [135, 263] width 48 height 11
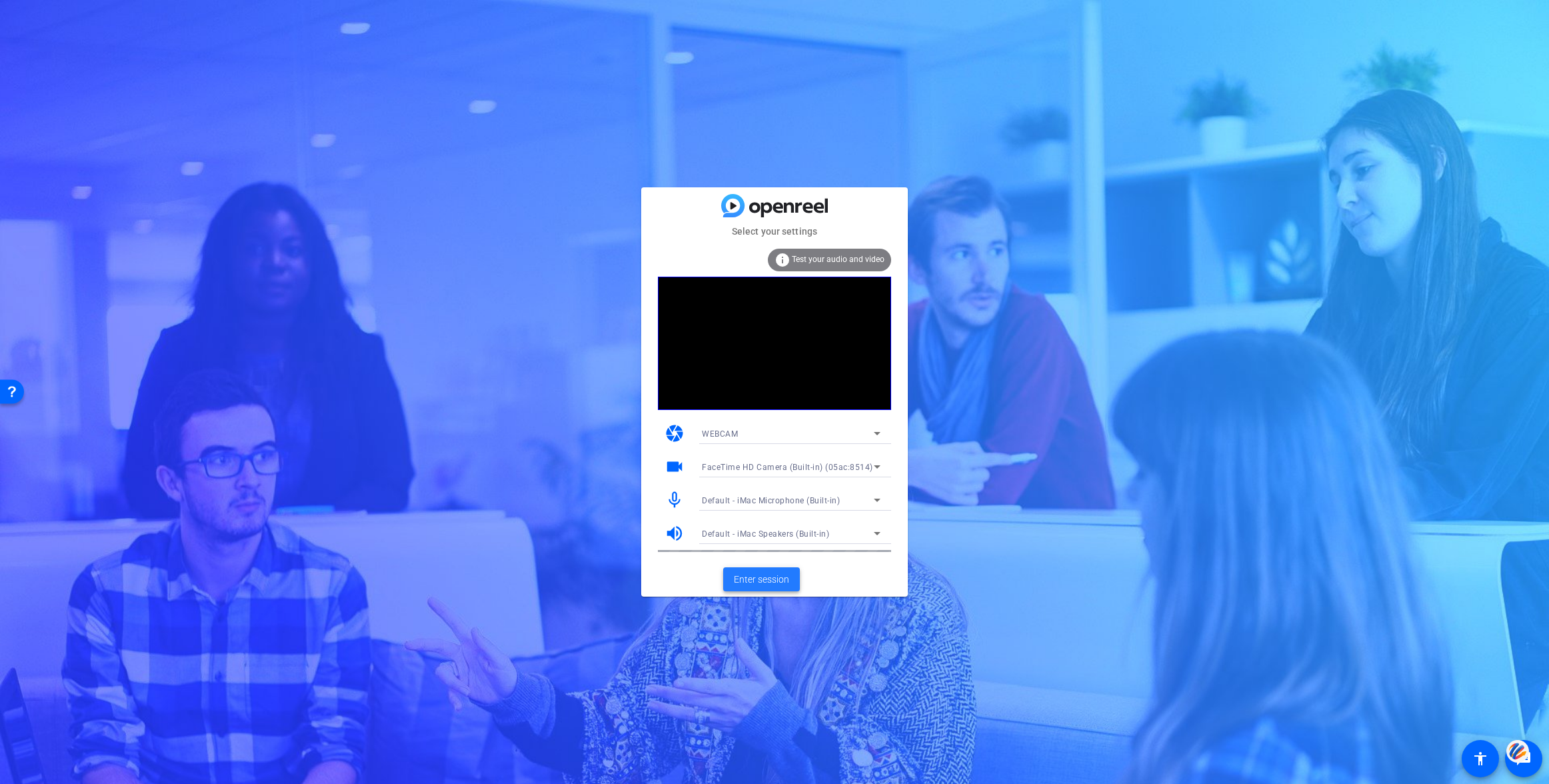
click at [757, 574] on span "Enter session" at bounding box center [762, 579] width 55 height 14
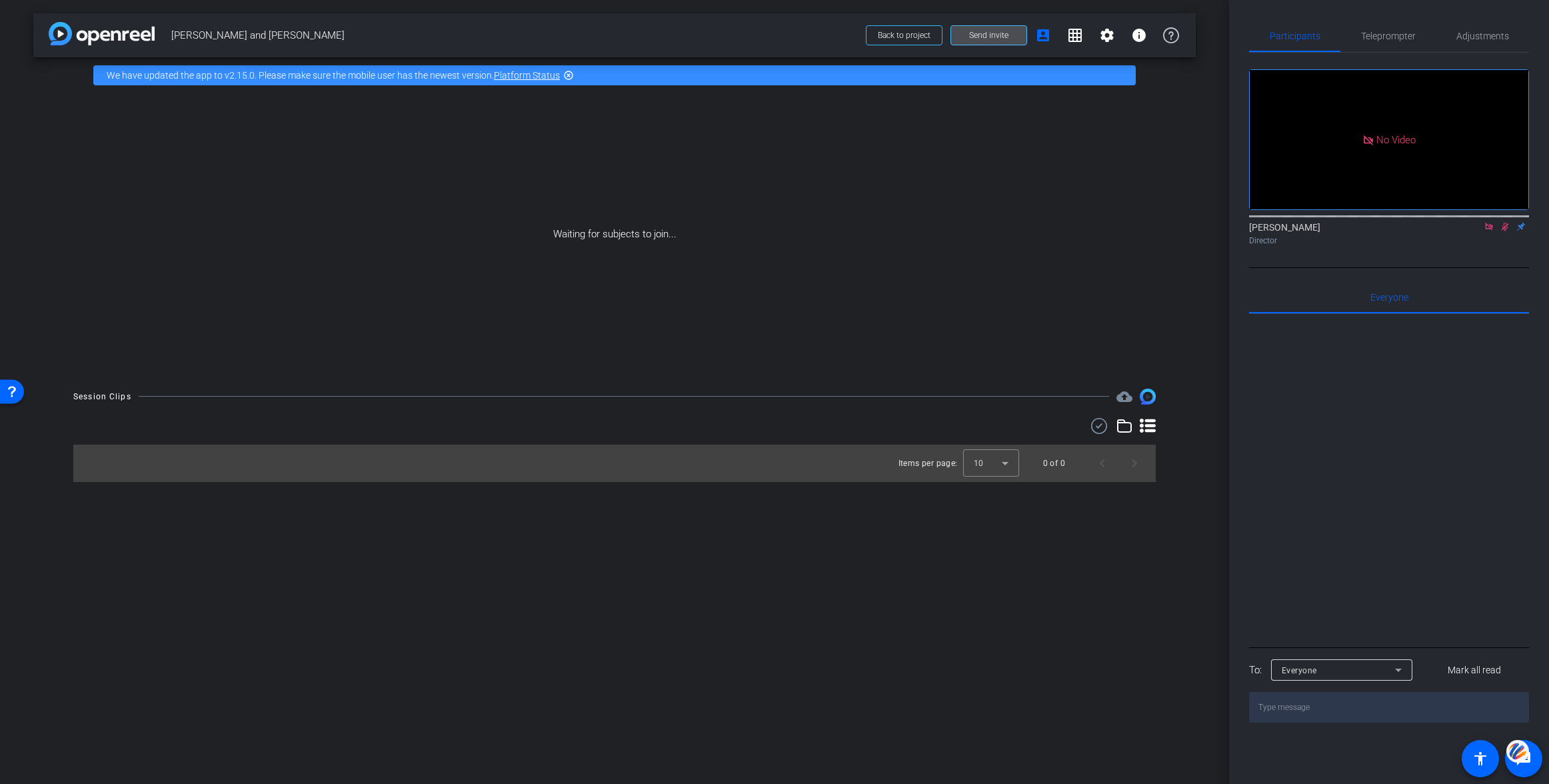
click at [979, 35] on span "Send invite" at bounding box center [988, 35] width 39 height 11
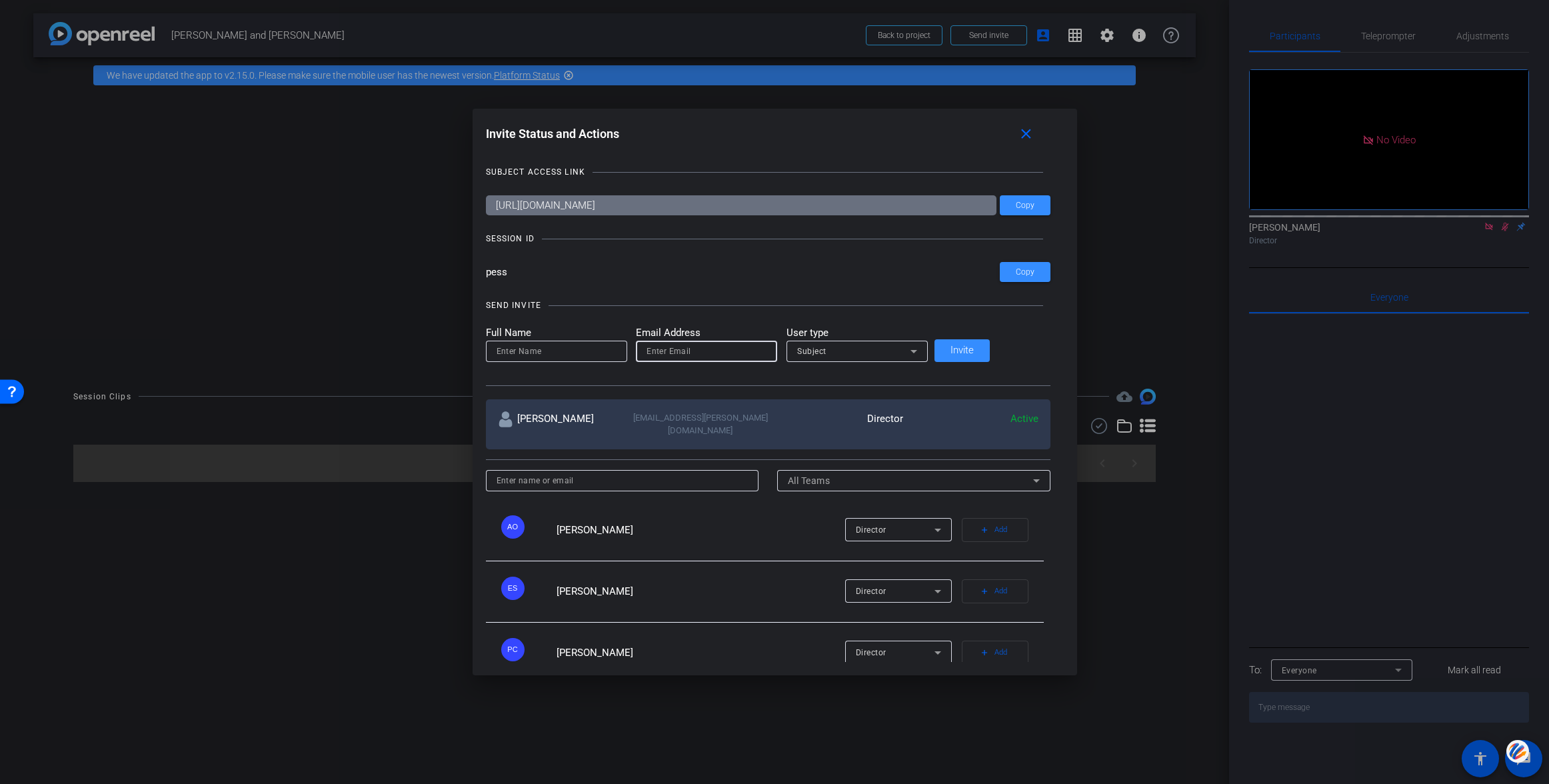
click at [704, 355] on input "email" at bounding box center [707, 351] width 120 height 16
paste input "christin.thompson@bms.com"
type input "christin.thompson@bms.com"
click at [582, 353] on input at bounding box center [557, 351] width 120 height 16
type input "Christin Thompson"
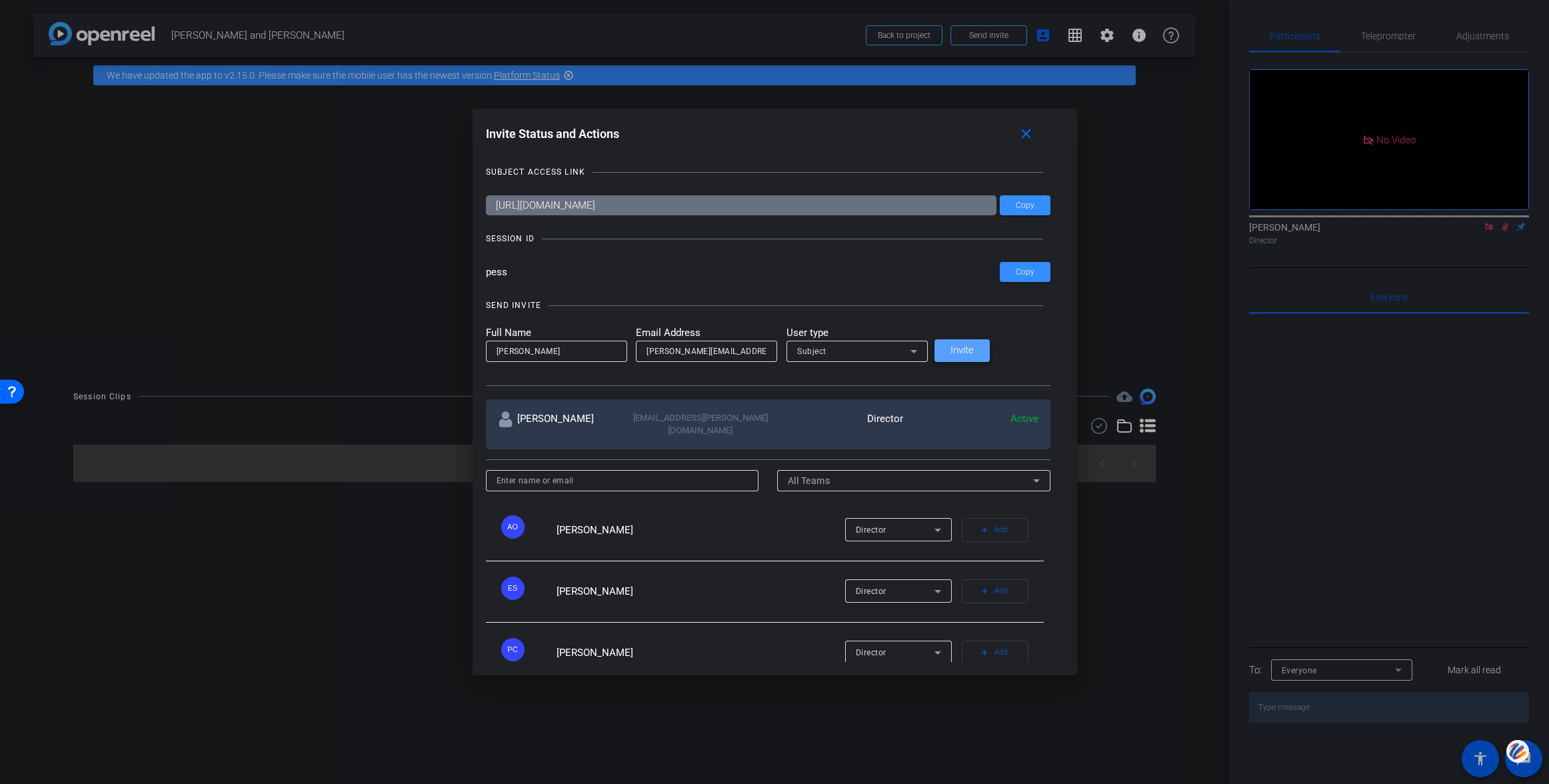
click at [974, 348] on span "Invite" at bounding box center [962, 350] width 23 height 10
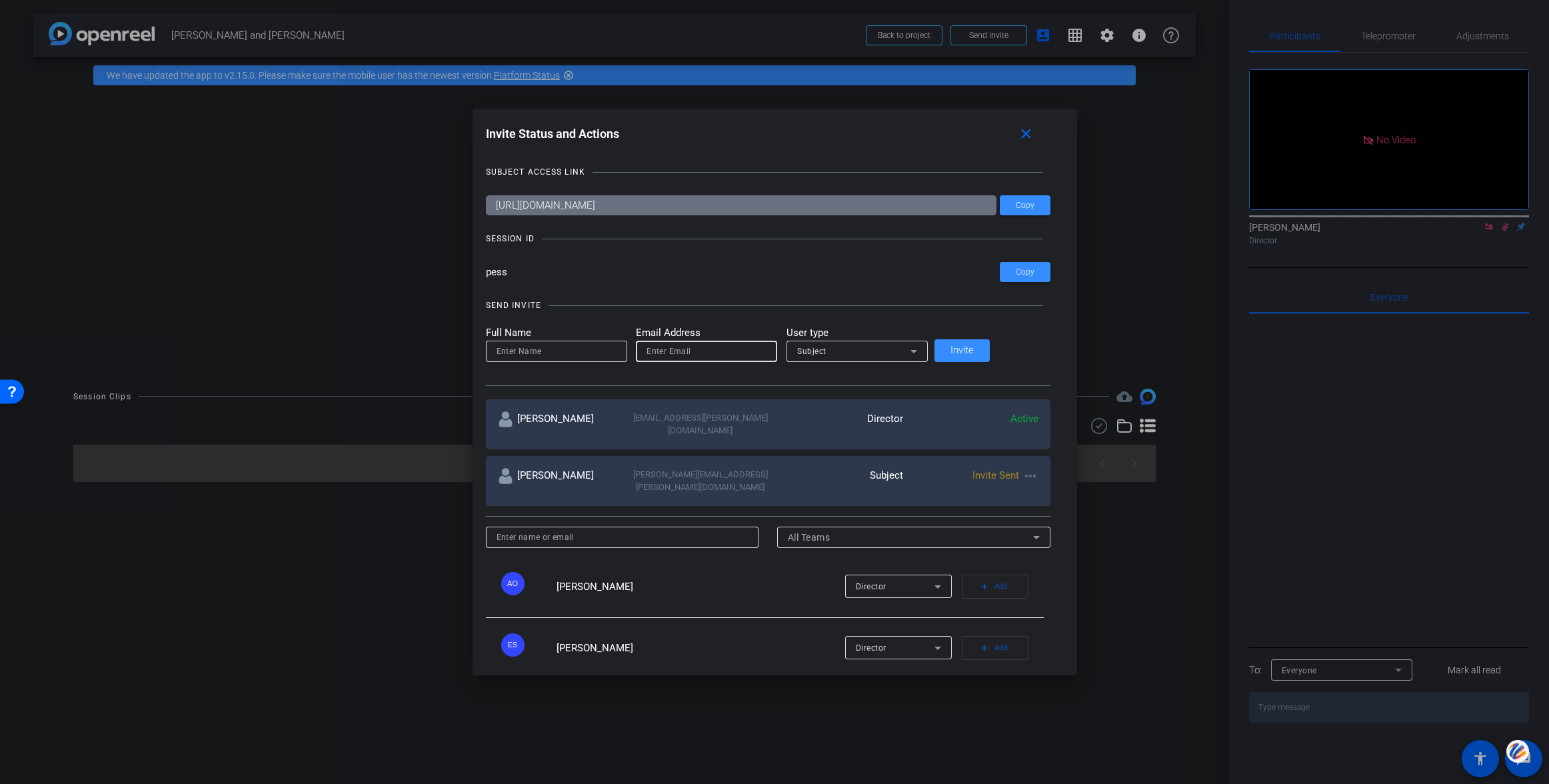
click at [701, 352] on input "email" at bounding box center [707, 351] width 120 height 16
paste input "tiffany.valentine@bms.com"
type input "tiffany.valentine@bms.com"
click at [587, 348] on input at bounding box center [557, 351] width 120 height 16
type input "Tiffany Valentine"
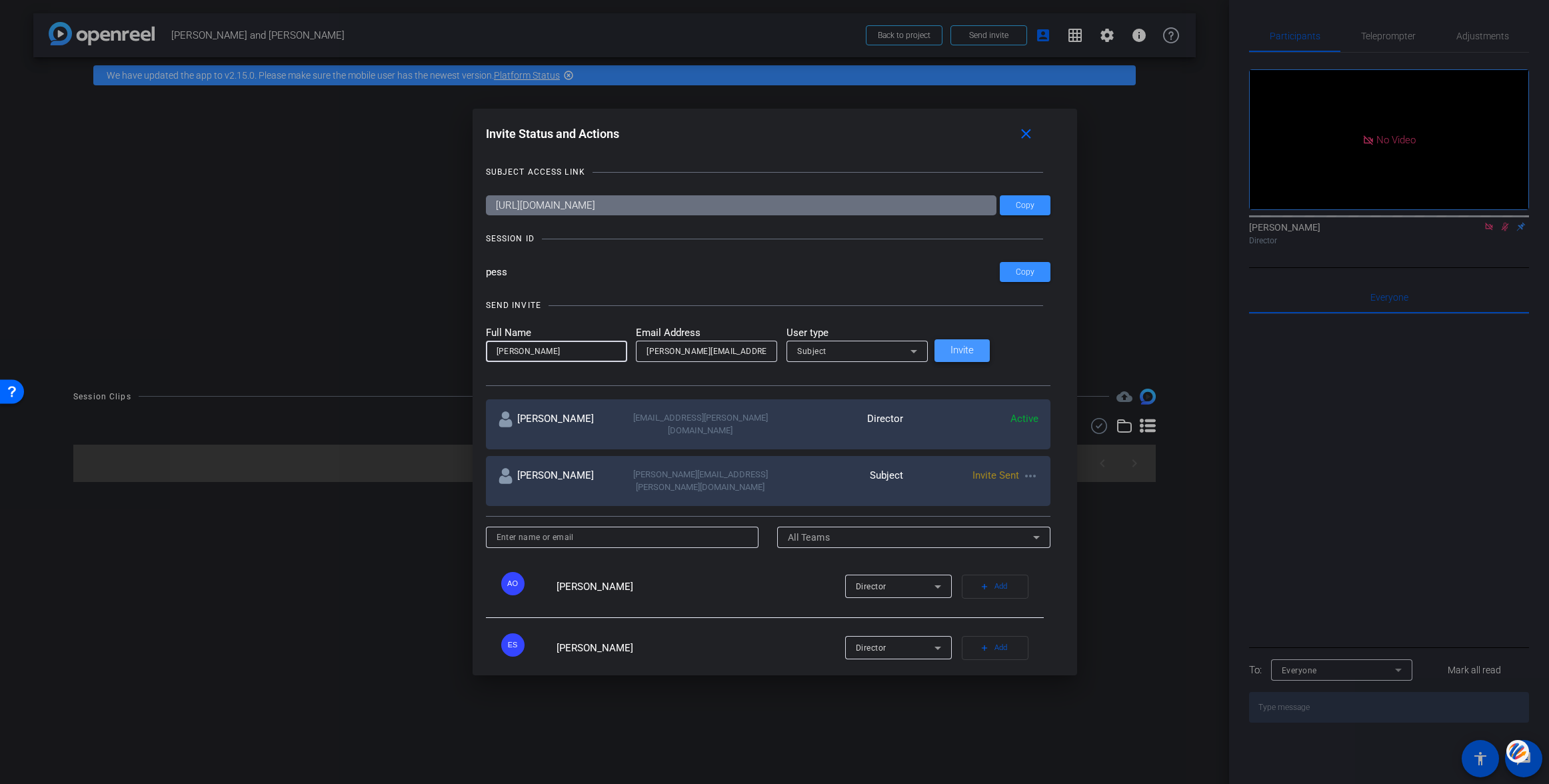
click at [974, 347] on span "Invite" at bounding box center [962, 350] width 23 height 10
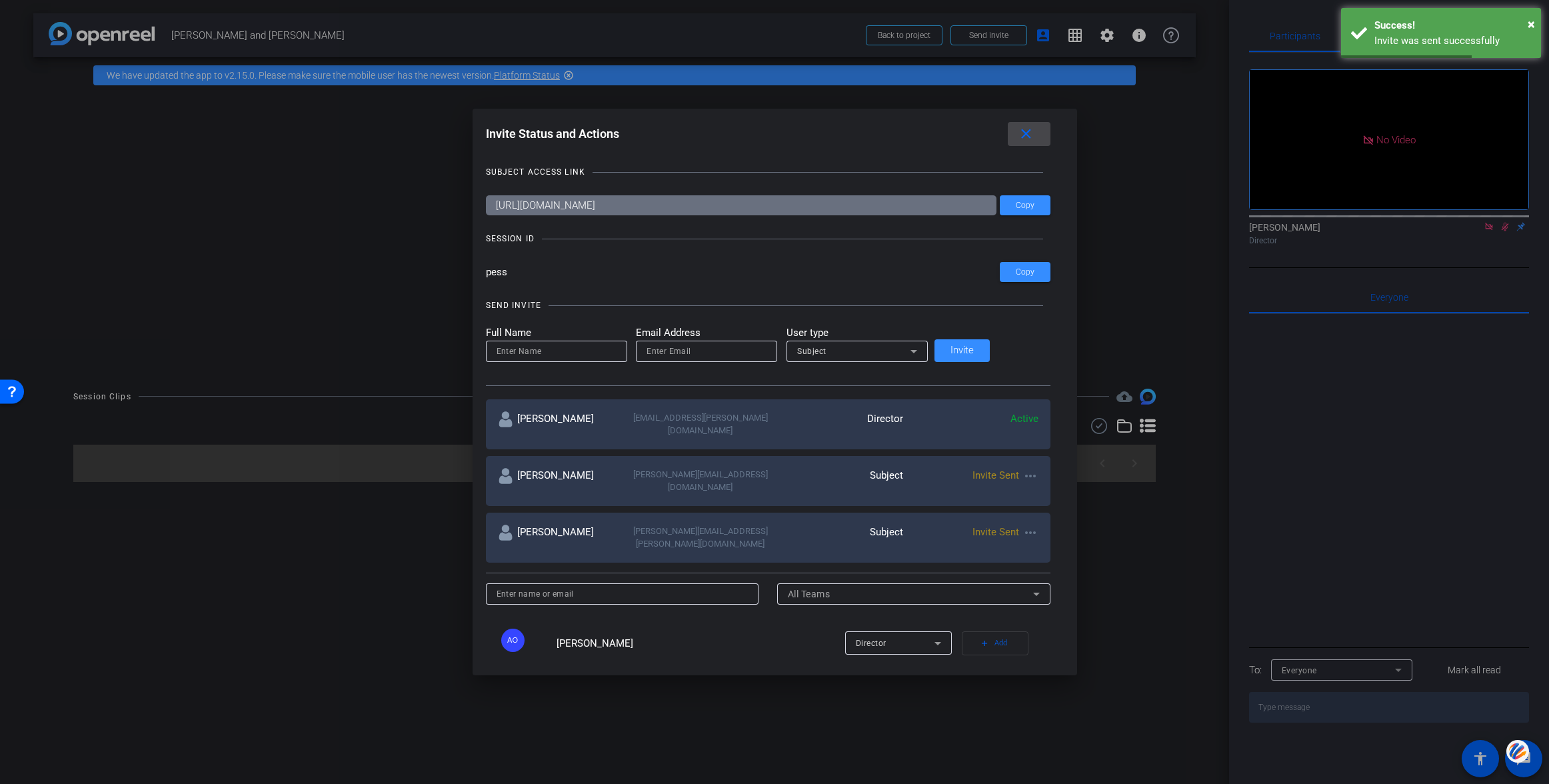
click at [1017, 133] on mat-icon "close" at bounding box center [1026, 134] width 17 height 17
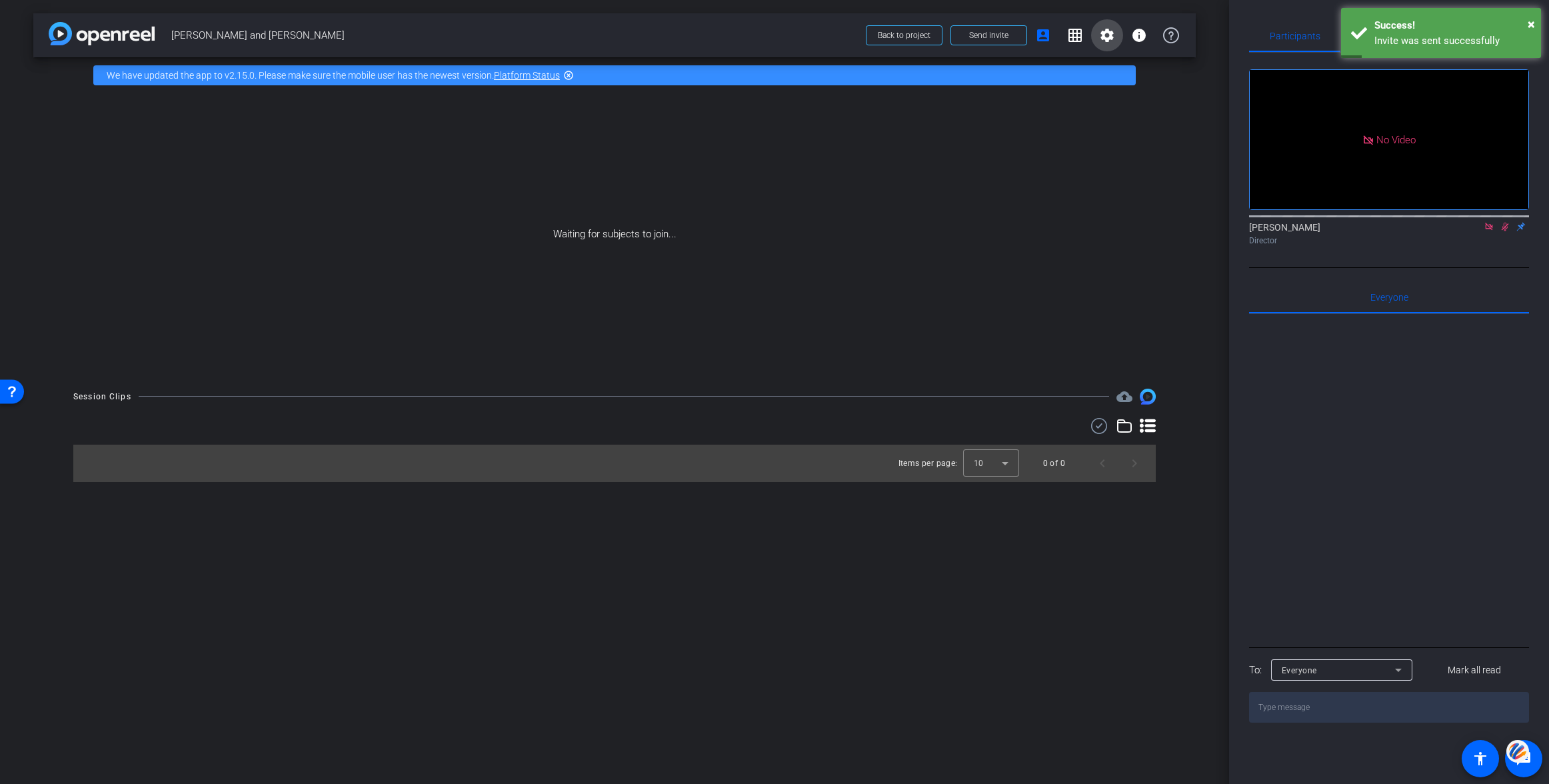
click at [1111, 41] on mat-icon "settings" at bounding box center [1107, 35] width 16 height 16
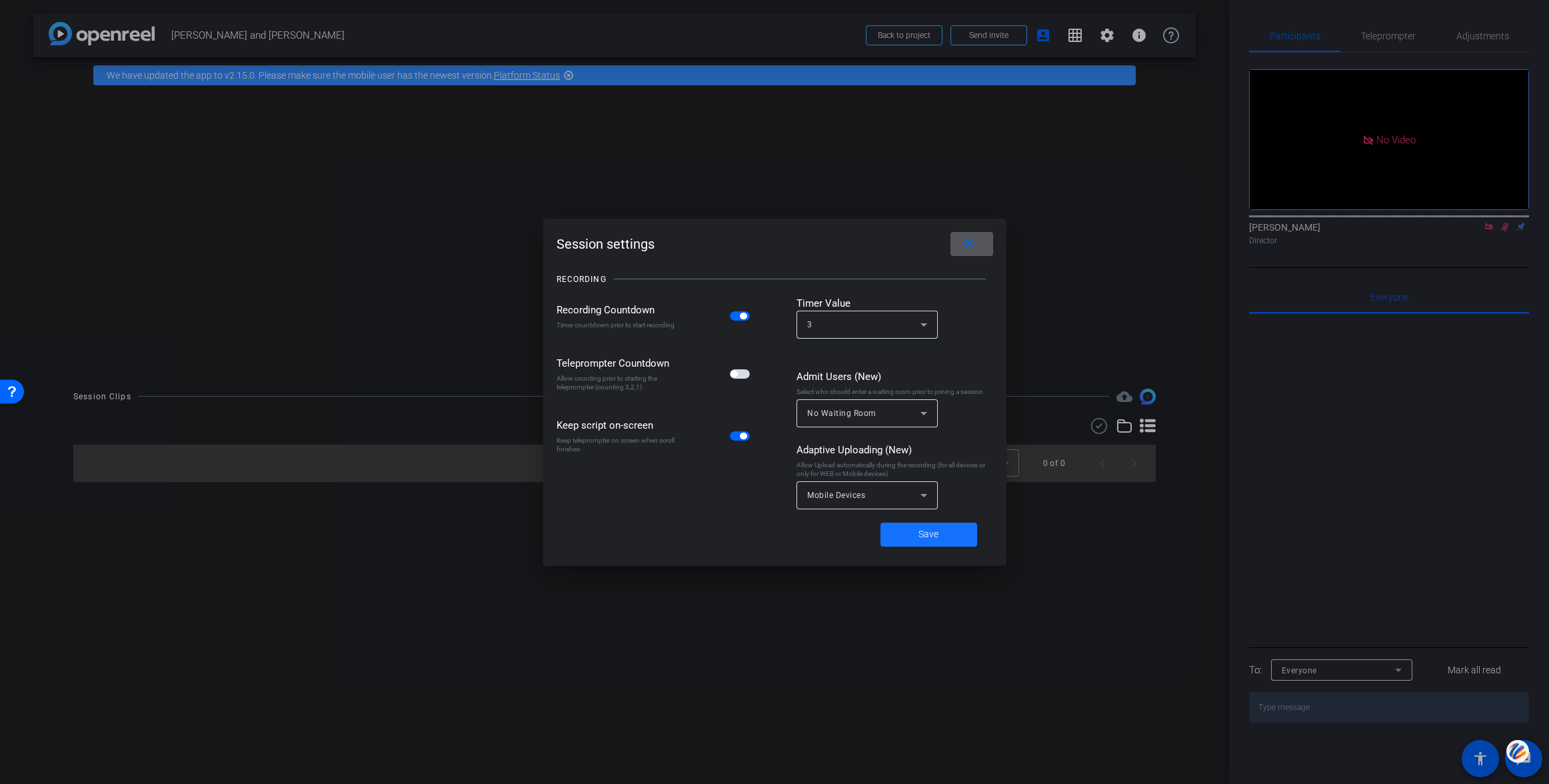
click at [921, 532] on span "Save" at bounding box center [928, 534] width 20 height 14
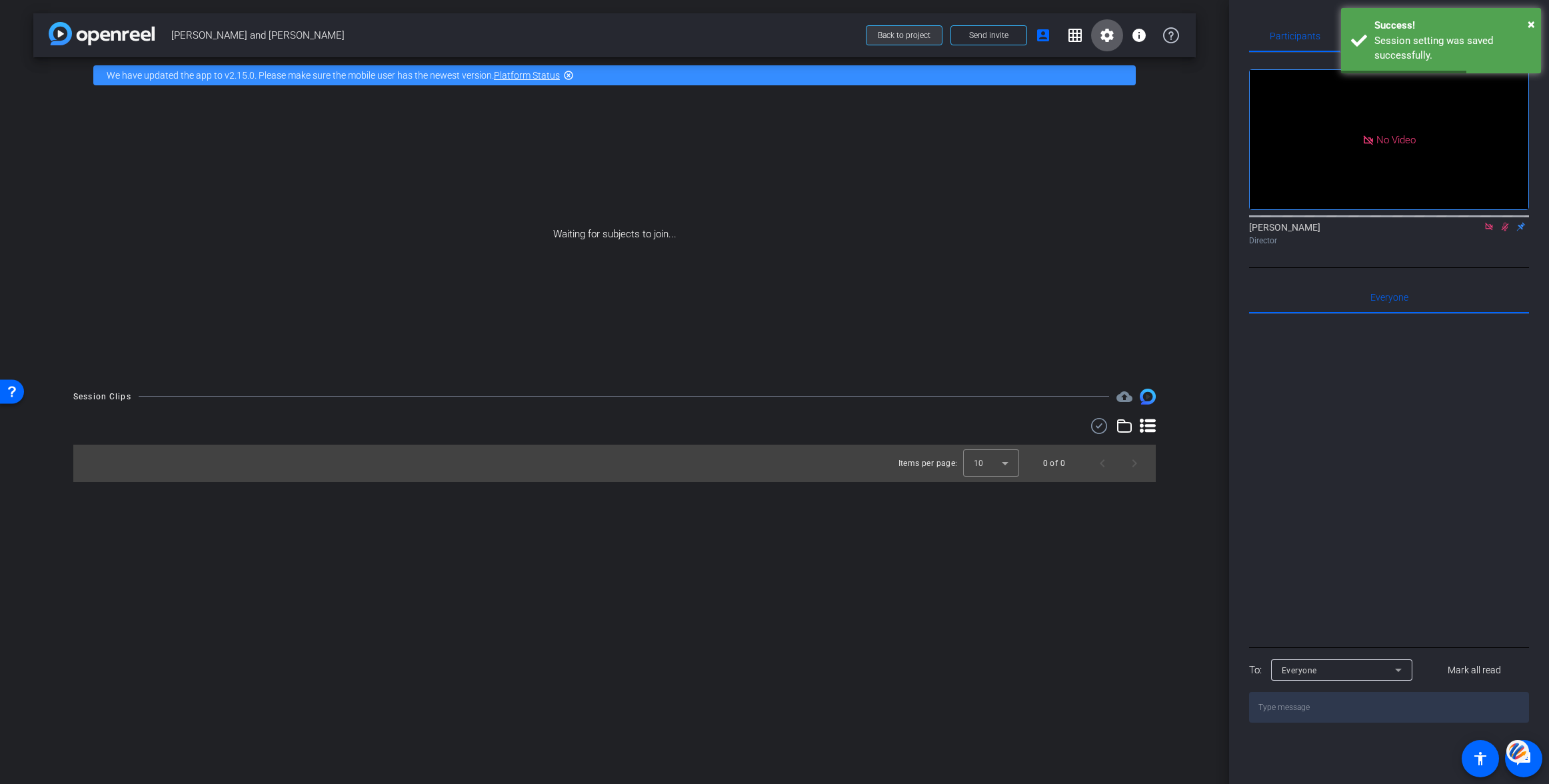
click at [903, 38] on span "Back to project" at bounding box center [903, 35] width 52 height 9
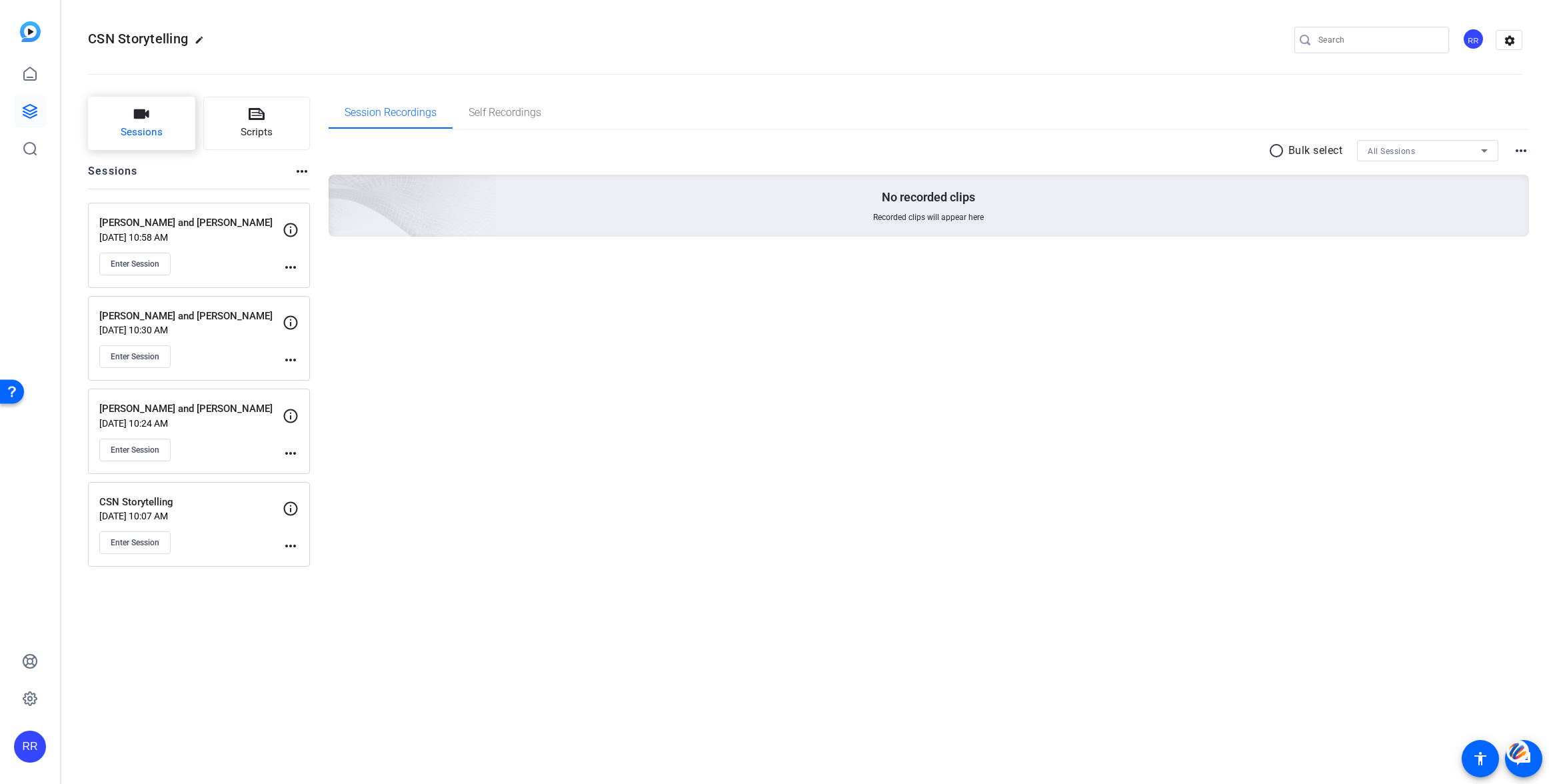
click at [142, 124] on button "Sessions" at bounding box center [142, 123] width 107 height 53
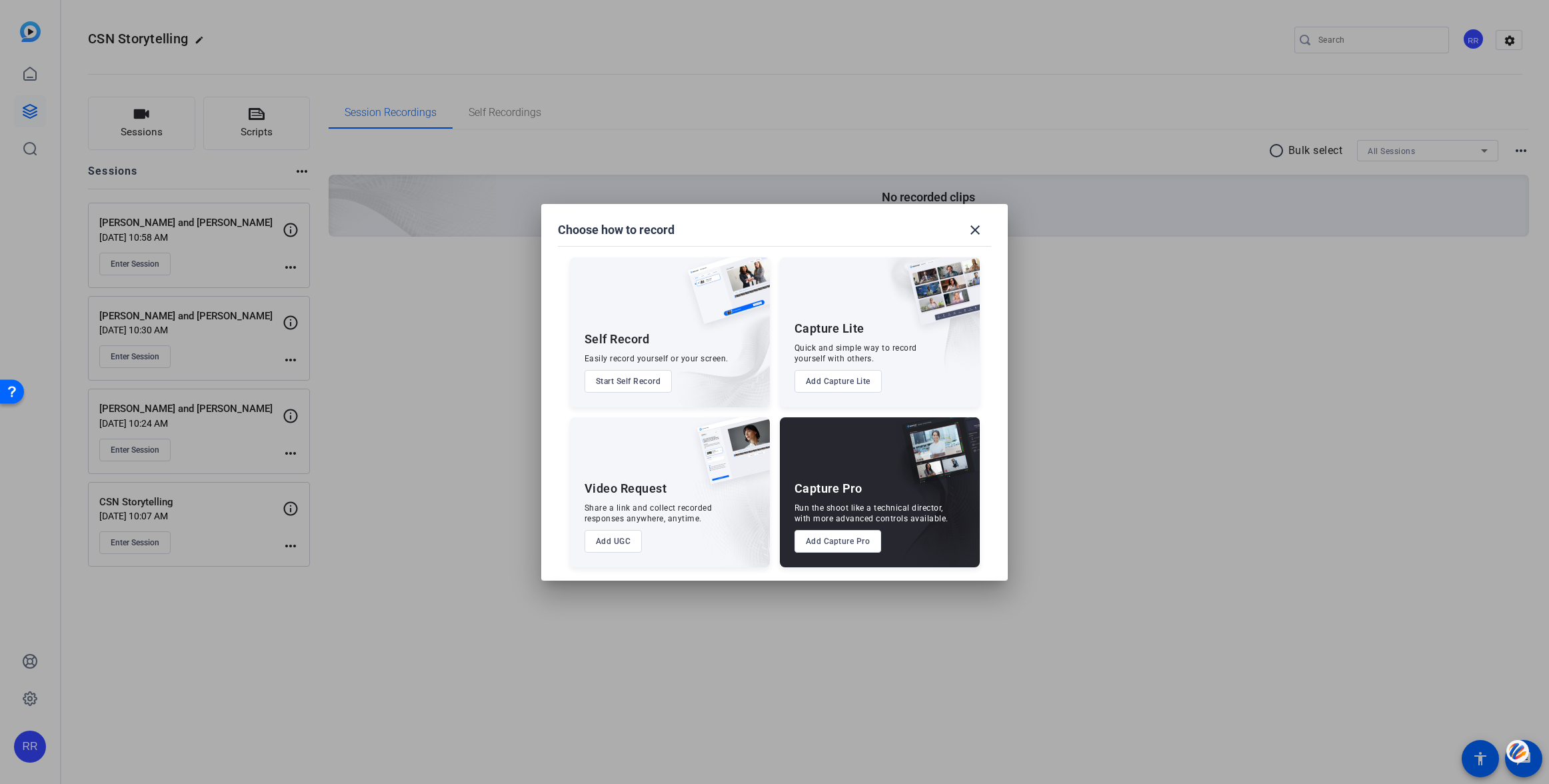
click at [842, 539] on button "Add Capture Pro" at bounding box center [837, 541] width 87 height 22
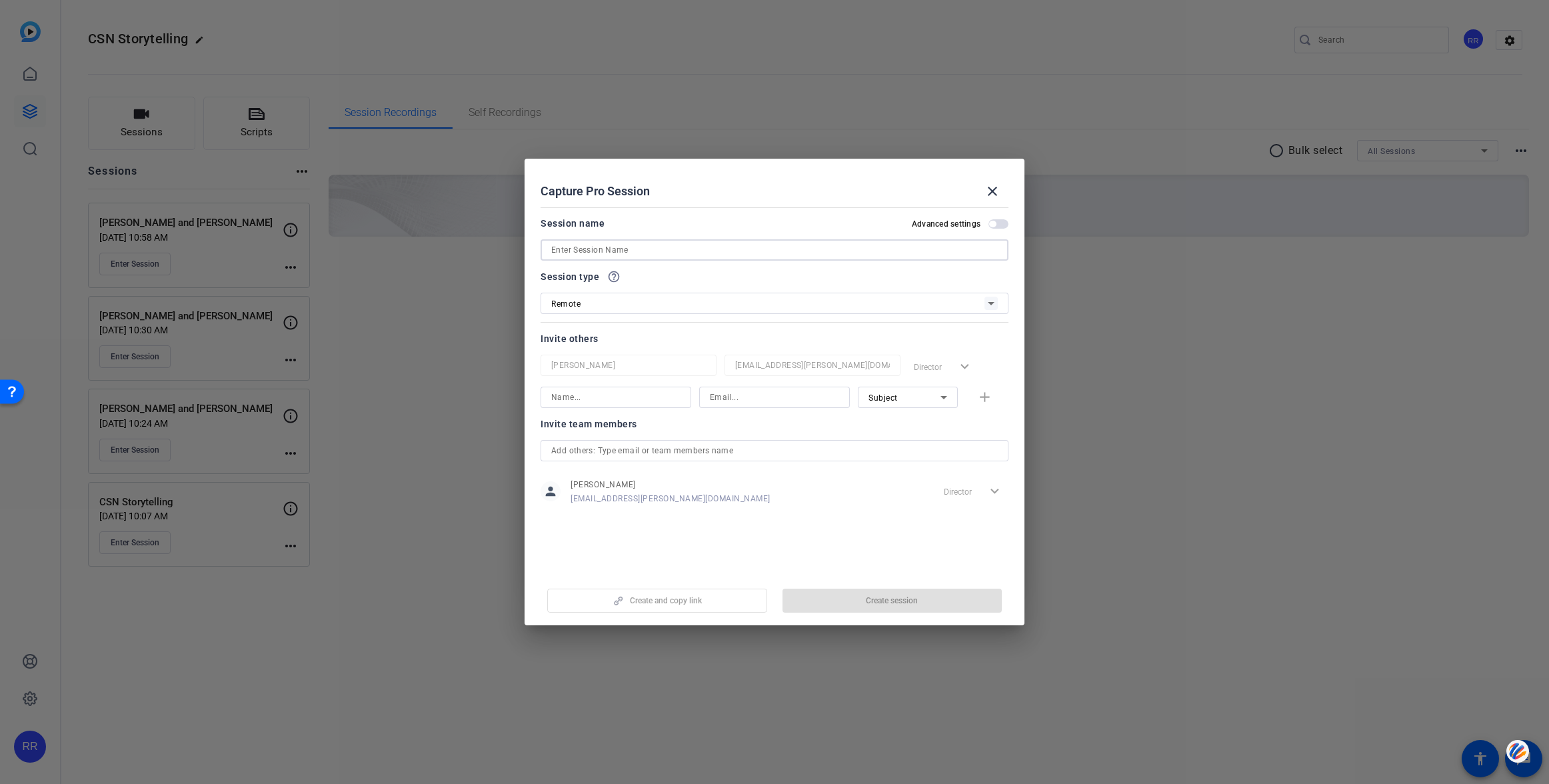
click at [651, 245] on input at bounding box center [775, 249] width 447 height 16
type input "[PERSON_NAME] and [PERSON_NAME]"
click at [871, 597] on span "Create session" at bounding box center [892, 600] width 52 height 11
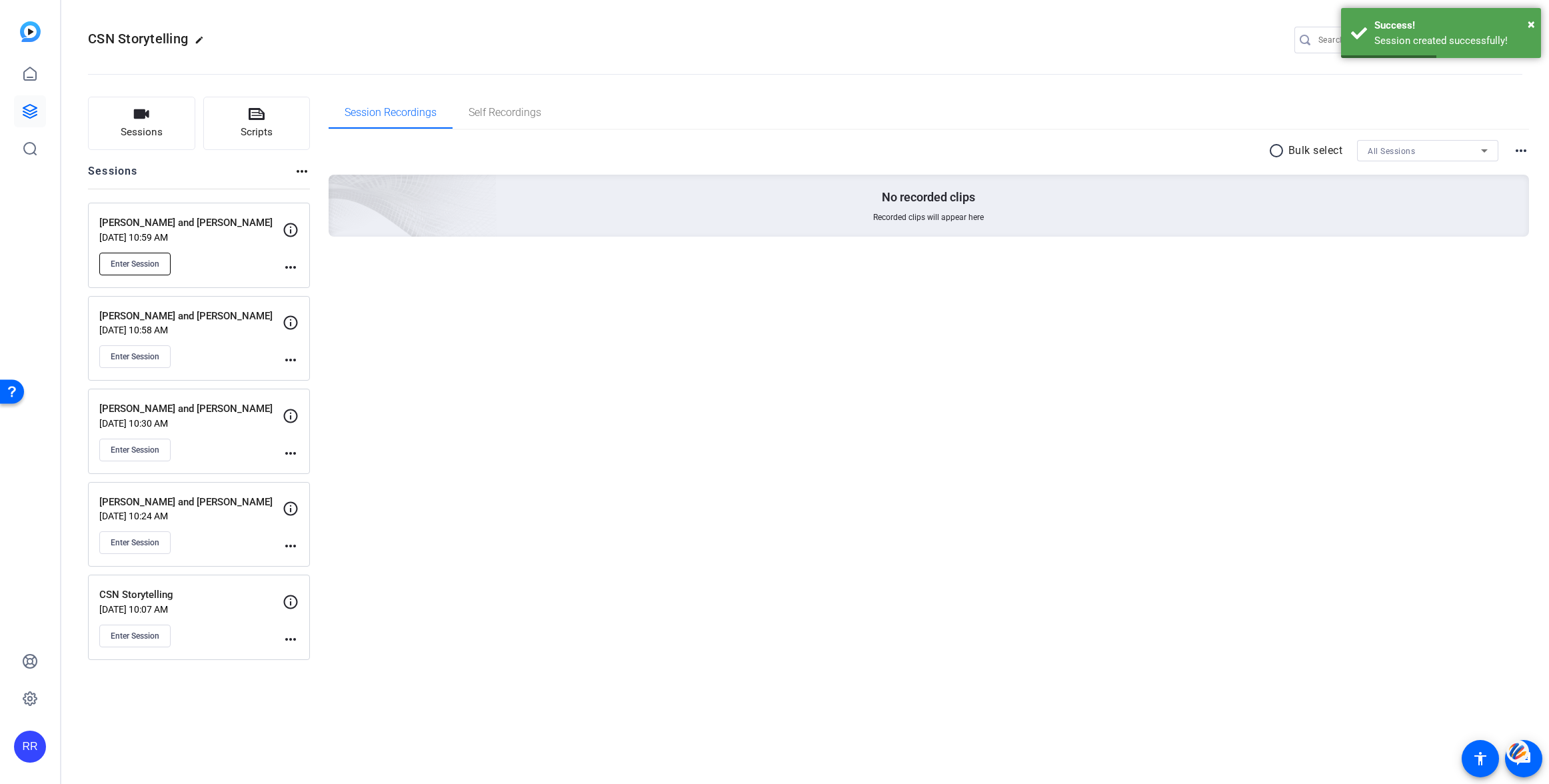
click at [142, 258] on span "Enter Session" at bounding box center [135, 263] width 48 height 11
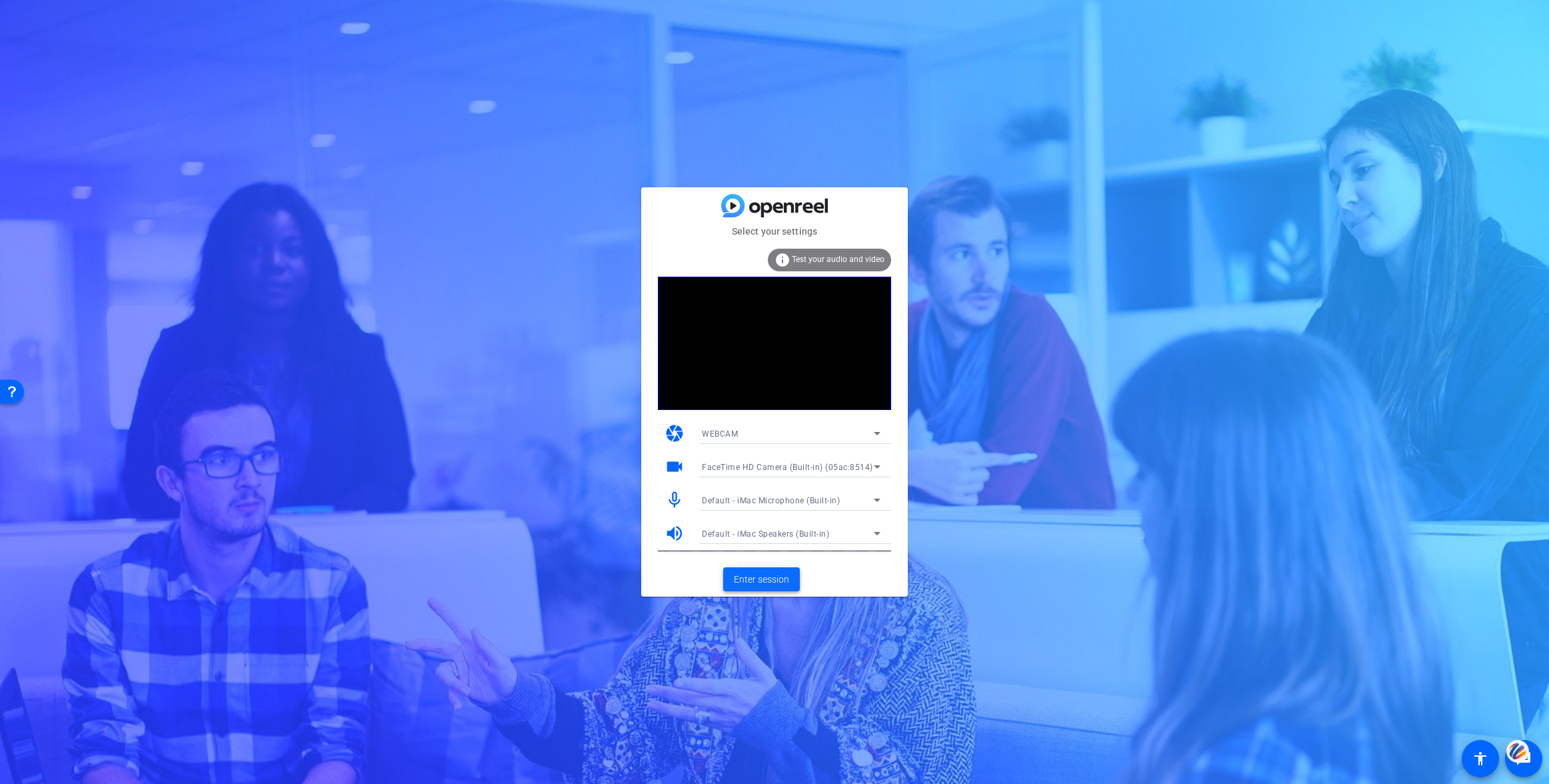
click at [763, 577] on span "Enter session" at bounding box center [762, 579] width 55 height 14
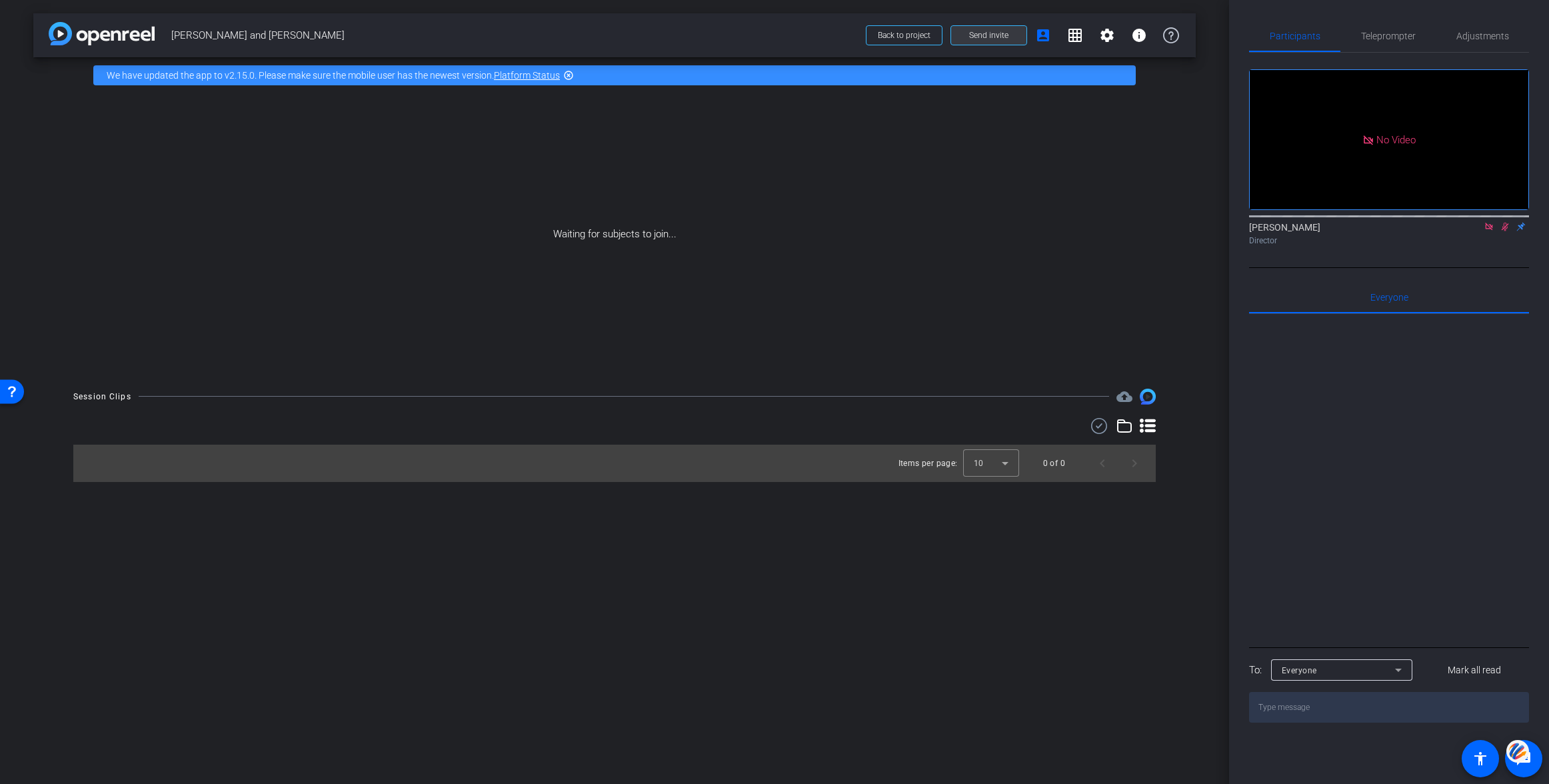
click at [987, 35] on span "Send invite" at bounding box center [988, 35] width 39 height 11
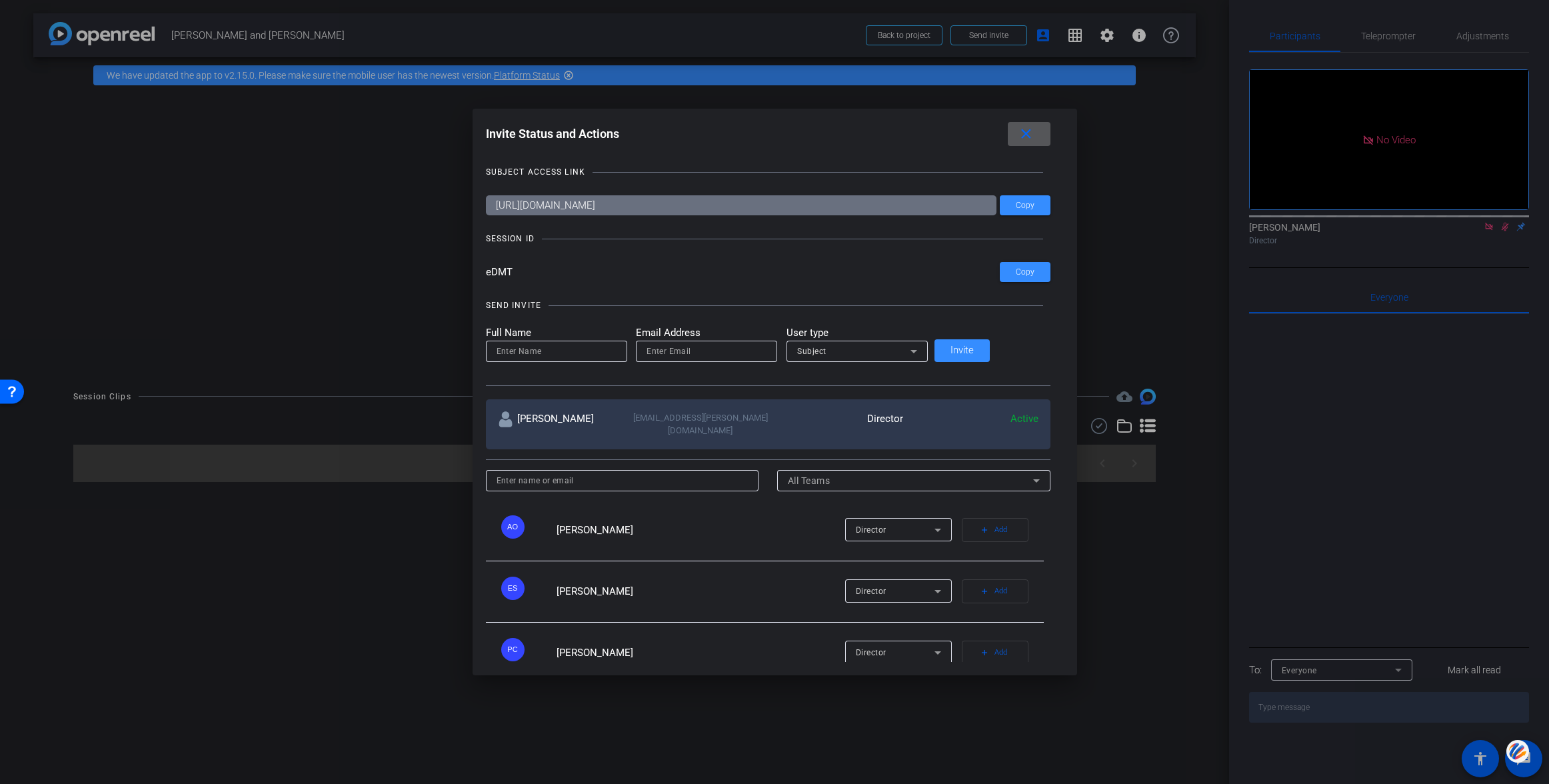
click at [724, 355] on input "email" at bounding box center [707, 351] width 120 height 16
paste input "[PERSON_NAME][EMAIL_ADDRESS][PERSON_NAME][DOMAIN_NAME]"
type input "[PERSON_NAME][EMAIL_ADDRESS][PERSON_NAME][DOMAIN_NAME]"
click at [578, 352] on input at bounding box center [557, 351] width 120 height 16
type input "[PERSON_NAME]"
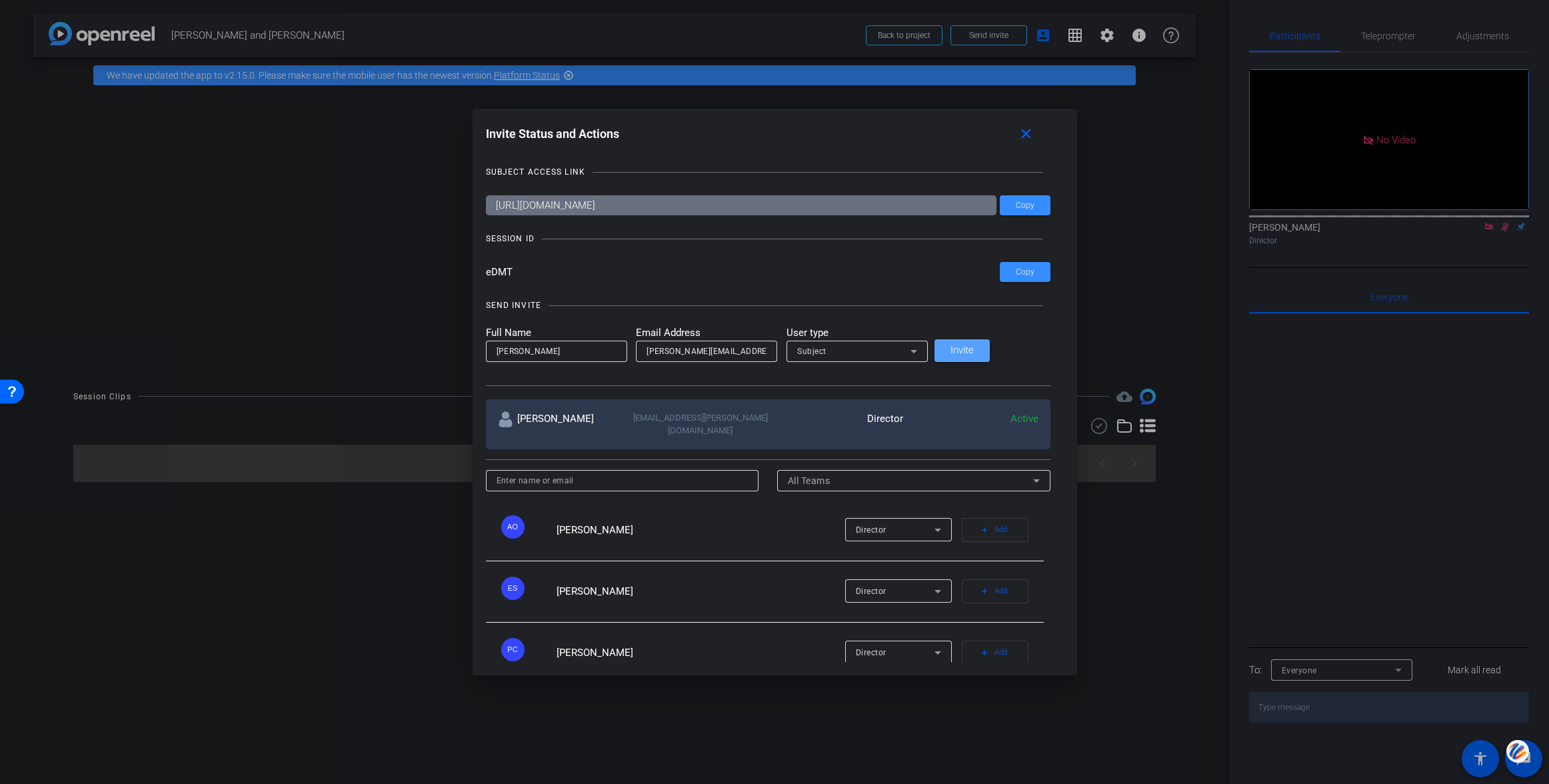
click at [974, 345] on span "Invite" at bounding box center [962, 350] width 23 height 10
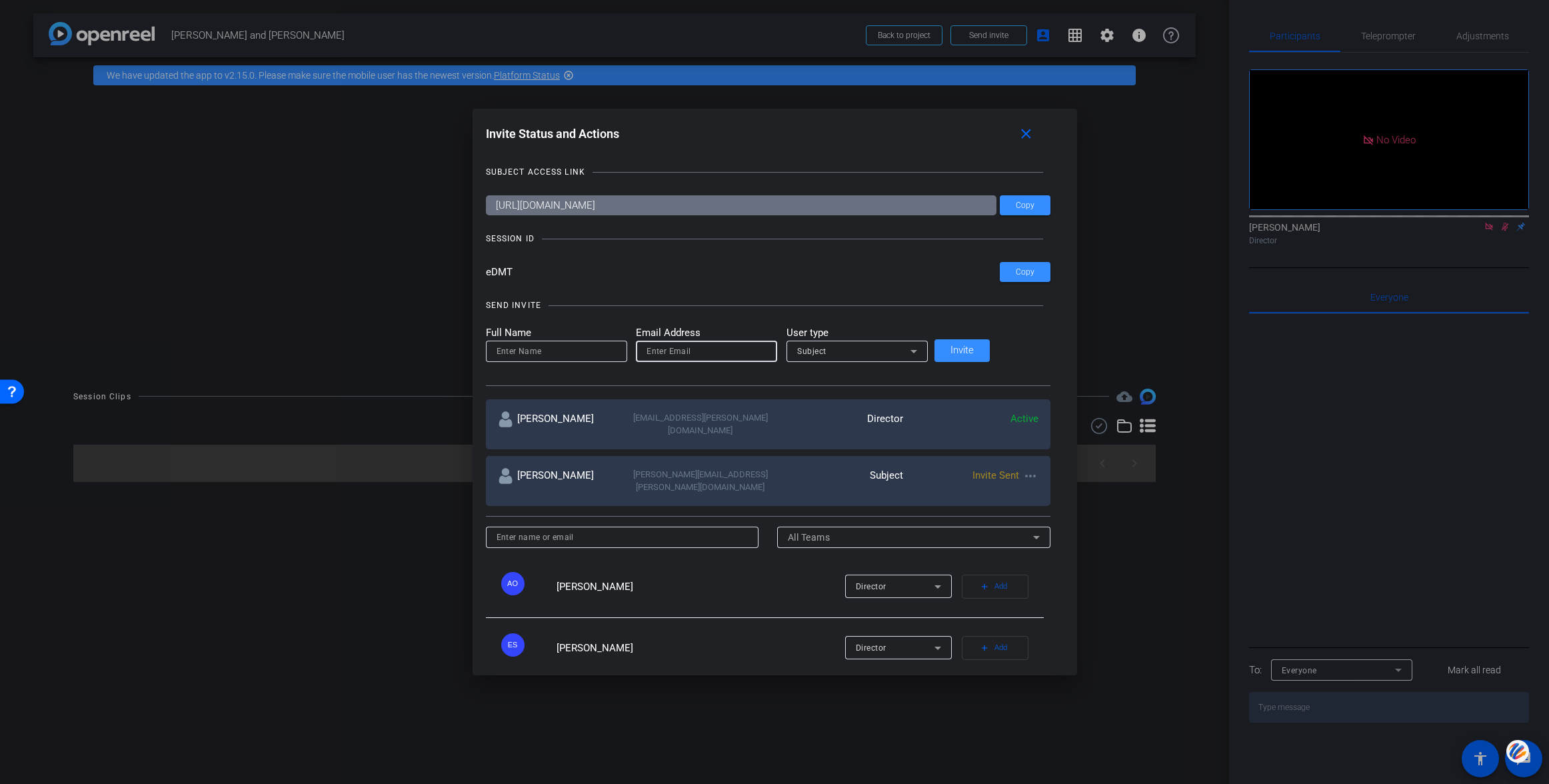
click at [702, 352] on input "email" at bounding box center [707, 351] width 120 height 16
paste input "[PERSON_NAME][EMAIL_ADDRESS][PERSON_NAME][DOMAIN_NAME]"
type input "[PERSON_NAME][EMAIL_ADDRESS][PERSON_NAME][DOMAIN_NAME]"
click at [597, 351] on input at bounding box center [557, 351] width 120 height 16
type input "[PERSON_NAME]"
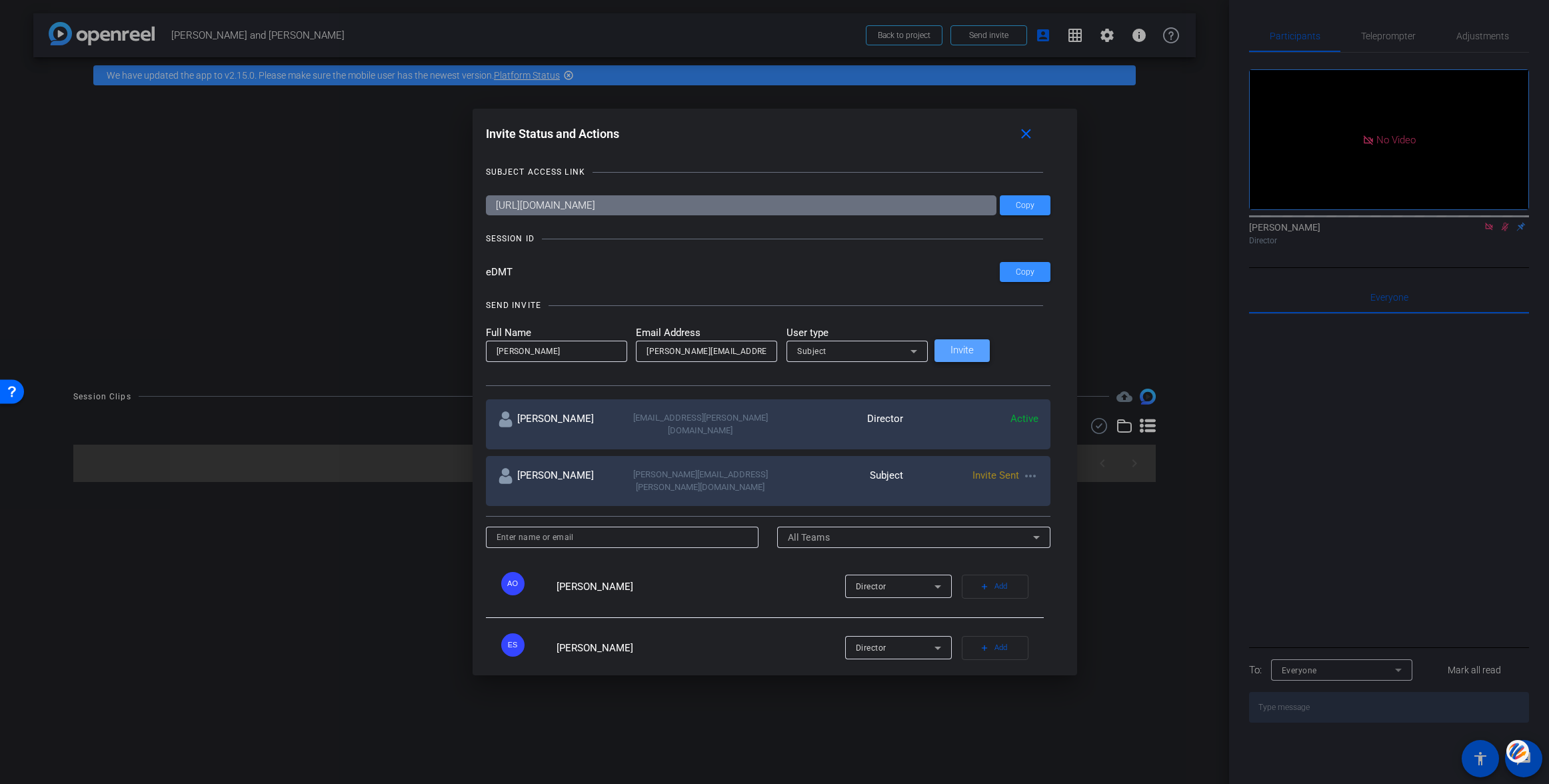
click at [974, 347] on span "Invite" at bounding box center [962, 350] width 23 height 10
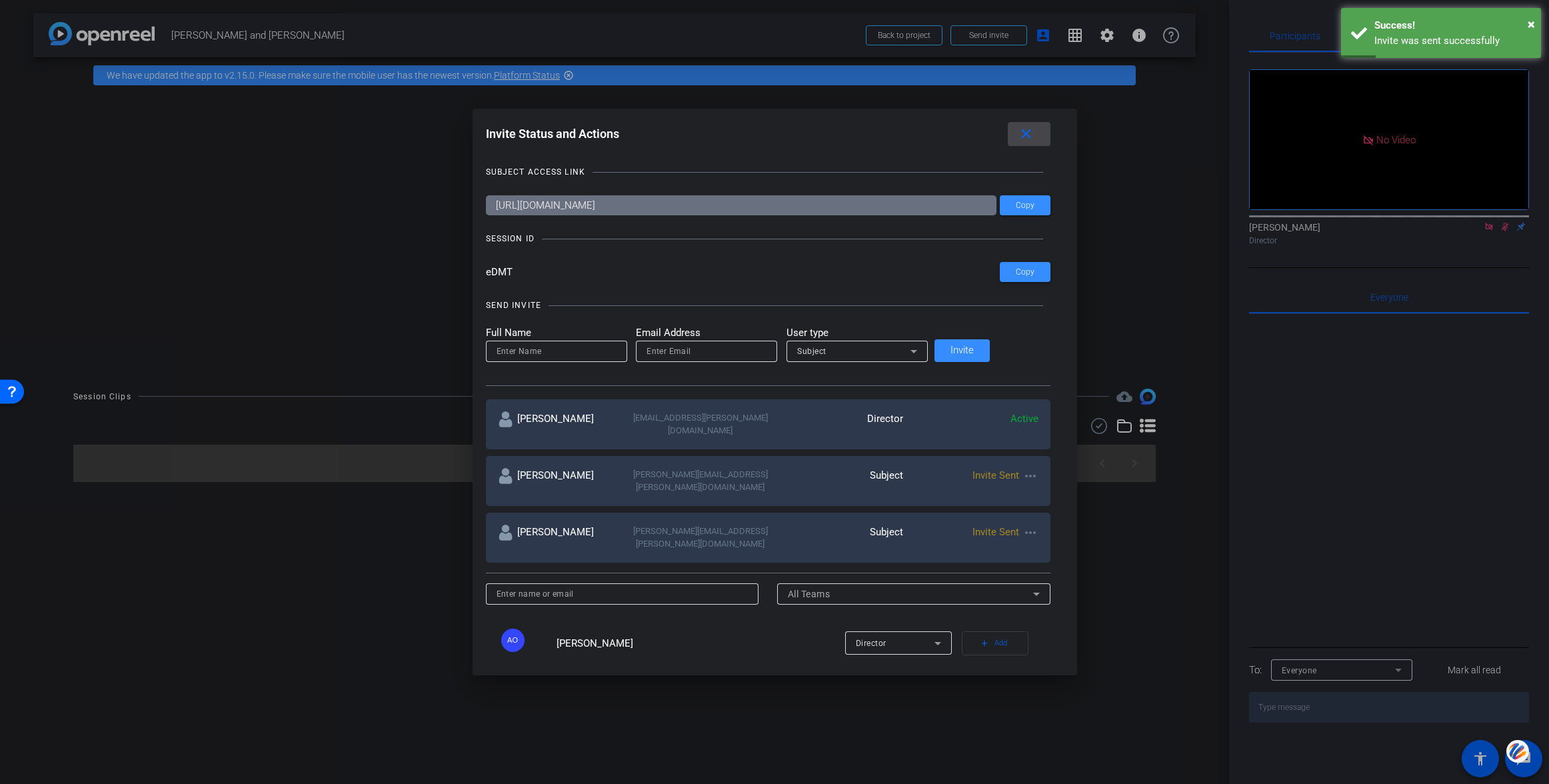
click at [1017, 131] on mat-icon "close" at bounding box center [1026, 134] width 17 height 17
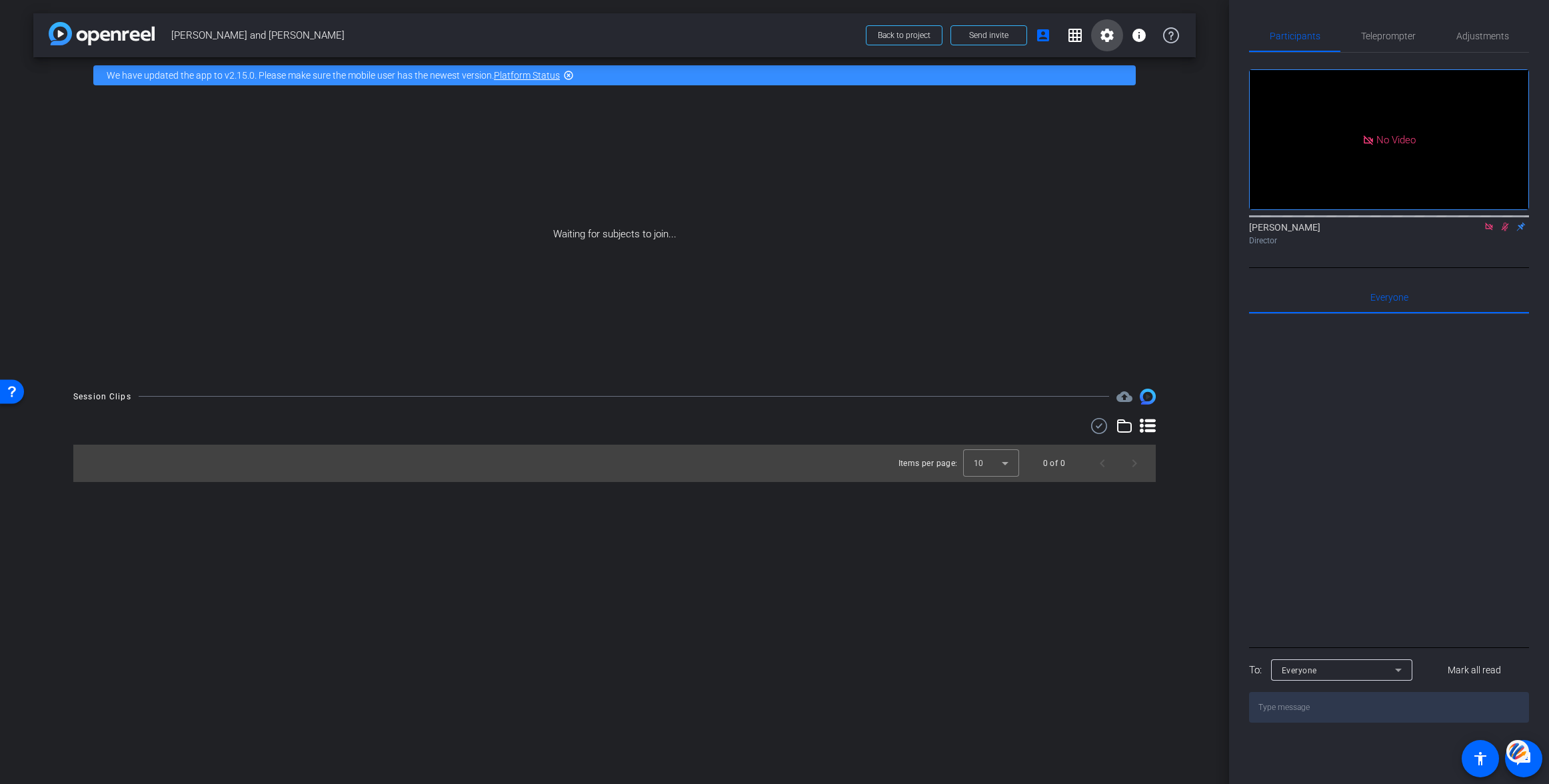
click at [1102, 32] on mat-icon "settings" at bounding box center [1107, 35] width 16 height 16
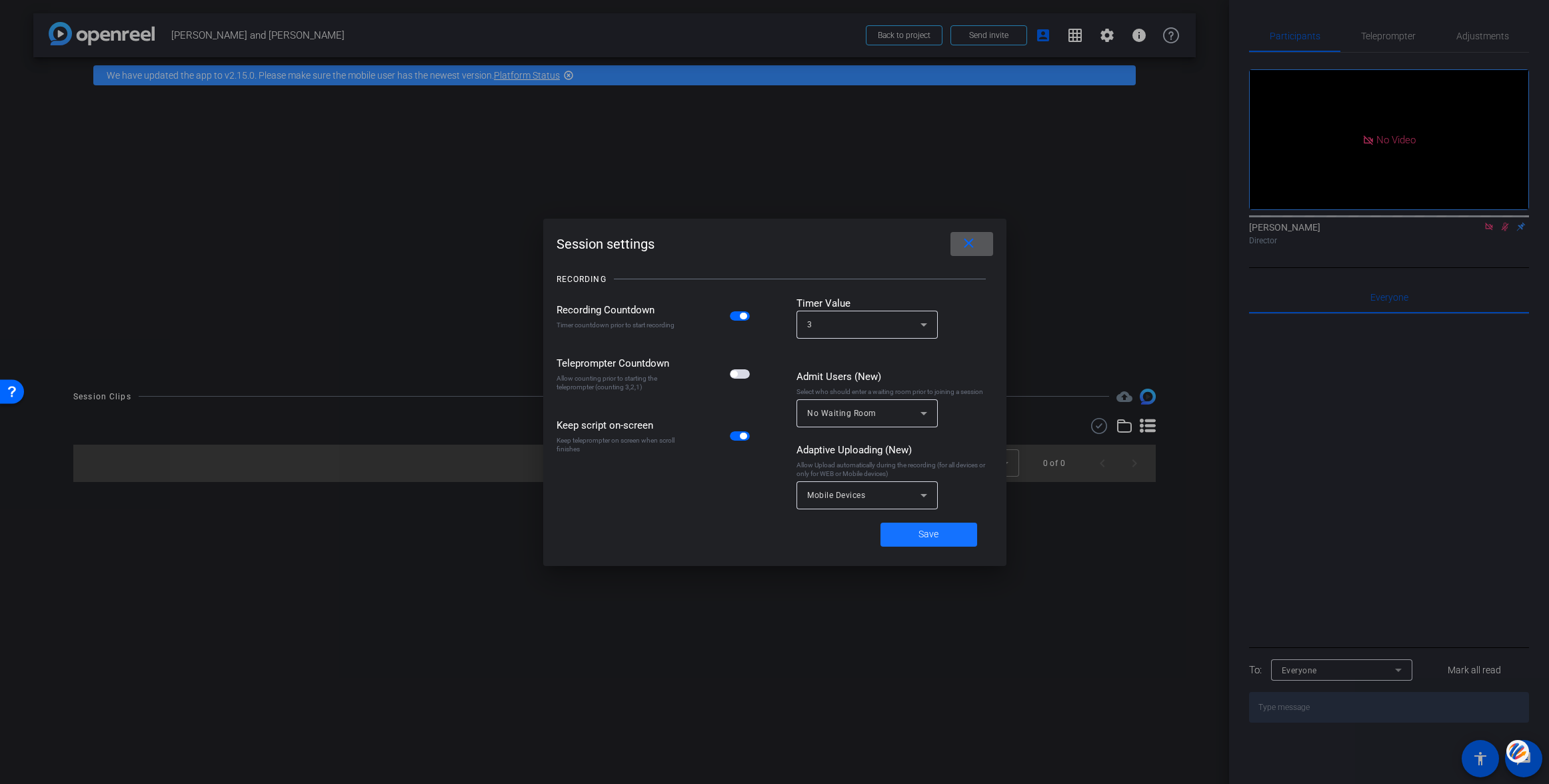
click at [925, 533] on span "Save" at bounding box center [928, 534] width 20 height 14
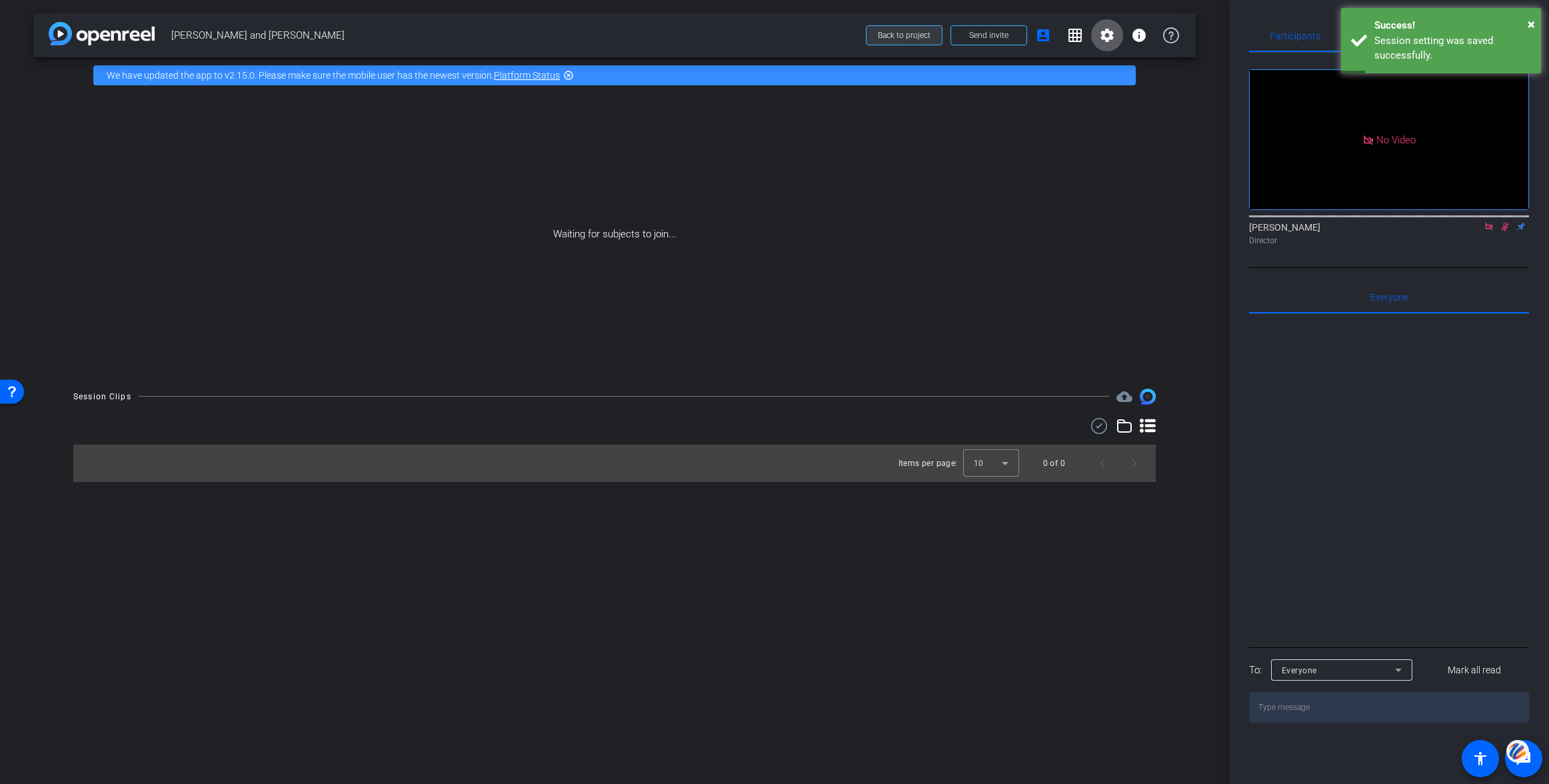
click at [909, 38] on span "Back to project" at bounding box center [903, 35] width 52 height 9
